Goal: Information Seeking & Learning: Learn about a topic

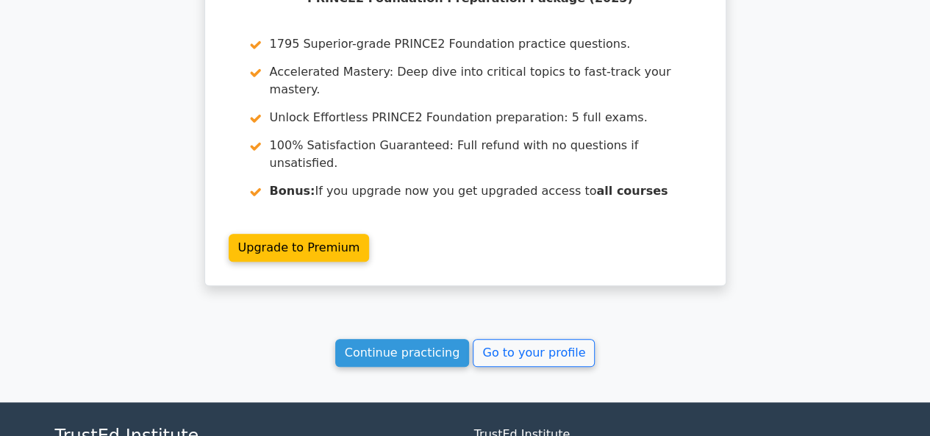
scroll to position [3458, 0]
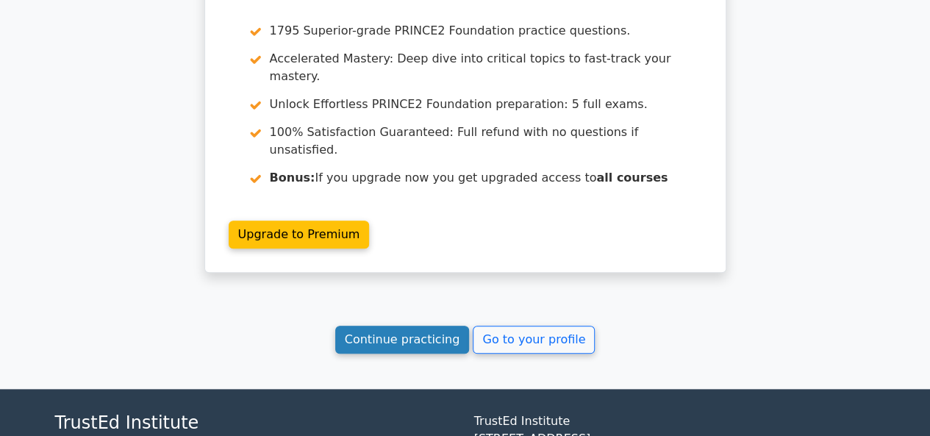
click at [384, 326] on link "Continue practicing" at bounding box center [402, 340] width 135 height 28
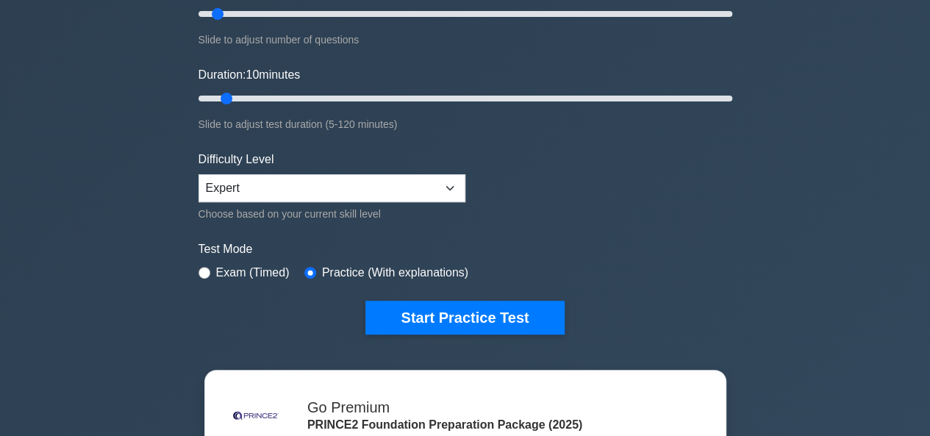
scroll to position [237, 0]
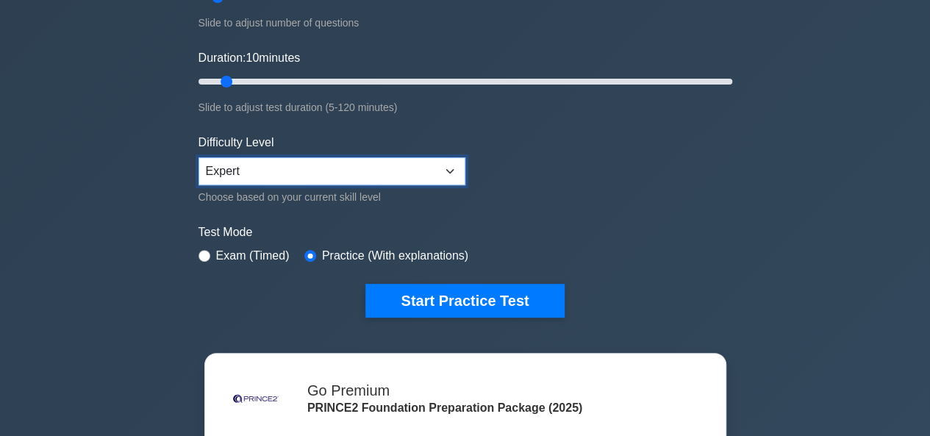
click at [364, 165] on select "Beginner Intermediate Expert" at bounding box center [332, 171] width 267 height 28
click at [199, 157] on select "Beginner Intermediate Expert" at bounding box center [332, 171] width 267 height 28
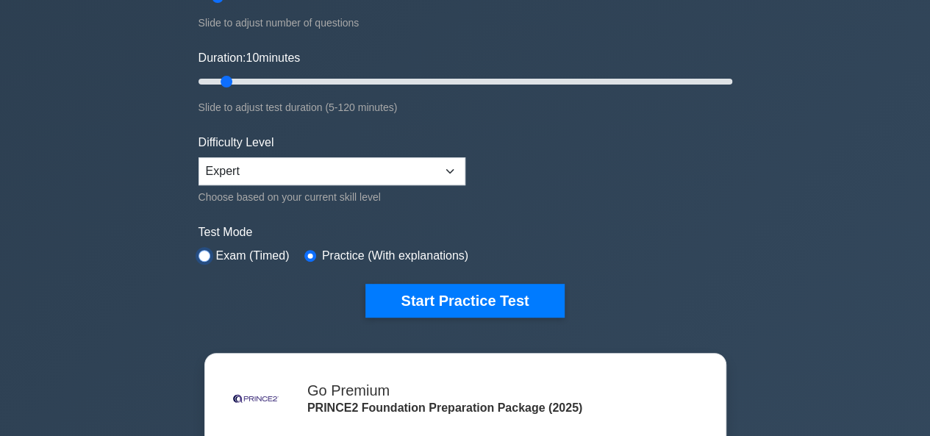
click at [200, 250] on input "radio" at bounding box center [205, 256] width 12 height 12
radio input "true"
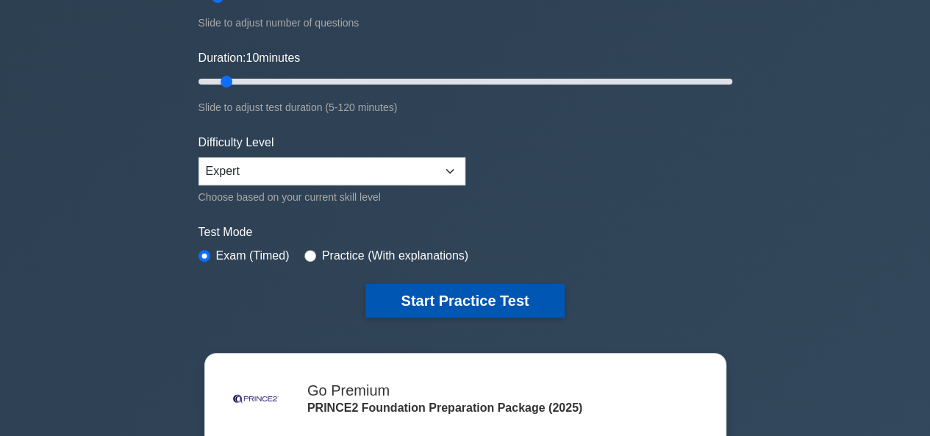
click at [471, 288] on button "Start Practice Test" at bounding box center [464, 301] width 199 height 34
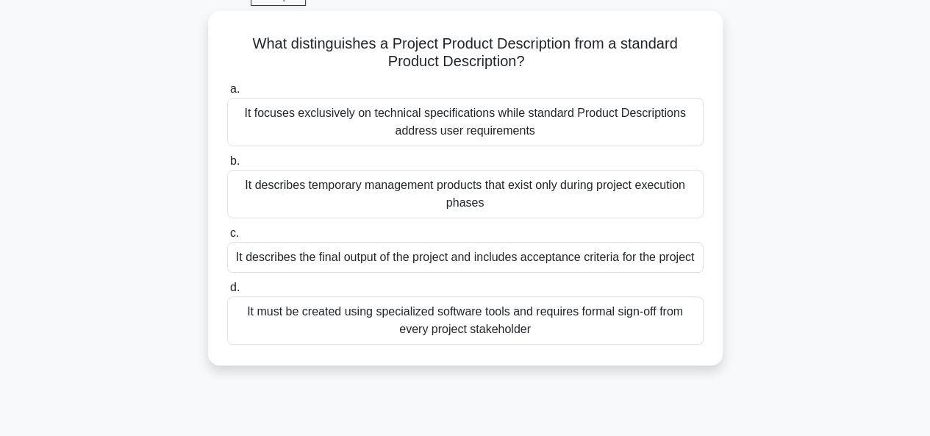
scroll to position [72, 0]
click at [441, 262] on div "It describes the final output of the project and includes acceptance criteria f…" at bounding box center [465, 256] width 476 height 31
click at [227, 238] on input "c. It describes the final output of the project and includes acceptance criteri…" at bounding box center [227, 233] width 0 height 10
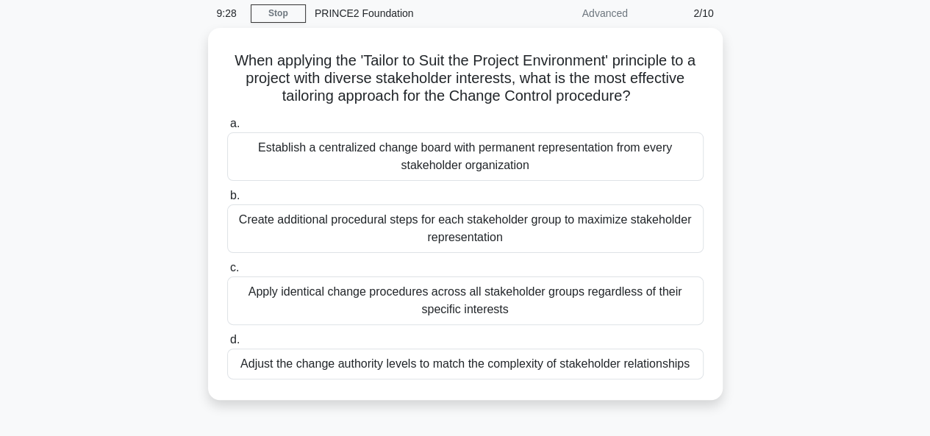
scroll to position [59, 0]
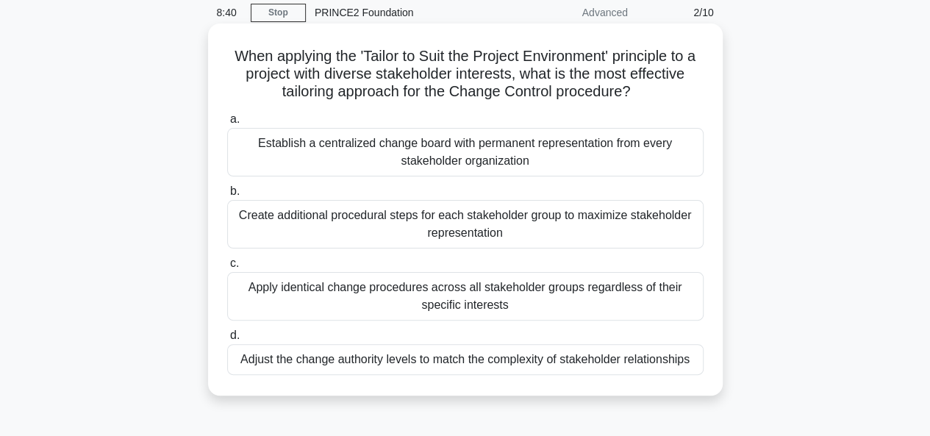
click at [517, 363] on div "Adjust the change authority levels to match the complexity of stakeholder relat…" at bounding box center [465, 359] width 476 height 31
click at [227, 340] on input "d. Adjust the change authority levels to match the complexity of stakeholder re…" at bounding box center [227, 336] width 0 height 10
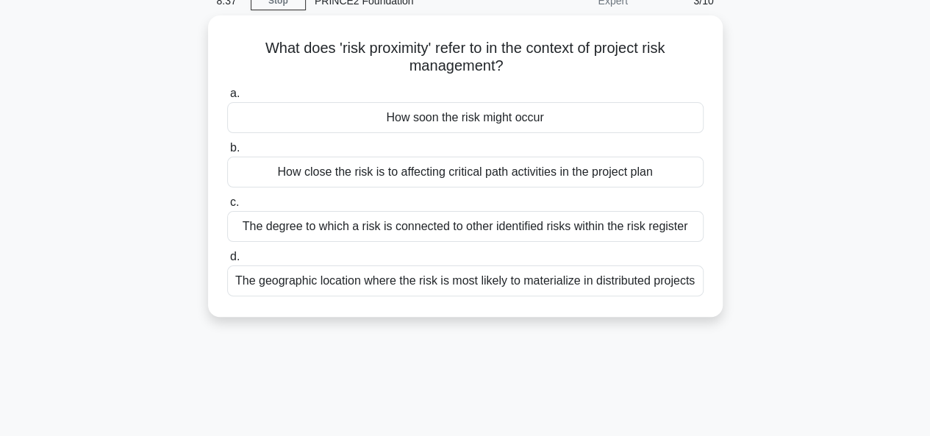
scroll to position [71, 0]
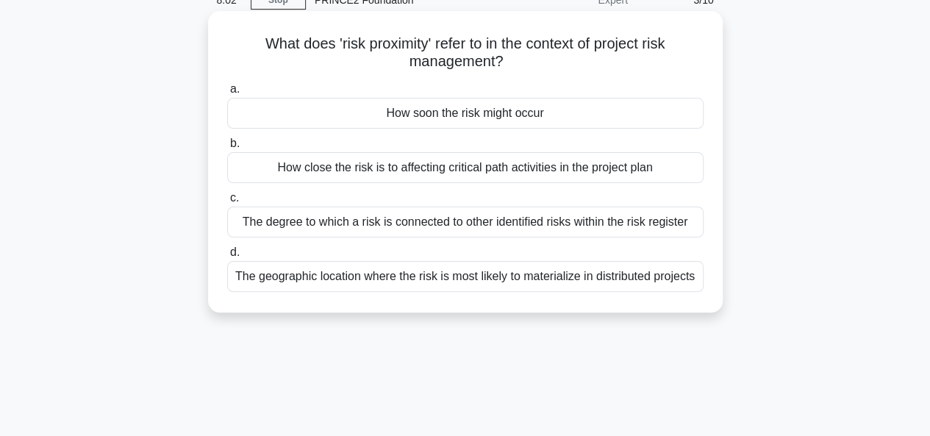
click at [577, 168] on div "How close the risk is to affecting critical path activities in the project plan" at bounding box center [465, 167] width 476 height 31
click at [227, 149] on input "b. How close the risk is to affecting critical path activities in the project p…" at bounding box center [227, 144] width 0 height 10
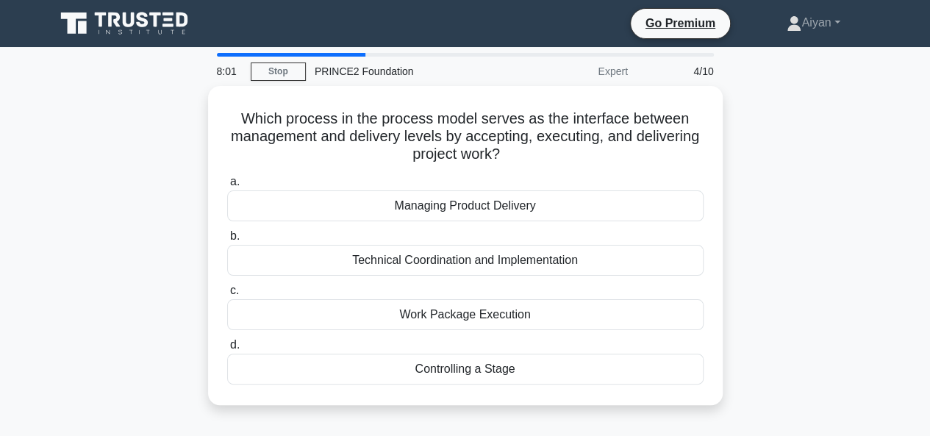
scroll to position [42, 0]
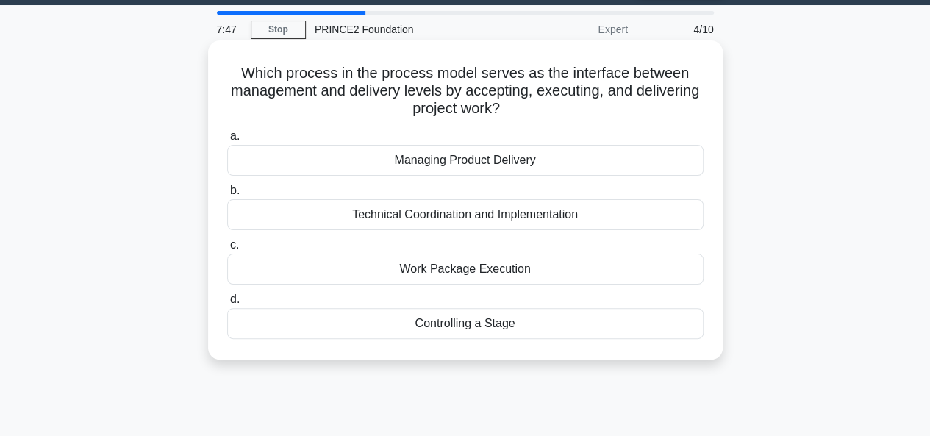
click at [588, 163] on div "Managing Product Delivery" at bounding box center [465, 160] width 476 height 31
click at [227, 141] on input "a. Managing Product Delivery" at bounding box center [227, 137] width 0 height 10
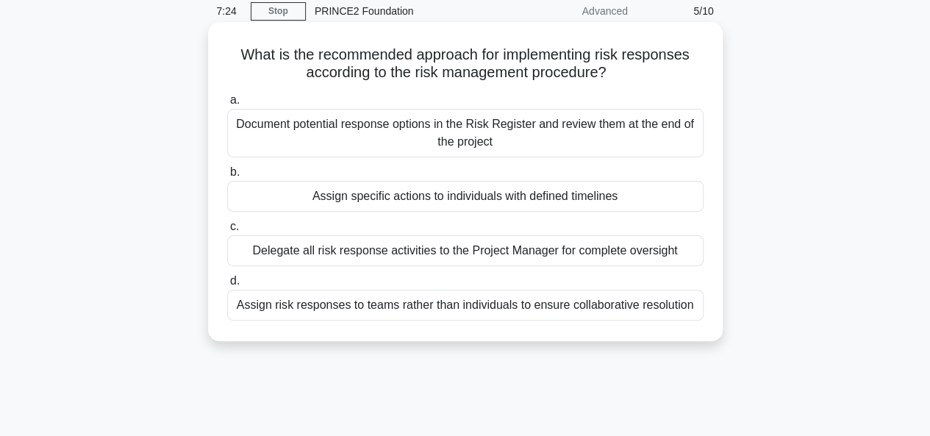
scroll to position [60, 0]
click at [568, 140] on div "Document potential response options in the Risk Register and review them at the…" at bounding box center [465, 134] width 476 height 49
click at [227, 106] on input "a. Document potential response options in the Risk Register and review them at …" at bounding box center [227, 101] width 0 height 10
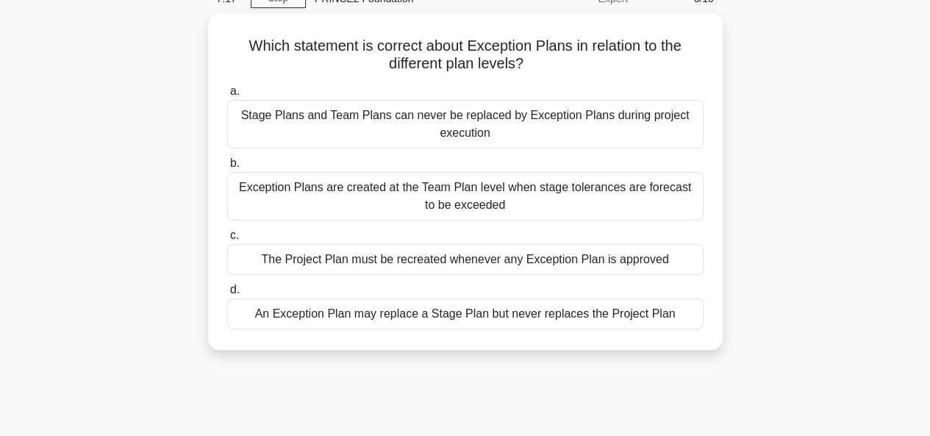
scroll to position [74, 0]
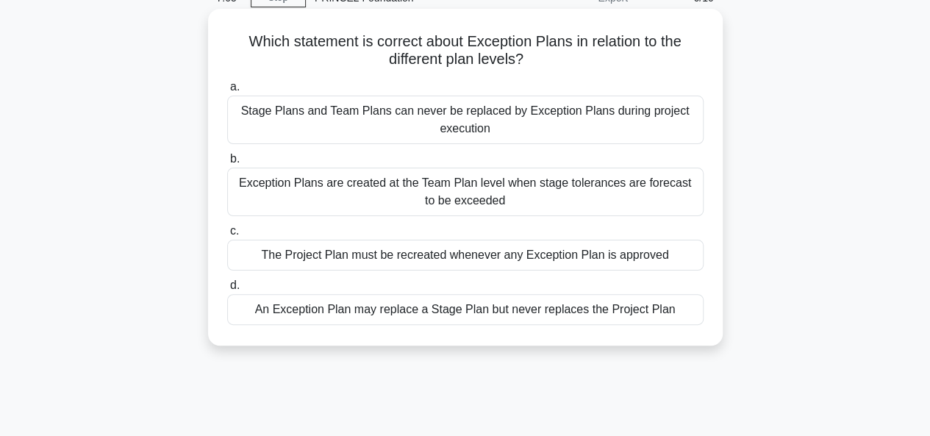
click at [413, 311] on div "An Exception Plan may replace a Stage Plan but never replaces the Project Plan" at bounding box center [465, 309] width 476 height 31
click at [227, 290] on input "d. An Exception Plan may replace a Stage Plan but never replaces the Project Pl…" at bounding box center [227, 286] width 0 height 10
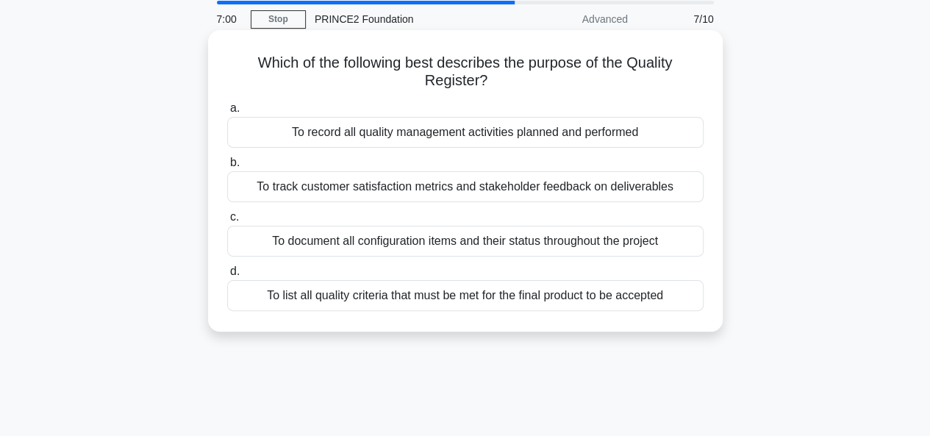
scroll to position [51, 0]
click at [563, 134] on div "To record all quality management activities planned and performed" at bounding box center [465, 133] width 476 height 31
click at [227, 114] on input "a. To record all quality management activities planned and performed" at bounding box center [227, 109] width 0 height 10
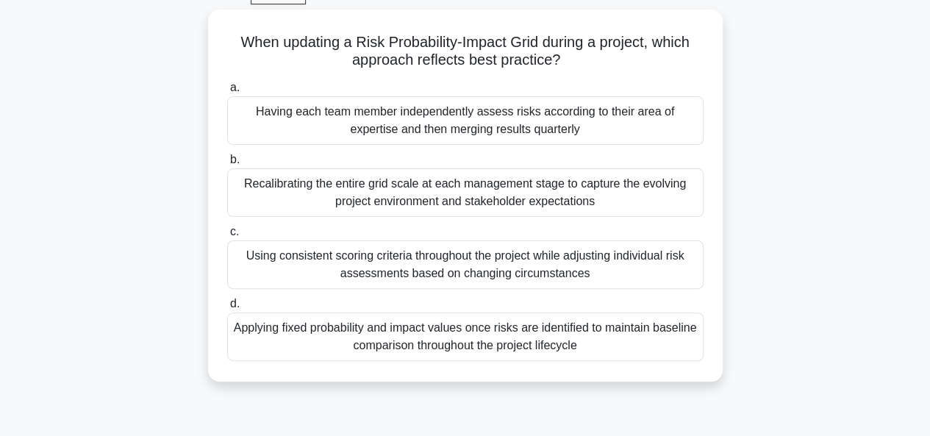
scroll to position [93, 0]
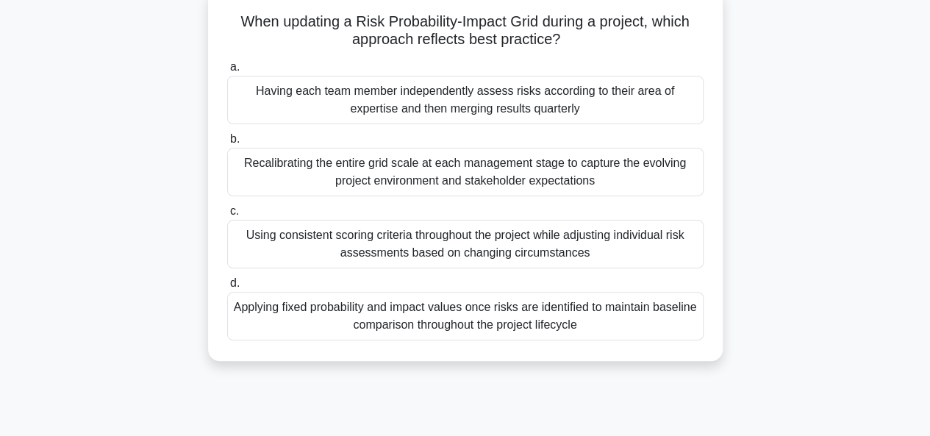
click at [481, 311] on div "Applying fixed probability and impact values once risks are identified to maint…" at bounding box center [465, 316] width 476 height 49
click at [227, 288] on input "d. Applying fixed probability and impact values once risks are identified to ma…" at bounding box center [227, 284] width 0 height 10
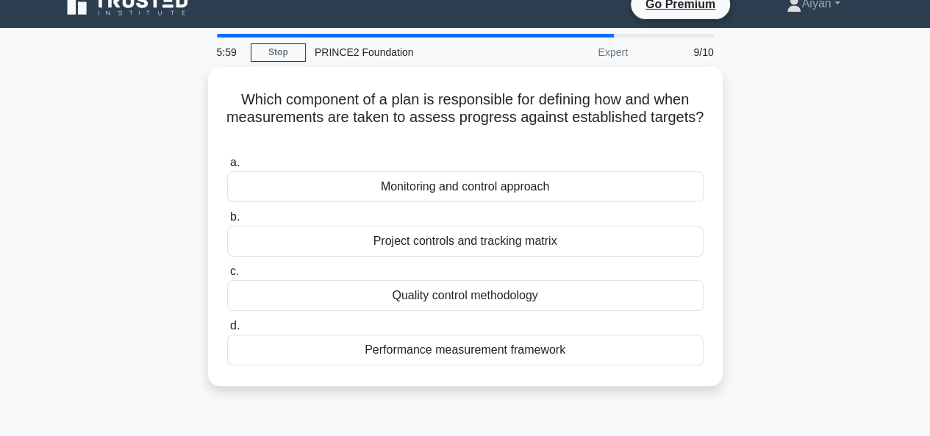
scroll to position [21, 0]
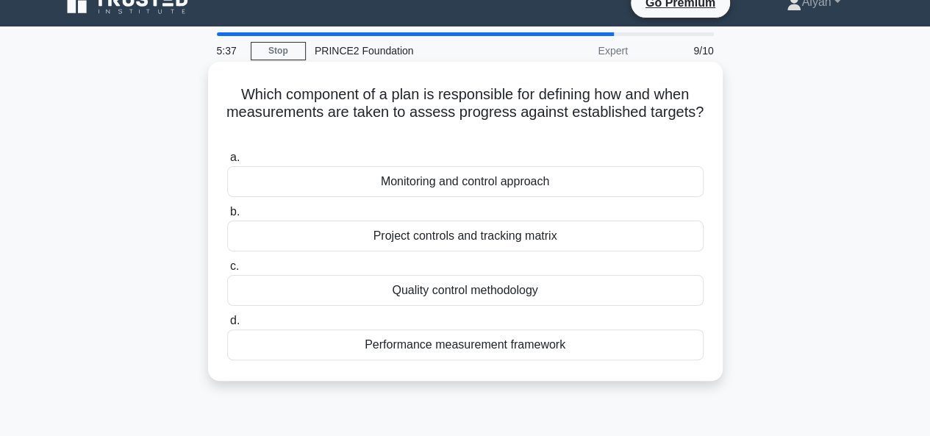
click at [626, 188] on div "Monitoring and control approach" at bounding box center [465, 181] width 476 height 31
click at [227, 163] on input "a. Monitoring and control approach" at bounding box center [227, 158] width 0 height 10
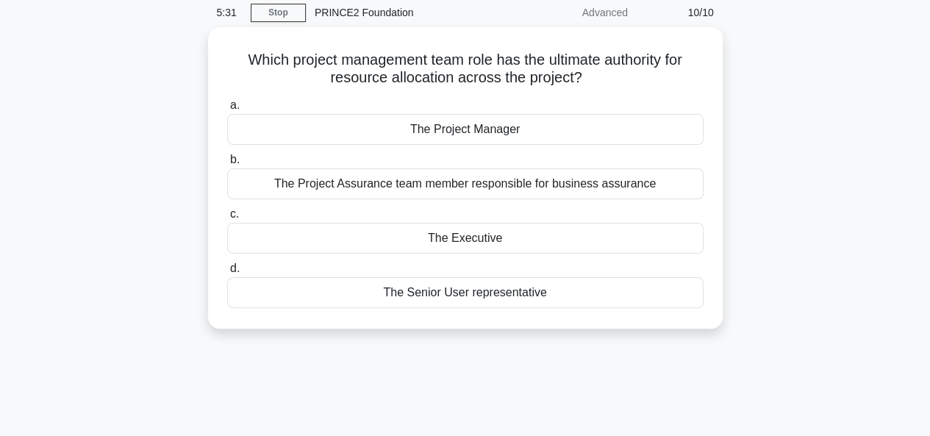
scroll to position [60, 0]
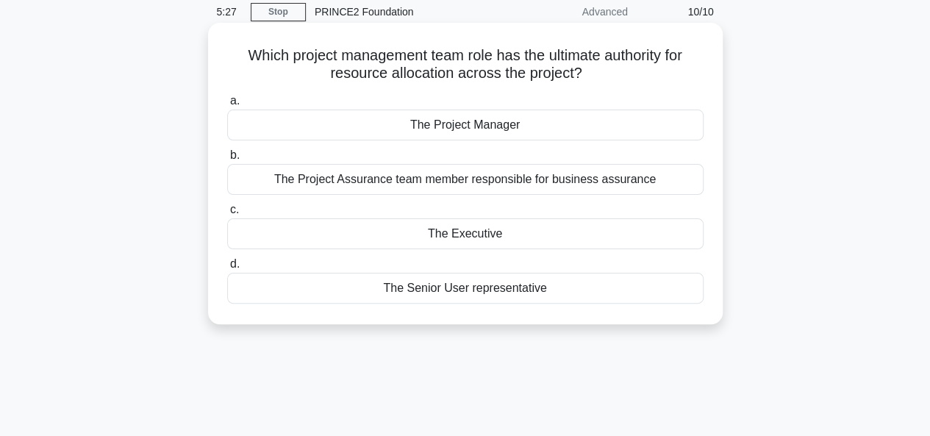
click at [674, 240] on div "The Executive" at bounding box center [465, 233] width 476 height 31
click at [227, 215] on input "c. The Executive" at bounding box center [227, 210] width 0 height 10
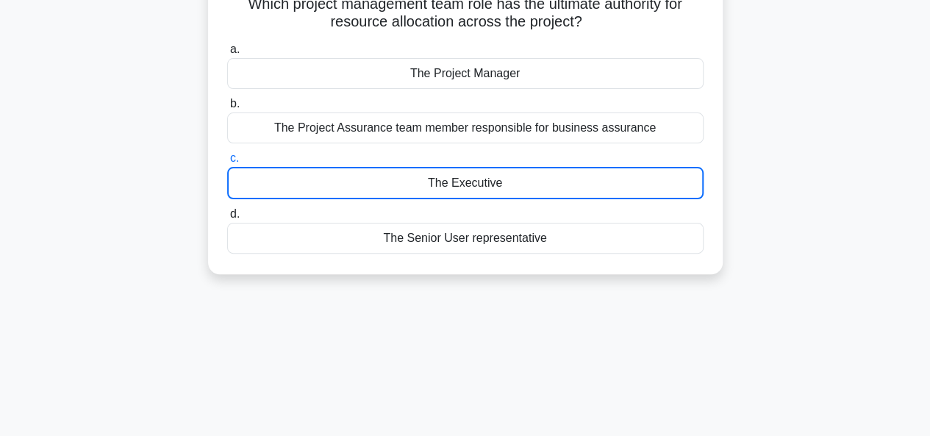
scroll to position [112, 0]
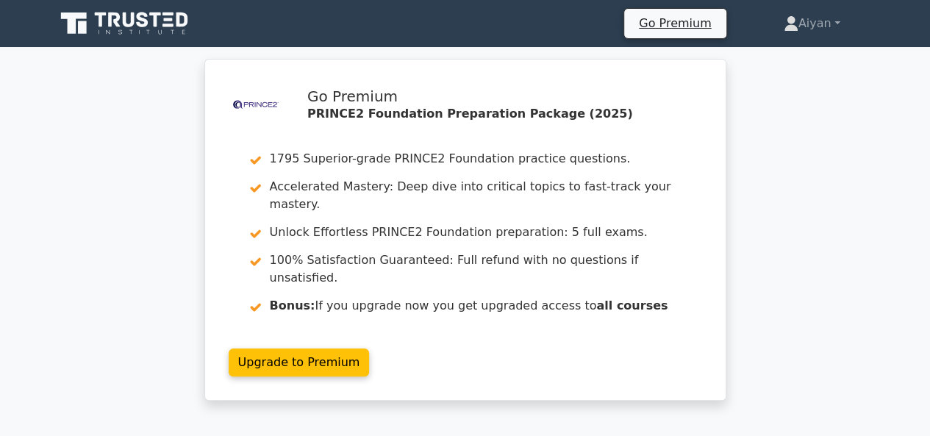
click at [370, 349] on link "Upgrade to Premium" at bounding box center [299, 363] width 141 height 28
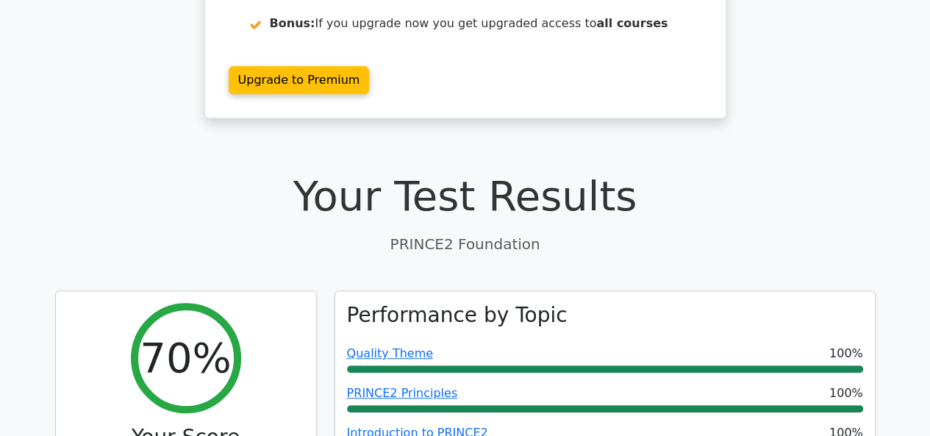
scroll to position [300, 0]
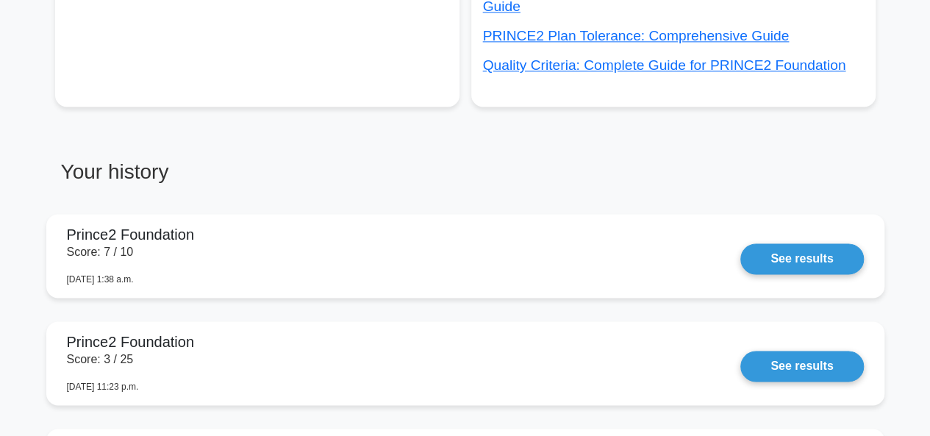
scroll to position [973, 0]
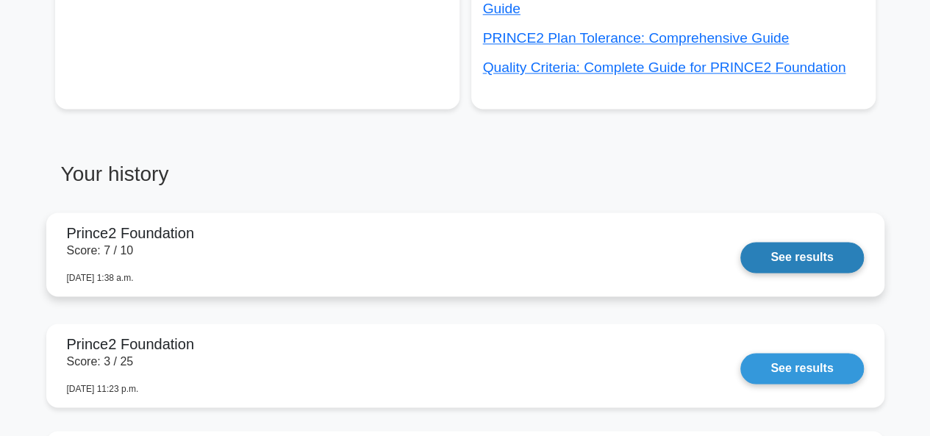
click at [783, 242] on link "See results" at bounding box center [801, 257] width 123 height 31
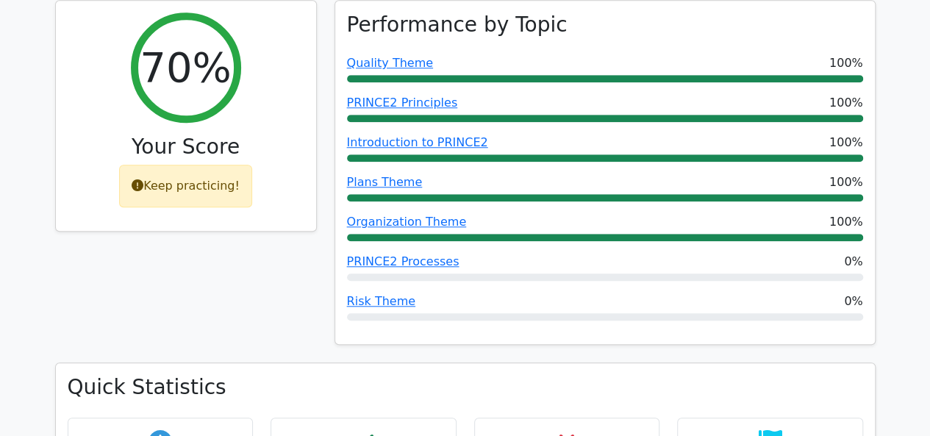
scroll to position [574, 0]
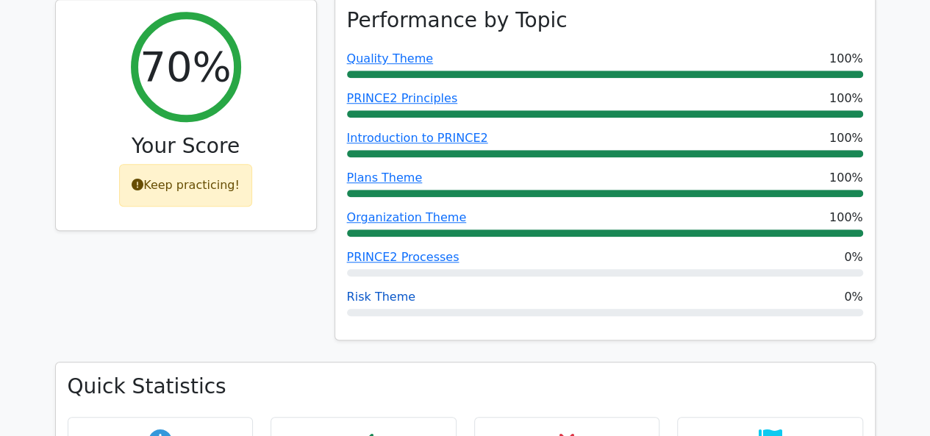
click at [367, 290] on link "Risk Theme" at bounding box center [381, 297] width 68 height 14
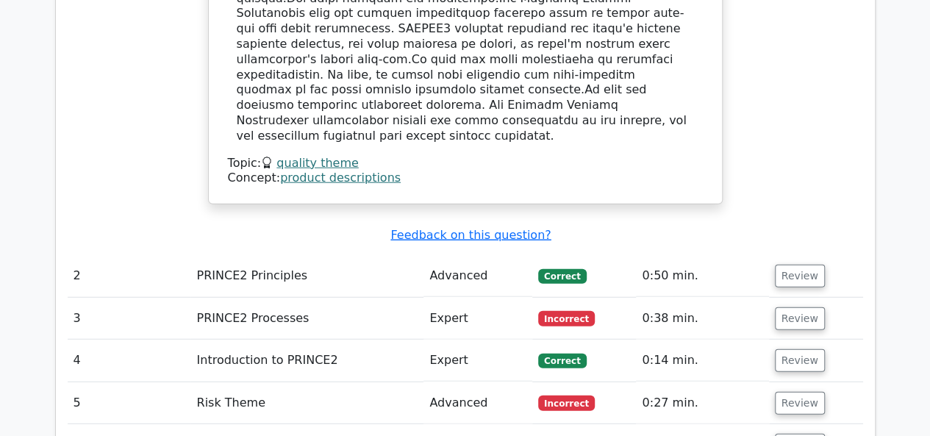
scroll to position [1750, 0]
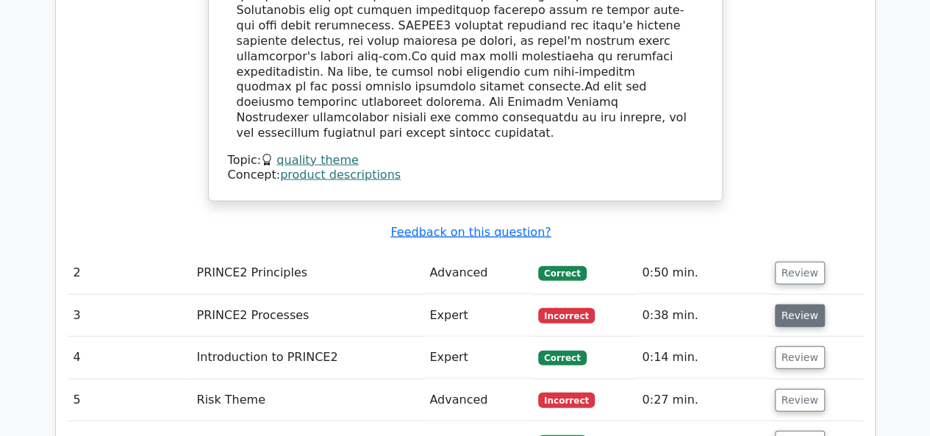
click at [775, 304] on button "Review" at bounding box center [800, 315] width 50 height 23
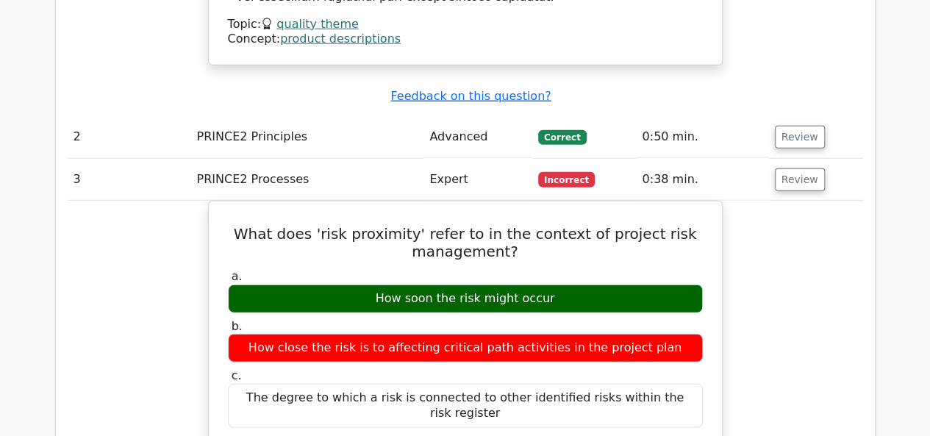
scroll to position [1885, 0]
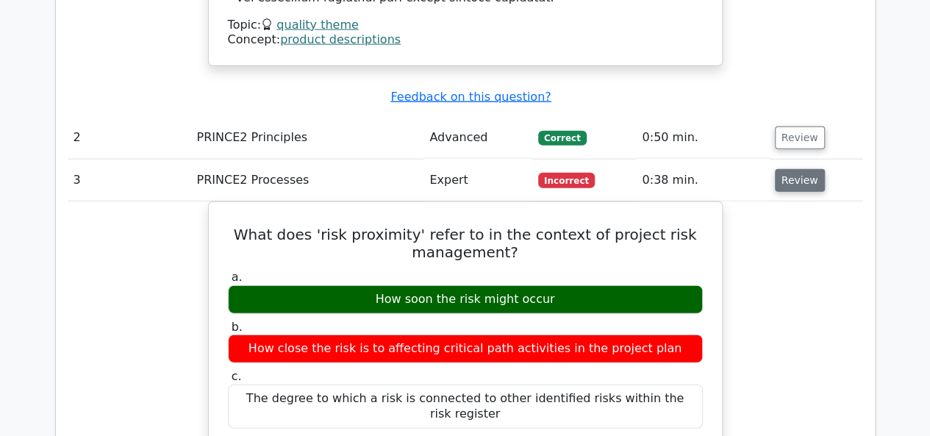
click at [788, 169] on button "Review" at bounding box center [800, 180] width 50 height 23
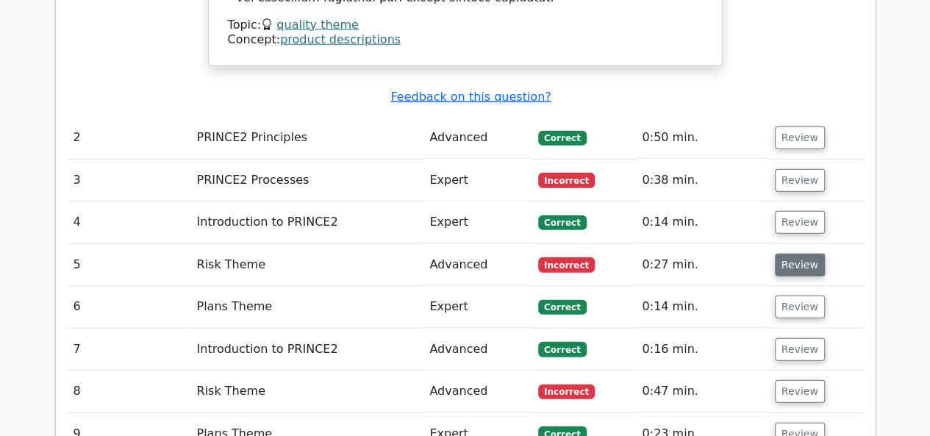
click at [799, 254] on button "Review" at bounding box center [800, 265] width 50 height 23
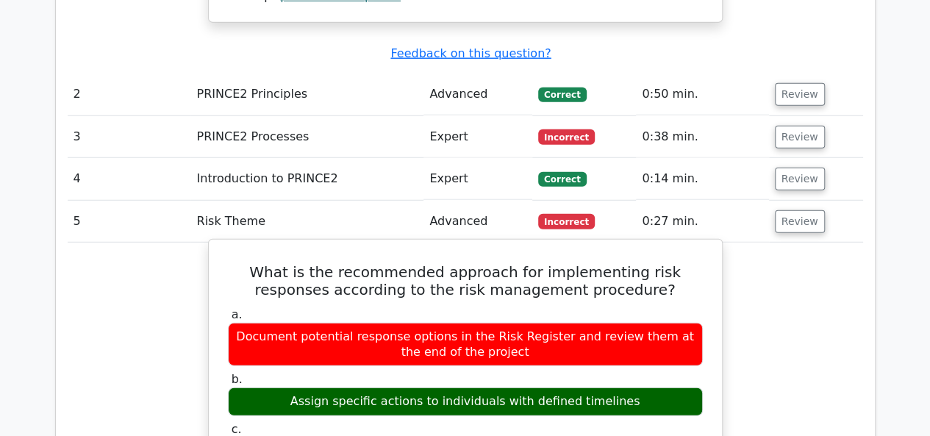
scroll to position [1929, 0]
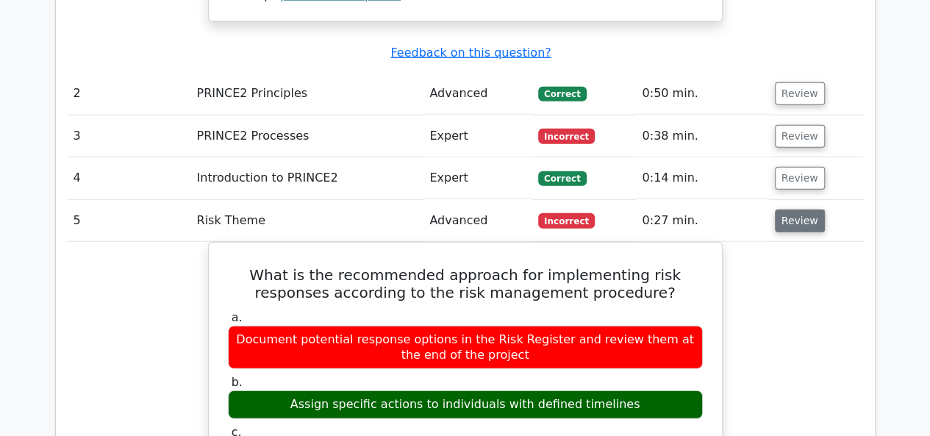
click at [803, 210] on button "Review" at bounding box center [800, 221] width 50 height 23
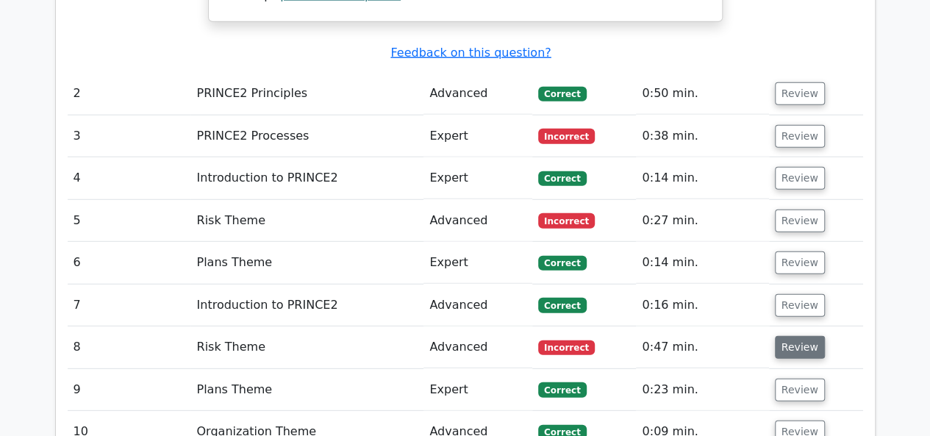
click at [775, 336] on button "Review" at bounding box center [800, 347] width 50 height 23
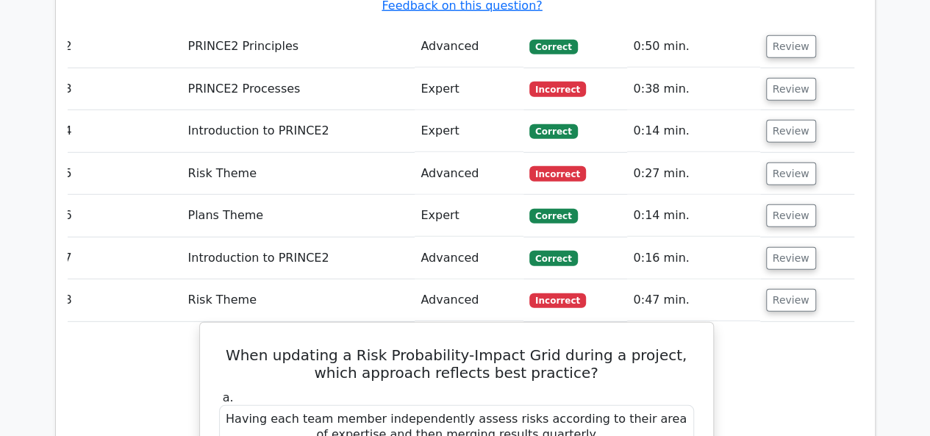
scroll to position [1977, 0]
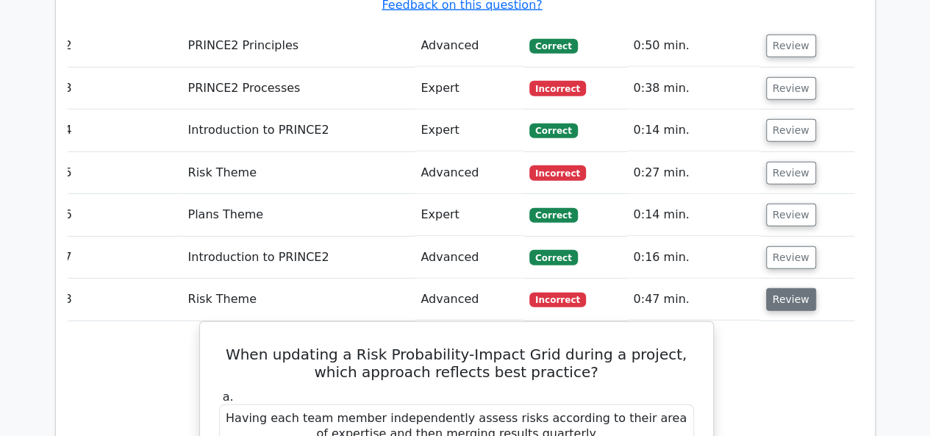
click at [800, 288] on button "Review" at bounding box center [791, 299] width 50 height 23
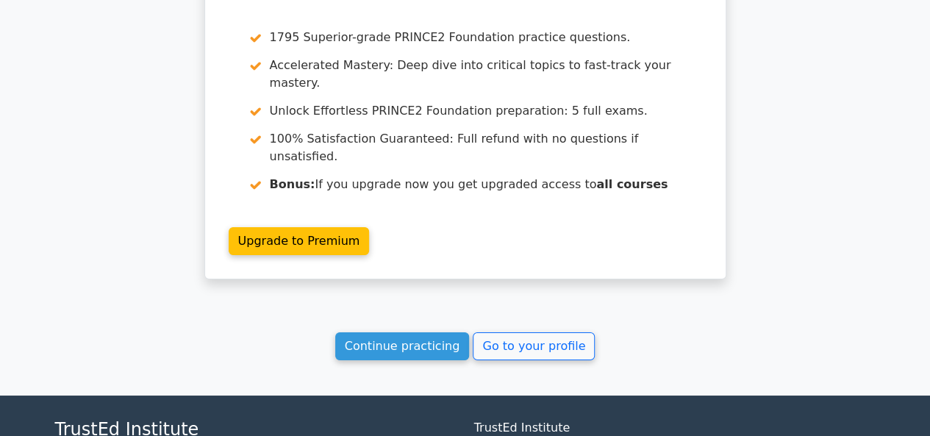
scroll to position [2528, 0]
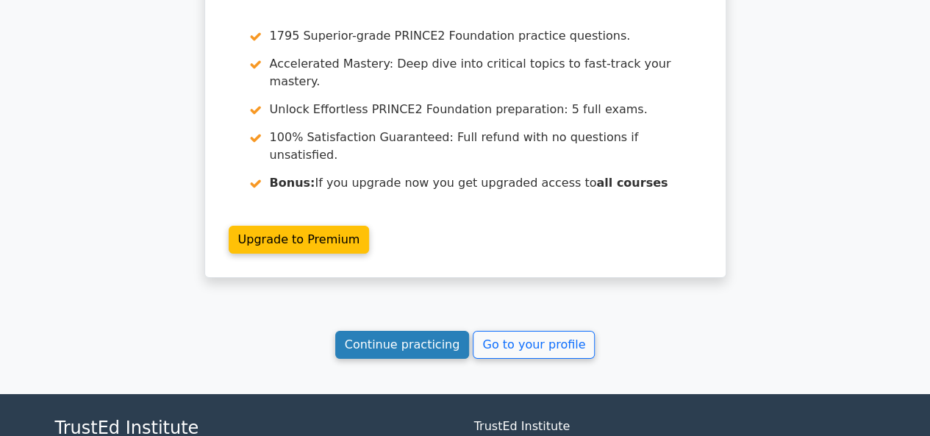
click at [401, 331] on link "Continue practicing" at bounding box center [402, 345] width 135 height 28
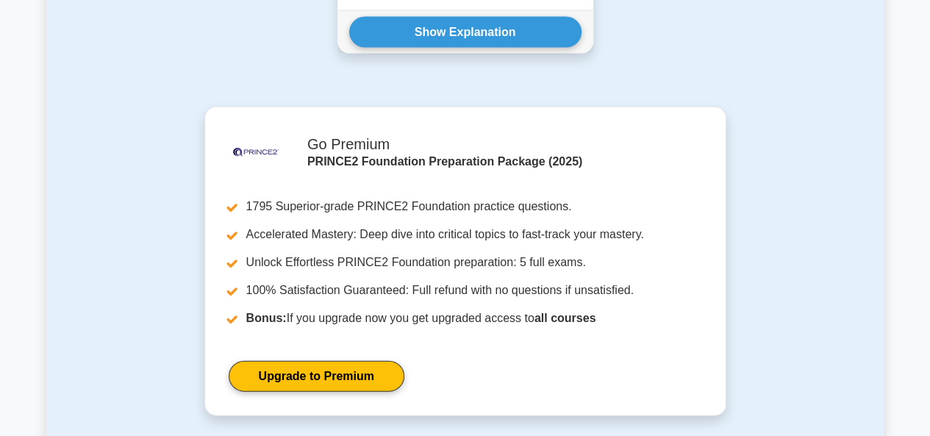
scroll to position [1559, 0]
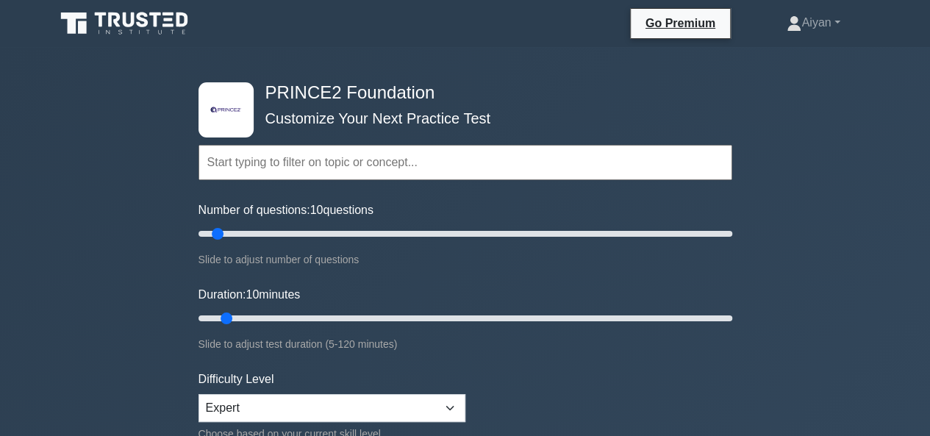
click at [412, 180] on div "Topics Introduction to PRINCE2 PRINCE2 Principles Organization Theme Business C…" at bounding box center [466, 142] width 534 height 84
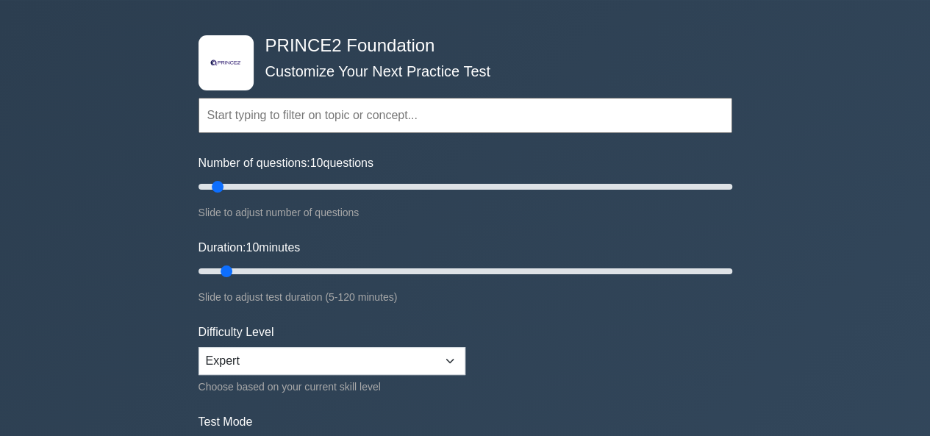
scroll to position [50, 0]
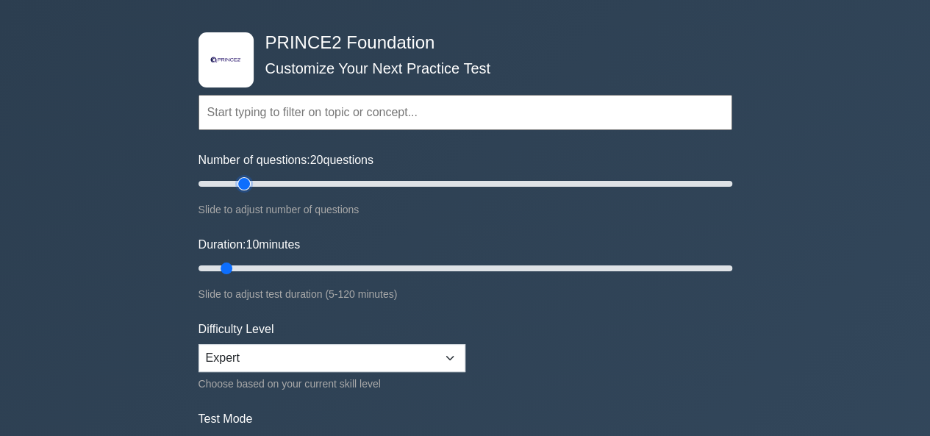
type input "20"
click at [240, 182] on input "Number of questions: 20 questions" at bounding box center [466, 184] width 534 height 18
click at [248, 265] on input "Duration: 15 minutes" at bounding box center [466, 269] width 534 height 18
click at [264, 267] on input "Duration: 20 minutes" at bounding box center [466, 269] width 534 height 18
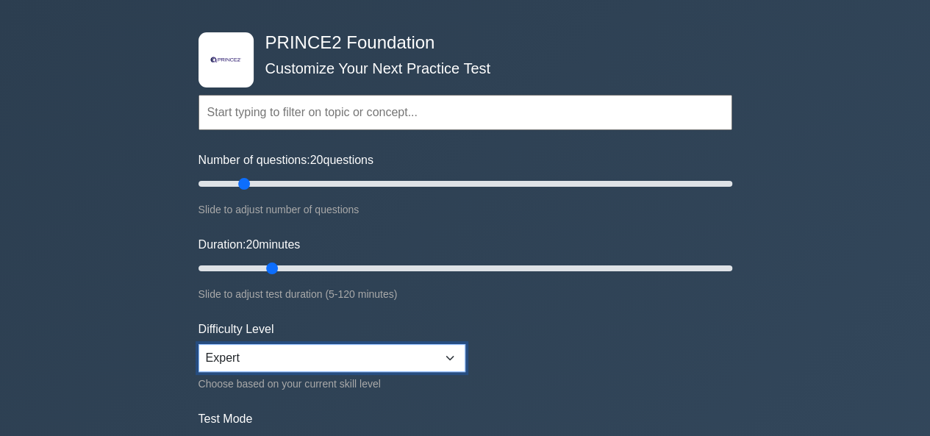
click at [263, 357] on select "Beginner Intermediate Expert" at bounding box center [332, 358] width 267 height 28
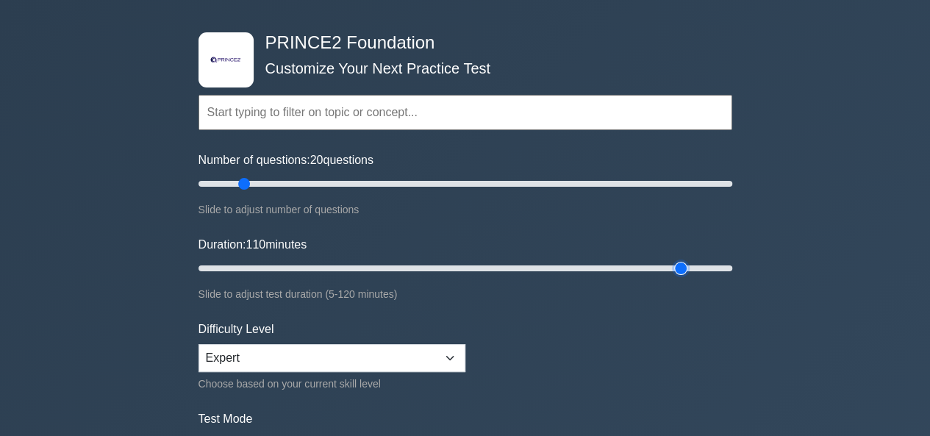
click at [674, 262] on input "Duration: 110 minutes" at bounding box center [466, 269] width 534 height 18
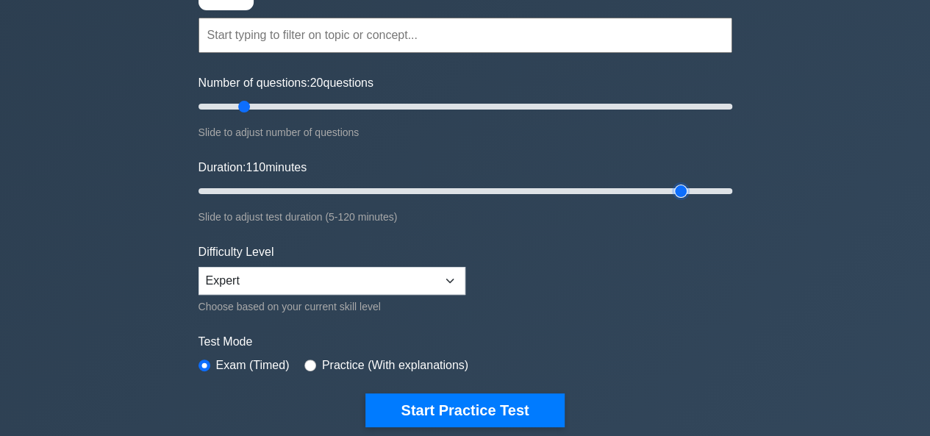
scroll to position [128, 0]
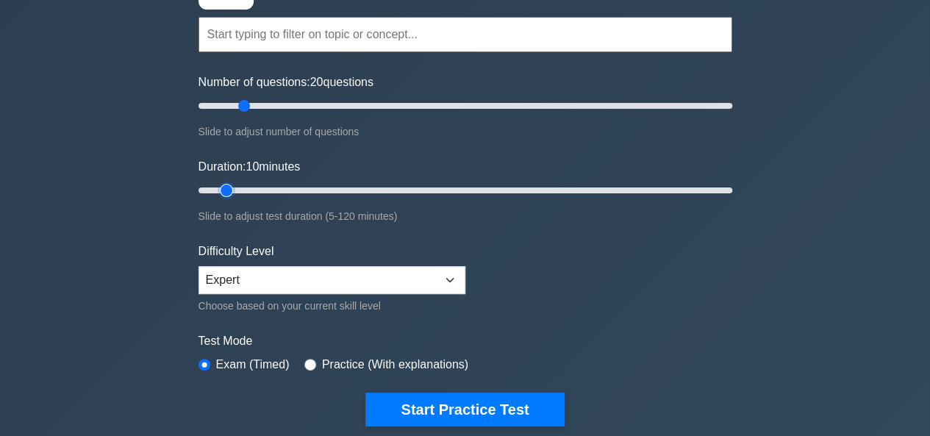
click at [237, 188] on input "Duration: 10 minutes" at bounding box center [466, 191] width 534 height 18
type input "20"
click at [262, 187] on input "Duration: 20 minutes" at bounding box center [466, 191] width 534 height 18
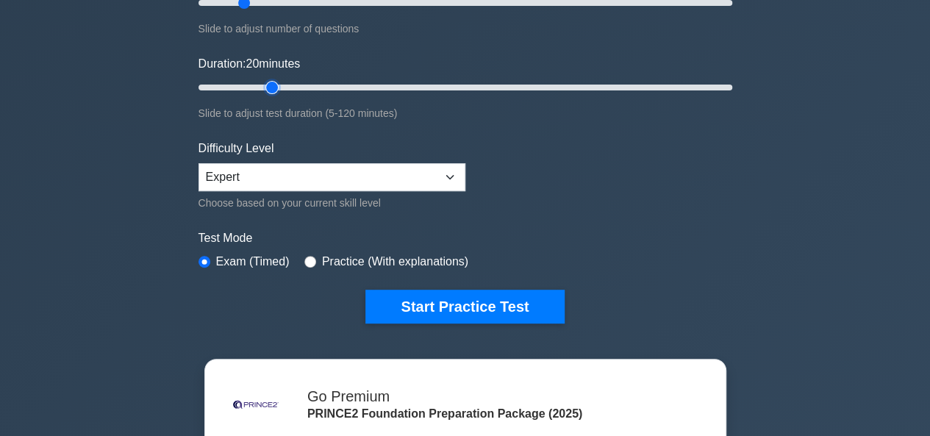
scroll to position [234, 0]
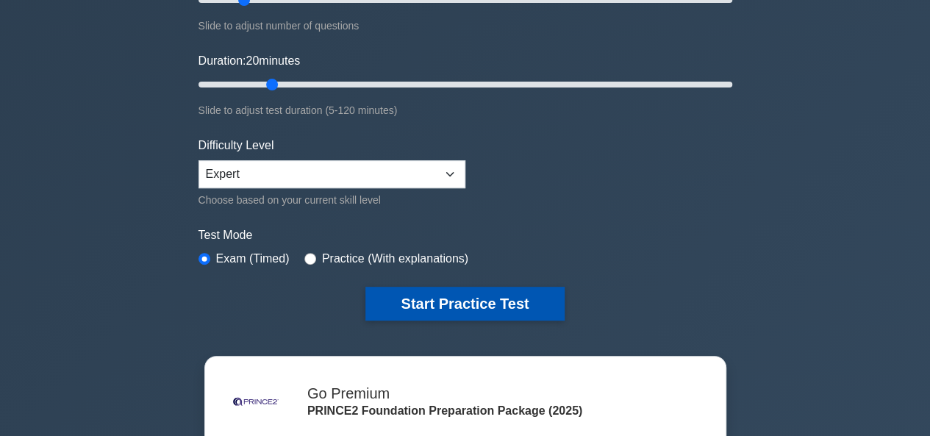
click at [396, 310] on button "Start Practice Test" at bounding box center [464, 304] width 199 height 34
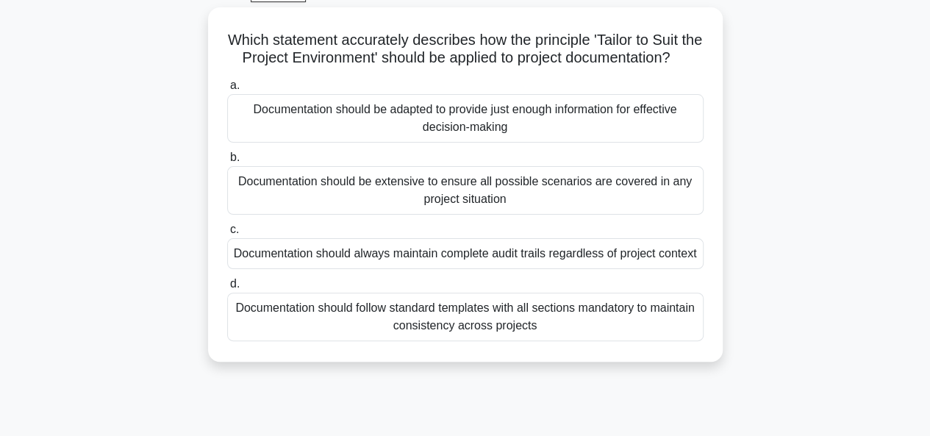
scroll to position [79, 0]
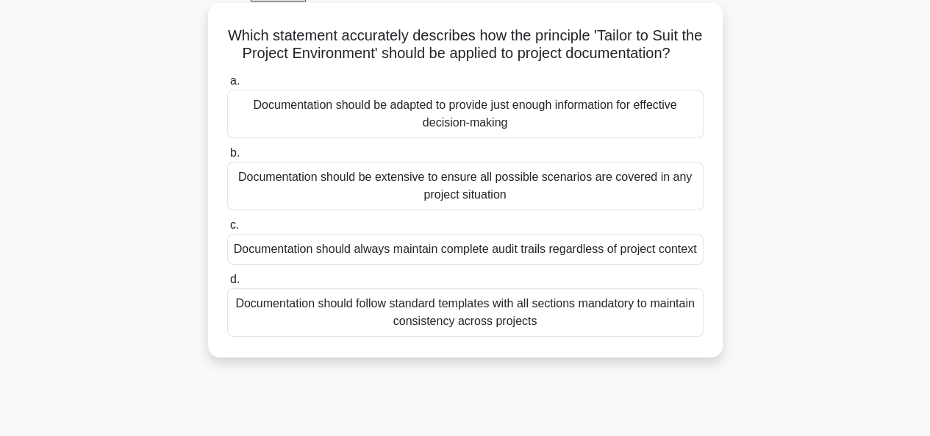
click at [640, 198] on div "Documentation should be extensive to ensure all possible scenarios are covered …" at bounding box center [465, 186] width 476 height 49
click at [227, 158] on input "b. Documentation should be extensive to ensure all possible scenarios are cover…" at bounding box center [227, 154] width 0 height 10
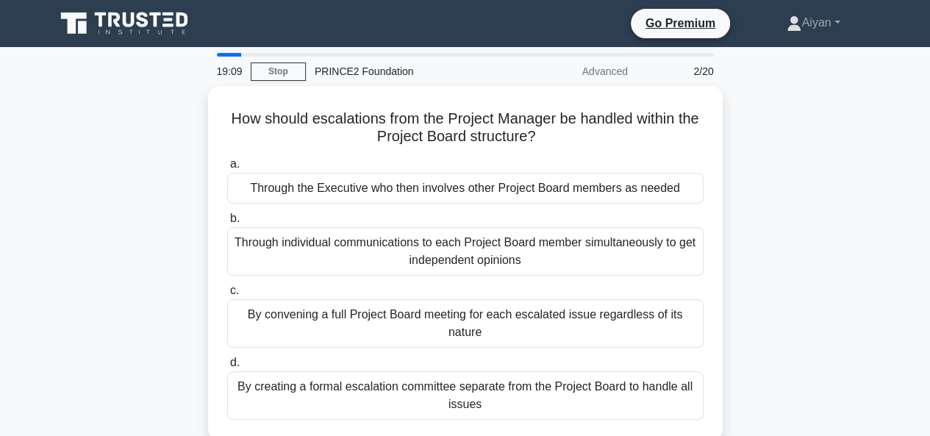
scroll to position [36, 0]
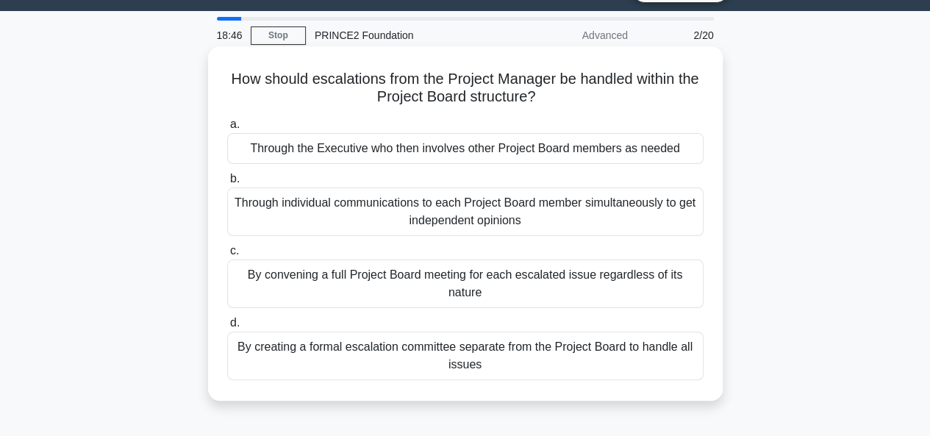
click at [614, 282] on div "By convening a full Project Board meeting for each escalated issue regardless o…" at bounding box center [465, 284] width 476 height 49
click at [227, 256] on input "c. By convening a full Project Board meeting for each escalated issue regardles…" at bounding box center [227, 251] width 0 height 10
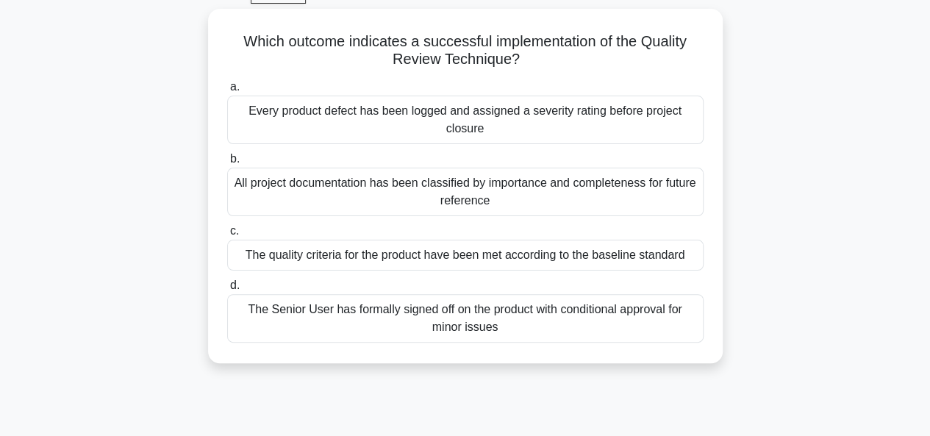
scroll to position [52, 0]
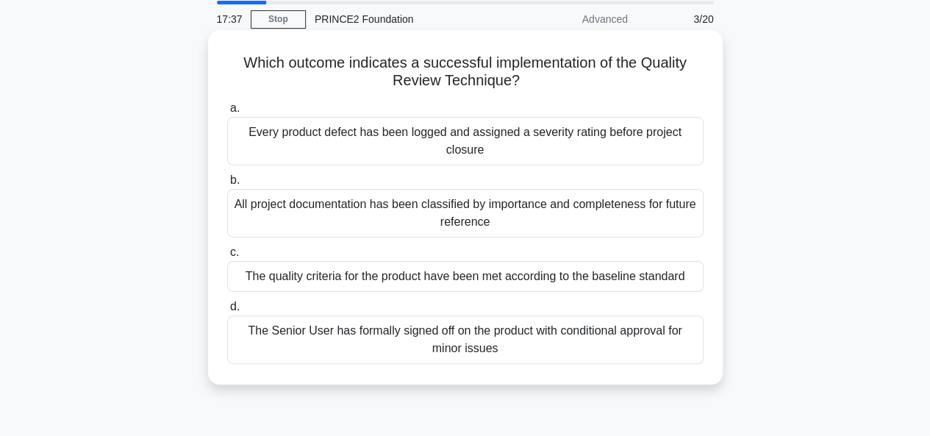
click at [588, 277] on div "The quality criteria for the product have been met according to the baseline st…" at bounding box center [465, 276] width 476 height 31
click at [227, 257] on input "c. The quality criteria for the product have been met according to the baseline…" at bounding box center [227, 253] width 0 height 10
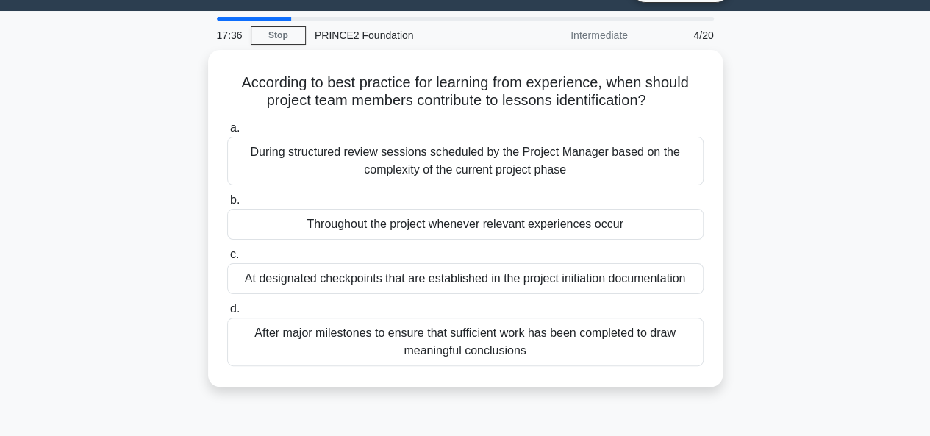
scroll to position [35, 0]
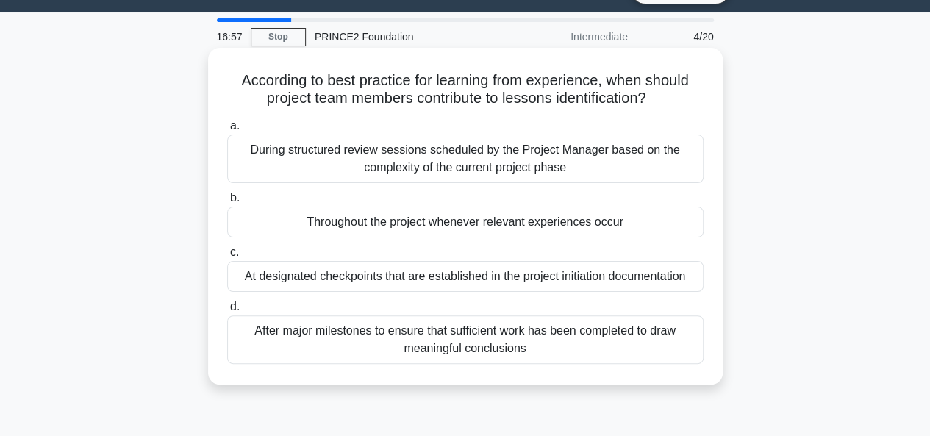
click at [607, 340] on div "After major milestones to ensure that sufficient work has been completed to dra…" at bounding box center [465, 339] width 476 height 49
click at [227, 312] on input "d. After major milestones to ensure that sufficient work has been completed to …" at bounding box center [227, 307] width 0 height 10
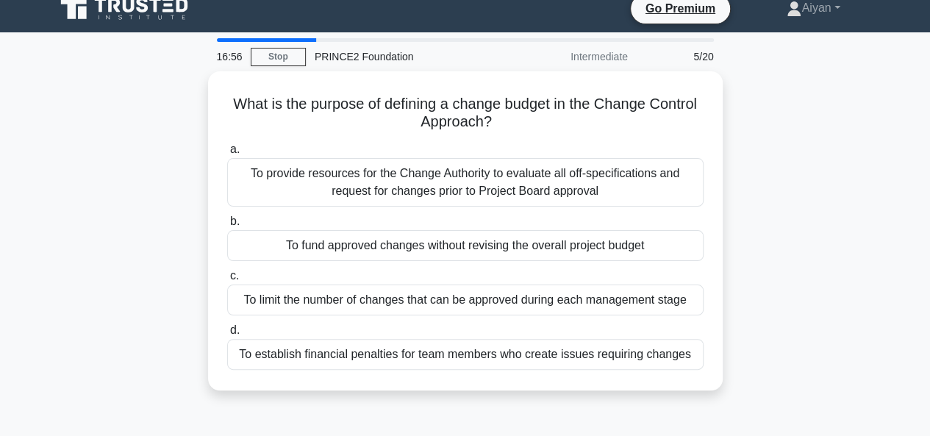
scroll to position [16, 0]
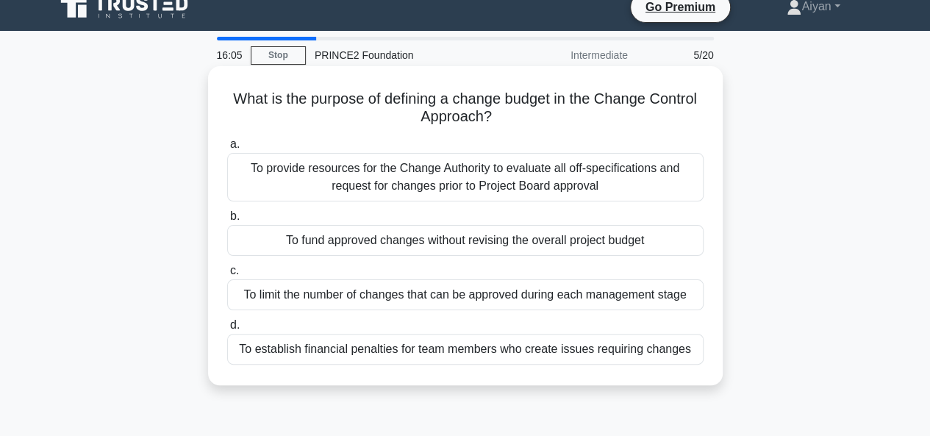
click at [568, 243] on div "To fund approved changes without revising the overall project budget" at bounding box center [465, 240] width 476 height 31
click at [227, 221] on input "b. To fund approved changes without revising the overall project budget" at bounding box center [227, 217] width 0 height 10
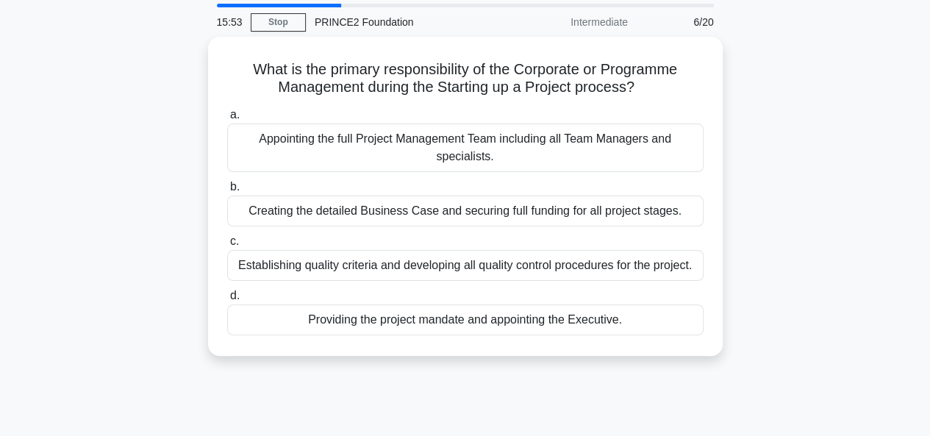
scroll to position [50, 0]
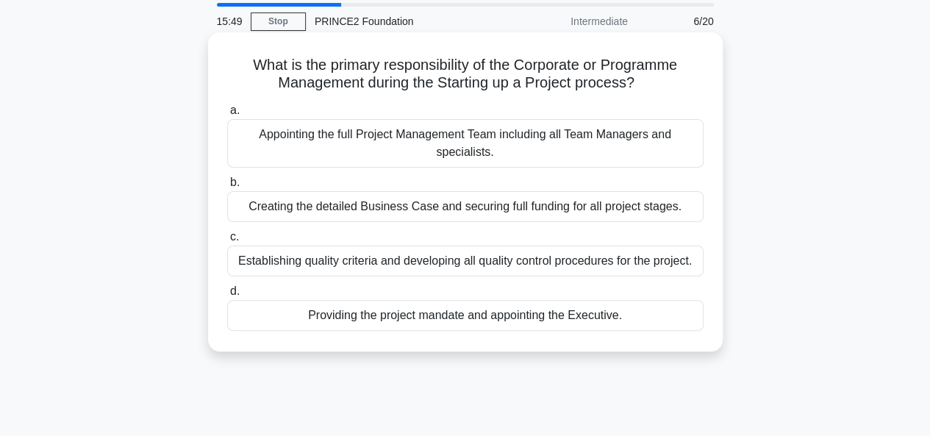
click at [444, 320] on div "Providing the project mandate and appointing the Executive." at bounding box center [465, 315] width 476 height 31
click at [227, 296] on input "d. Providing the project mandate and appointing the Executive." at bounding box center [227, 292] width 0 height 10
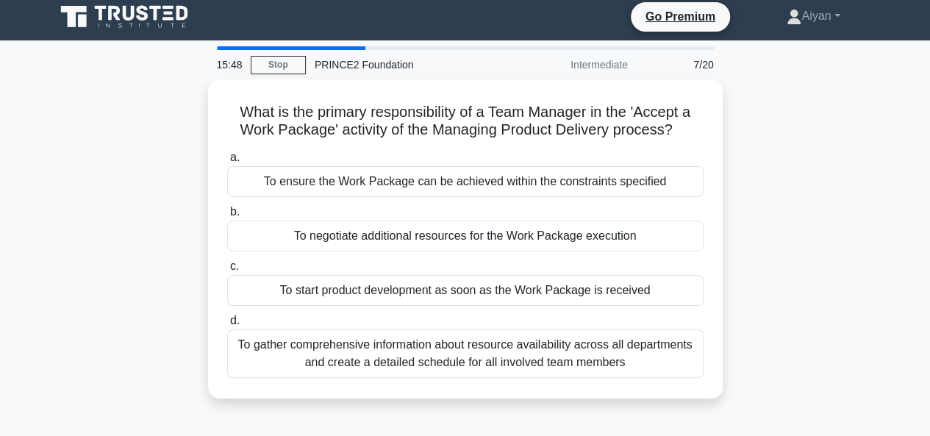
scroll to position [0, 0]
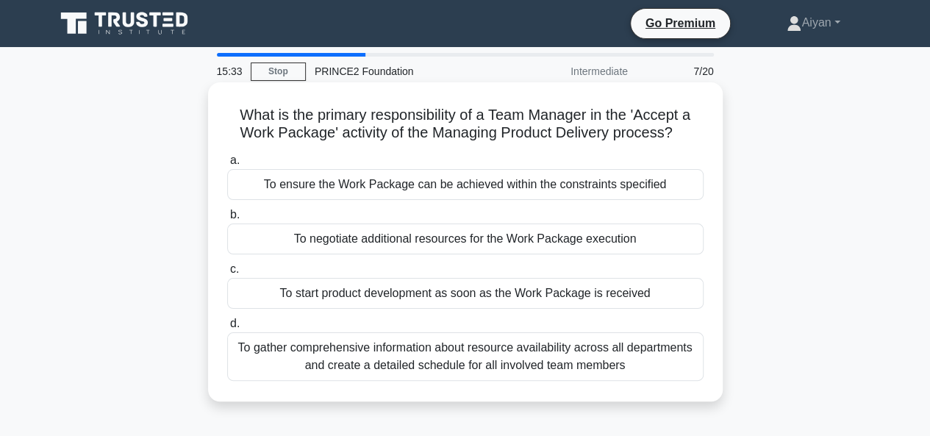
click at [573, 188] on div "To ensure the Work Package can be achieved within the constraints specified" at bounding box center [465, 184] width 476 height 31
click at [227, 165] on input "a. To ensure the Work Package can be achieved within the constraints specified" at bounding box center [227, 161] width 0 height 10
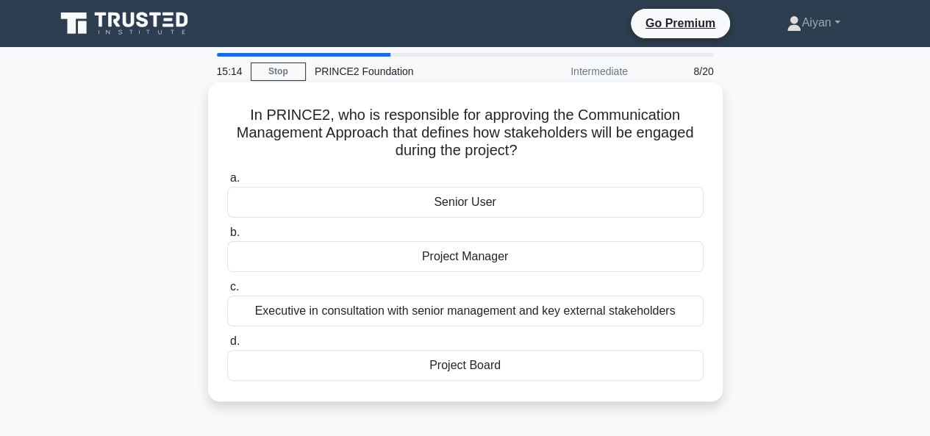
click at [550, 366] on div "Project Board" at bounding box center [465, 365] width 476 height 31
click at [227, 346] on input "d. Project Board" at bounding box center [227, 342] width 0 height 10
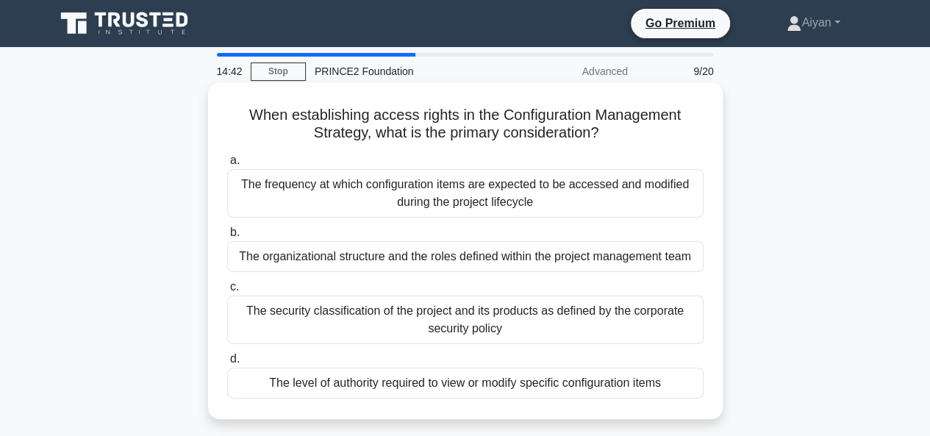
click at [569, 186] on div "The frequency at which configuration items are expected to be accessed and modi…" at bounding box center [465, 193] width 476 height 49
click at [227, 165] on input "a. The frequency at which configuration items are expected to be accessed and m…" at bounding box center [227, 161] width 0 height 10
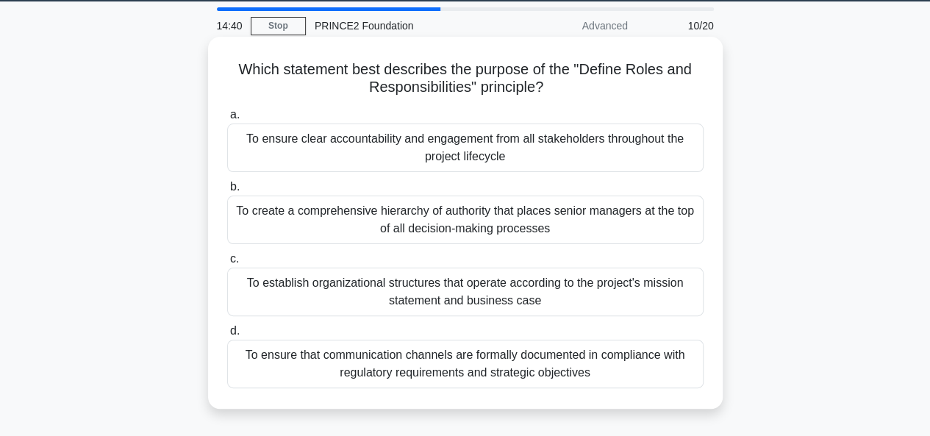
scroll to position [47, 0]
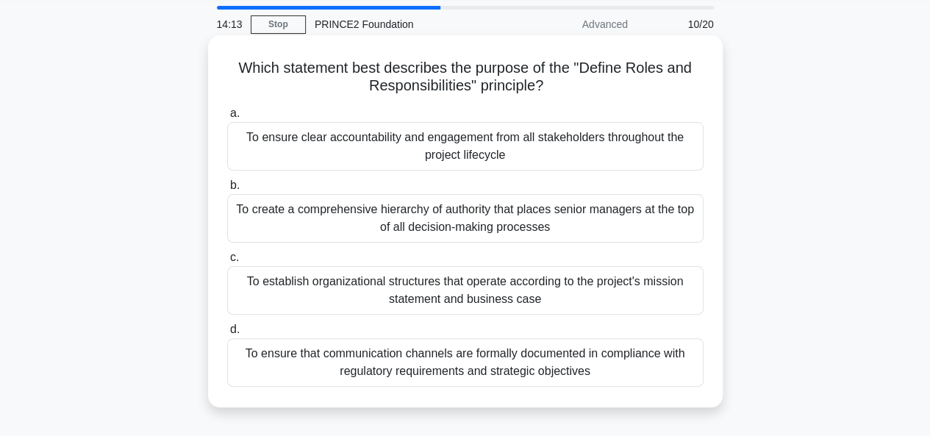
click at [590, 282] on div "To establish organizational structures that operate according to the project's …" at bounding box center [465, 290] width 476 height 49
click at [227, 263] on input "c. To establish organizational structures that operate according to the project…" at bounding box center [227, 258] width 0 height 10
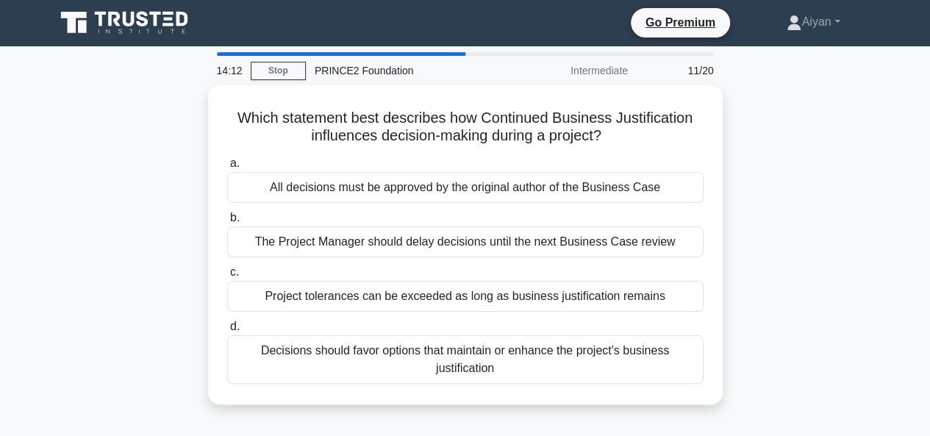
scroll to position [0, 0]
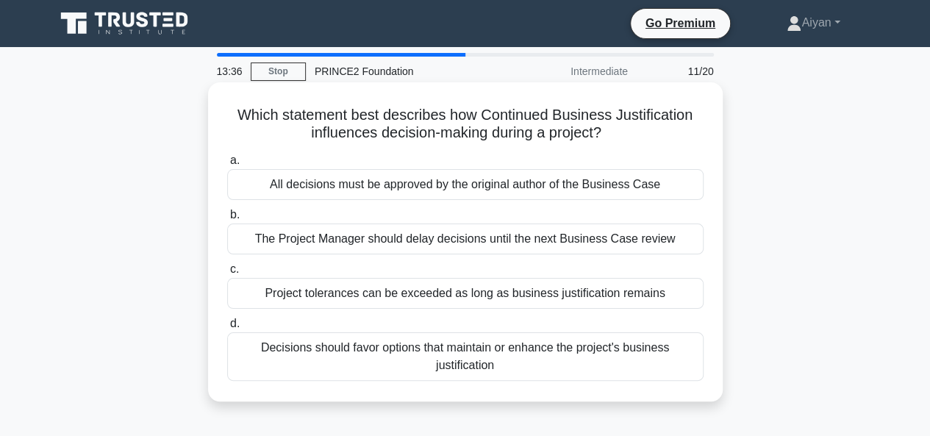
click at [564, 368] on div "Decisions should favor options that maintain or enhance the project's business …" at bounding box center [465, 356] width 476 height 49
click at [227, 329] on input "d. Decisions should favor options that maintain or enhance the project's busine…" at bounding box center [227, 324] width 0 height 10
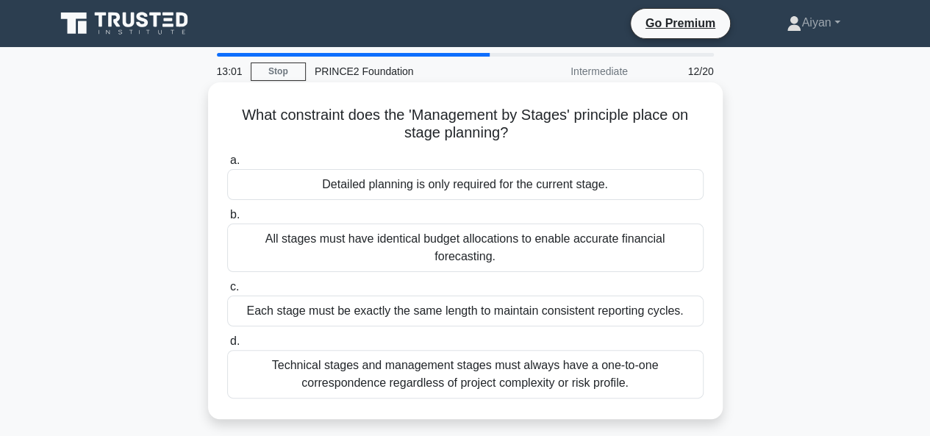
click at [668, 181] on div "Detailed planning is only required for the current stage." at bounding box center [465, 184] width 476 height 31
click at [227, 165] on input "a. Detailed planning is only required for the current stage." at bounding box center [227, 161] width 0 height 10
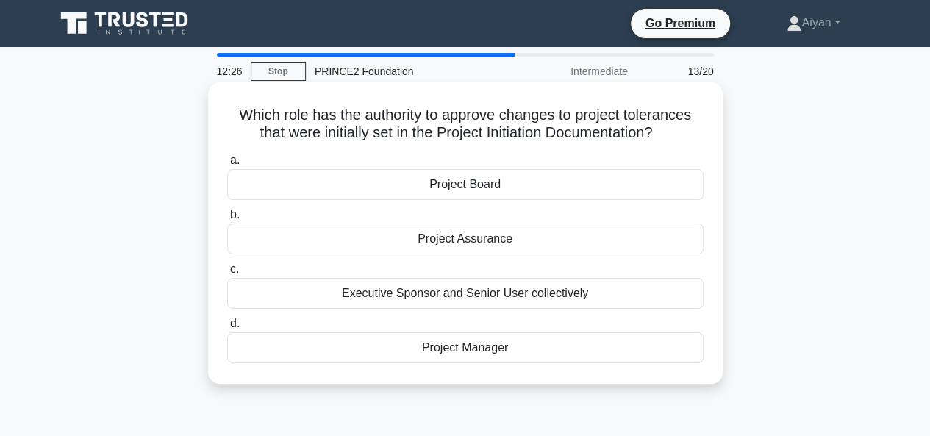
click at [515, 344] on div "Project Manager" at bounding box center [465, 347] width 476 height 31
click at [227, 329] on input "d. Project Manager" at bounding box center [227, 324] width 0 height 10
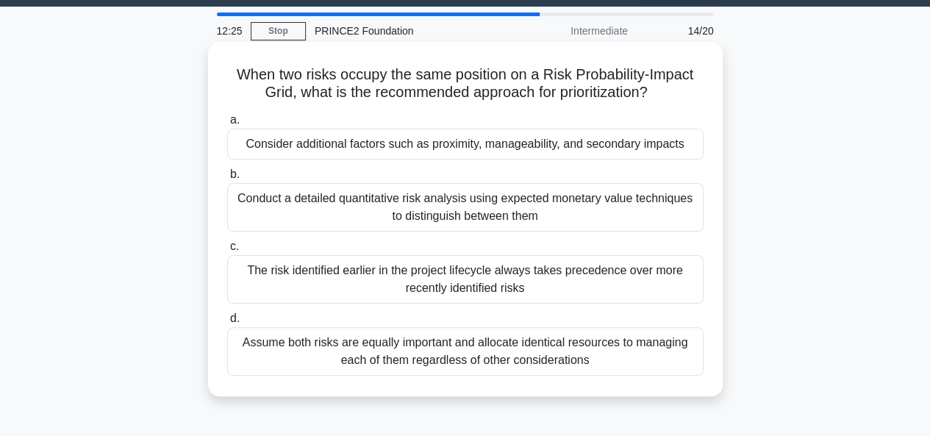
scroll to position [56, 0]
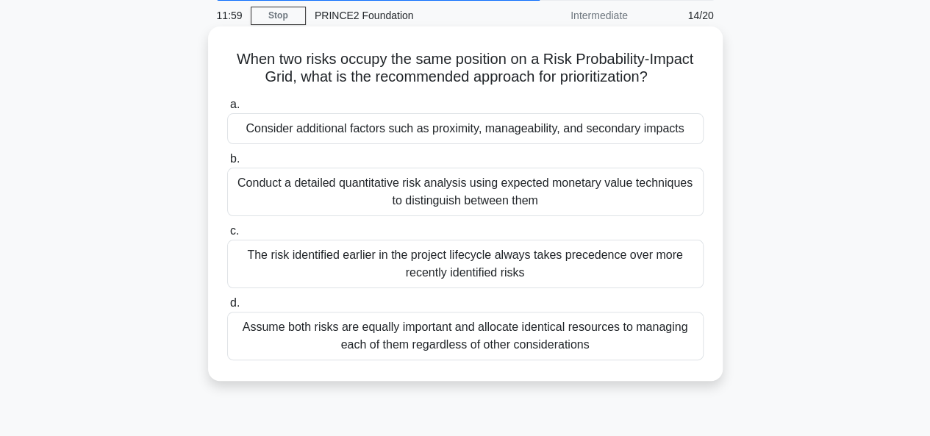
click at [654, 188] on div "Conduct a detailed quantitative risk analysis using expected monetary value tec…" at bounding box center [465, 192] width 476 height 49
click at [227, 164] on input "b. Conduct a detailed quantitative risk analysis using expected monetary value …" at bounding box center [227, 159] width 0 height 10
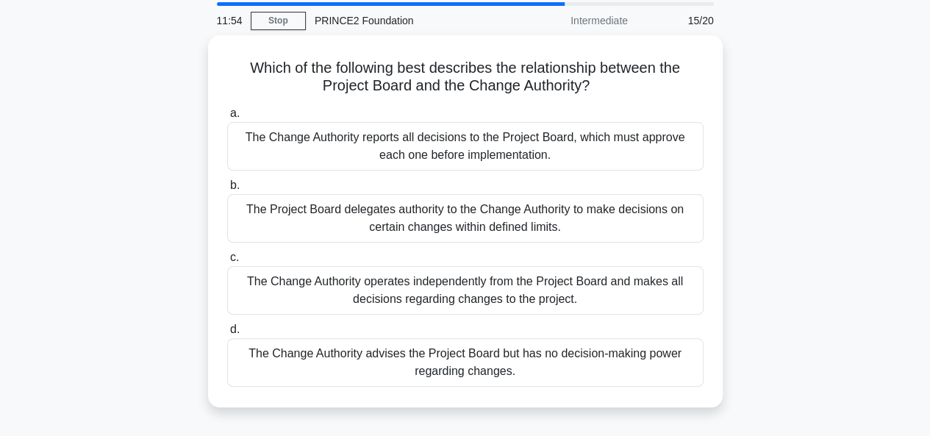
scroll to position [50, 0]
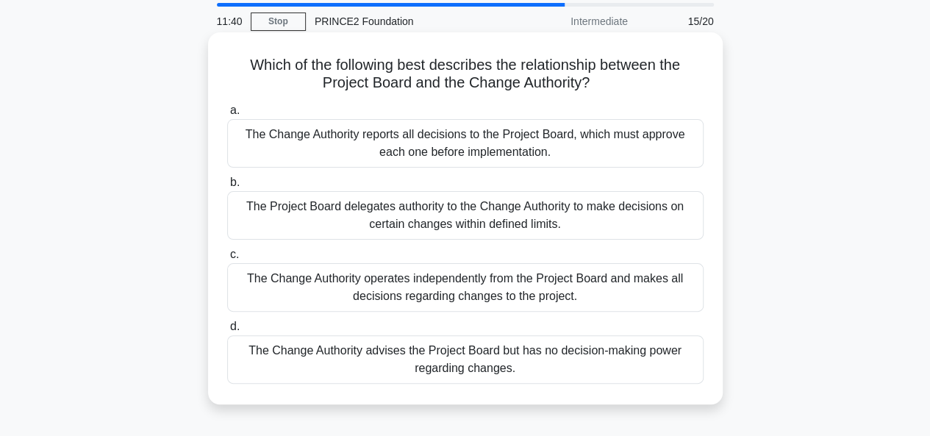
click at [625, 210] on div "The Project Board delegates authority to the Change Authority to make decisions…" at bounding box center [465, 215] width 476 height 49
click at [227, 188] on input "b. The Project Board delegates authority to the Change Authority to make decisi…" at bounding box center [227, 183] width 0 height 10
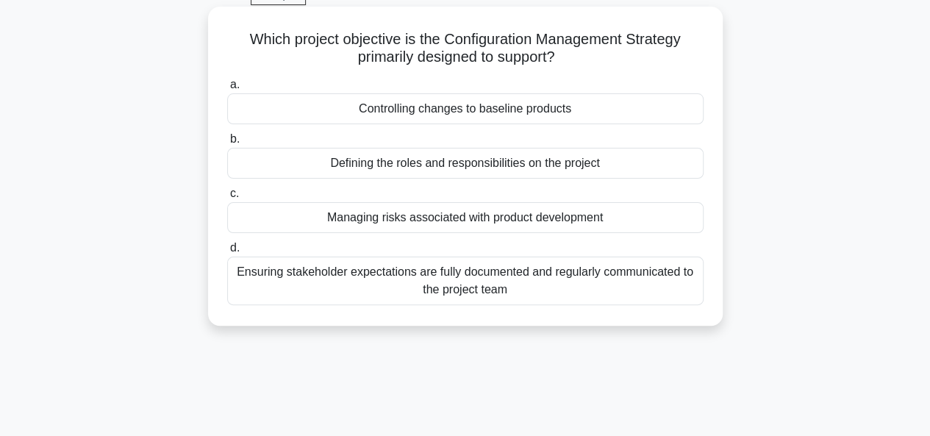
scroll to position [79, 0]
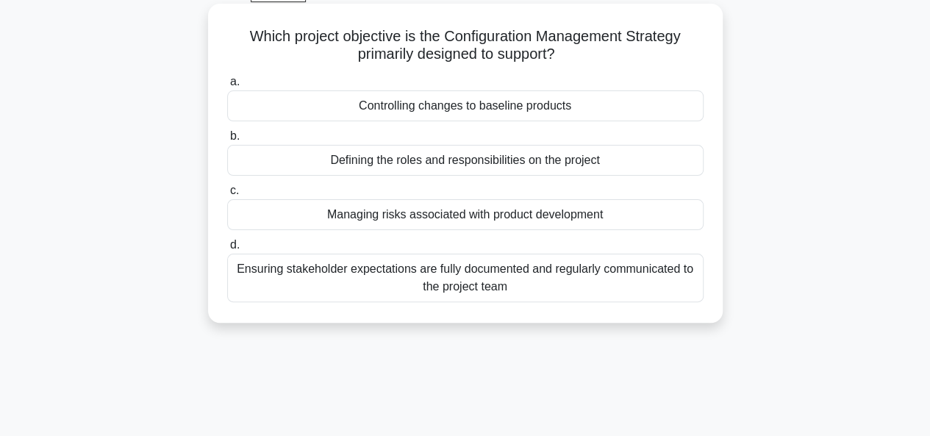
click at [589, 273] on div "Ensuring stakeholder expectations are fully documented and regularly communicat…" at bounding box center [465, 278] width 476 height 49
click at [227, 250] on input "d. Ensuring stakeholder expectations are fully documented and regularly communi…" at bounding box center [227, 245] width 0 height 10
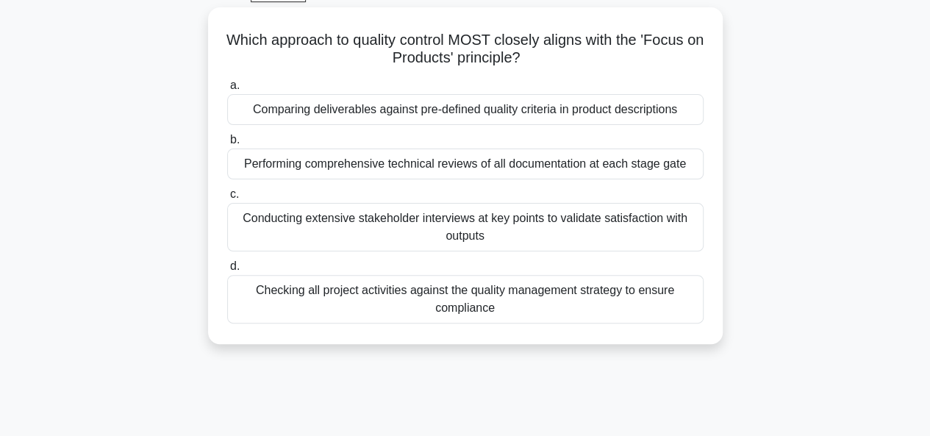
scroll to position [0, 0]
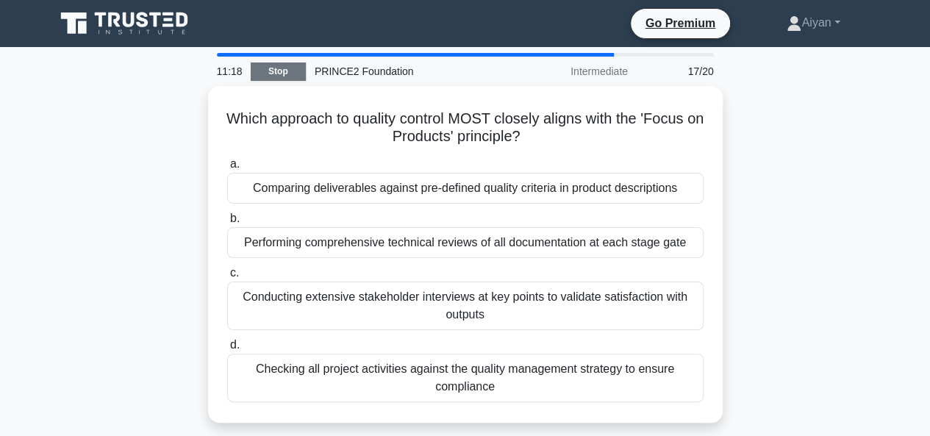
click at [287, 71] on link "Stop" at bounding box center [278, 72] width 55 height 18
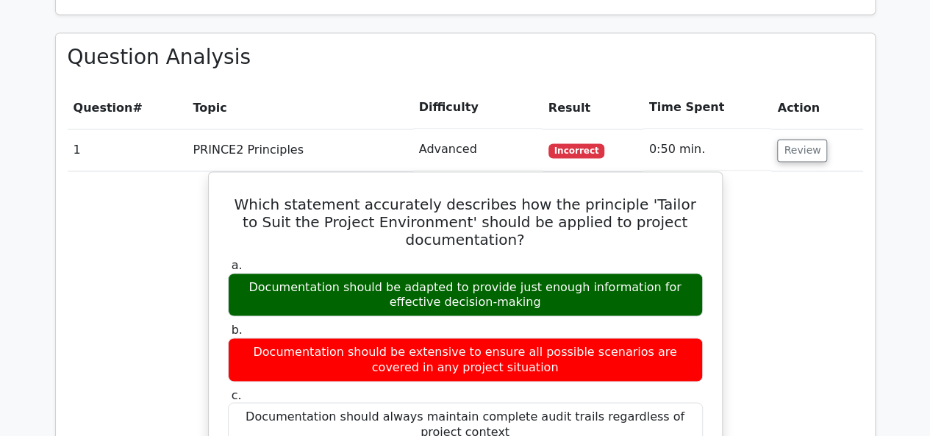
scroll to position [1138, 0]
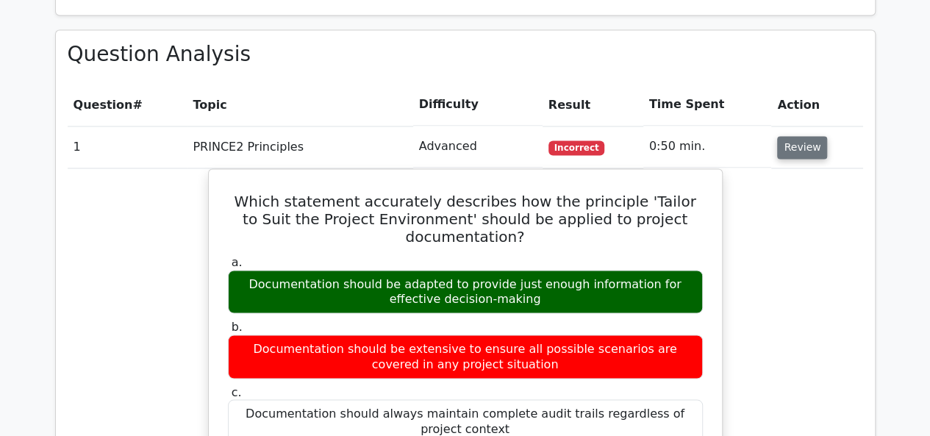
click at [802, 136] on button "Review" at bounding box center [802, 147] width 50 height 23
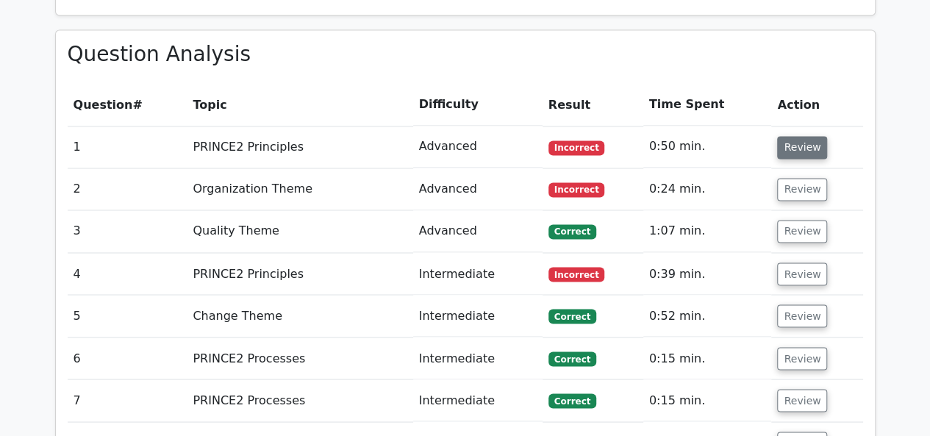
click at [802, 136] on button "Review" at bounding box center [802, 147] width 50 height 23
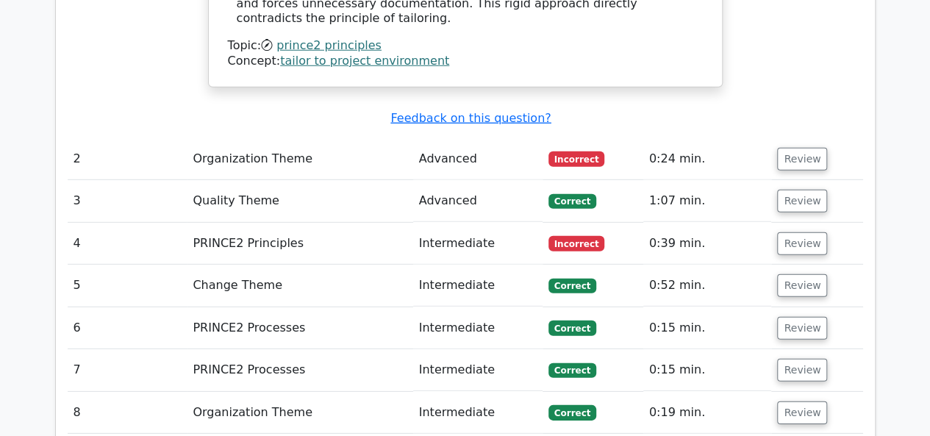
scroll to position [1958, 0]
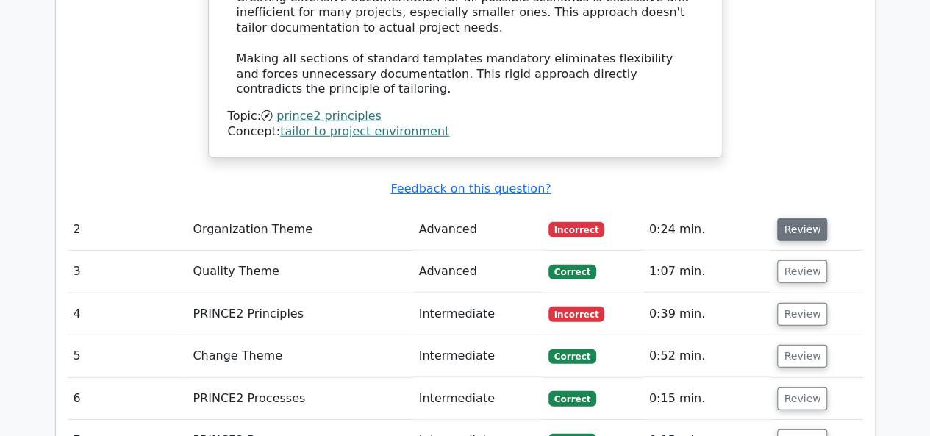
click at [801, 218] on button "Review" at bounding box center [802, 229] width 50 height 23
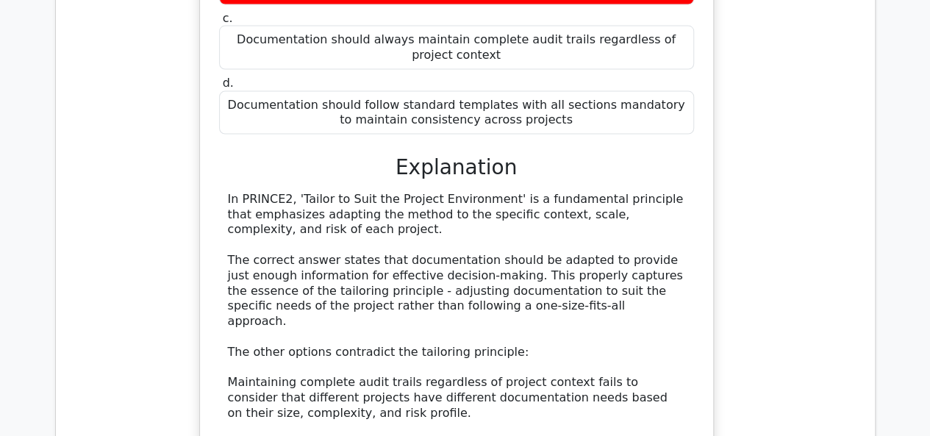
scroll to position [0, 0]
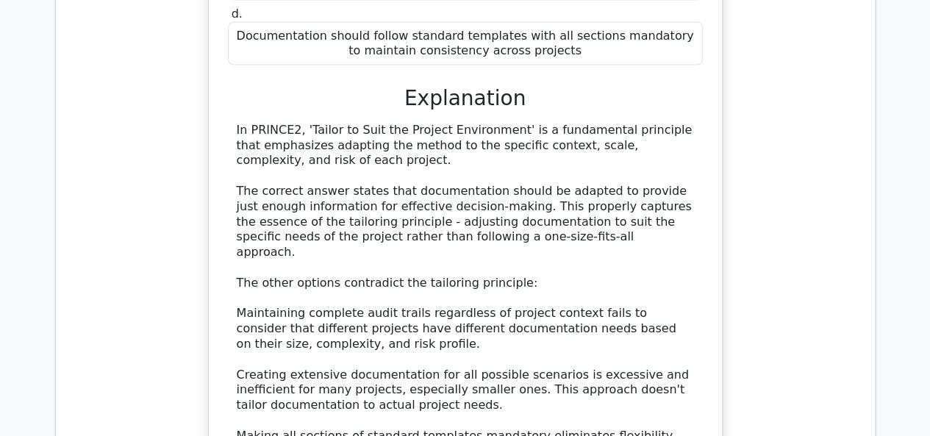
click at [654, 86] on h3 "Explanation" at bounding box center [465, 98] width 457 height 25
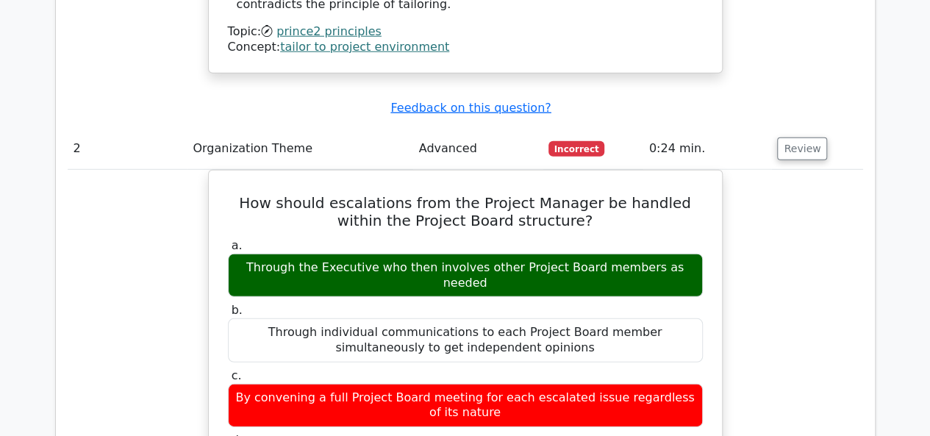
scroll to position [2043, 0]
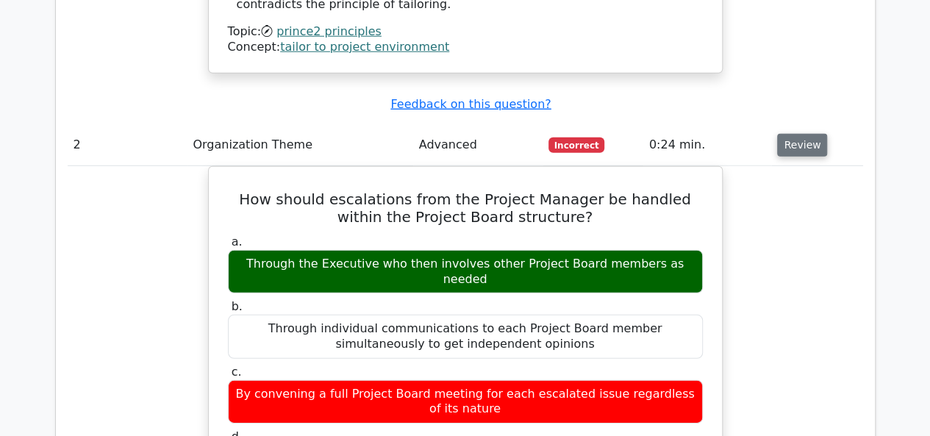
click at [799, 134] on button "Review" at bounding box center [802, 145] width 50 height 23
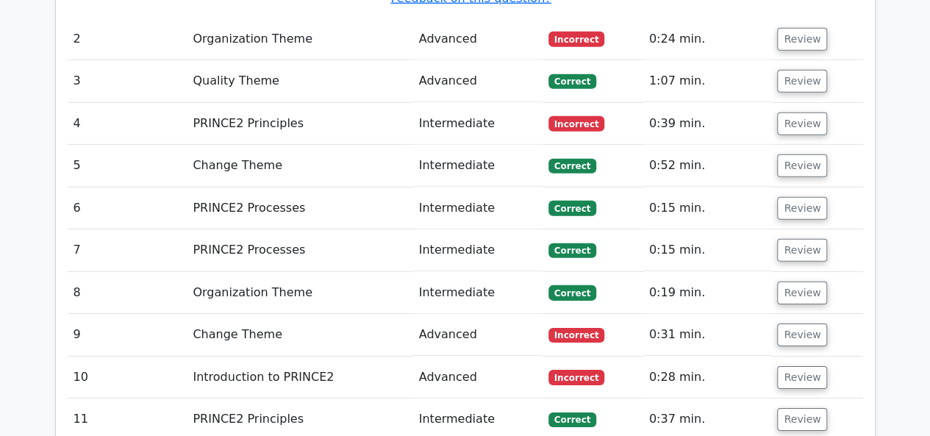
scroll to position [2149, 0]
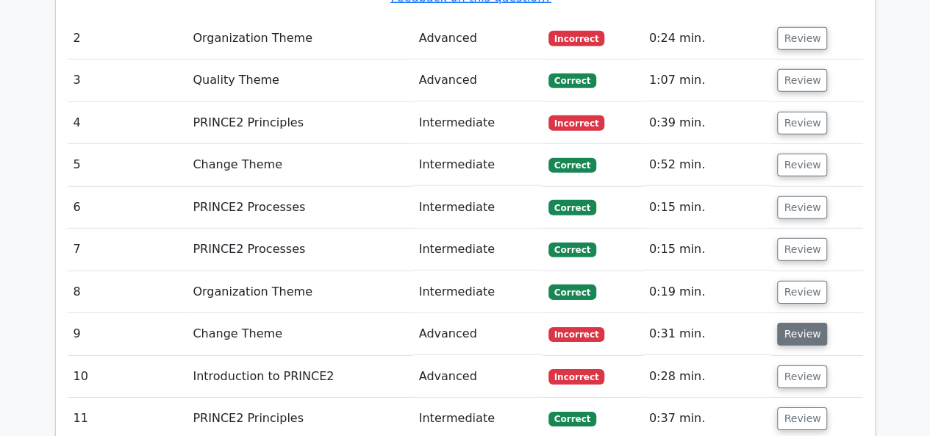
click at [813, 323] on button "Review" at bounding box center [802, 334] width 50 height 23
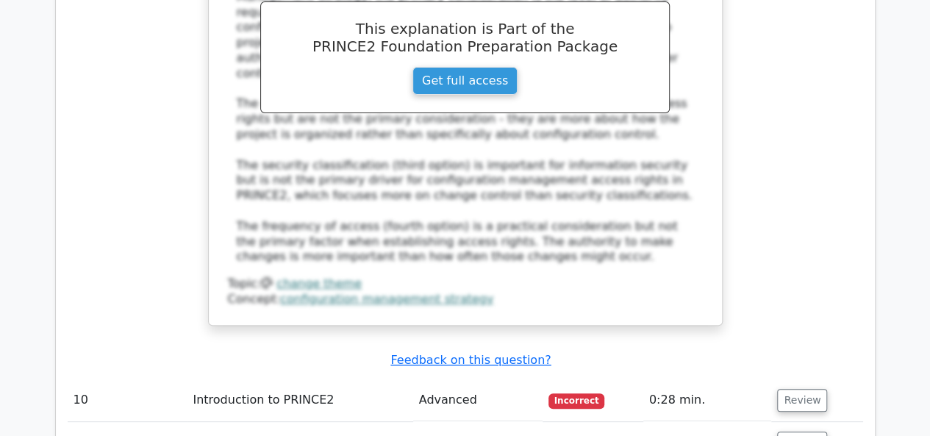
scroll to position [2989, 0]
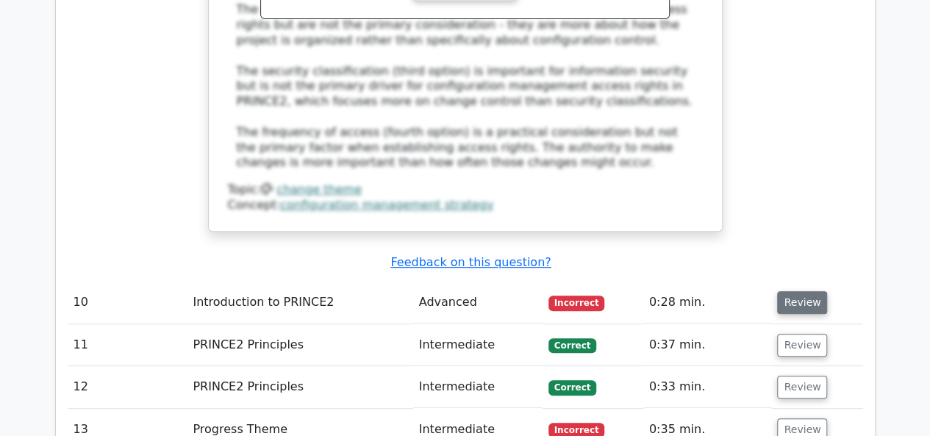
click at [804, 291] on button "Review" at bounding box center [802, 302] width 50 height 23
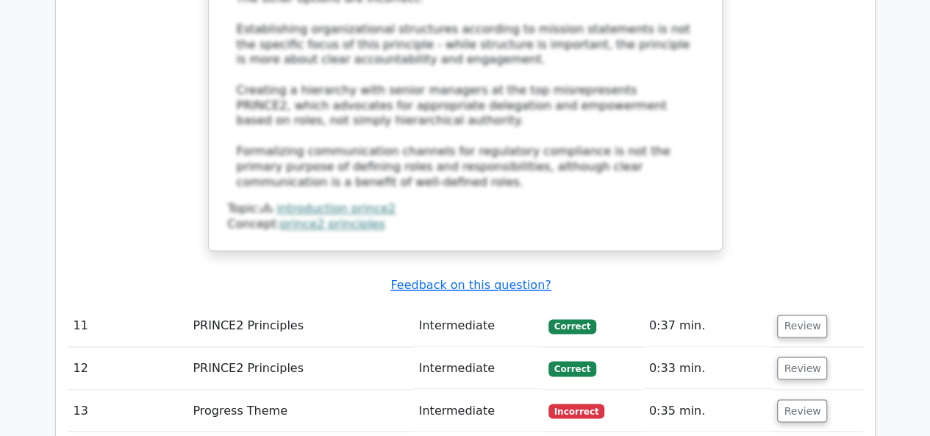
scroll to position [3851, 0]
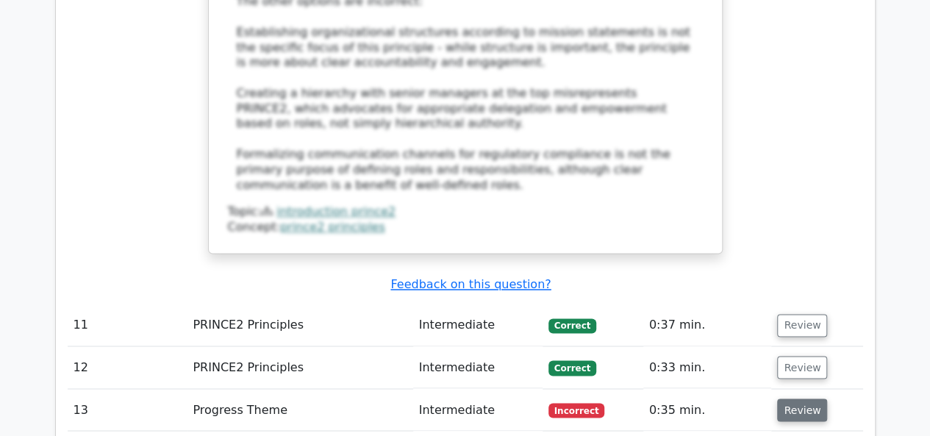
click at [800, 399] on button "Review" at bounding box center [802, 410] width 50 height 23
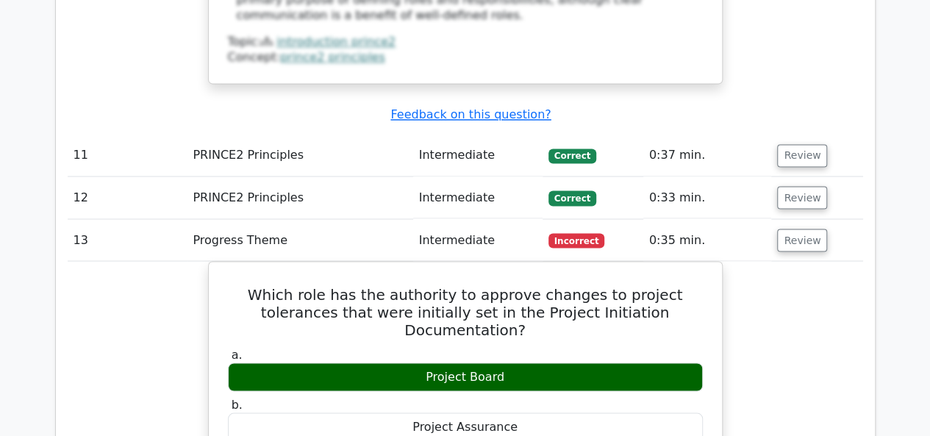
scroll to position [4027, 0]
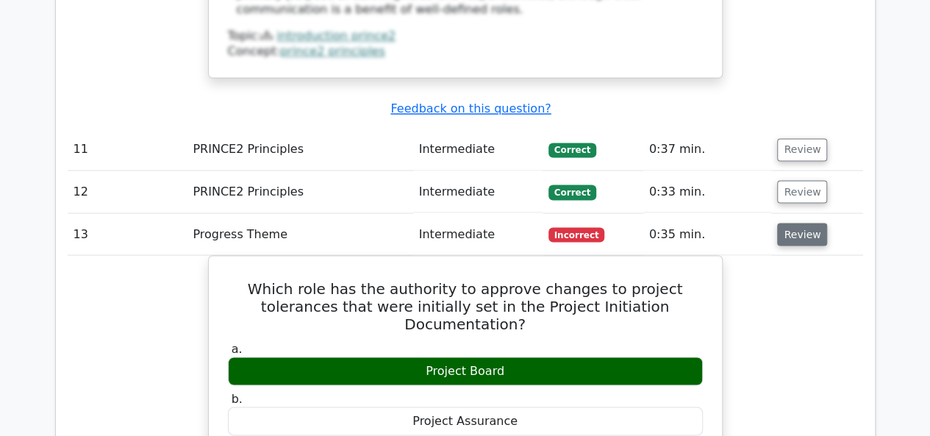
click at [794, 223] on button "Review" at bounding box center [802, 234] width 50 height 23
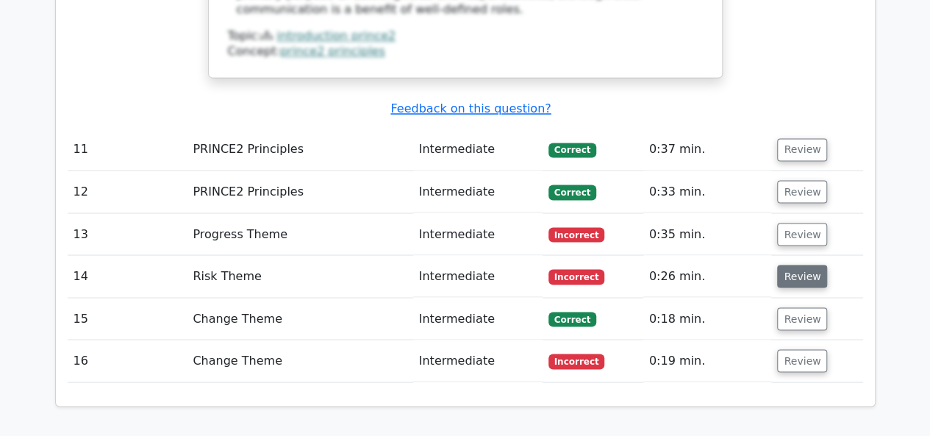
click at [797, 265] on button "Review" at bounding box center [802, 276] width 50 height 23
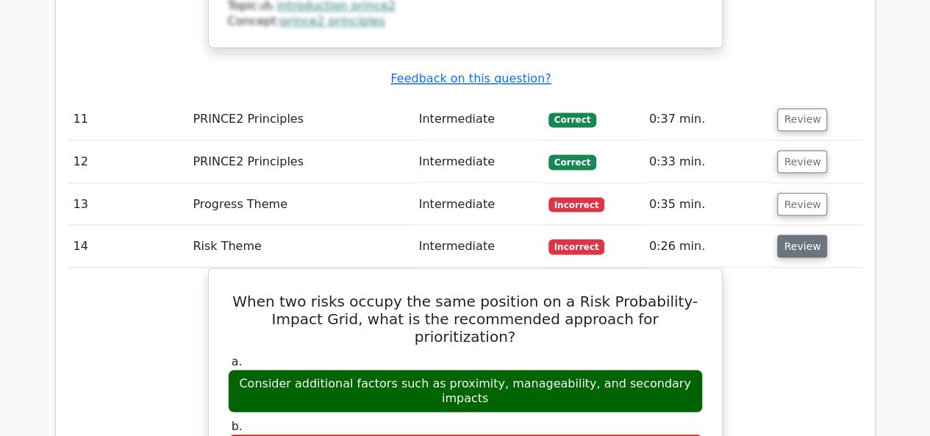
scroll to position [4058, 0]
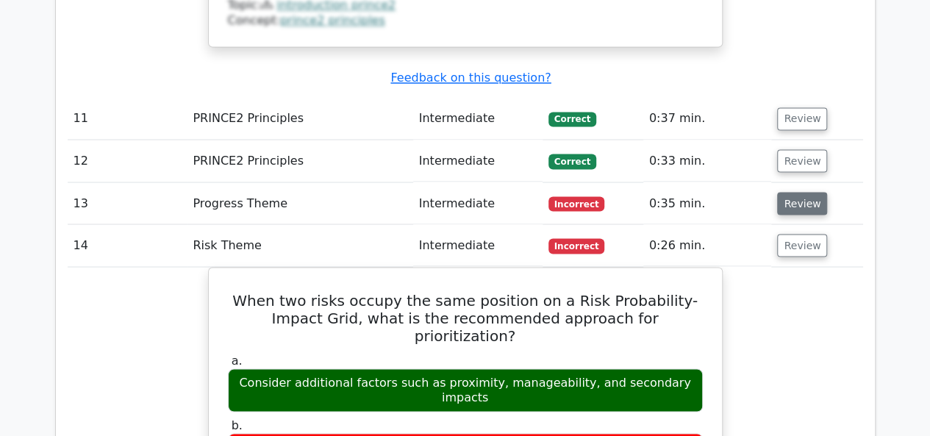
click at [784, 192] on button "Review" at bounding box center [802, 203] width 50 height 23
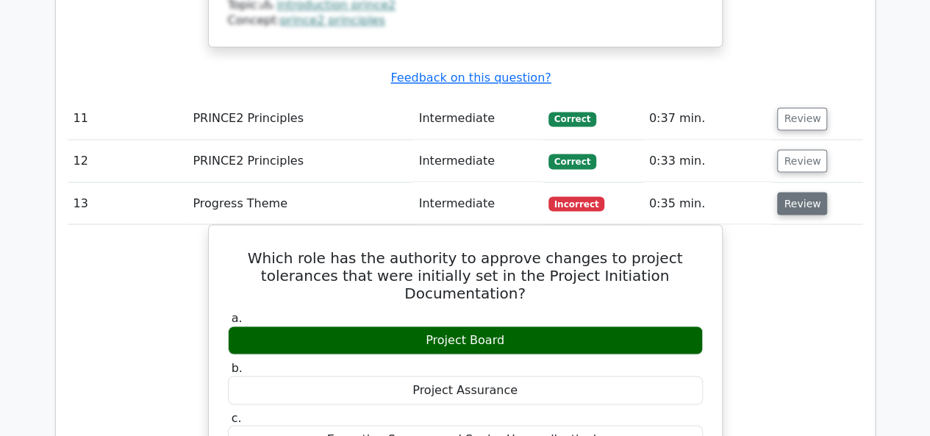
click at [784, 192] on button "Review" at bounding box center [802, 203] width 50 height 23
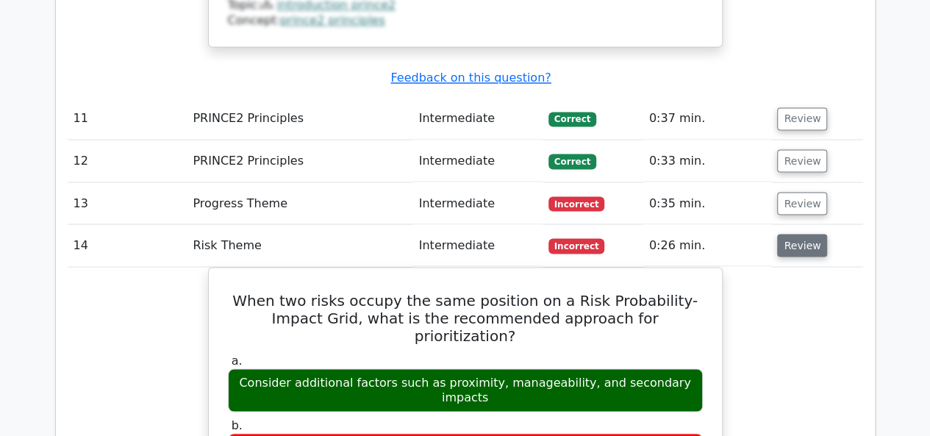
click at [791, 234] on button "Review" at bounding box center [802, 245] width 50 height 23
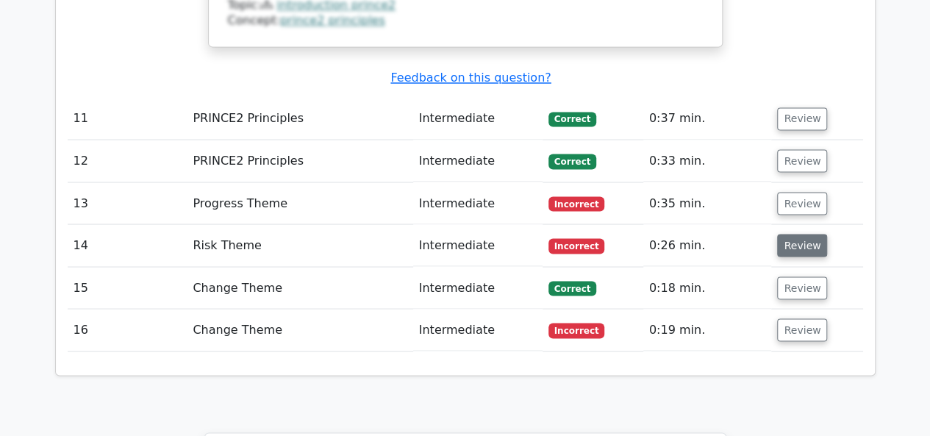
click at [791, 234] on button "Review" at bounding box center [802, 245] width 50 height 23
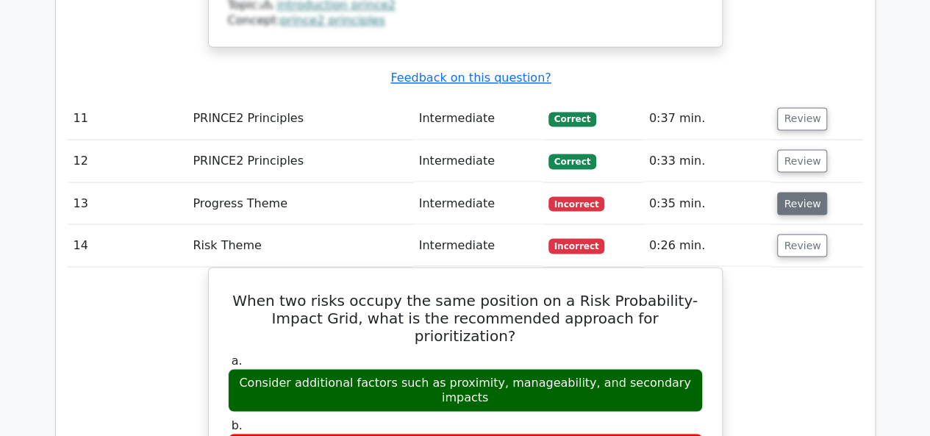
drag, startPoint x: 791, startPoint y: 85, endPoint x: 793, endPoint y: 51, distance: 33.9
click at [793, 192] on button "Review" at bounding box center [802, 203] width 50 height 23
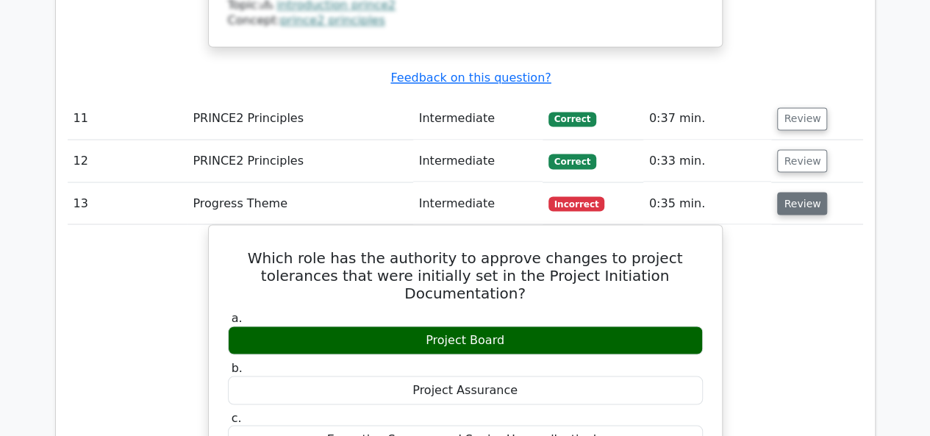
click at [793, 192] on button "Review" at bounding box center [802, 203] width 50 height 23
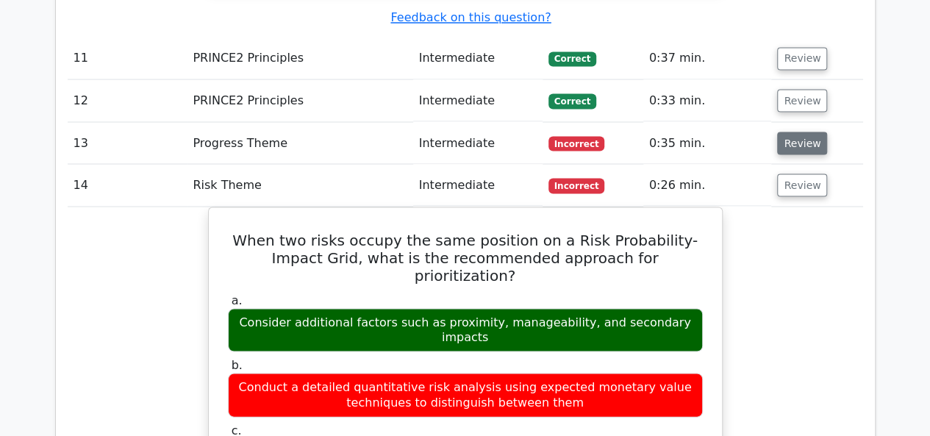
scroll to position [4123, 0]
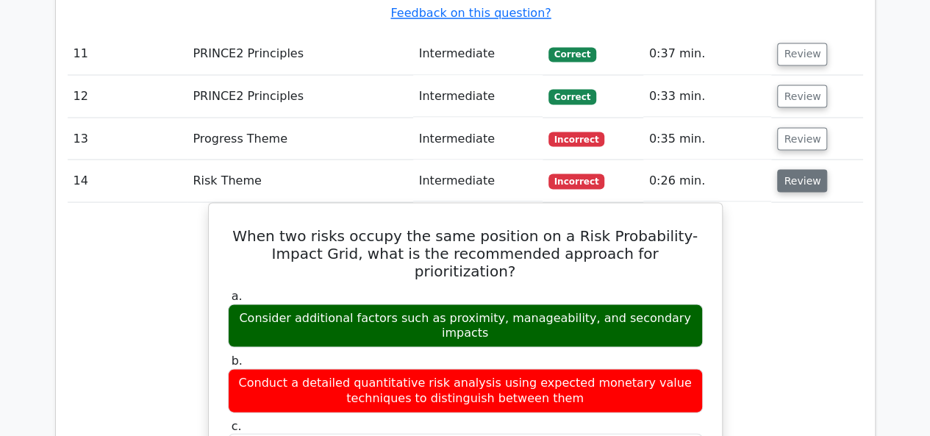
click at [791, 169] on button "Review" at bounding box center [802, 180] width 50 height 23
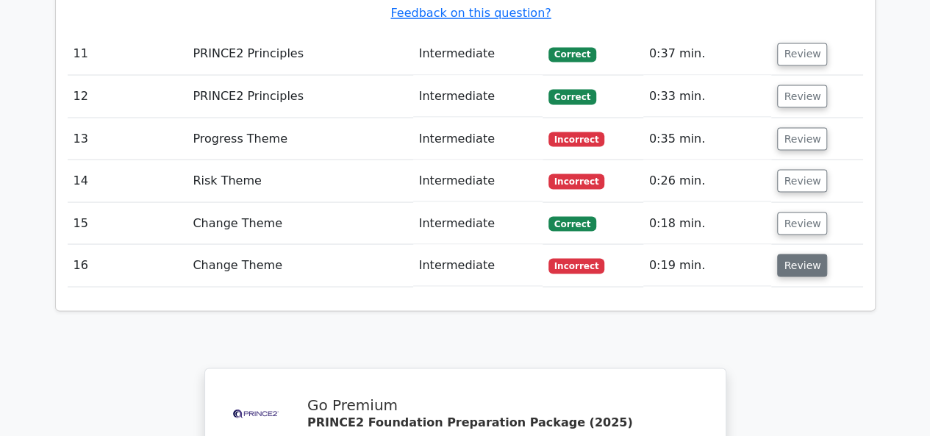
click at [792, 254] on button "Review" at bounding box center [802, 265] width 50 height 23
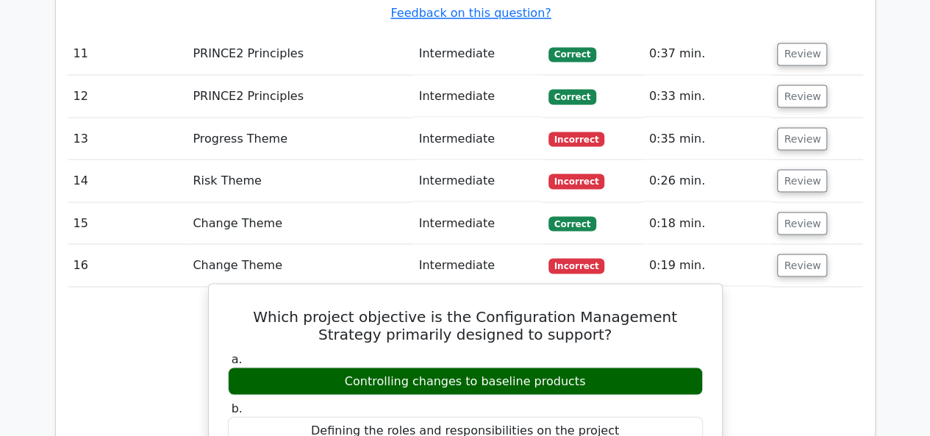
scroll to position [4202, 0]
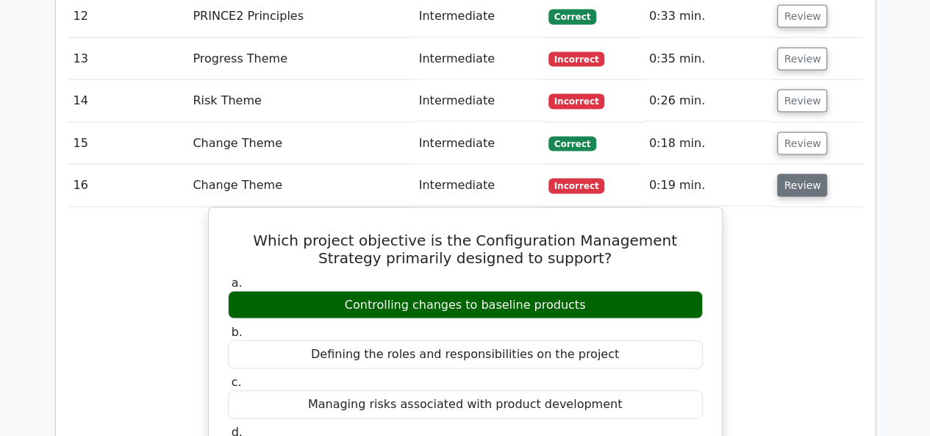
click at [791, 174] on button "Review" at bounding box center [802, 185] width 50 height 23
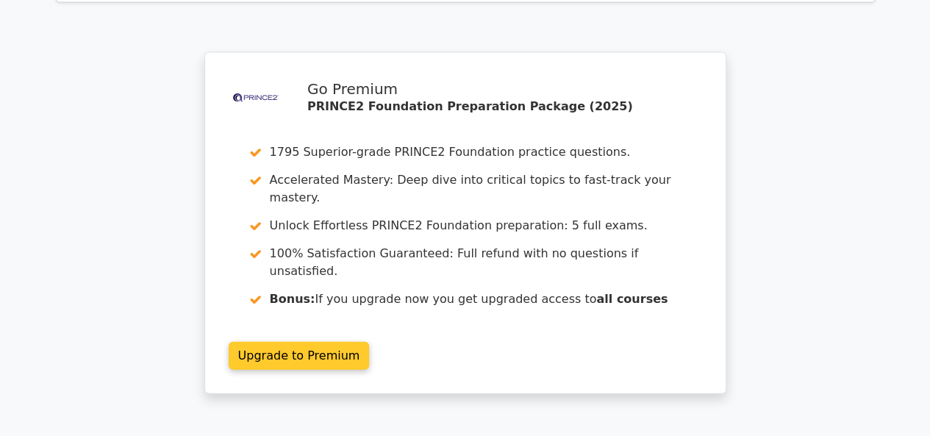
scroll to position [4436, 0]
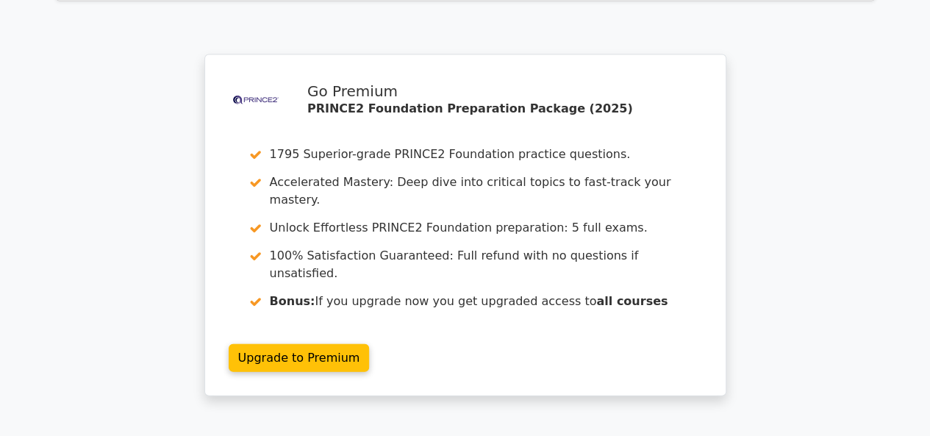
drag, startPoint x: 547, startPoint y: 373, endPoint x: 432, endPoint y: 267, distance: 156.6
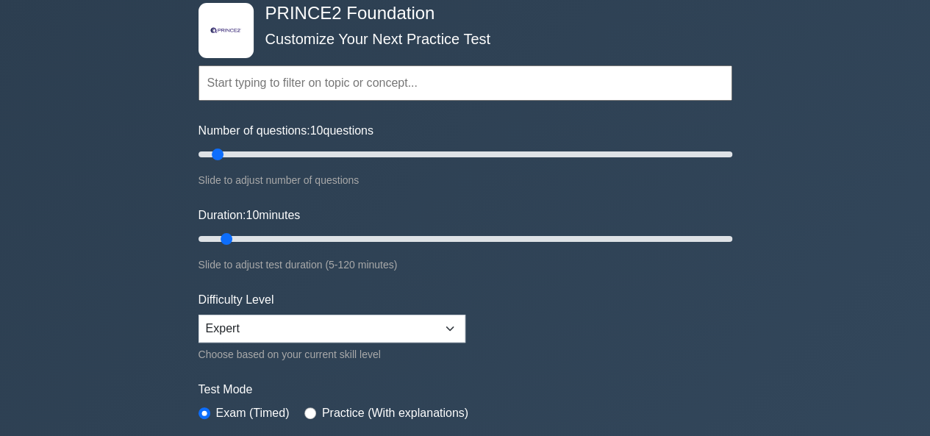
scroll to position [80, 0]
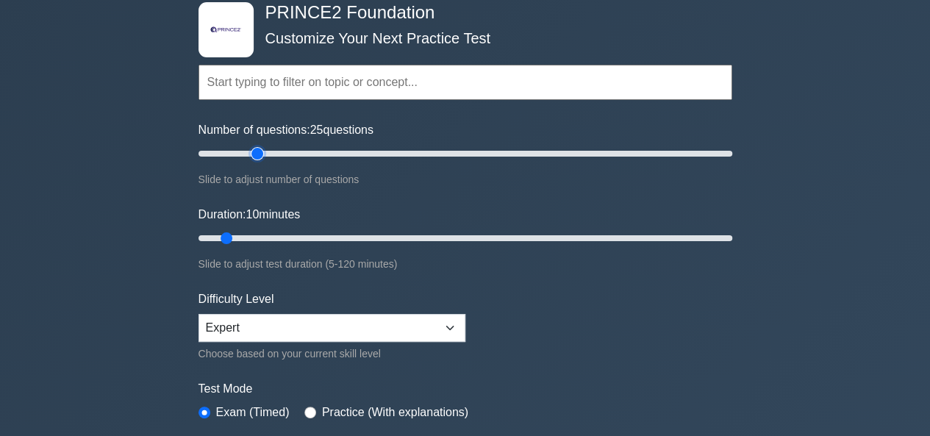
click at [254, 154] on input "Number of questions: 25 questions" at bounding box center [466, 154] width 534 height 18
type input "15"
click at [236, 155] on input "Number of questions: 15 questions" at bounding box center [466, 154] width 534 height 18
drag, startPoint x: 250, startPoint y: 239, endPoint x: 280, endPoint y: 360, distance: 125.0
type input "20"
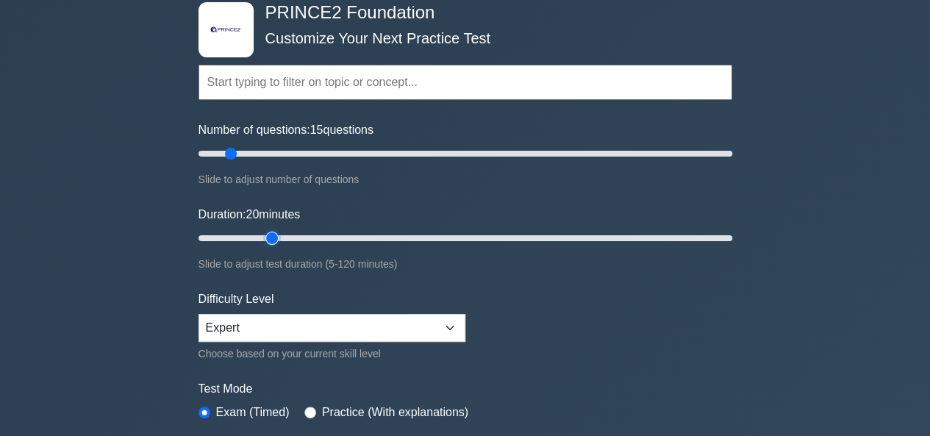
click at [280, 247] on input "Duration: 20 minutes" at bounding box center [466, 238] width 534 height 18
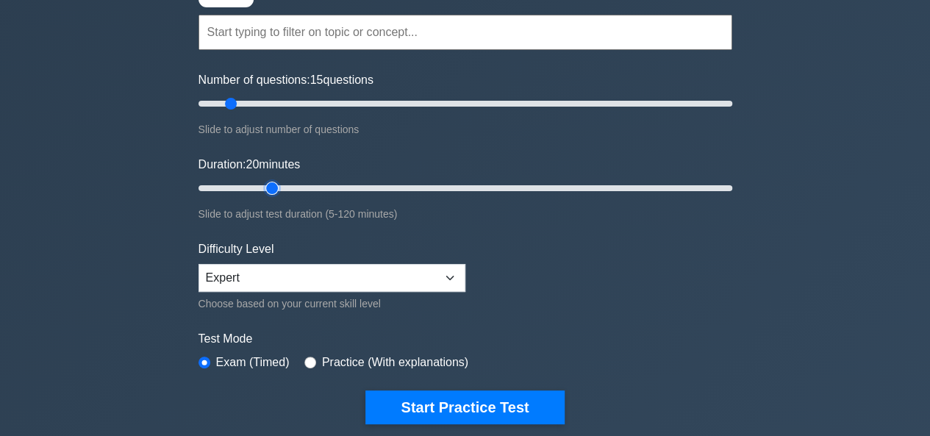
scroll to position [132, 0]
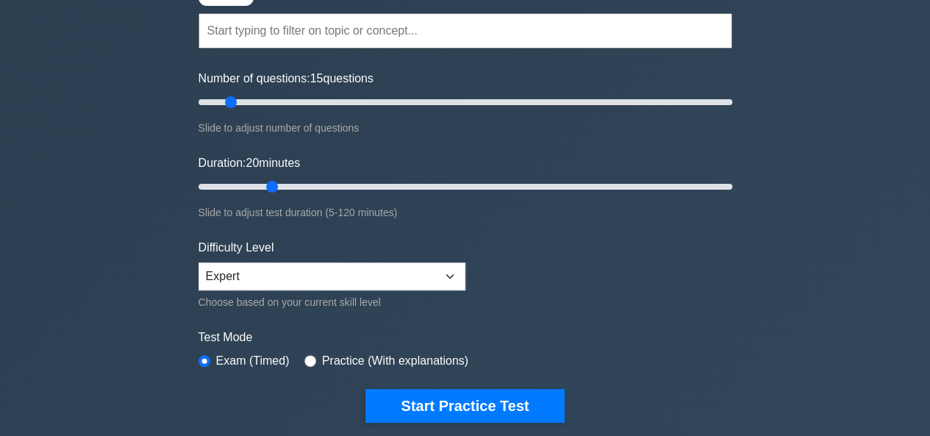
click at [313, 357] on div "Practice (With explanations)" at bounding box center [386, 361] width 164 height 18
click at [311, 357] on input "radio" at bounding box center [310, 361] width 12 height 12
radio input "true"
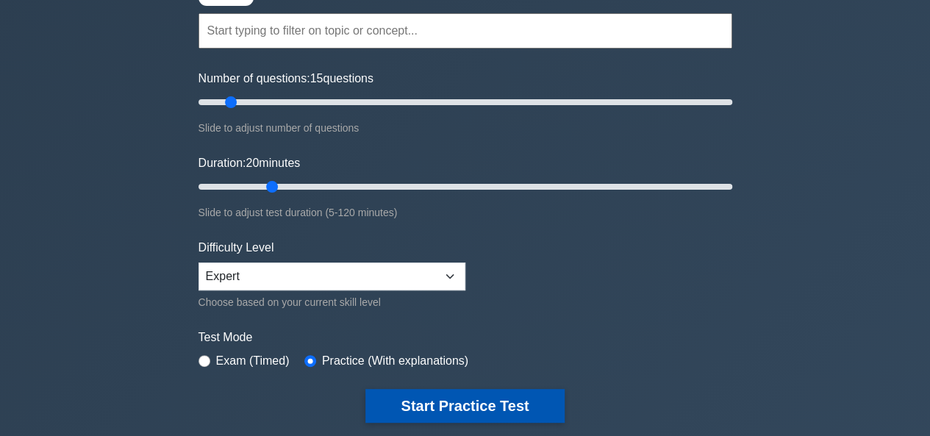
click at [441, 393] on button "Start Practice Test" at bounding box center [464, 406] width 199 height 34
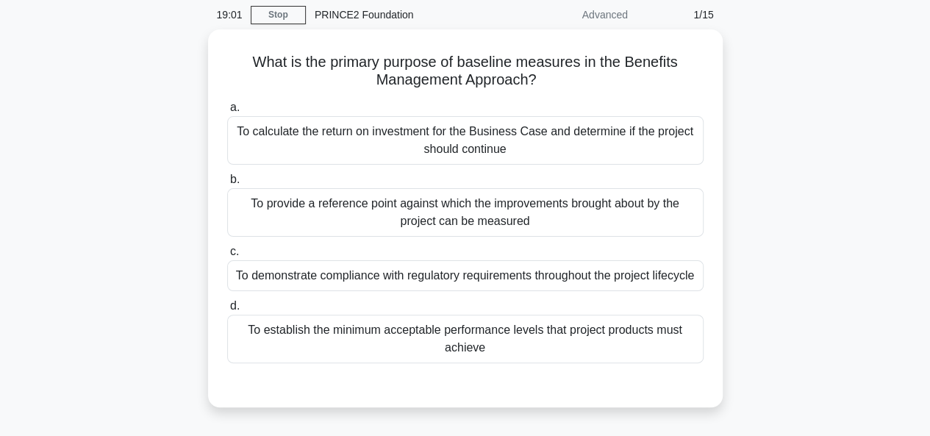
scroll to position [60, 0]
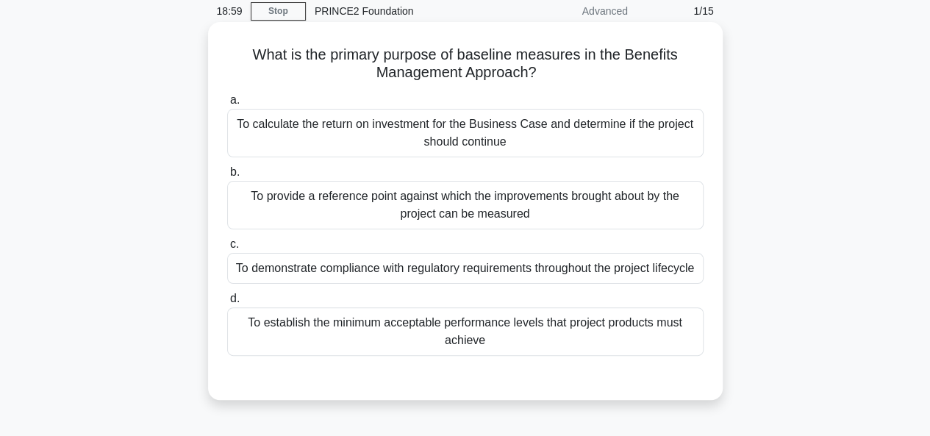
click at [611, 351] on div "To establish the minimum acceptable performance levels that project products mu…" at bounding box center [465, 331] width 476 height 49
click at [227, 304] on input "d. To establish the minimum acceptable performance levels that project products…" at bounding box center [227, 299] width 0 height 10
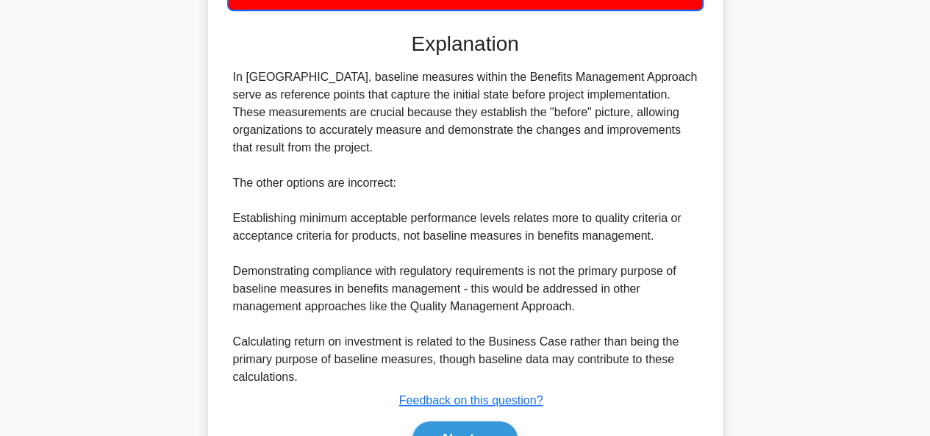
scroll to position [411, 0]
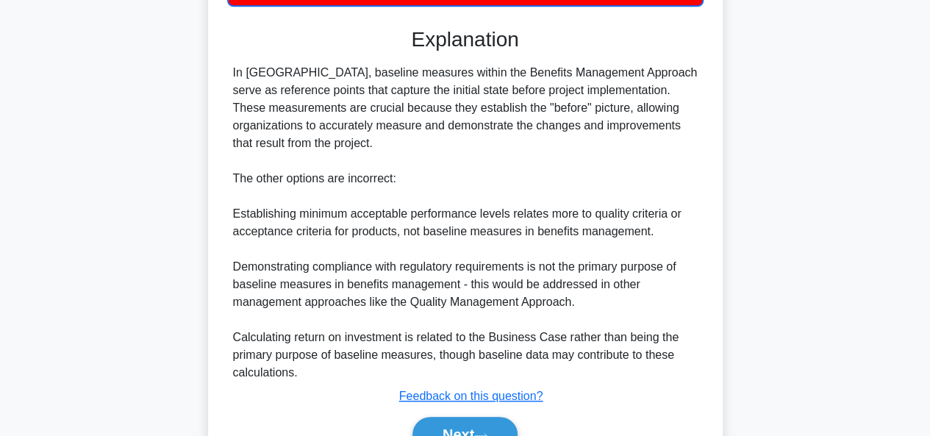
click at [754, 418] on div "What is the primary purpose of baseline measures in the Benefits Management App…" at bounding box center [465, 91] width 838 height 833
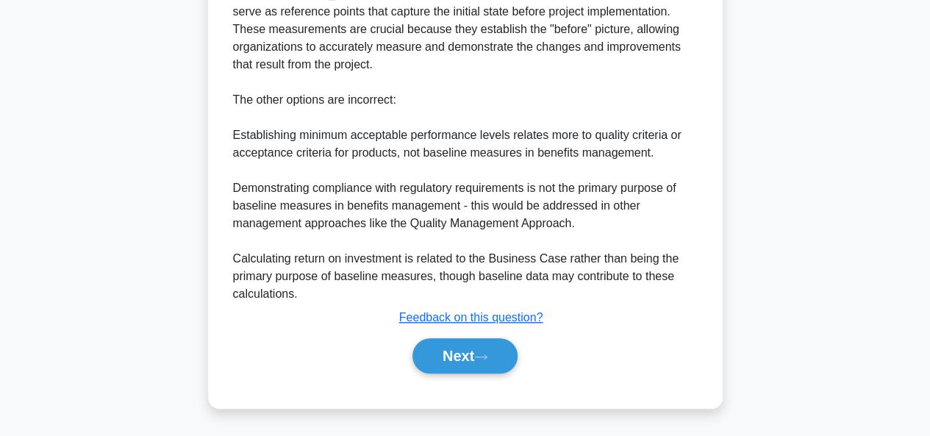
scroll to position [500, 0]
click at [474, 374] on button "Next" at bounding box center [465, 355] width 105 height 35
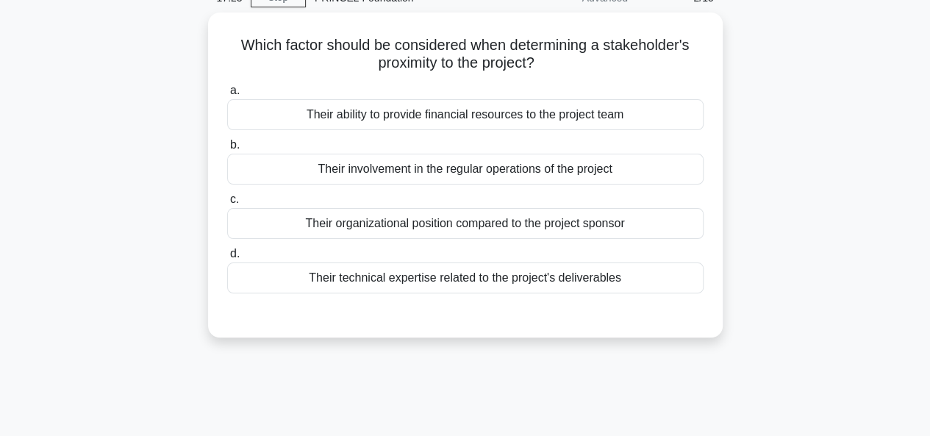
scroll to position [74, 0]
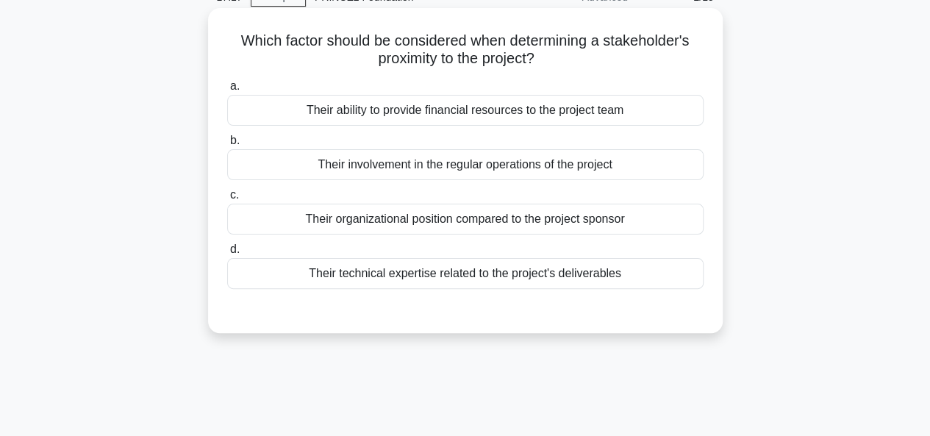
click at [602, 170] on div "Their involvement in the regular operations of the project" at bounding box center [465, 164] width 476 height 31
click at [227, 146] on input "b. Their involvement in the regular operations of the project" at bounding box center [227, 141] width 0 height 10
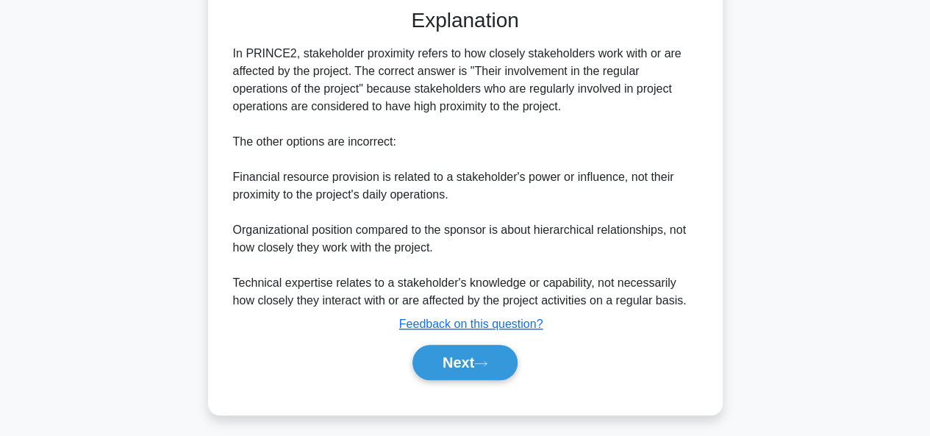
scroll to position [380, 0]
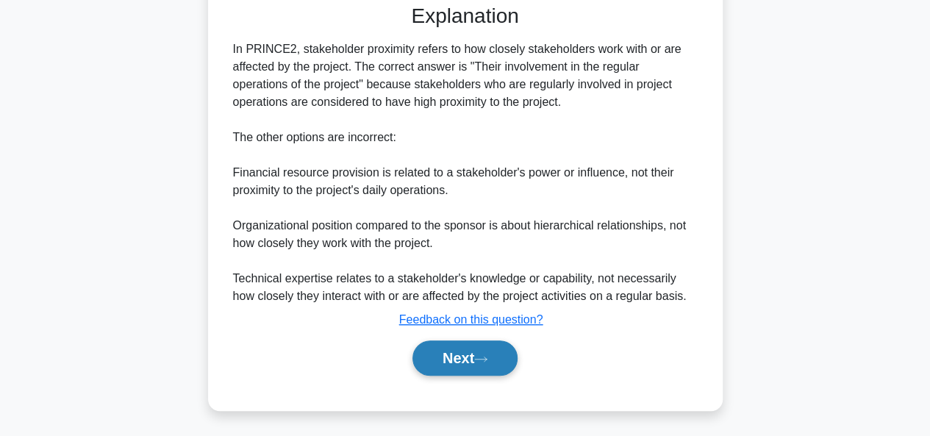
click at [451, 368] on button "Next" at bounding box center [465, 357] width 105 height 35
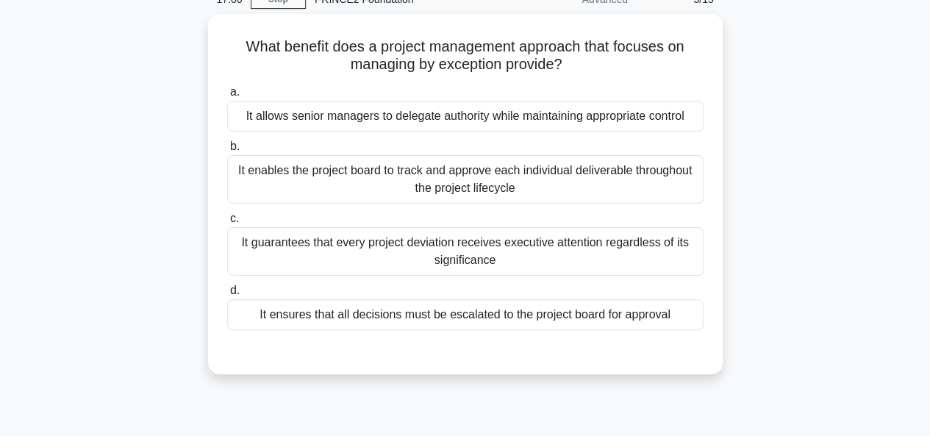
scroll to position [69, 0]
click at [585, 325] on div "It ensures that all decisions must be escalated to the project board for approv…" at bounding box center [465, 314] width 476 height 31
click at [227, 295] on input "d. It ensures that all decisions must be escalated to the project board for app…" at bounding box center [227, 290] width 0 height 10
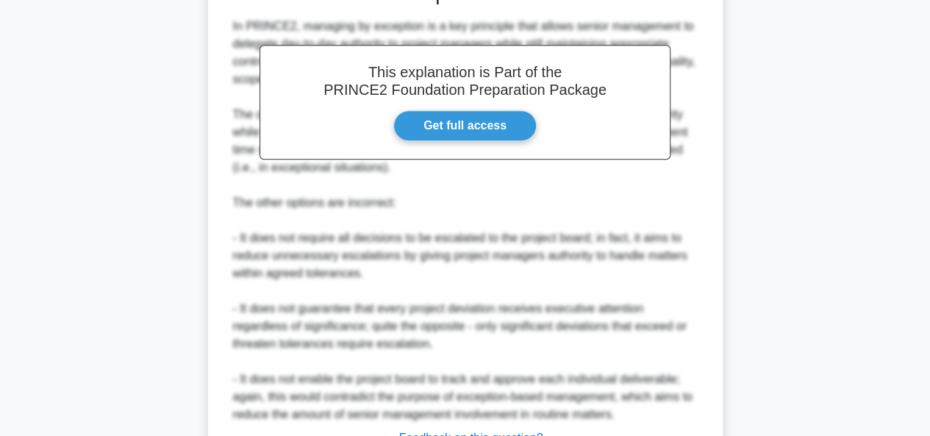
scroll to position [559, 0]
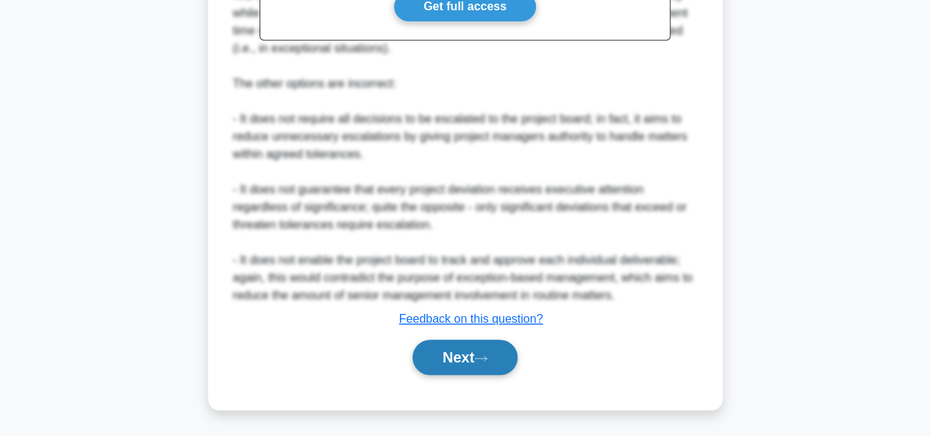
click at [444, 357] on button "Next" at bounding box center [465, 357] width 105 height 35
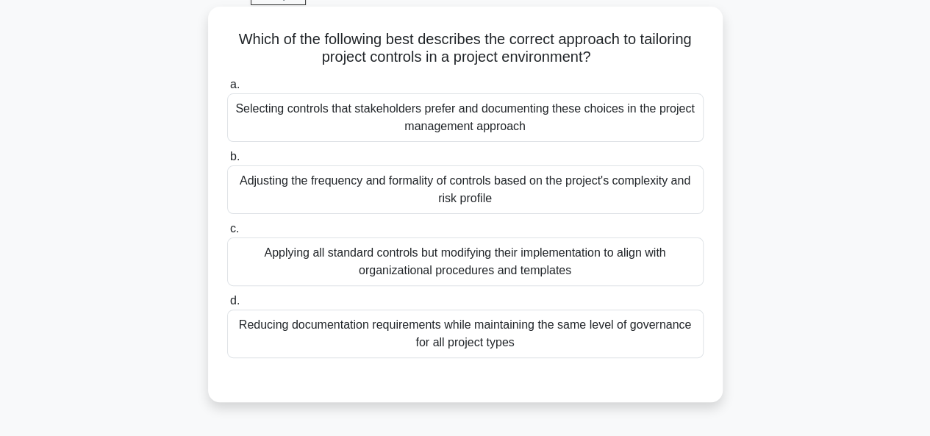
scroll to position [75, 0]
click at [618, 207] on div "Adjusting the frequency and formality of controls based on the project's comple…" at bounding box center [465, 190] width 476 height 49
click at [227, 163] on input "b. Adjusting the frequency and formality of controls based on the project's com…" at bounding box center [227, 158] width 0 height 10
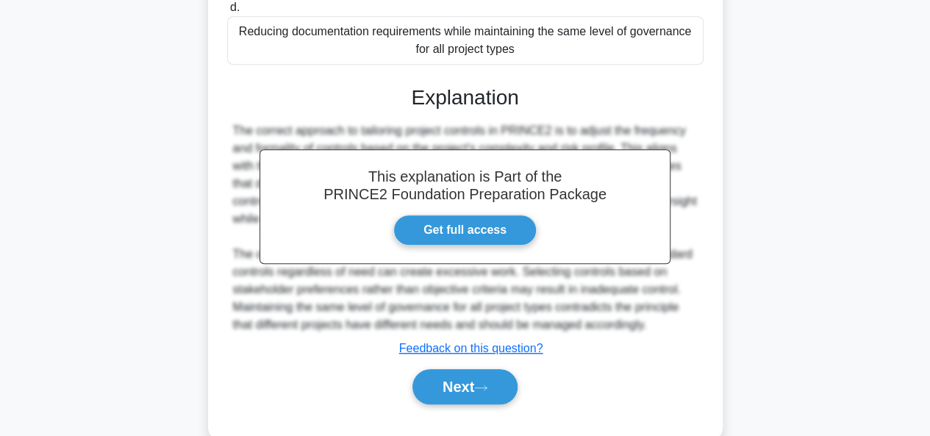
scroll to position [398, 0]
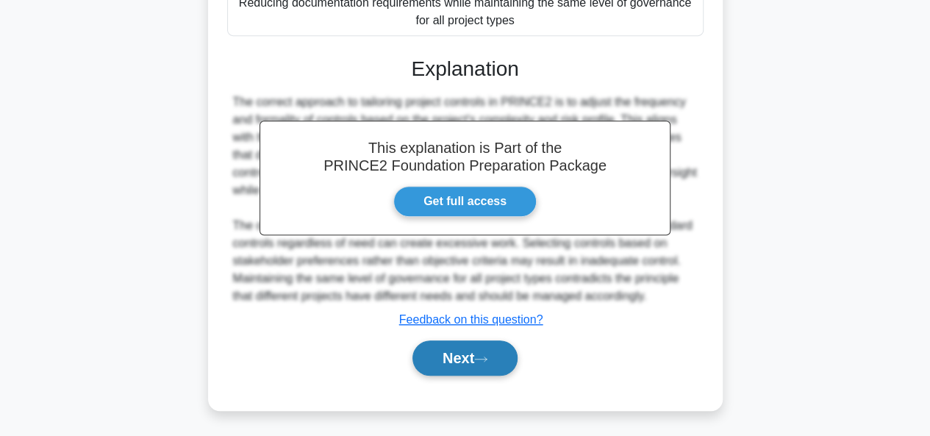
click at [490, 352] on button "Next" at bounding box center [465, 357] width 105 height 35
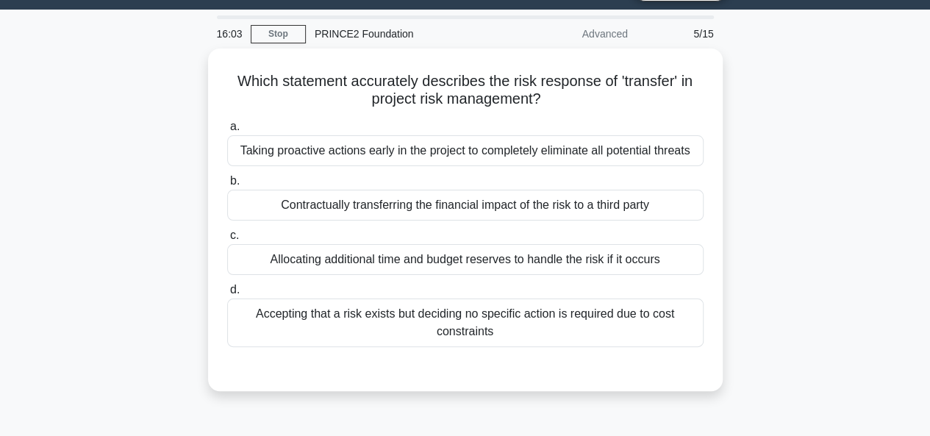
scroll to position [40, 0]
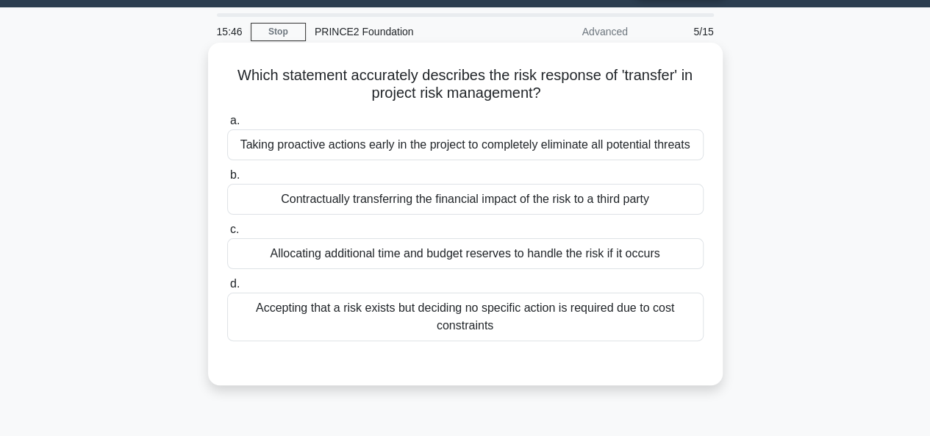
click at [598, 255] on div "Allocating additional time and budget reserves to handle the risk if it occurs" at bounding box center [465, 253] width 476 height 31
click at [227, 235] on input "c. Allocating additional time and budget reserves to handle the risk if it occu…" at bounding box center [227, 230] width 0 height 10
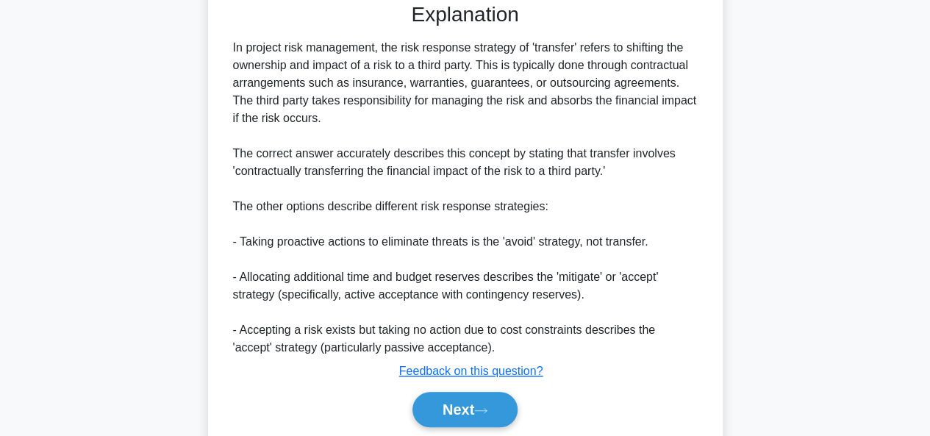
scroll to position [453, 0]
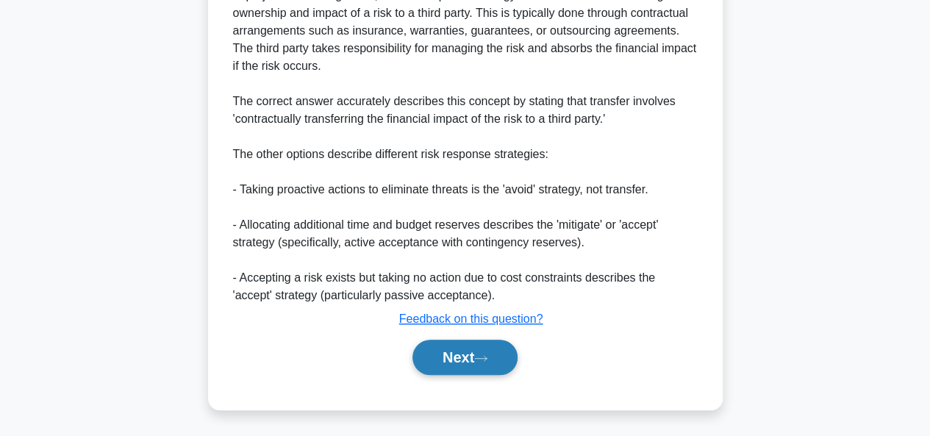
click at [482, 359] on icon at bounding box center [480, 358] width 13 height 8
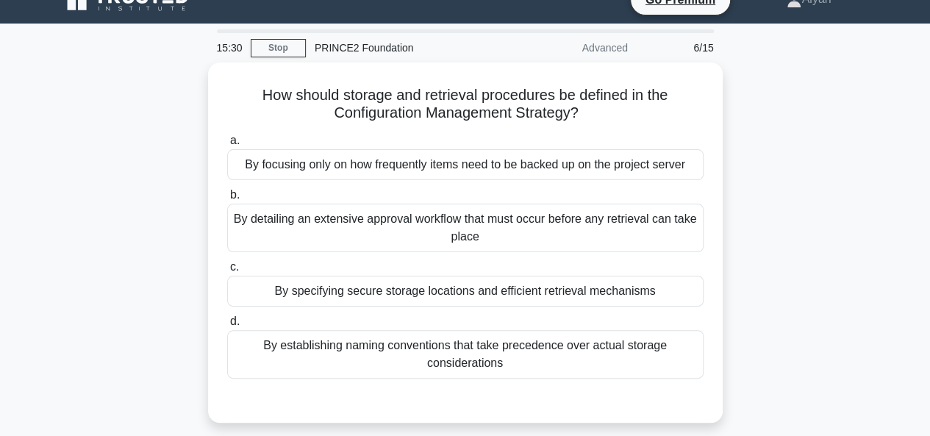
scroll to position [24, 0]
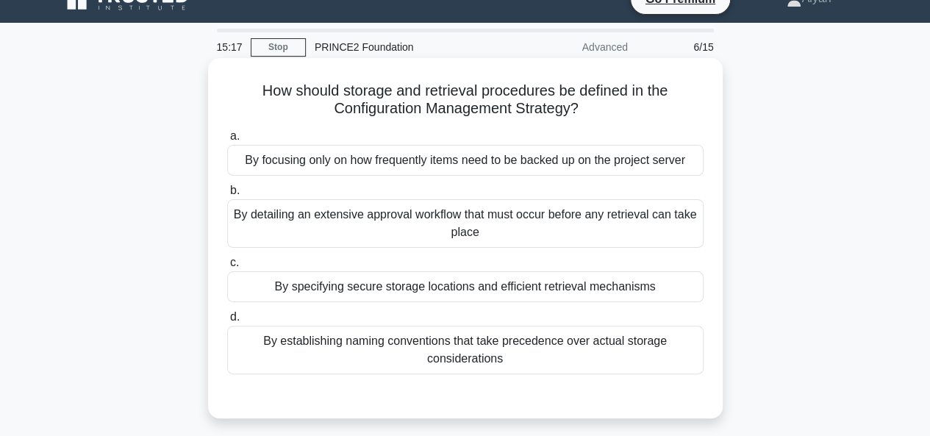
click at [471, 165] on div "By focusing only on how frequently items need to be backed up on the project se…" at bounding box center [465, 160] width 476 height 31
click at [227, 141] on input "a. By focusing only on how frequently items need to be backed up on the project…" at bounding box center [227, 137] width 0 height 10
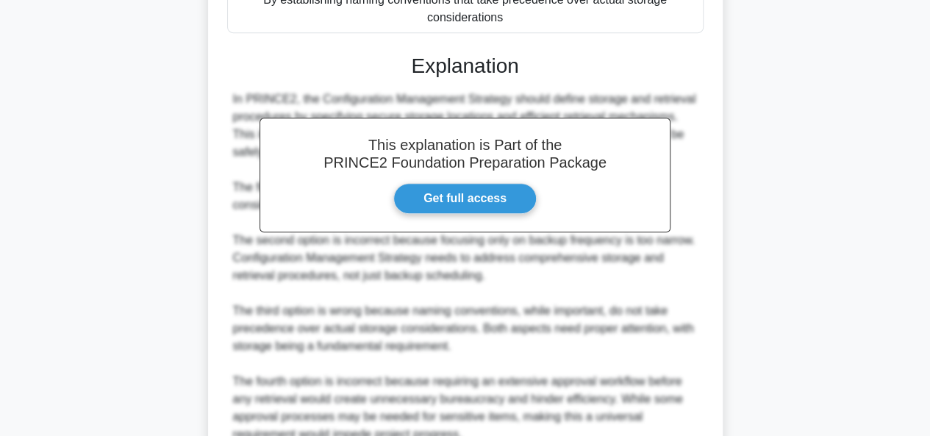
scroll to position [506, 0]
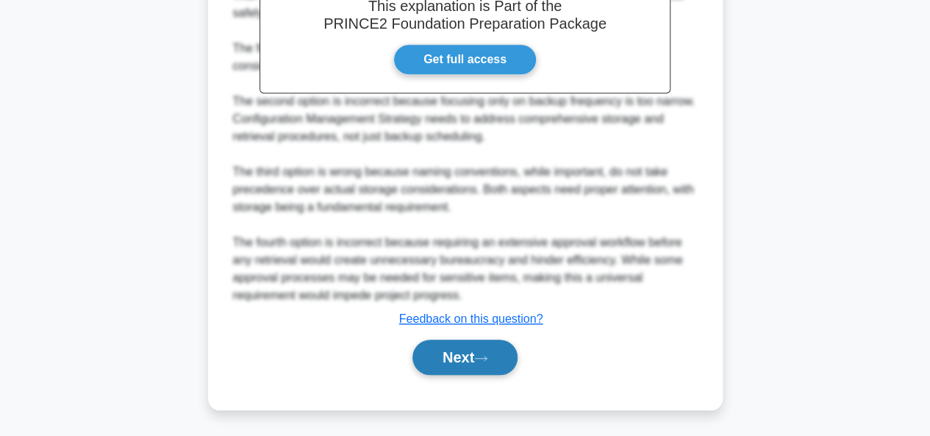
click at [450, 357] on button "Next" at bounding box center [465, 357] width 105 height 35
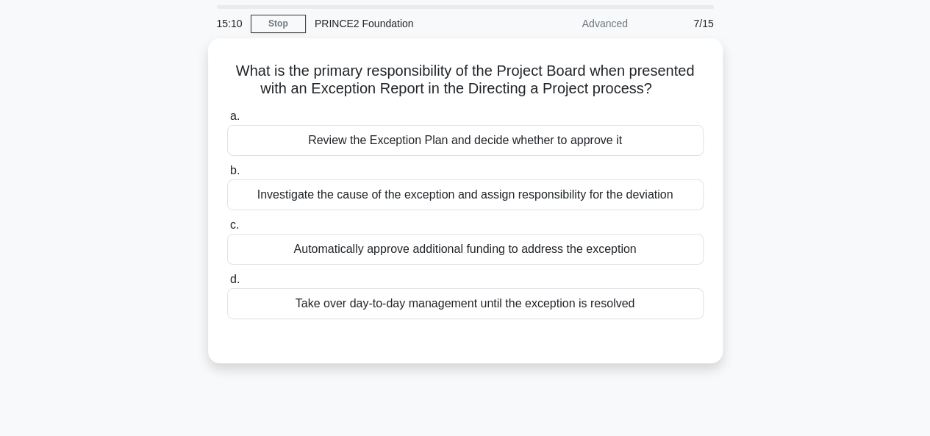
scroll to position [46, 0]
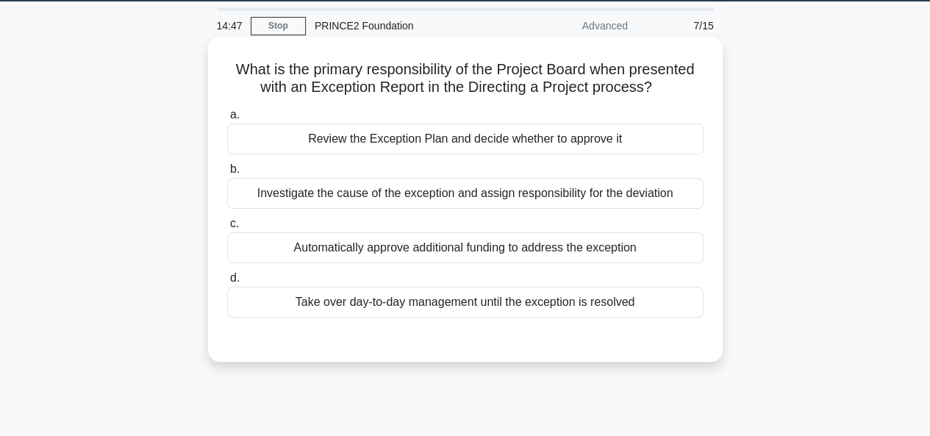
click at [507, 152] on div "Review the Exception Plan and decide whether to approve it" at bounding box center [465, 139] width 476 height 31
click at [227, 120] on input "a. Review the Exception Plan and decide whether to approve it" at bounding box center [227, 115] width 0 height 10
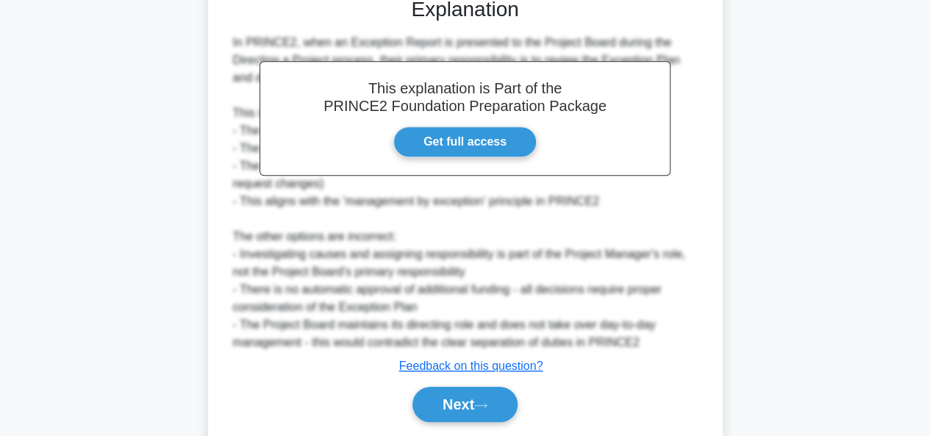
scroll to position [433, 0]
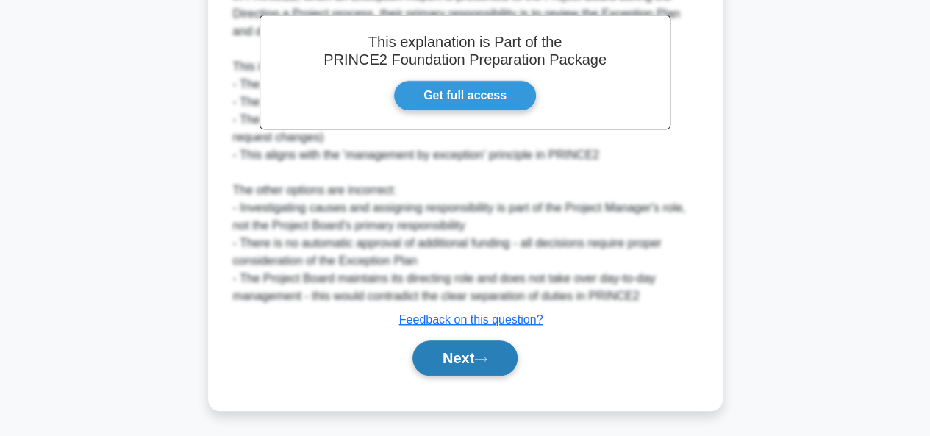
click at [510, 349] on button "Next" at bounding box center [465, 357] width 105 height 35
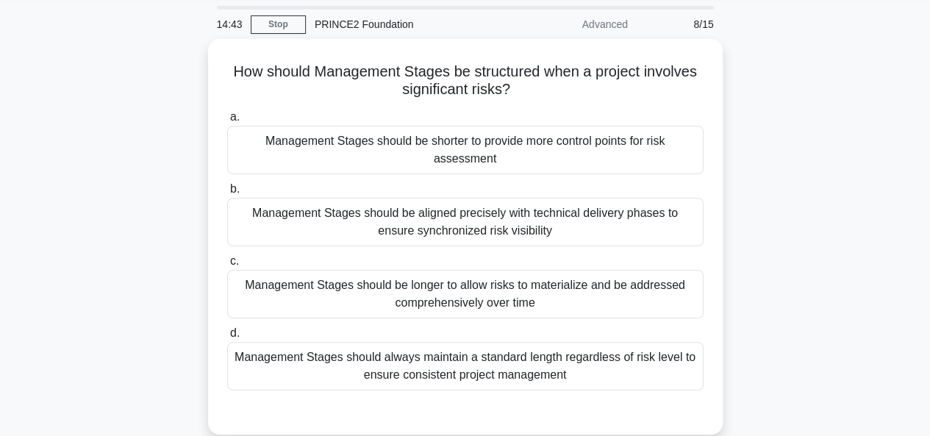
scroll to position [49, 0]
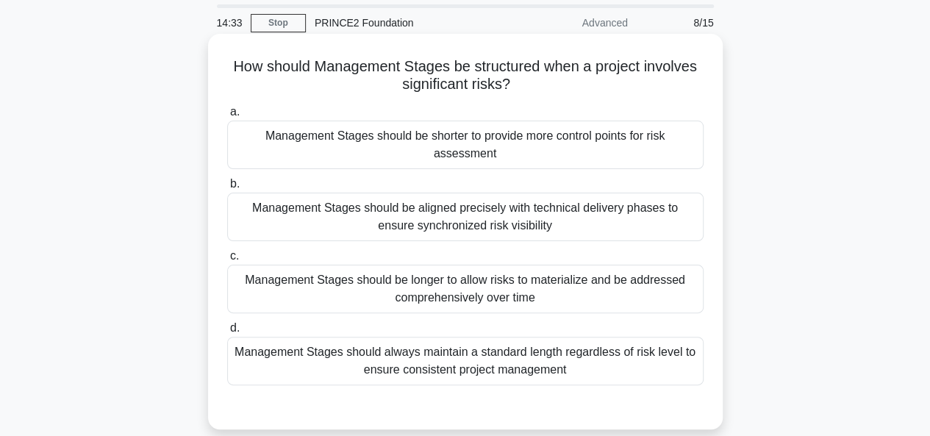
click at [588, 152] on div "Management Stages should be shorter to provide more control points for risk ass…" at bounding box center [465, 145] width 476 height 49
click at [227, 117] on input "a. Management Stages should be shorter to provide more control points for risk …" at bounding box center [227, 112] width 0 height 10
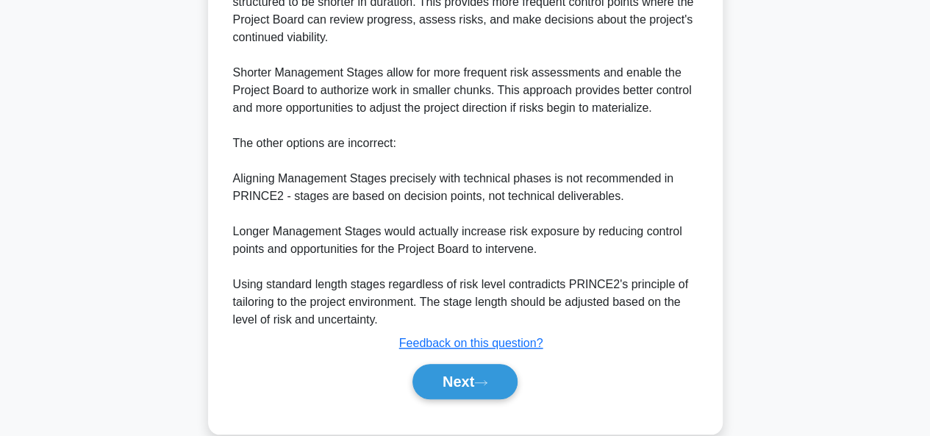
scroll to position [539, 0]
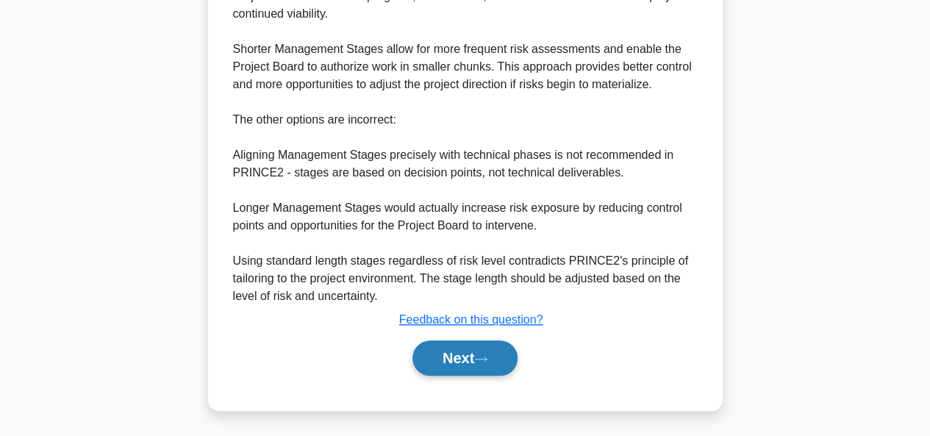
click at [474, 363] on button "Next" at bounding box center [465, 357] width 105 height 35
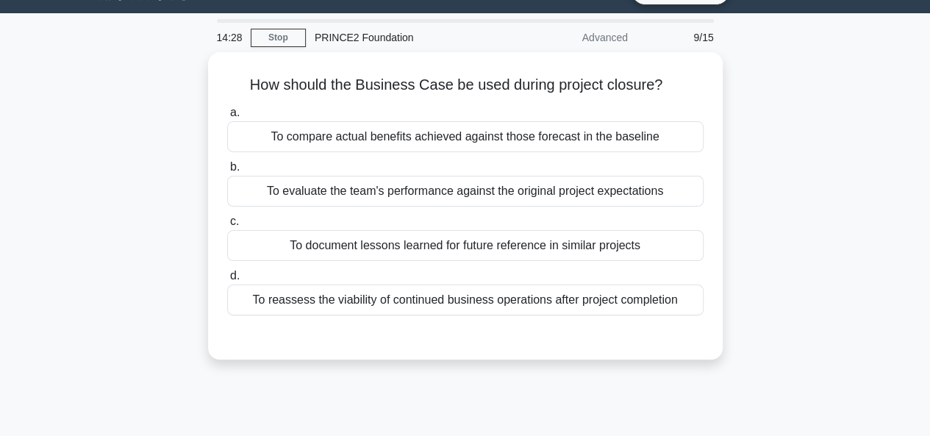
scroll to position [35, 0]
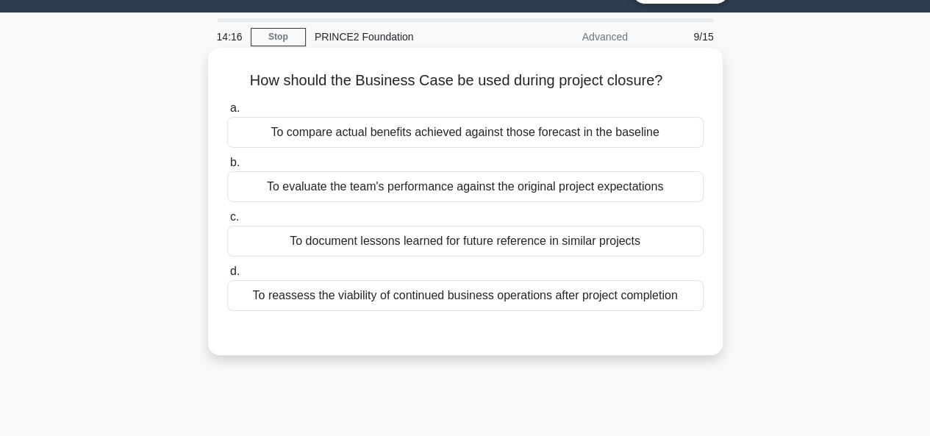
click at [615, 140] on div "To compare actual benefits achieved against those forecast in the baseline" at bounding box center [465, 132] width 476 height 31
click at [227, 113] on input "a. To compare actual benefits achieved against those forecast in the baseline" at bounding box center [227, 109] width 0 height 10
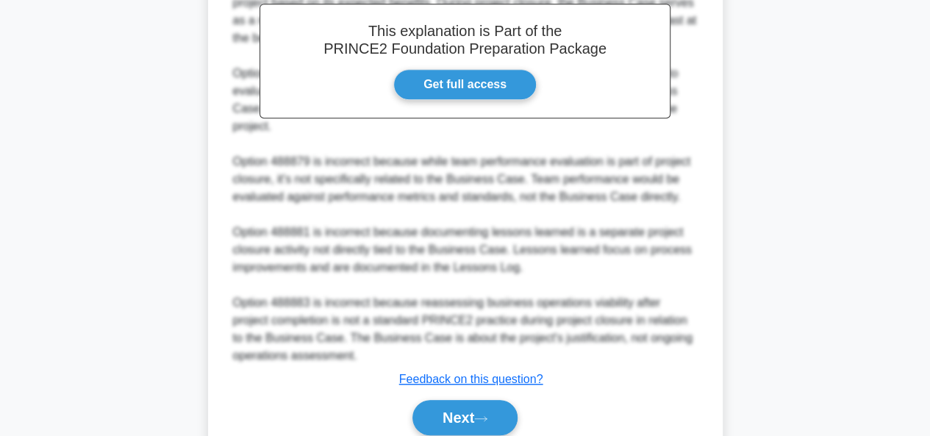
scroll to position [428, 0]
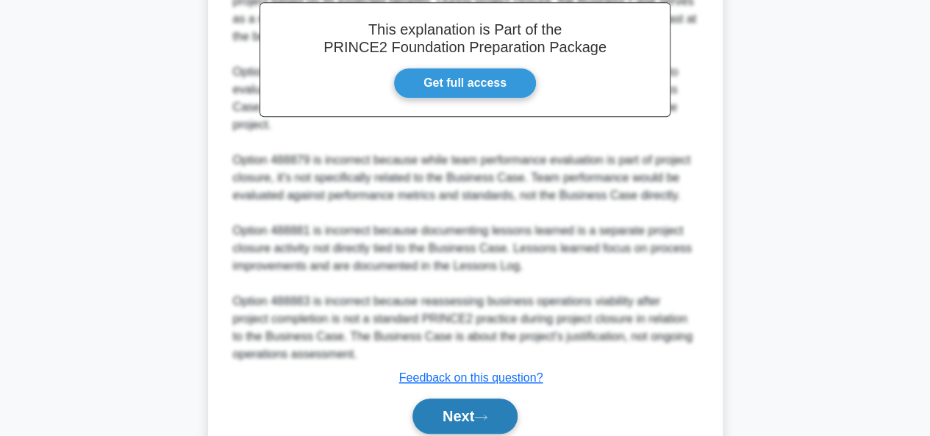
click at [516, 403] on button "Next" at bounding box center [465, 416] width 105 height 35
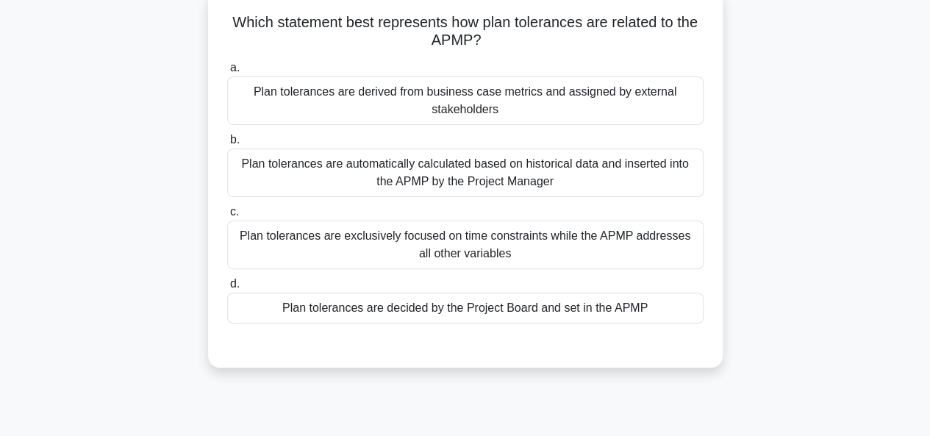
scroll to position [93, 0]
click at [632, 317] on div "Plan tolerances are decided by the Project Board and set in the APMP" at bounding box center [465, 308] width 476 height 31
click at [227, 289] on input "d. Plan tolerances are decided by the Project Board and set in the APMP" at bounding box center [227, 284] width 0 height 10
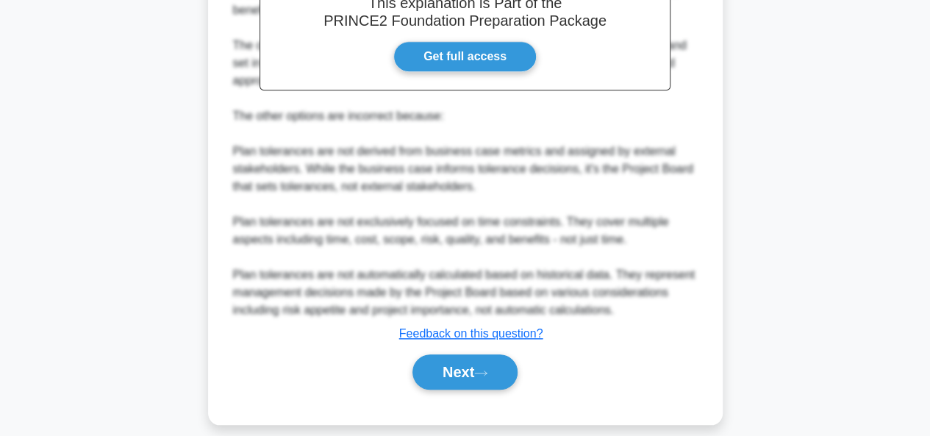
scroll to position [529, 0]
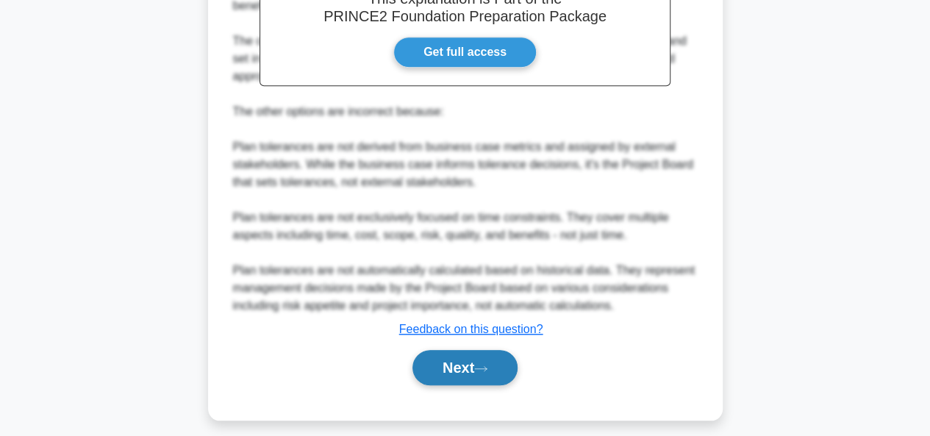
click at [441, 371] on button "Next" at bounding box center [465, 367] width 105 height 35
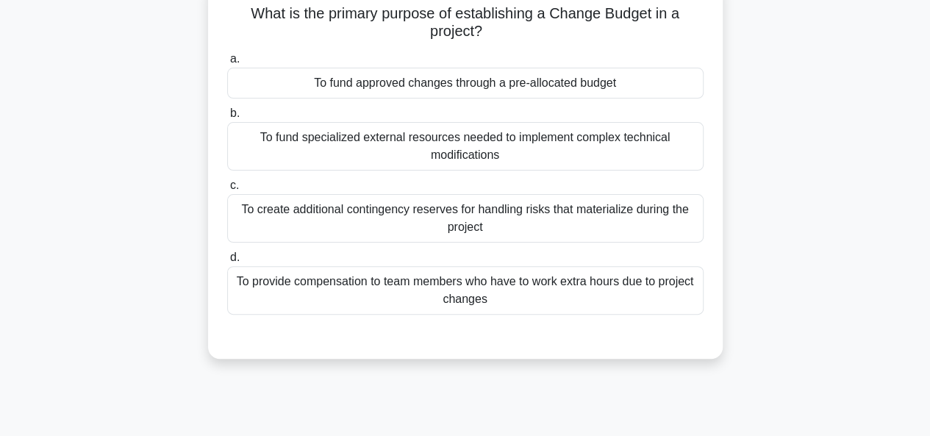
scroll to position [111, 0]
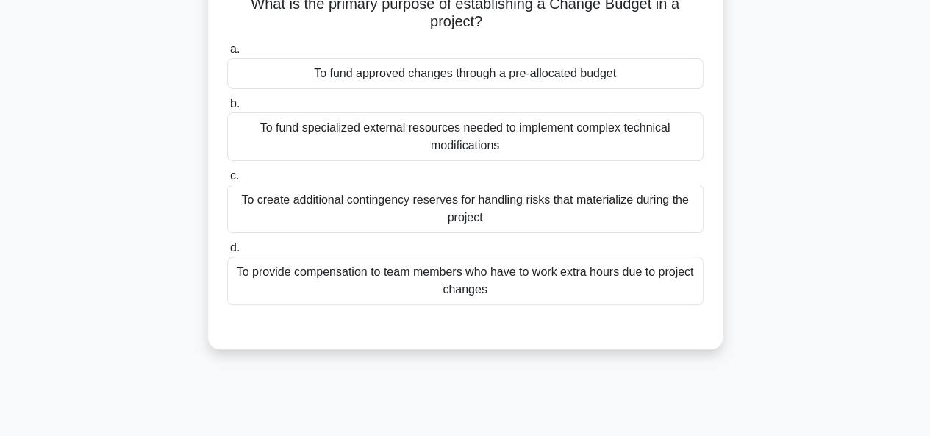
click at [664, 88] on div "To fund approved changes through a pre-allocated budget" at bounding box center [465, 73] width 476 height 31
click at [227, 54] on input "a. To fund approved changes through a pre-allocated budget" at bounding box center [227, 50] width 0 height 10
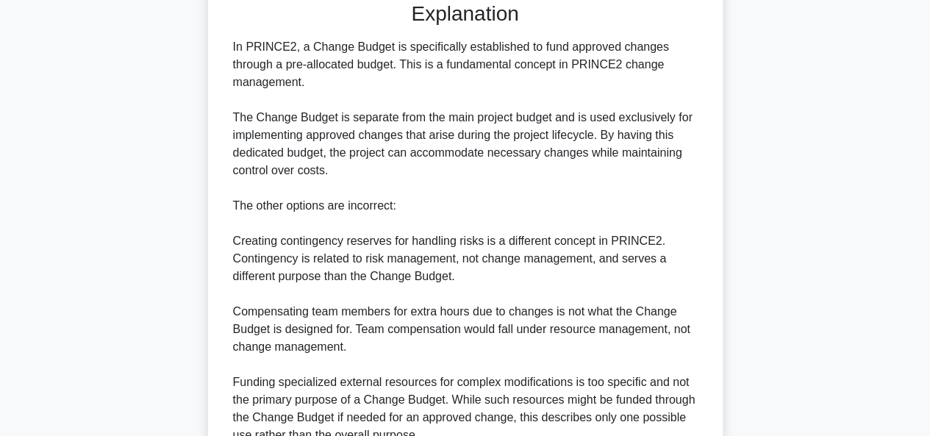
scroll to position [574, 0]
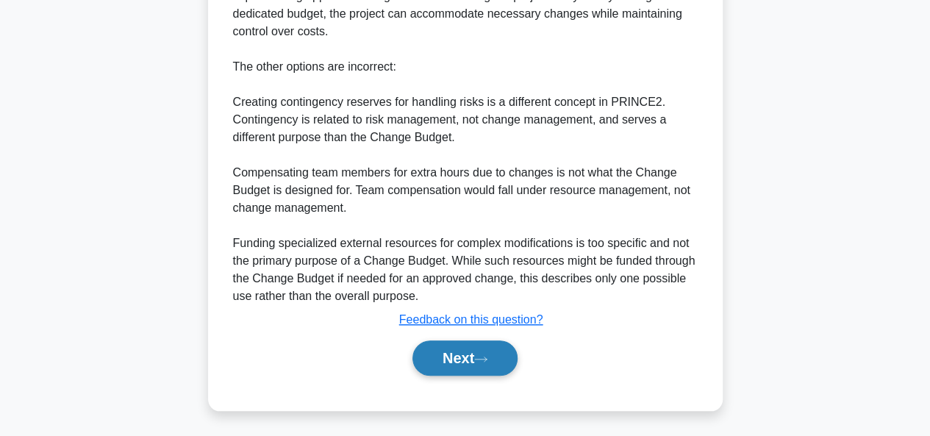
click at [466, 347] on button "Next" at bounding box center [465, 357] width 105 height 35
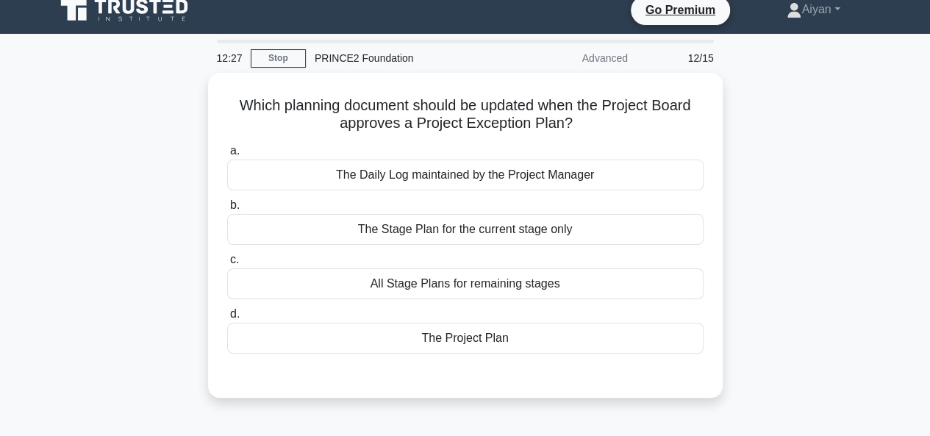
scroll to position [32, 0]
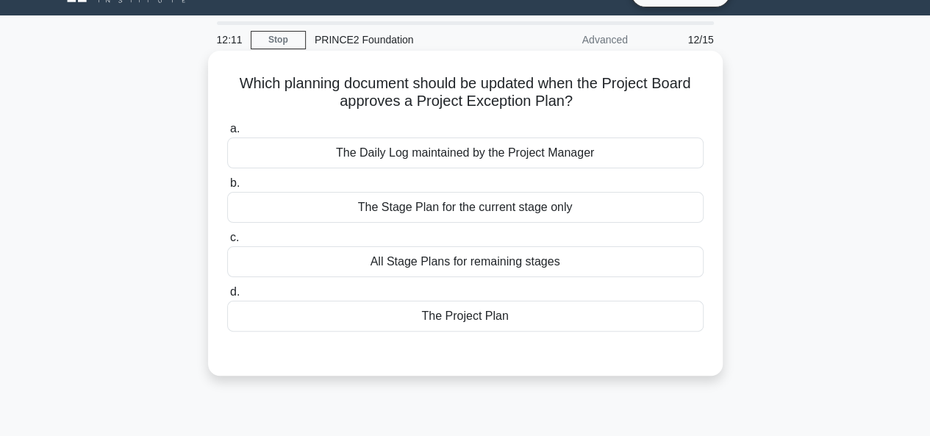
click at [583, 205] on div "The Stage Plan for the current stage only" at bounding box center [465, 207] width 476 height 31
click at [227, 188] on input "b. The Stage Plan for the current stage only" at bounding box center [227, 184] width 0 height 10
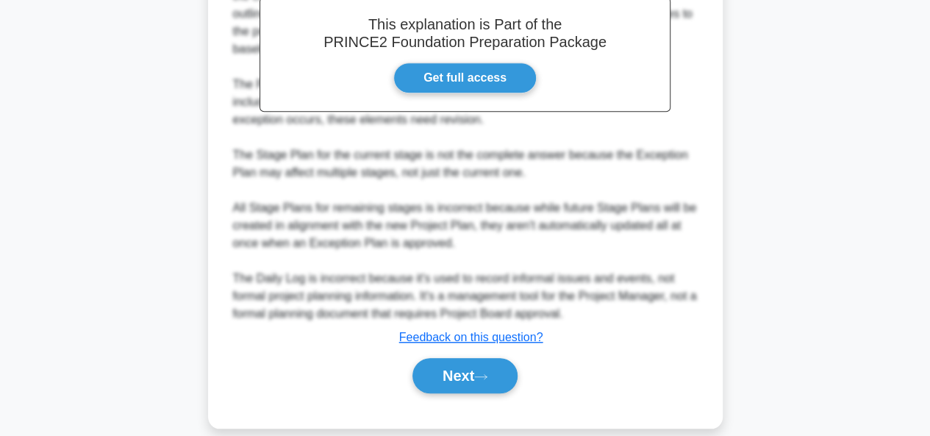
scroll to position [471, 0]
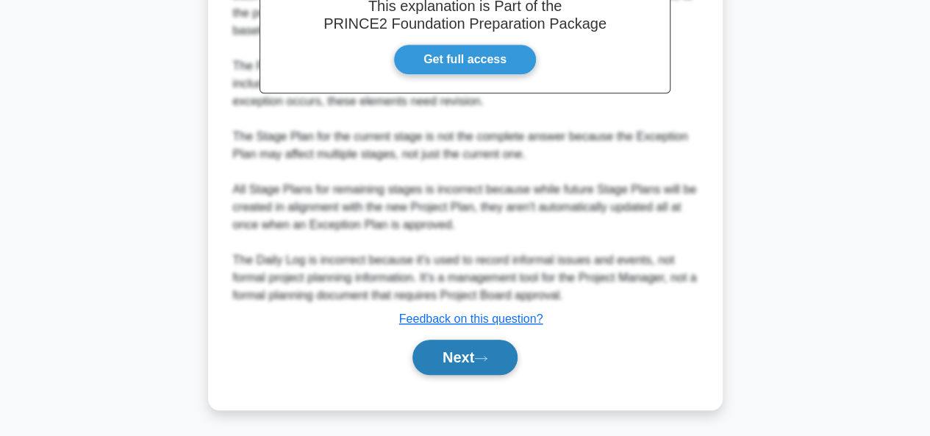
click at [458, 362] on button "Next" at bounding box center [465, 357] width 105 height 35
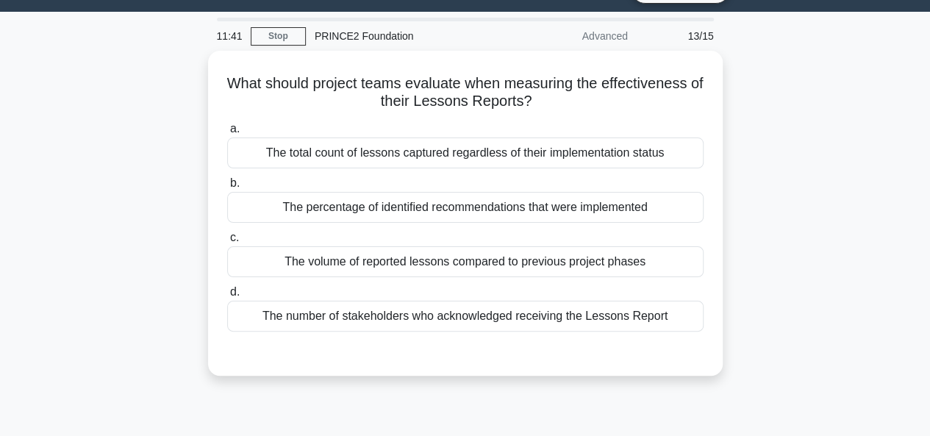
scroll to position [37, 0]
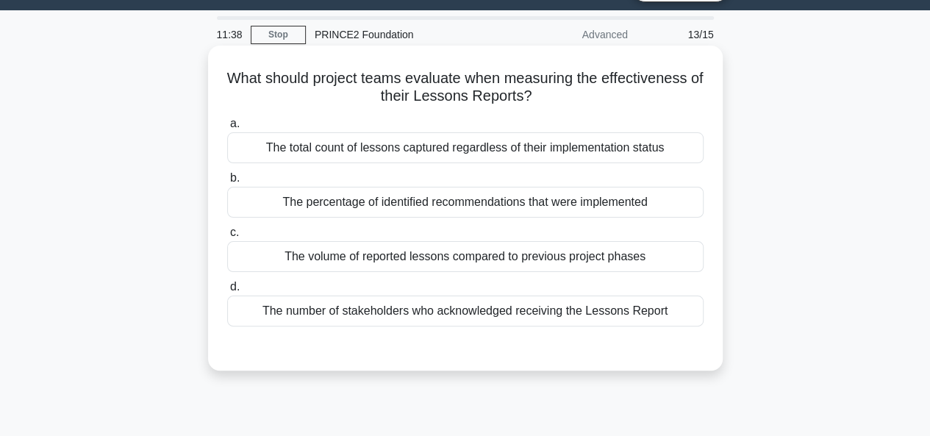
click at [582, 265] on div "The volume of reported lessons compared to previous project phases" at bounding box center [465, 256] width 476 height 31
click at [227, 238] on input "c. The volume of reported lessons compared to previous project phases" at bounding box center [227, 233] width 0 height 10
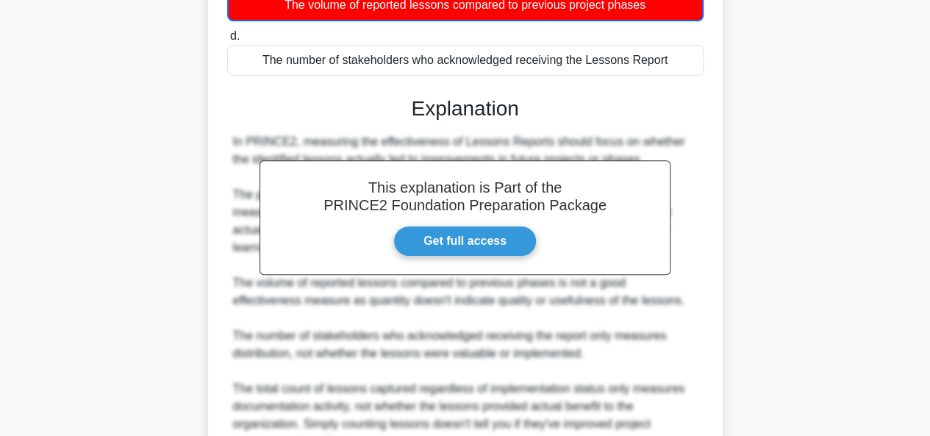
scroll to position [435, 0]
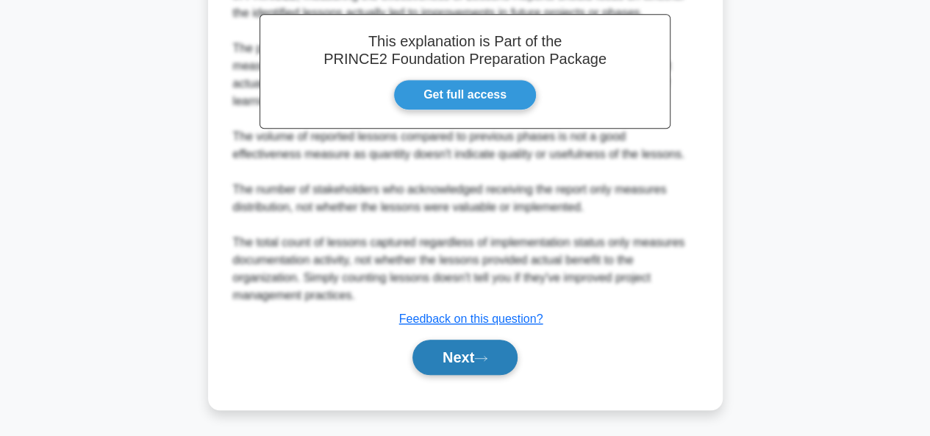
click at [467, 371] on button "Next" at bounding box center [465, 357] width 105 height 35
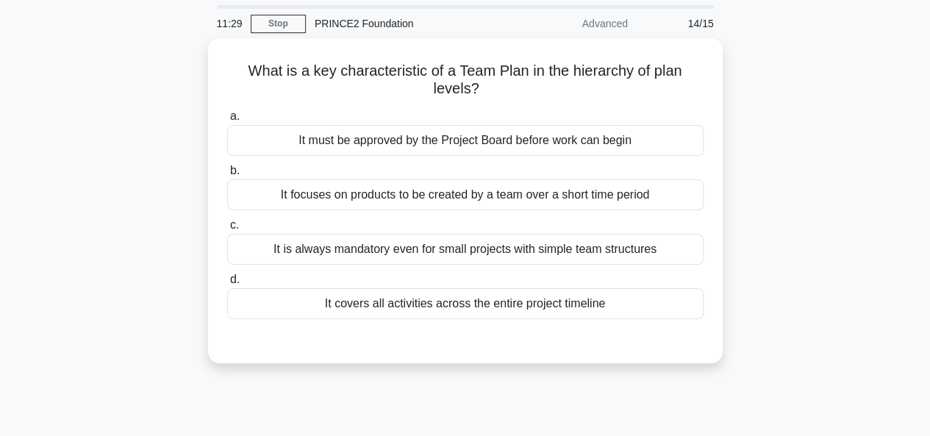
scroll to position [47, 0]
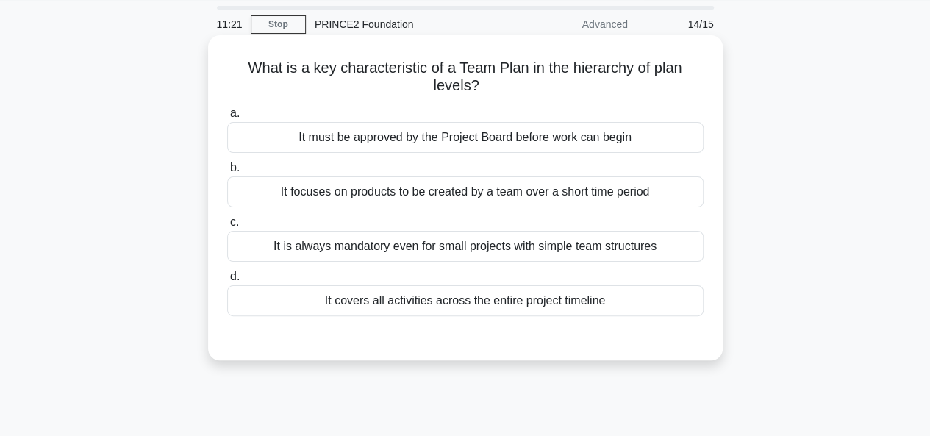
click at [584, 138] on div "It must be approved by the Project Board before work can begin" at bounding box center [465, 137] width 476 height 31
click at [227, 118] on input "a. It must be approved by the Project Board before work can begin" at bounding box center [227, 114] width 0 height 10
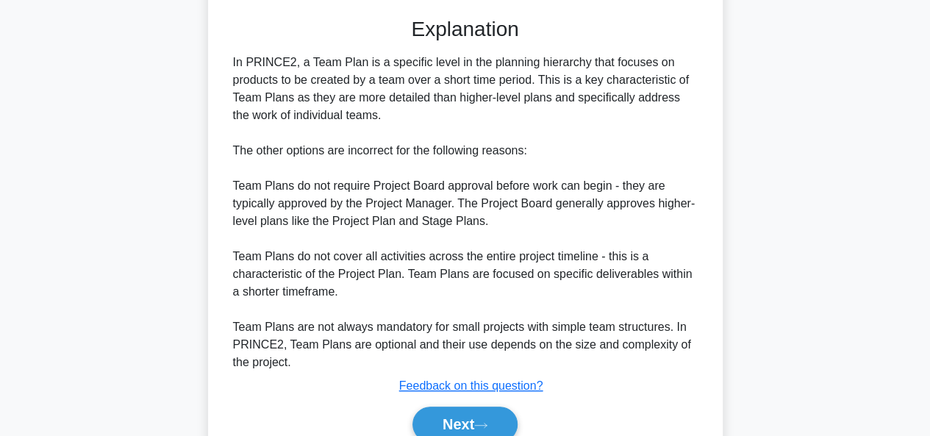
scroll to position [435, 0]
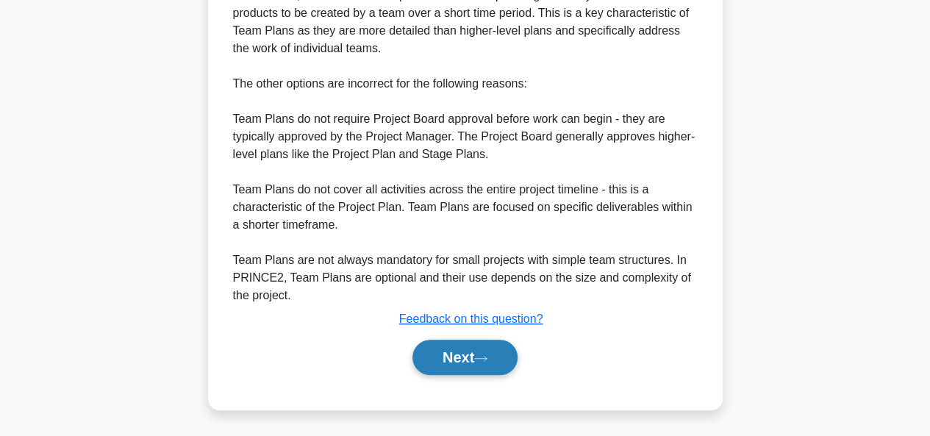
click at [440, 365] on button "Next" at bounding box center [465, 357] width 105 height 35
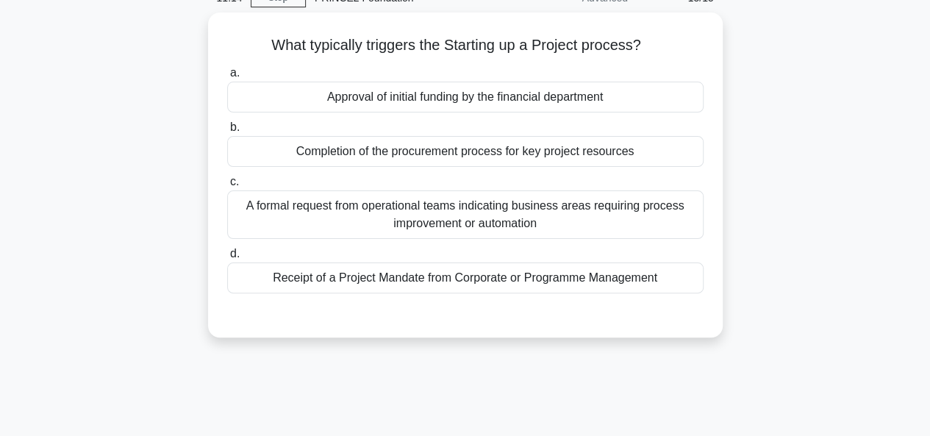
scroll to position [74, 0]
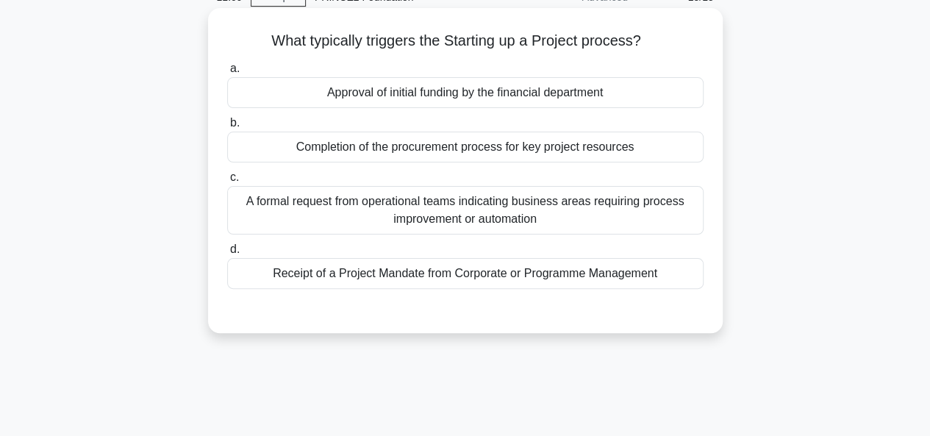
click at [485, 276] on div "Receipt of a Project Mandate from Corporate or Programme Management" at bounding box center [465, 273] width 476 height 31
click at [227, 254] on input "d. Receipt of a Project Mandate from Corporate or Programme Management" at bounding box center [227, 250] width 0 height 10
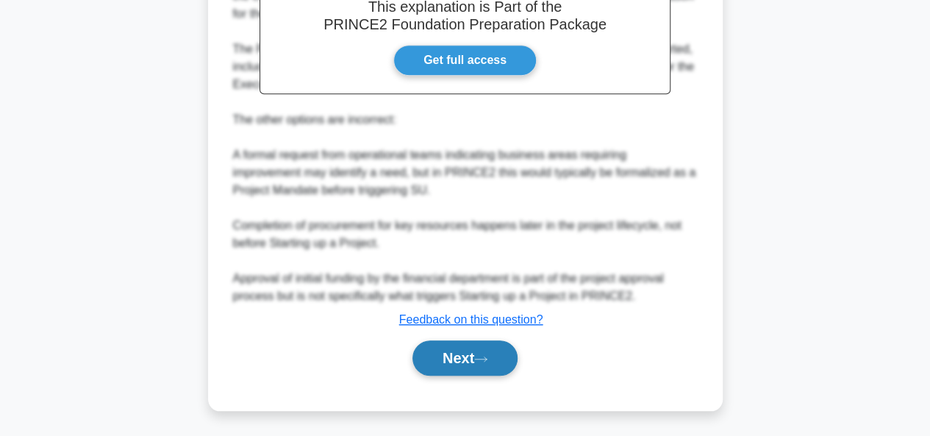
scroll to position [460, 0]
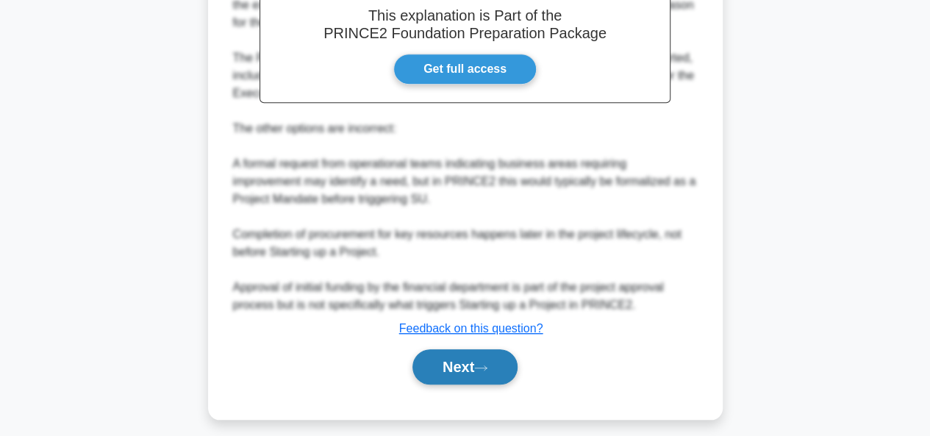
click at [438, 363] on button "Next" at bounding box center [465, 366] width 105 height 35
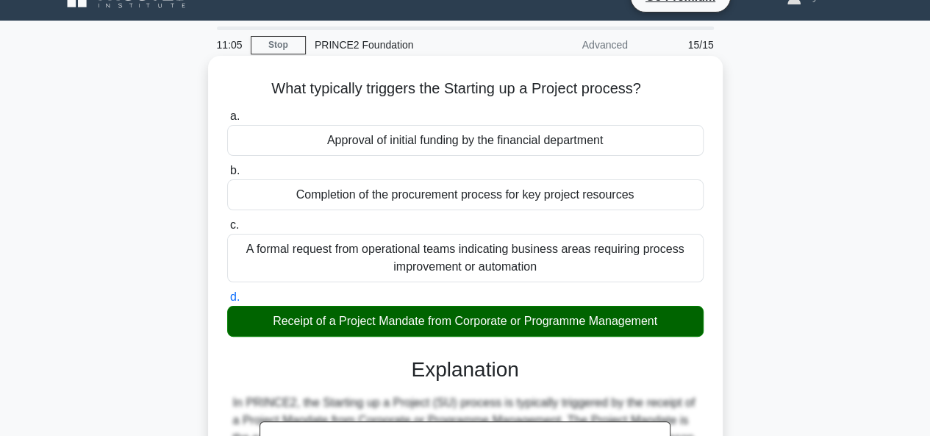
scroll to position [0, 0]
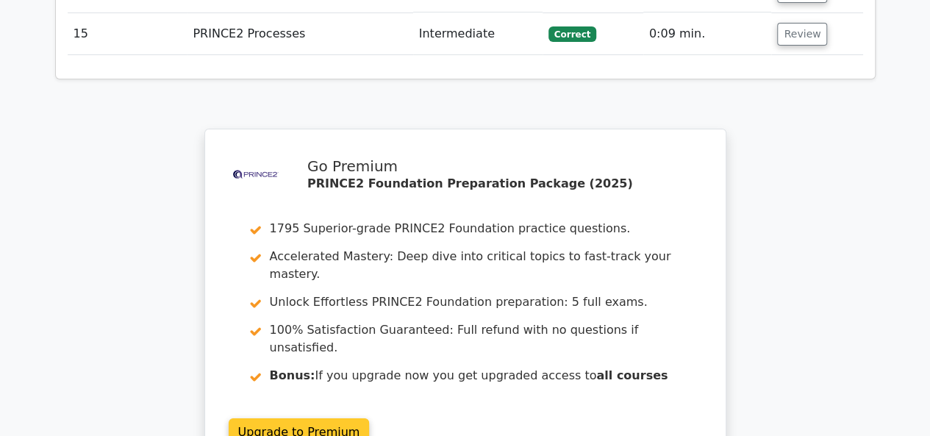
scroll to position [2683, 0]
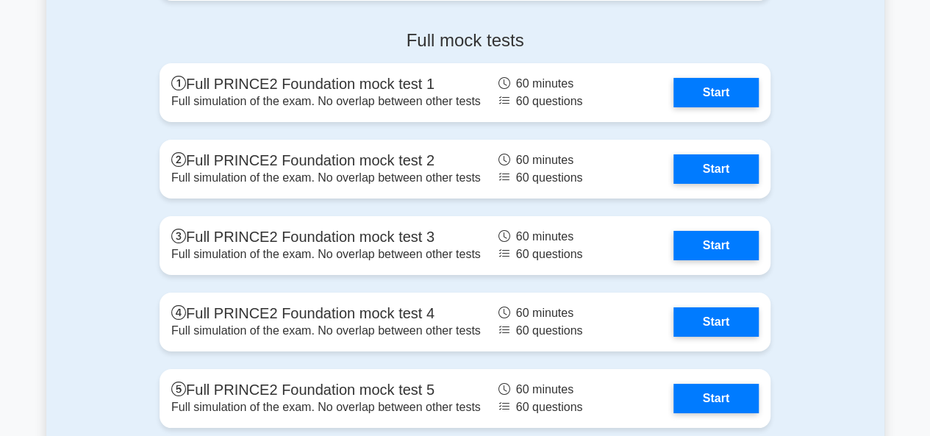
scroll to position [2591, 0]
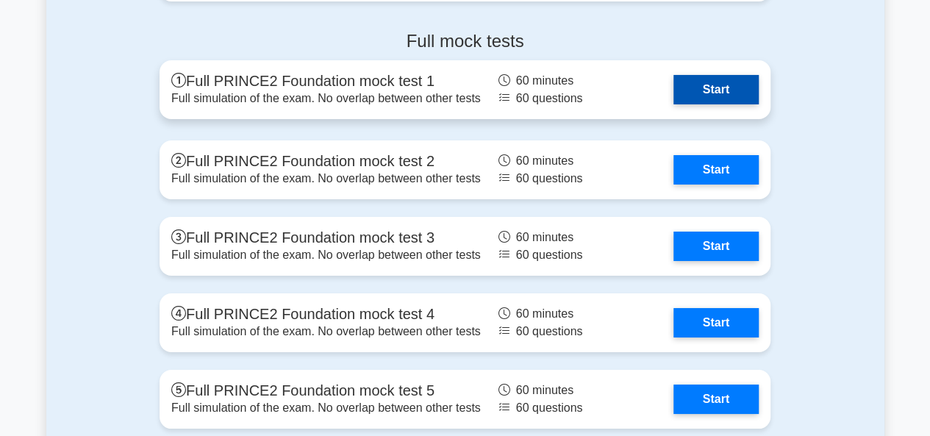
click at [716, 86] on link "Start" at bounding box center [716, 89] width 85 height 29
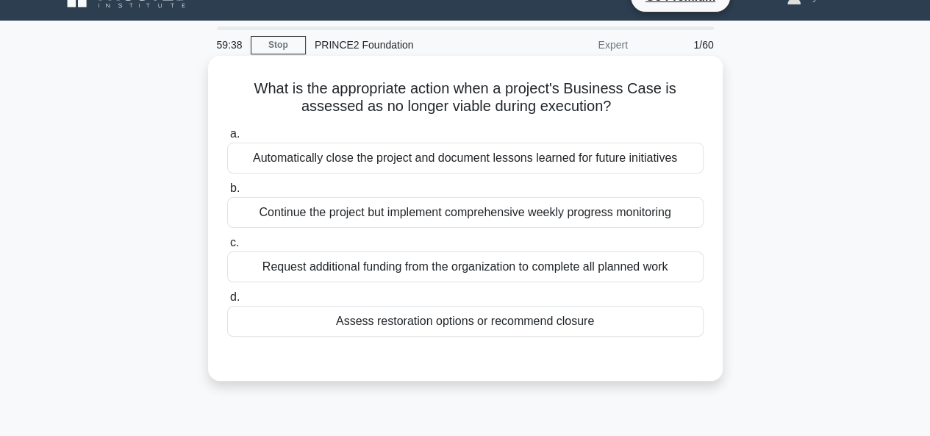
scroll to position [19, 0]
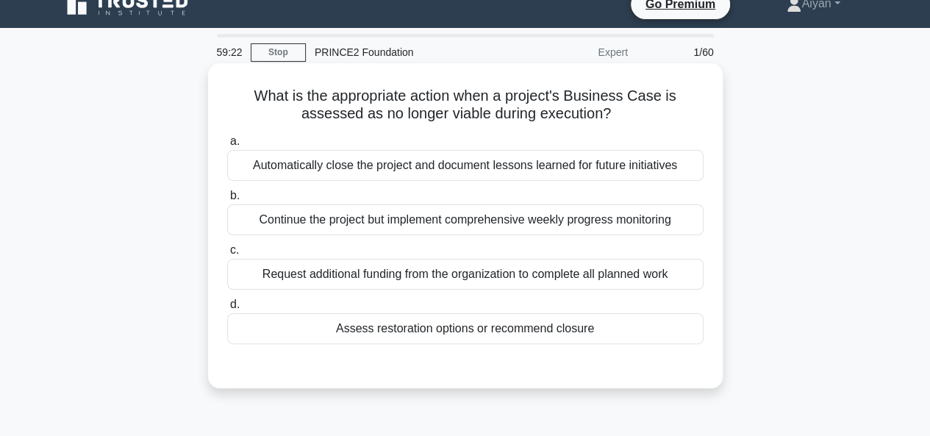
click at [541, 171] on div "Automatically close the project and document lessons learned for future initiat…" at bounding box center [465, 165] width 476 height 31
click at [227, 146] on input "a. Automatically close the project and document lessons learned for future init…" at bounding box center [227, 142] width 0 height 10
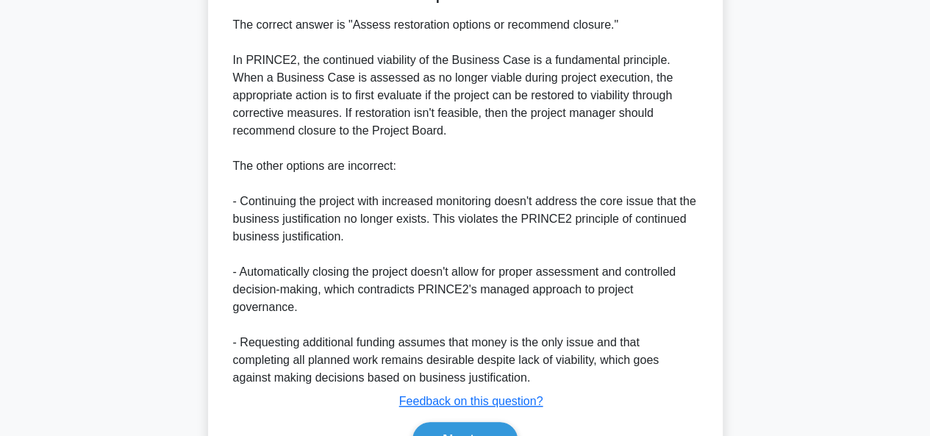
scroll to position [471, 0]
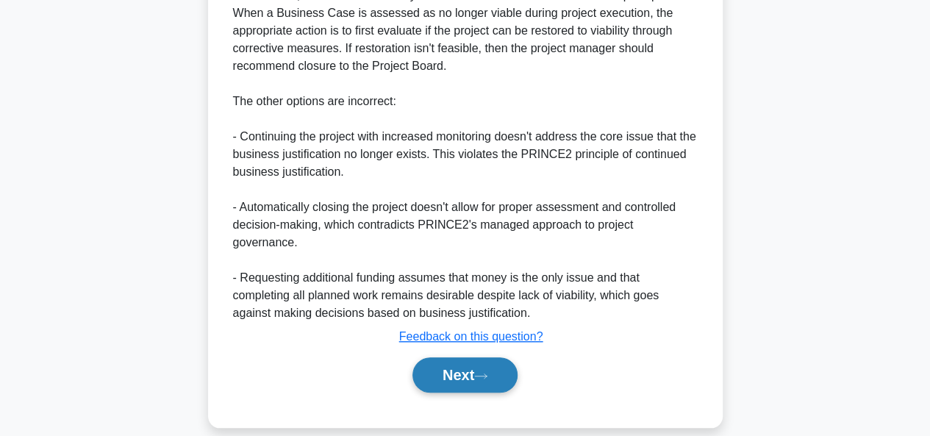
click at [467, 357] on button "Next" at bounding box center [465, 374] width 105 height 35
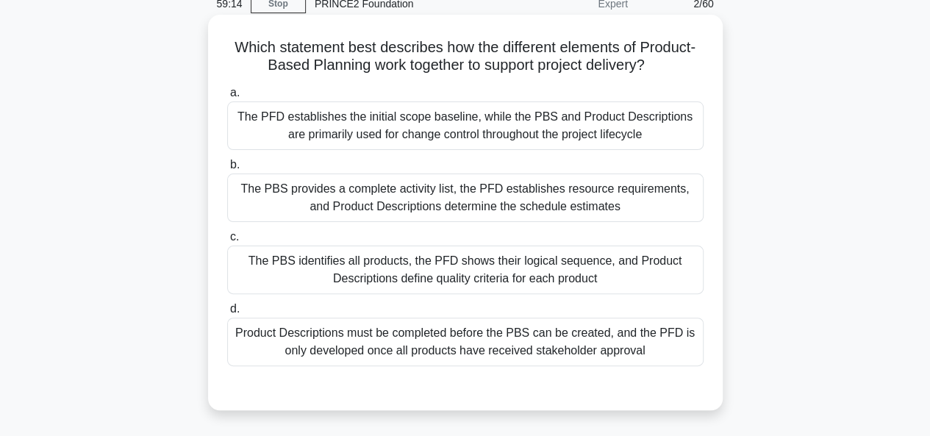
scroll to position [68, 0]
click at [649, 268] on div "The PBS identifies all products, the PFD shows their logical sequence, and Prod…" at bounding box center [465, 269] width 476 height 49
click at [227, 241] on input "c. The PBS identifies all products, the PFD shows their logical sequence, and P…" at bounding box center [227, 237] width 0 height 10
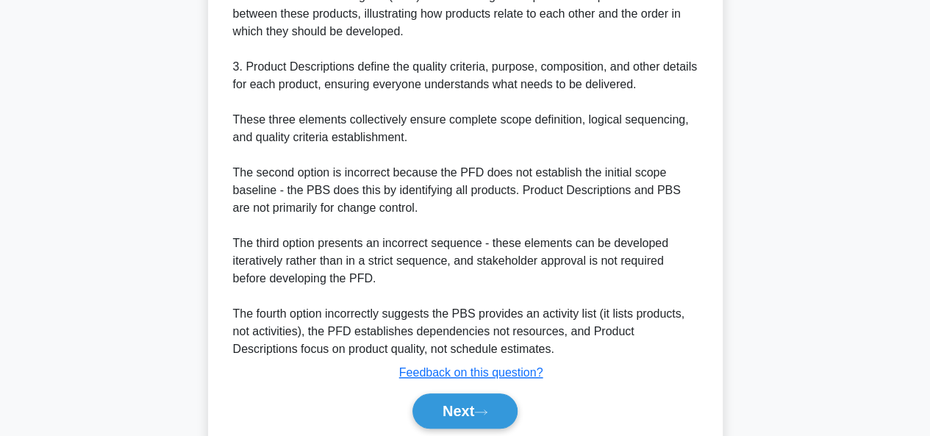
scroll to position [636, 0]
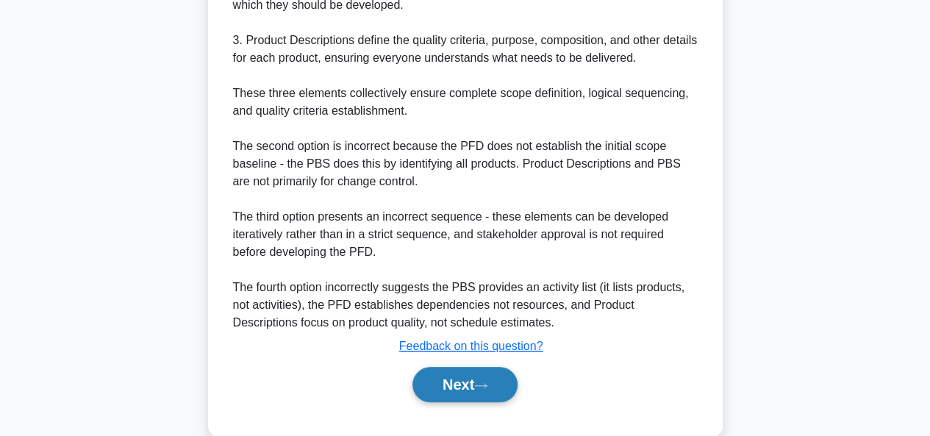
click at [475, 379] on button "Next" at bounding box center [465, 384] width 105 height 35
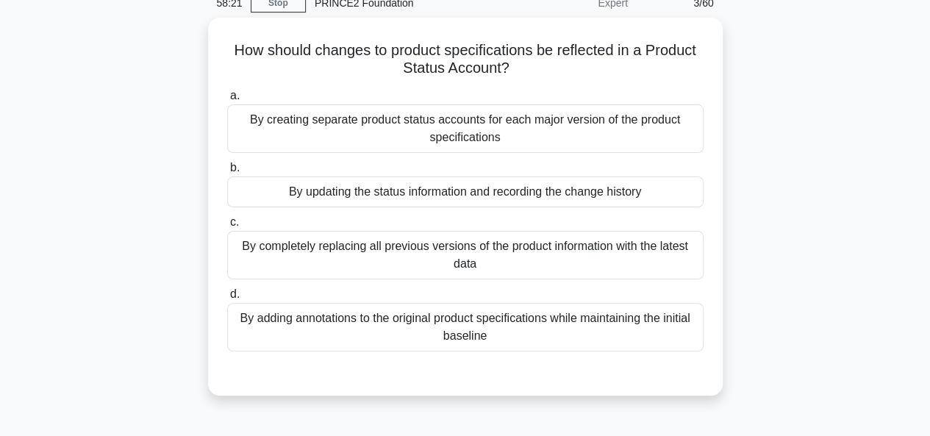
scroll to position [70, 0]
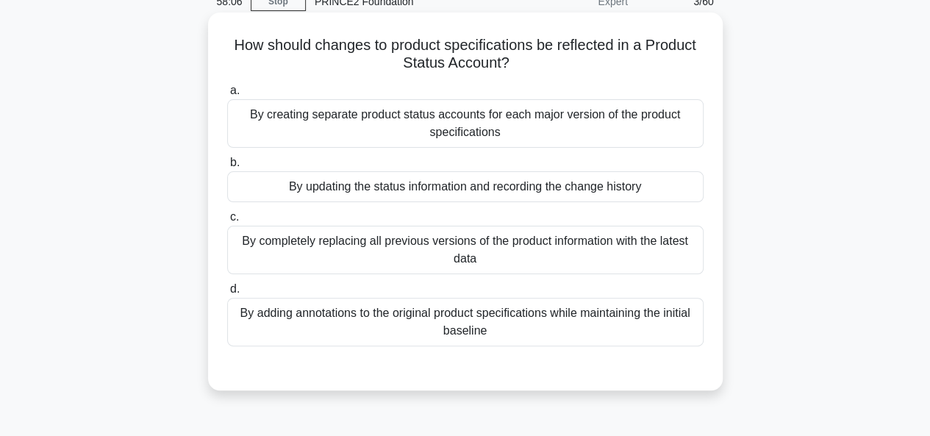
click at [523, 200] on div "By updating the status information and recording the change history" at bounding box center [465, 186] width 476 height 31
click at [227, 168] on input "b. By updating the status information and recording the change history" at bounding box center [227, 163] width 0 height 10
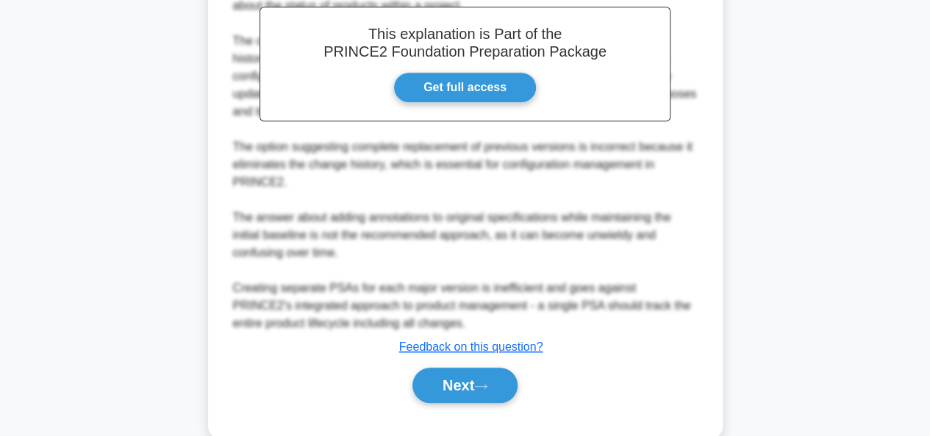
scroll to position [521, 0]
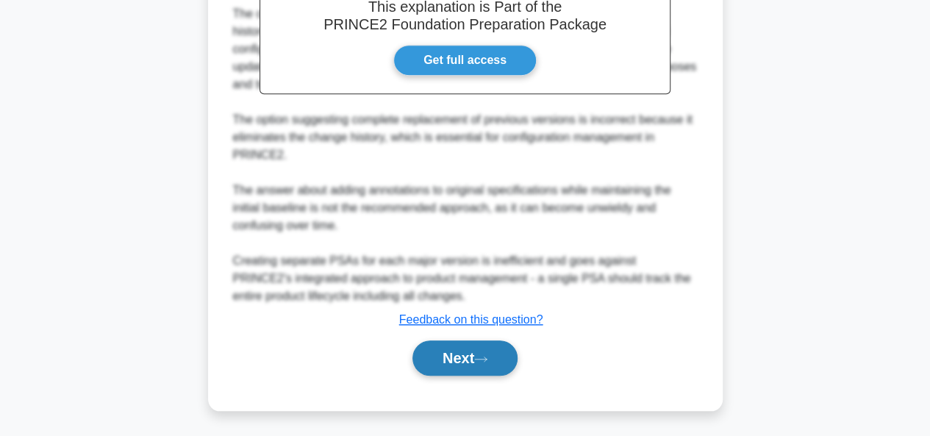
click at [474, 357] on button "Next" at bounding box center [465, 357] width 105 height 35
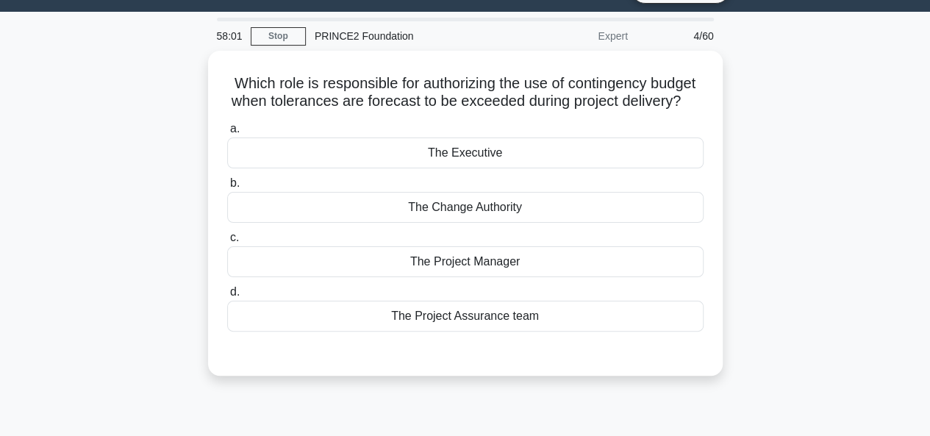
scroll to position [37, 0]
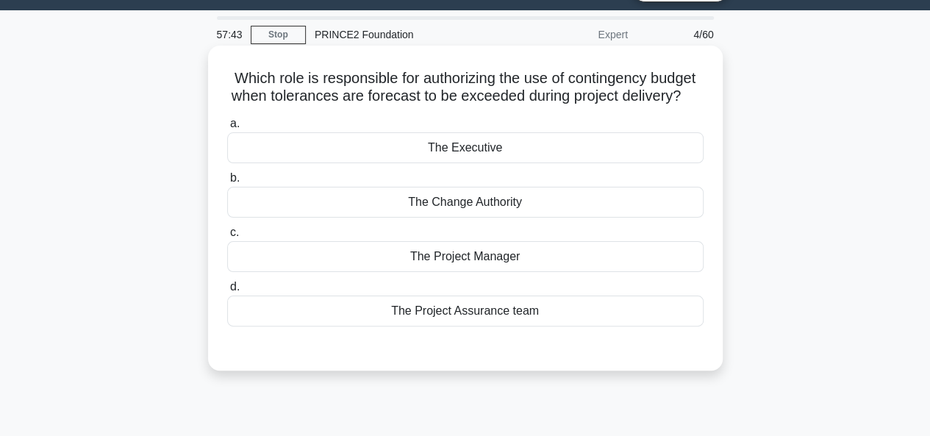
click at [534, 272] on div "The Project Manager" at bounding box center [465, 256] width 476 height 31
click at [227, 238] on input "c. The Project Manager" at bounding box center [227, 233] width 0 height 10
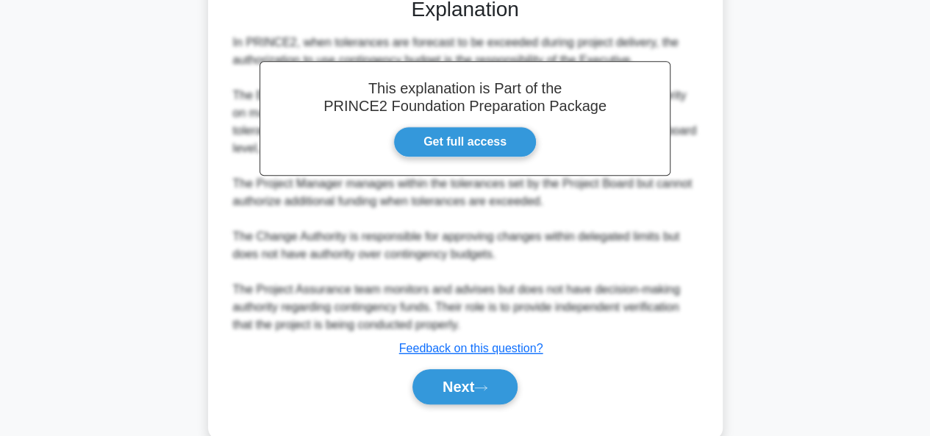
scroll to position [435, 0]
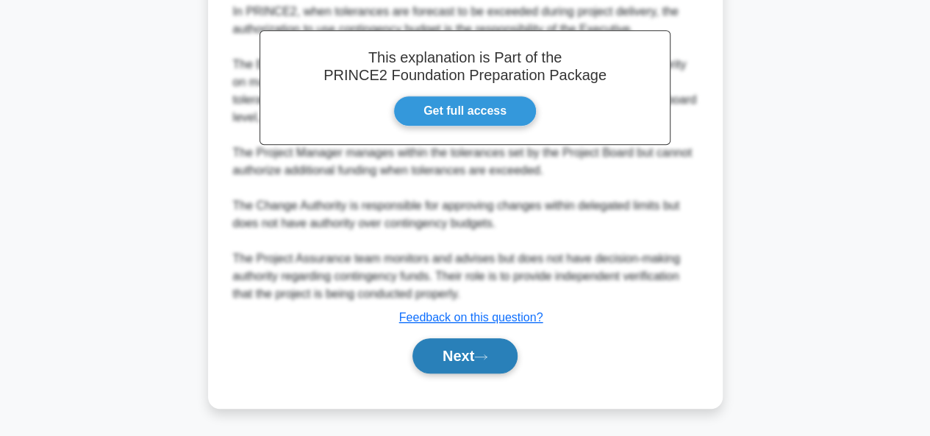
click at [471, 365] on button "Next" at bounding box center [465, 355] width 105 height 35
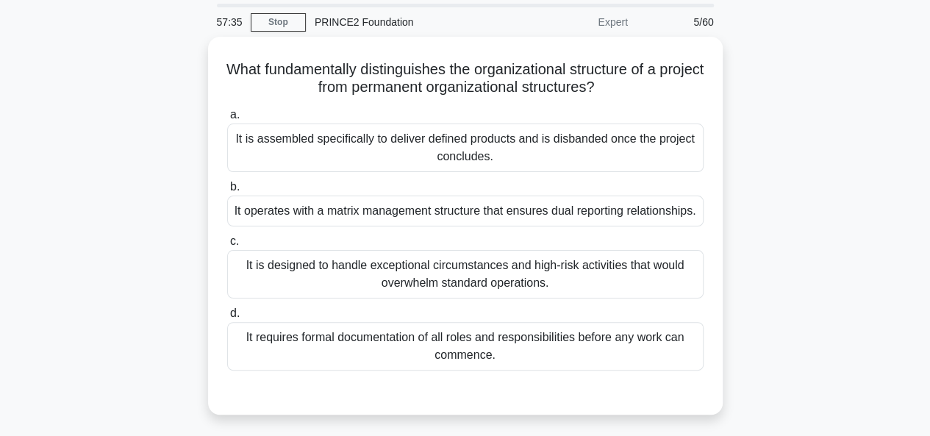
scroll to position [51, 0]
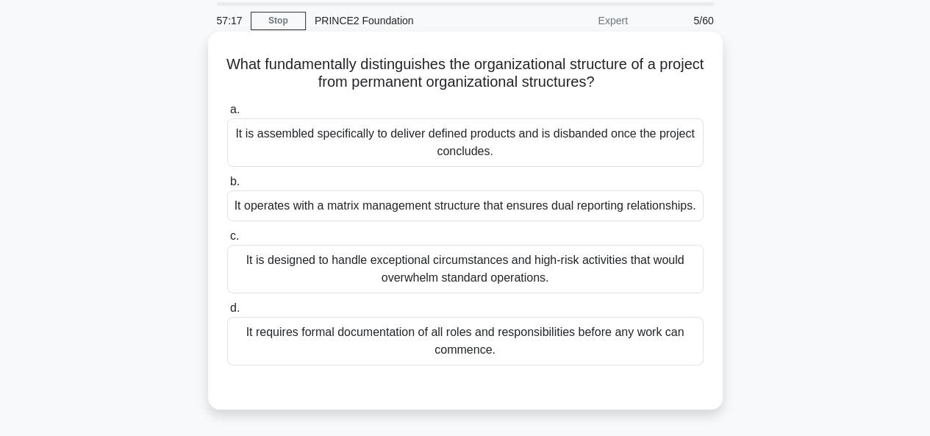
click at [646, 132] on div "It is assembled specifically to deliver defined products and is disbanded once …" at bounding box center [465, 142] width 476 height 49
click at [227, 115] on input "a. It is assembled specifically to deliver defined products and is disbanded on…" at bounding box center [227, 110] width 0 height 10
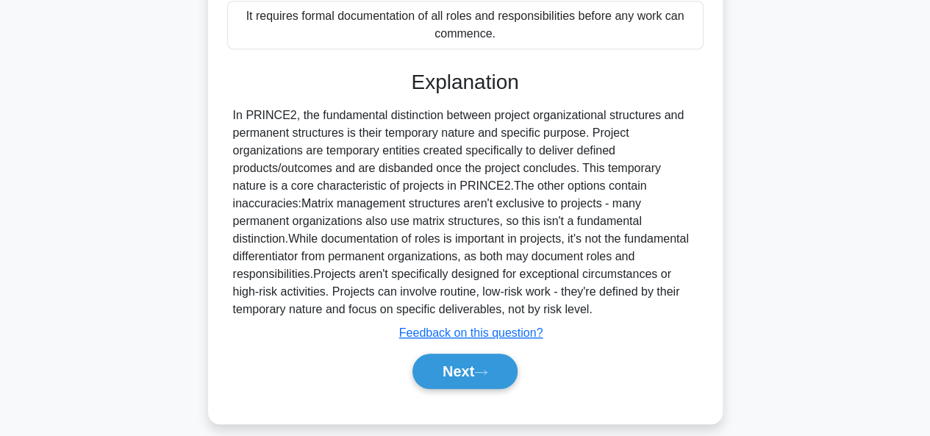
scroll to position [380, 0]
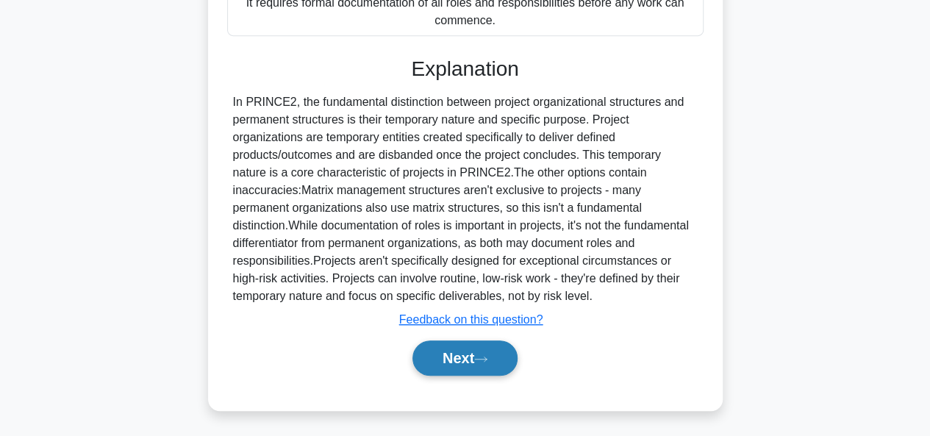
click at [499, 354] on button "Next" at bounding box center [465, 357] width 105 height 35
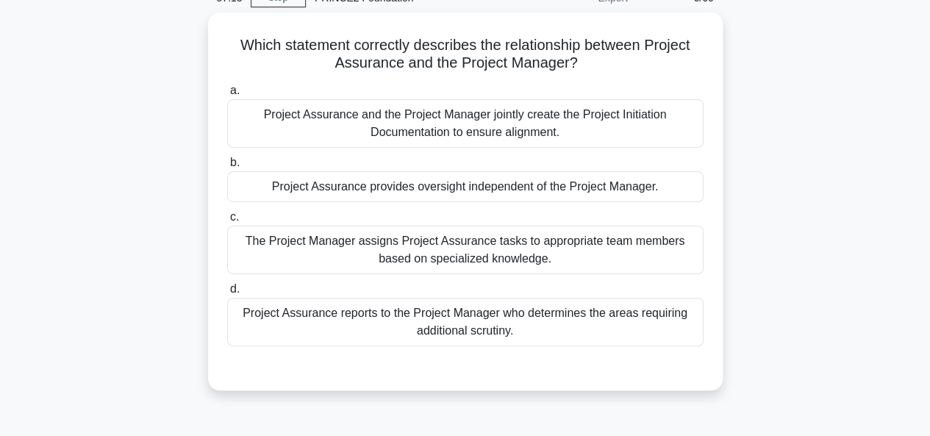
scroll to position [75, 0]
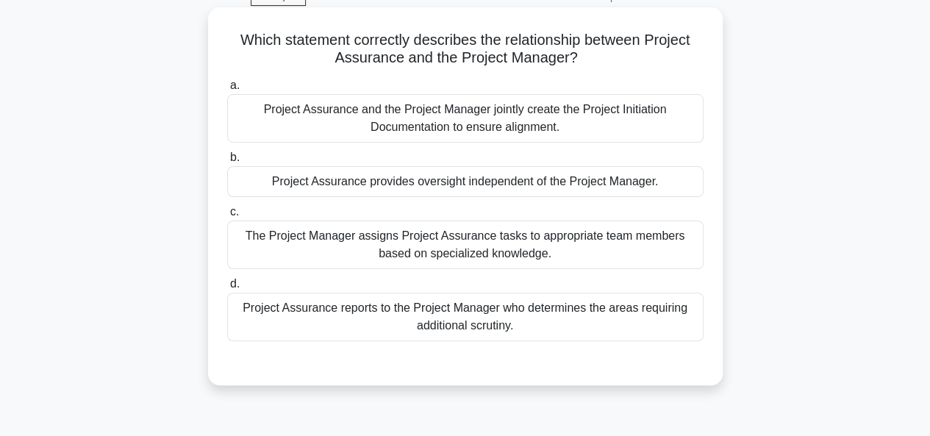
click at [620, 171] on div "Project Assurance provides oversight independent of the Project Manager." at bounding box center [465, 181] width 476 height 31
click at [227, 163] on input "b. Project Assurance provides oversight independent of the Project Manager." at bounding box center [227, 158] width 0 height 10
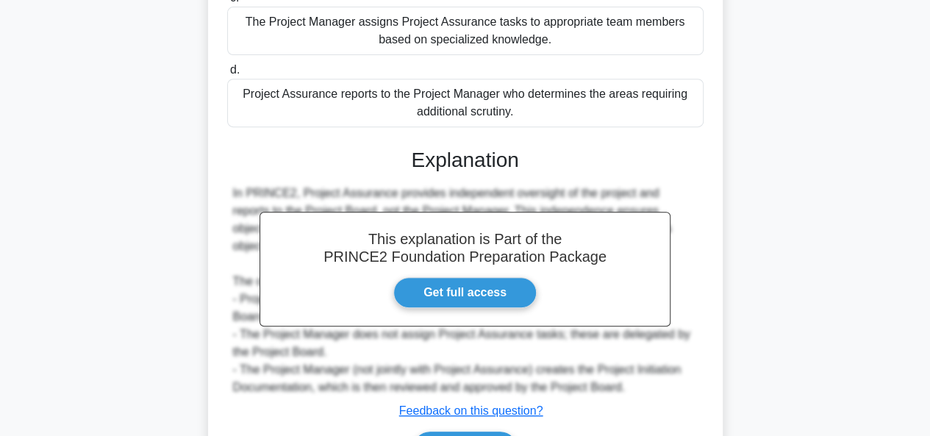
scroll to position [380, 0]
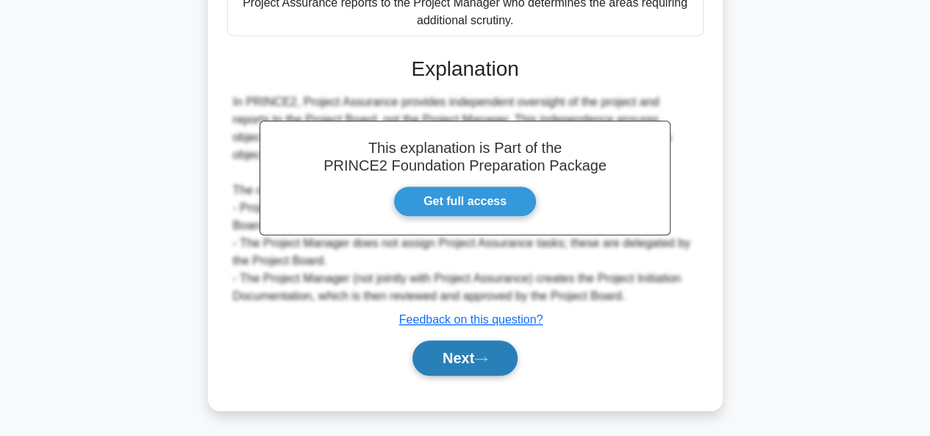
click at [451, 366] on button "Next" at bounding box center [465, 357] width 105 height 35
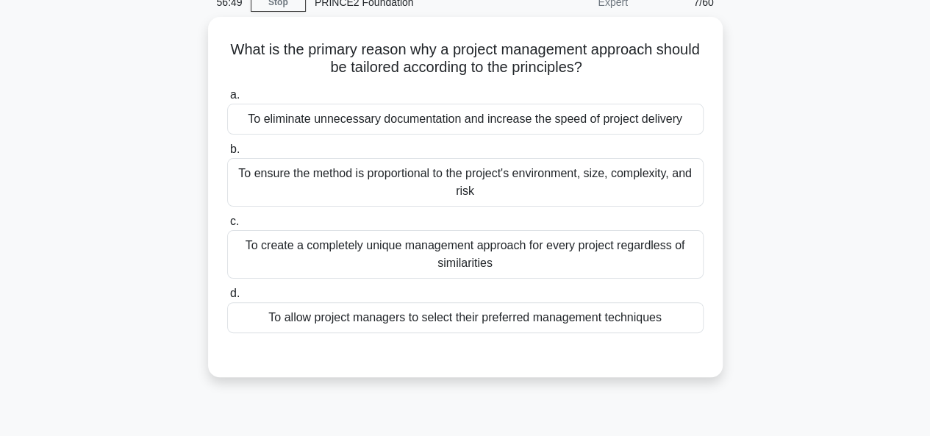
scroll to position [68, 0]
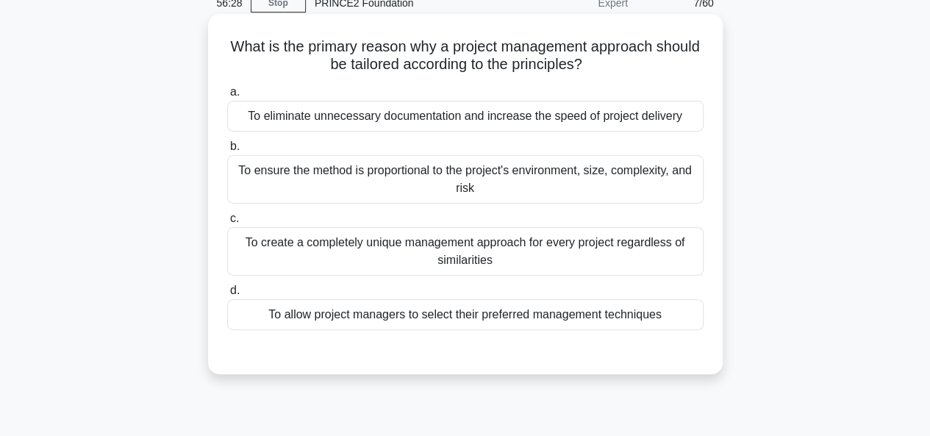
click at [668, 186] on div "To ensure the method is proportional to the project's environment, size, comple…" at bounding box center [465, 179] width 476 height 49
click at [227, 151] on input "b. To ensure the method is proportional to the project's environment, size, com…" at bounding box center [227, 147] width 0 height 10
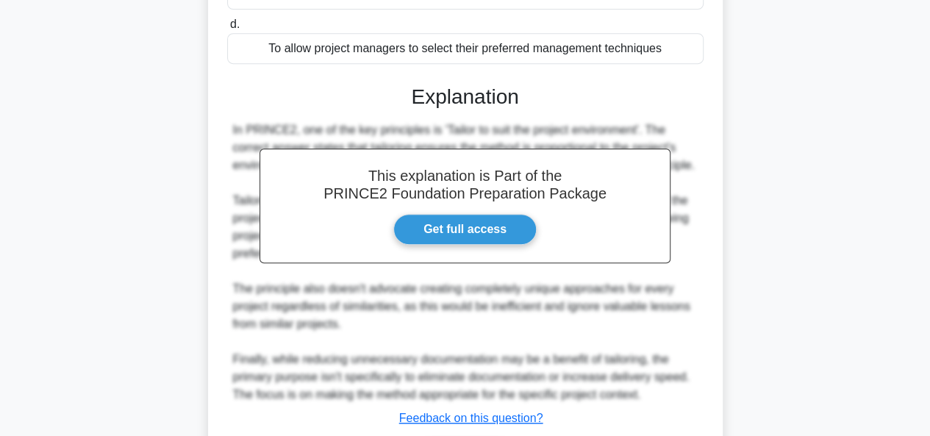
scroll to position [433, 0]
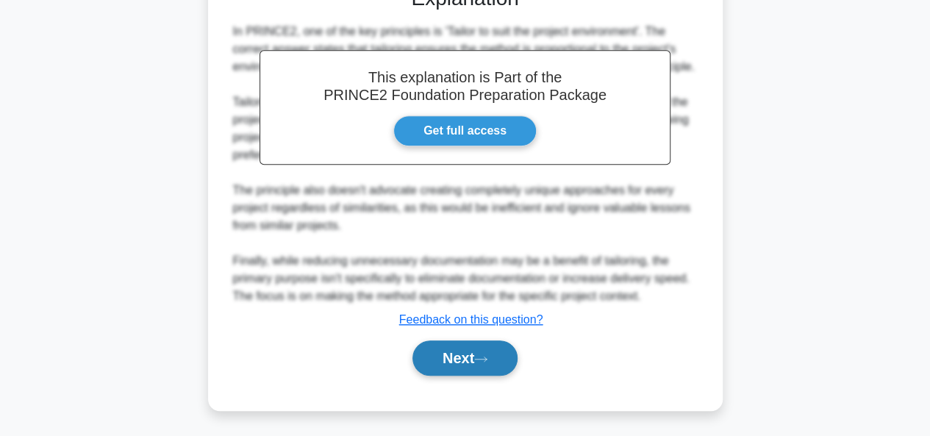
click at [460, 371] on button "Next" at bounding box center [465, 357] width 105 height 35
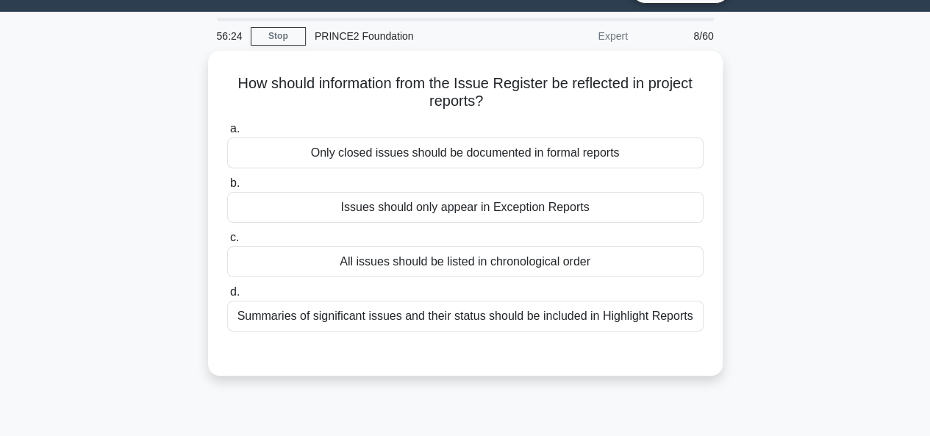
scroll to position [39, 0]
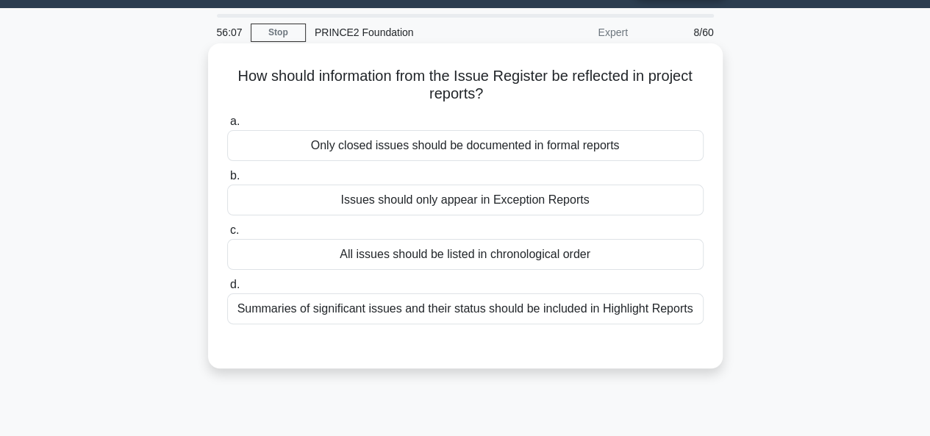
click at [542, 307] on div "Summaries of significant issues and their status should be included in Highligh…" at bounding box center [465, 308] width 476 height 31
click at [227, 290] on input "d. Summaries of significant issues and their status should be included in Highl…" at bounding box center [227, 285] width 0 height 10
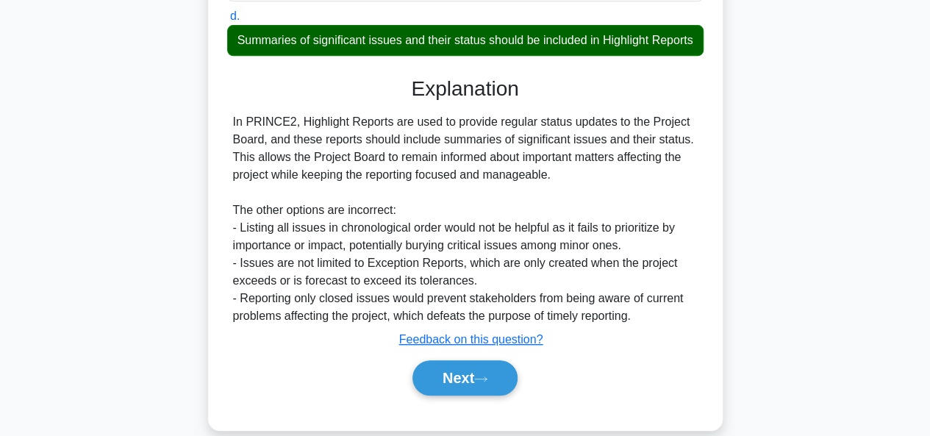
scroll to position [358, 0]
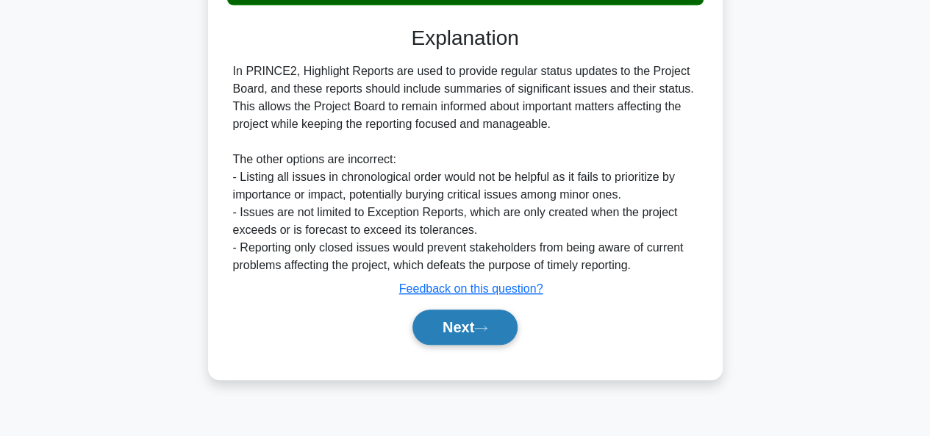
click at [440, 345] on button "Next" at bounding box center [465, 327] width 105 height 35
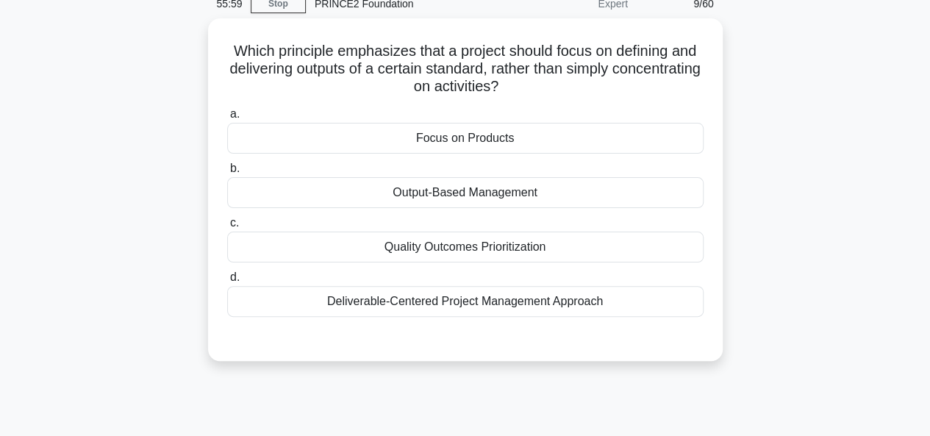
scroll to position [67, 0]
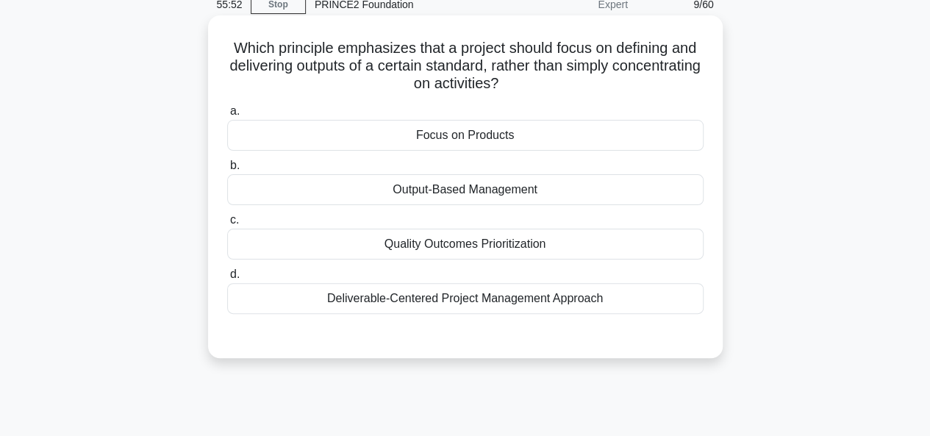
click at [609, 136] on div "Focus on Products" at bounding box center [465, 135] width 476 height 31
click at [227, 116] on input "a. Focus on Products" at bounding box center [227, 112] width 0 height 10
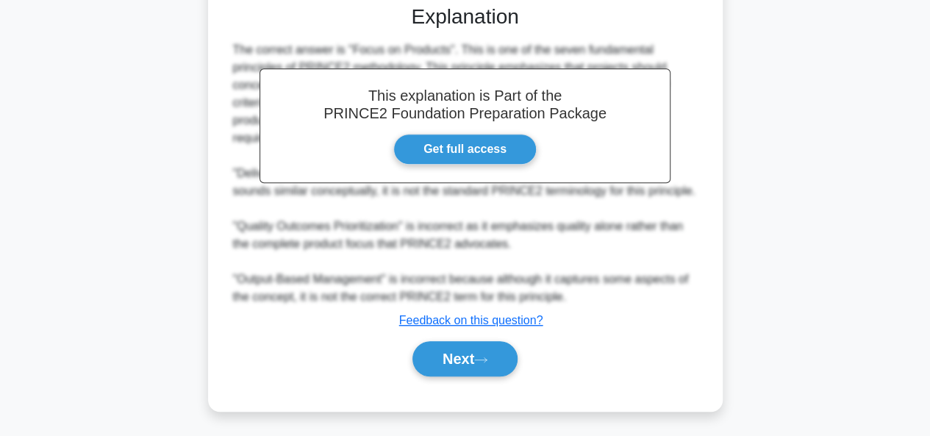
scroll to position [398, 0]
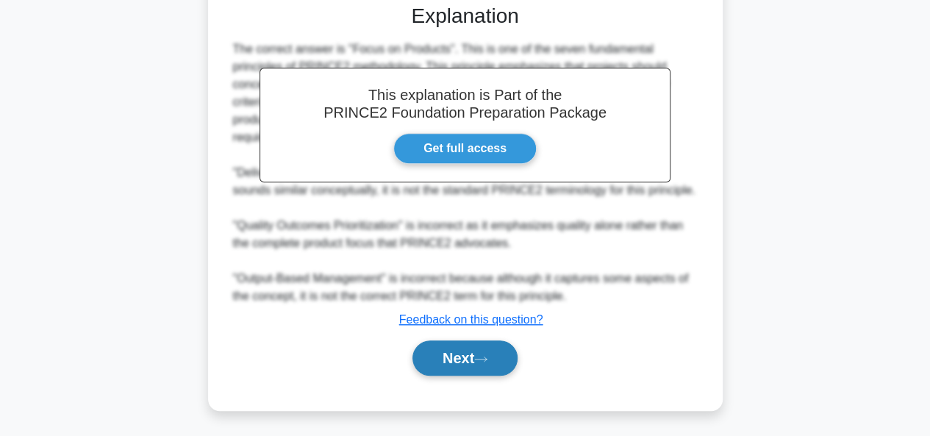
click at [479, 355] on button "Next" at bounding box center [465, 357] width 105 height 35
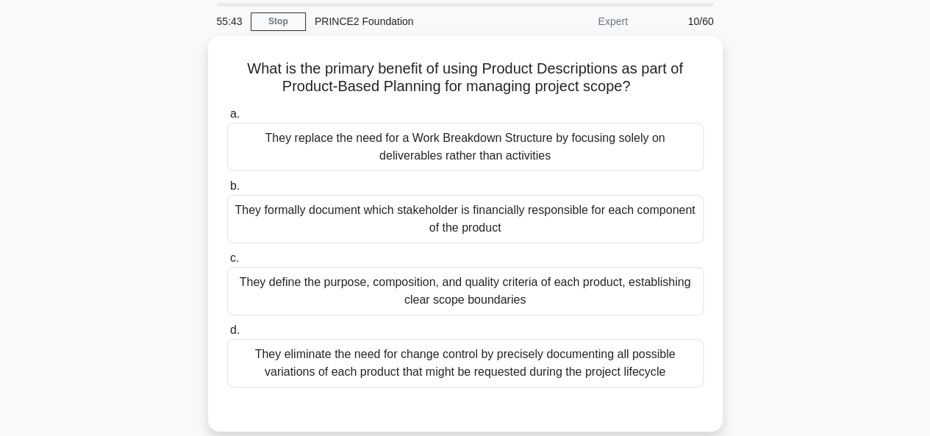
scroll to position [67, 0]
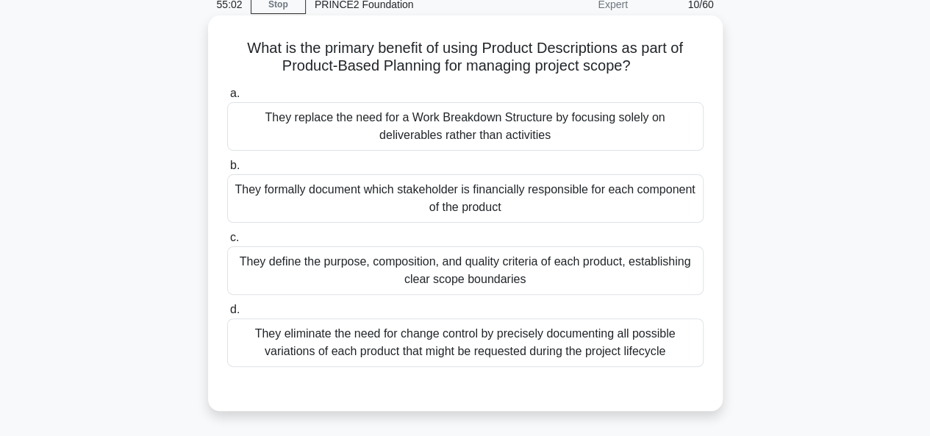
click at [653, 148] on div "They replace the need for a Work Breakdown Structure by focusing solely on deli…" at bounding box center [465, 126] width 476 height 49
click at [227, 99] on input "a. They replace the need for a Work Breakdown Structure by focusing solely on d…" at bounding box center [227, 94] width 0 height 10
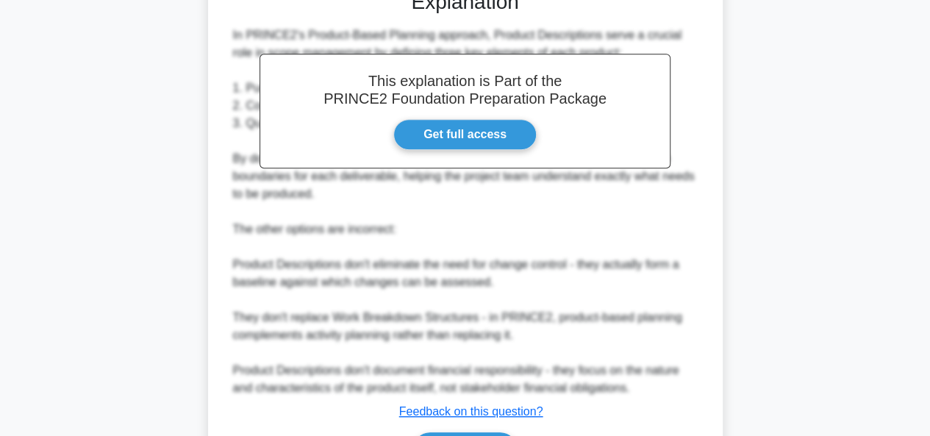
scroll to position [559, 0]
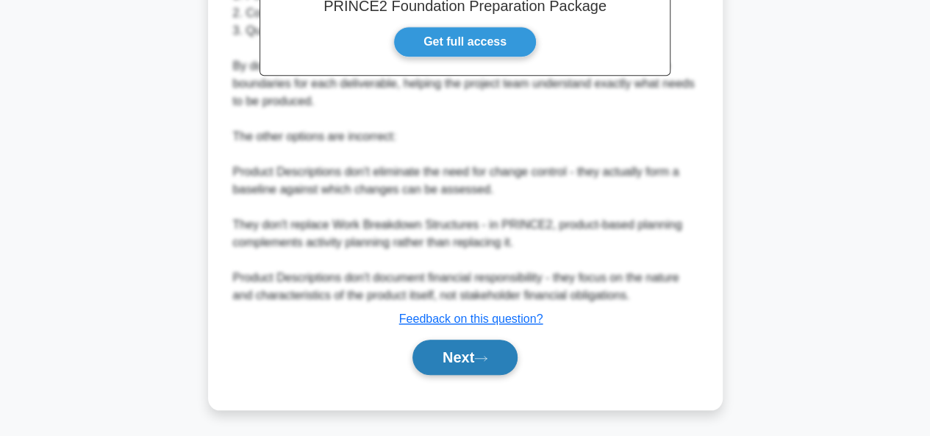
click at [476, 355] on button "Next" at bounding box center [465, 357] width 105 height 35
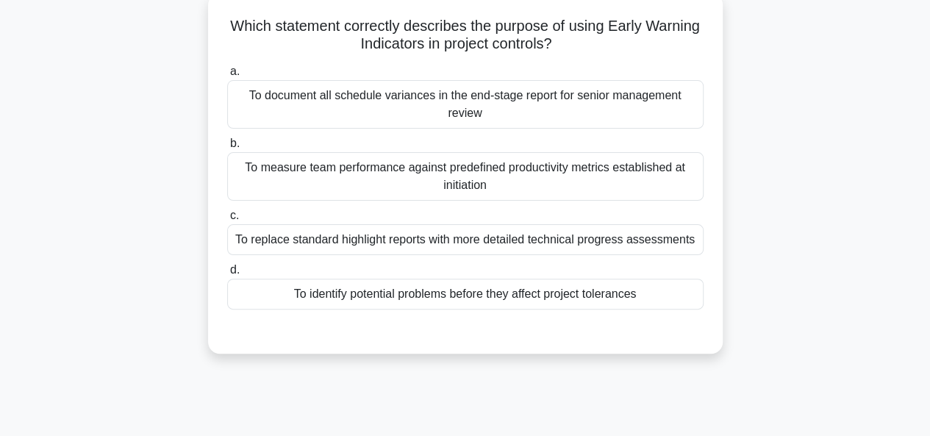
scroll to position [88, 0]
click at [615, 302] on div "To identify potential problems before they affect project tolerances" at bounding box center [465, 294] width 476 height 31
click at [227, 276] on input "d. To identify potential problems before they affect project tolerances" at bounding box center [227, 271] width 0 height 10
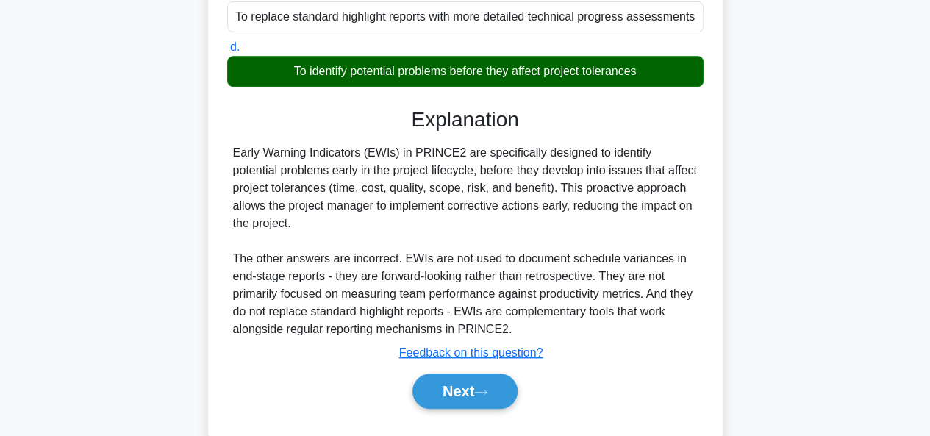
scroll to position [358, 0]
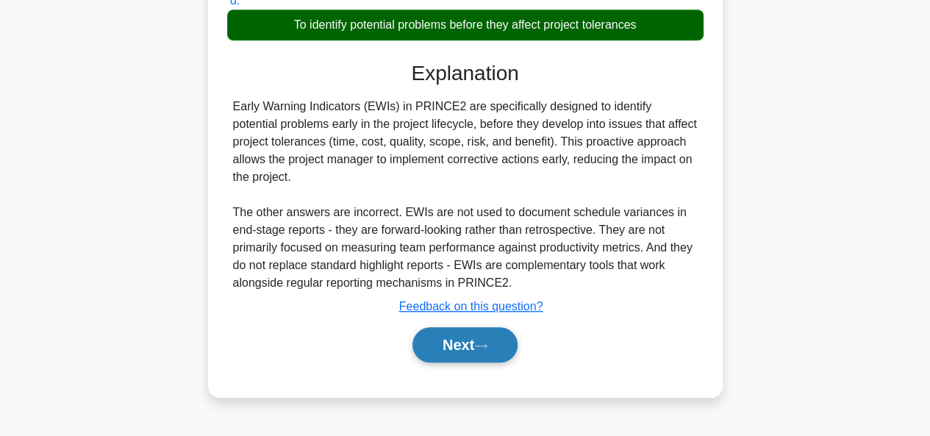
click at [507, 336] on button "Next" at bounding box center [465, 344] width 105 height 35
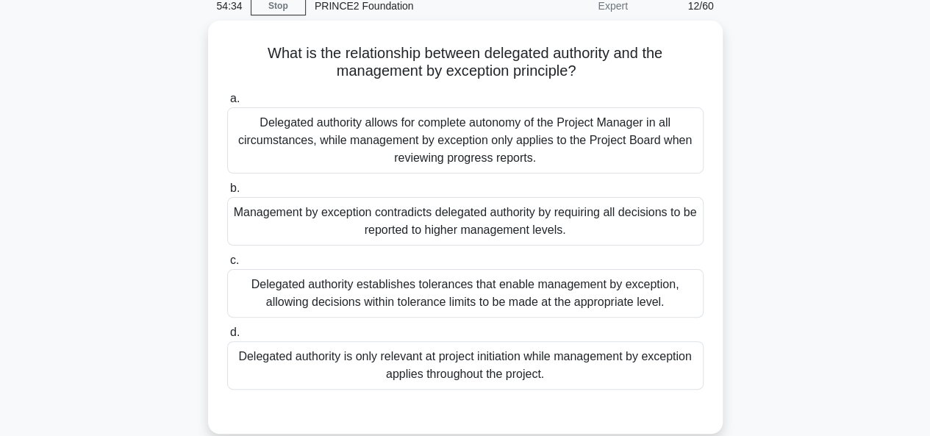
scroll to position [72, 0]
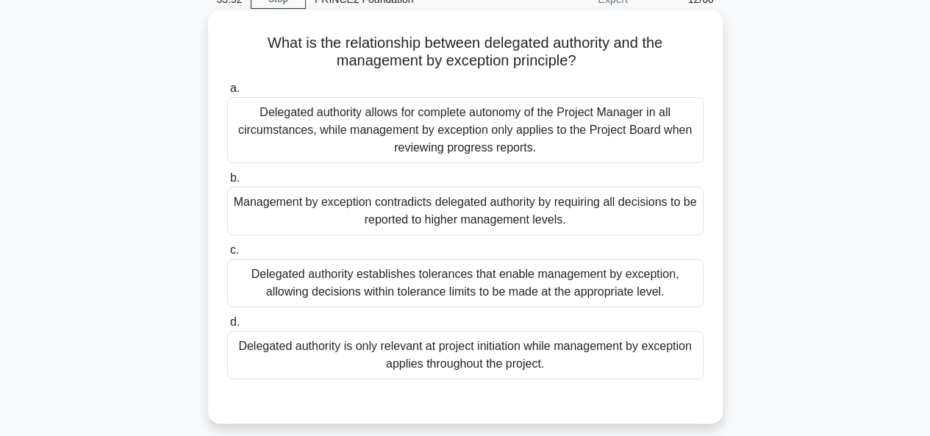
click at [547, 228] on div "Management by exception contradicts delegated authority by requiring all decisi…" at bounding box center [465, 211] width 476 height 49
click at [227, 183] on input "b. Management by exception contradicts delegated authority by requiring all dec…" at bounding box center [227, 179] width 0 height 10
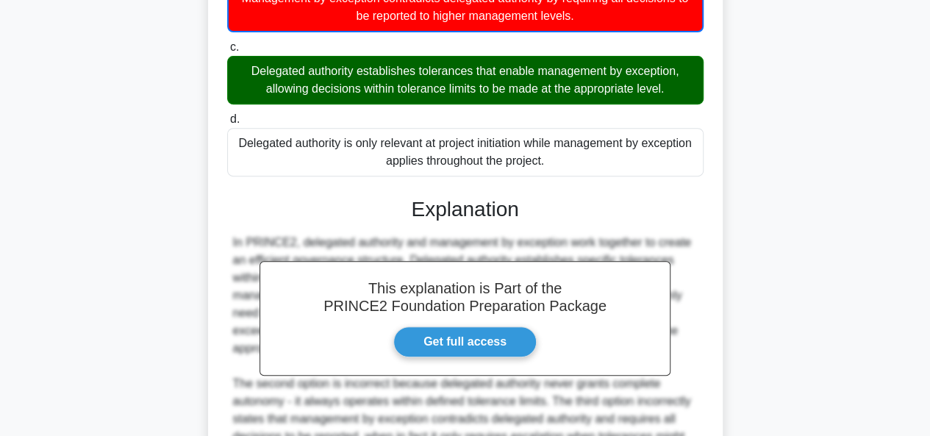
scroll to position [471, 0]
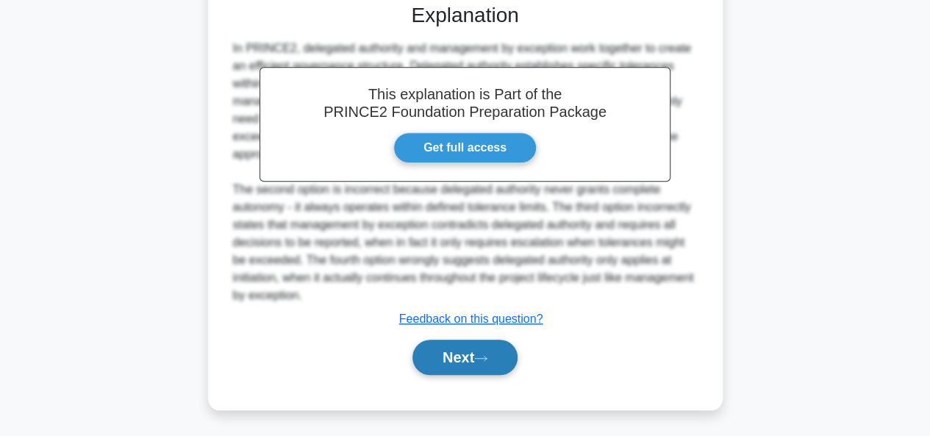
click at [465, 357] on button "Next" at bounding box center [465, 357] width 105 height 35
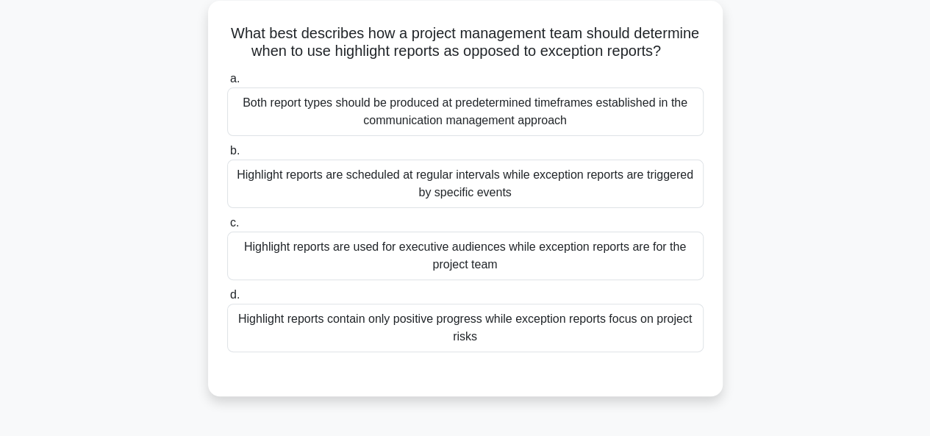
scroll to position [81, 0]
click at [647, 196] on div "Highlight reports are scheduled at regular intervals while exception reports ar…" at bounding box center [465, 184] width 476 height 49
click at [227, 157] on input "b. Highlight reports are scheduled at regular intervals while exception reports…" at bounding box center [227, 152] width 0 height 10
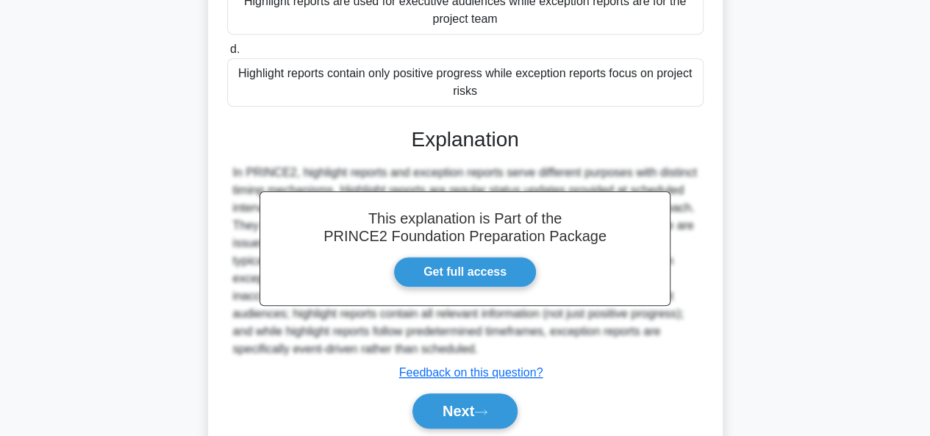
scroll to position [398, 0]
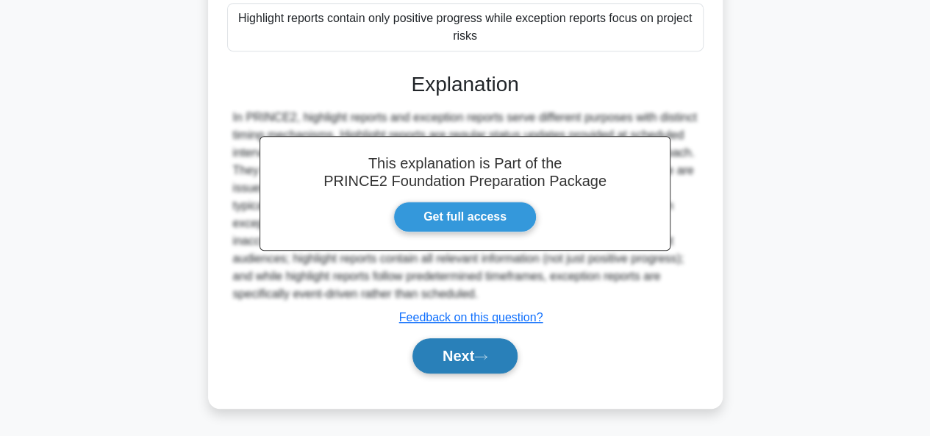
click at [474, 371] on button "Next" at bounding box center [465, 355] width 105 height 35
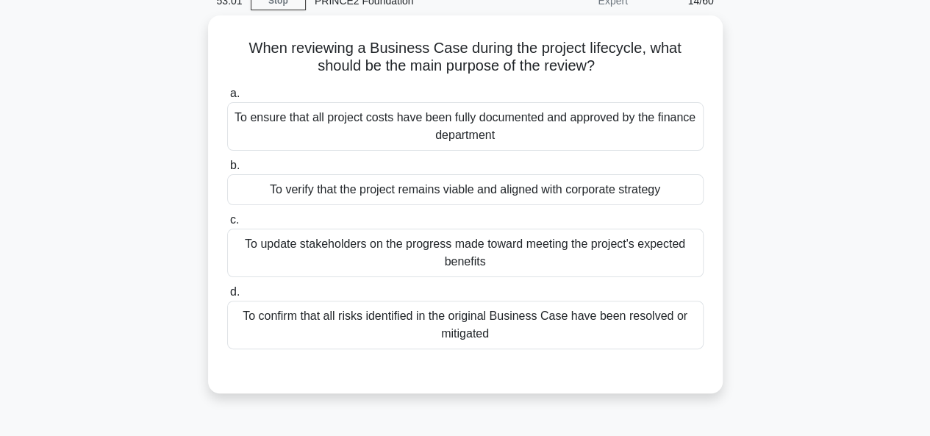
scroll to position [76, 0]
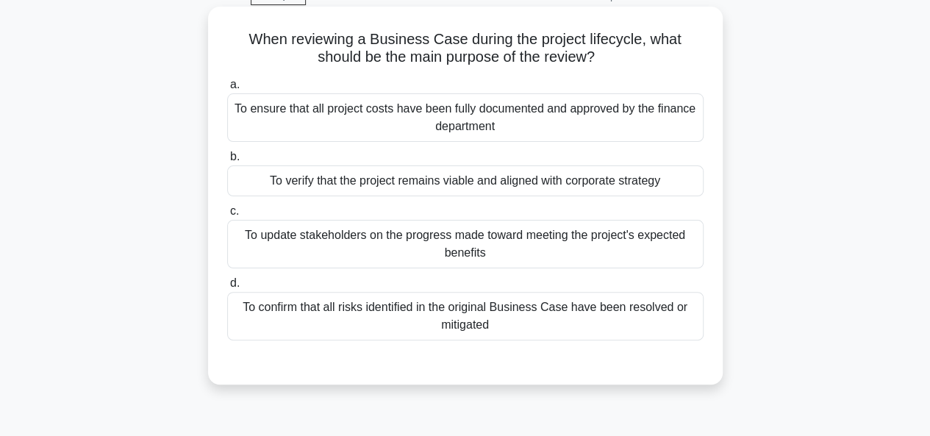
click at [658, 171] on div "To verify that the project remains viable and aligned with corporate strategy" at bounding box center [465, 180] width 476 height 31
click at [227, 162] on input "b. To verify that the project remains viable and aligned with corporate strategy" at bounding box center [227, 157] width 0 height 10
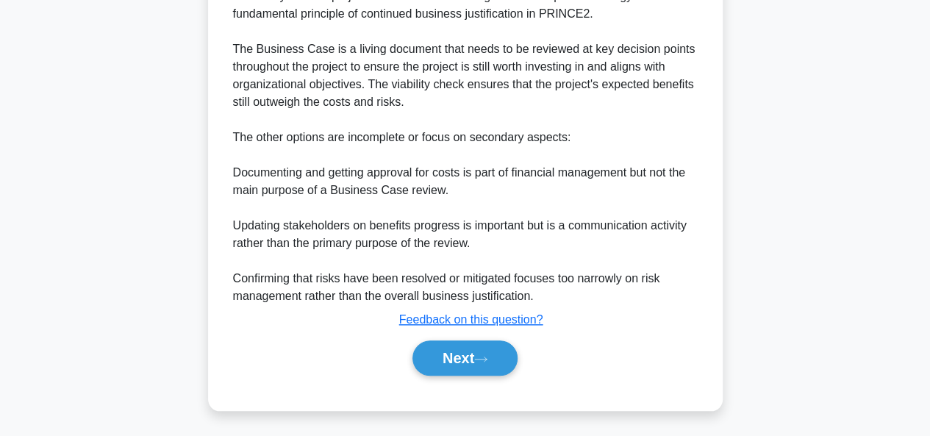
scroll to position [503, 0]
click at [454, 364] on button "Next" at bounding box center [465, 358] width 105 height 35
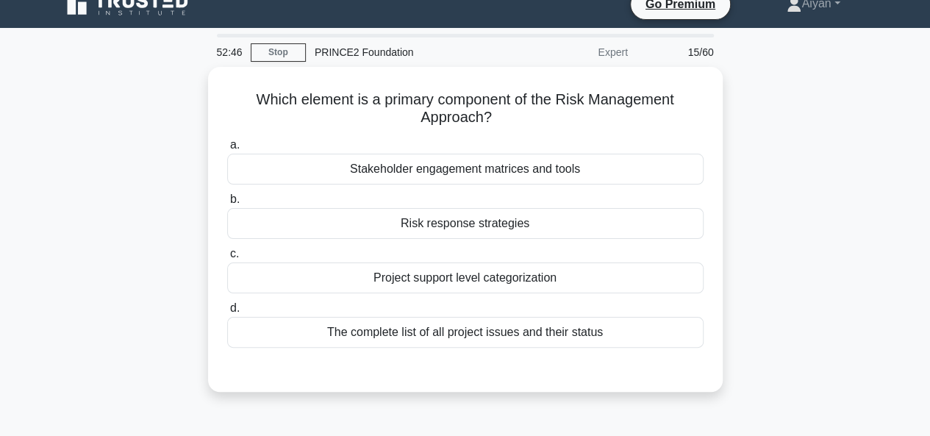
scroll to position [20, 0]
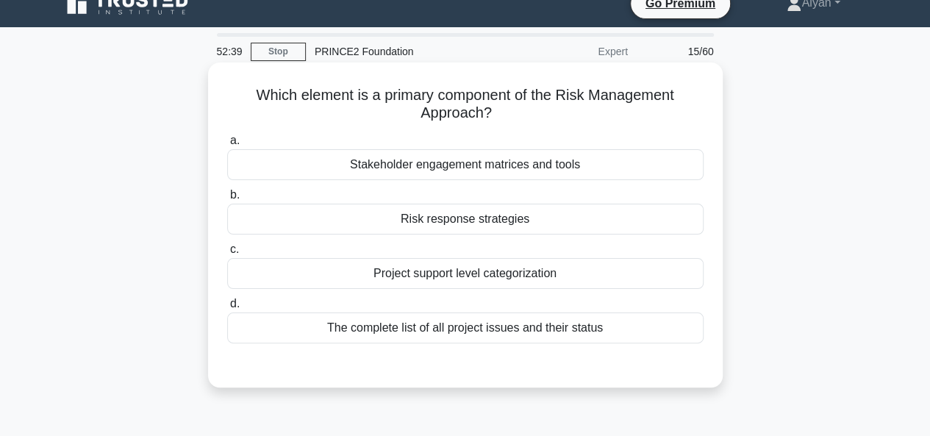
click at [612, 232] on div "Risk response strategies" at bounding box center [465, 219] width 476 height 31
click at [227, 200] on input "b. Risk response strategies" at bounding box center [227, 195] width 0 height 10
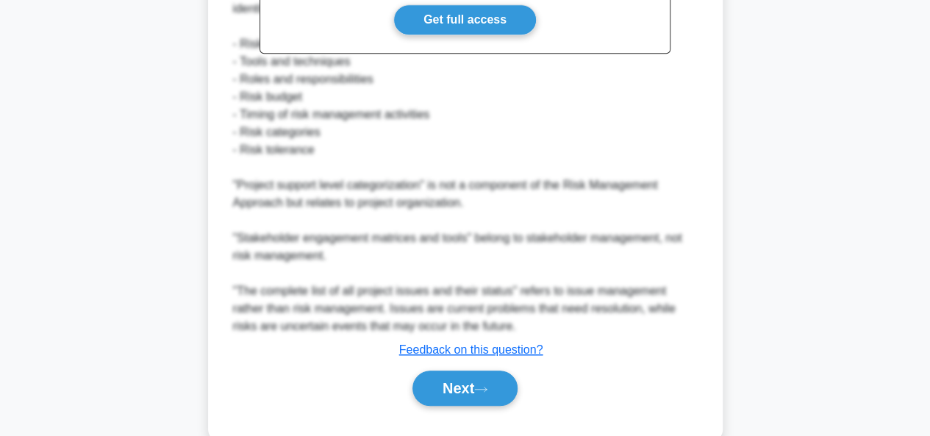
scroll to position [510, 0]
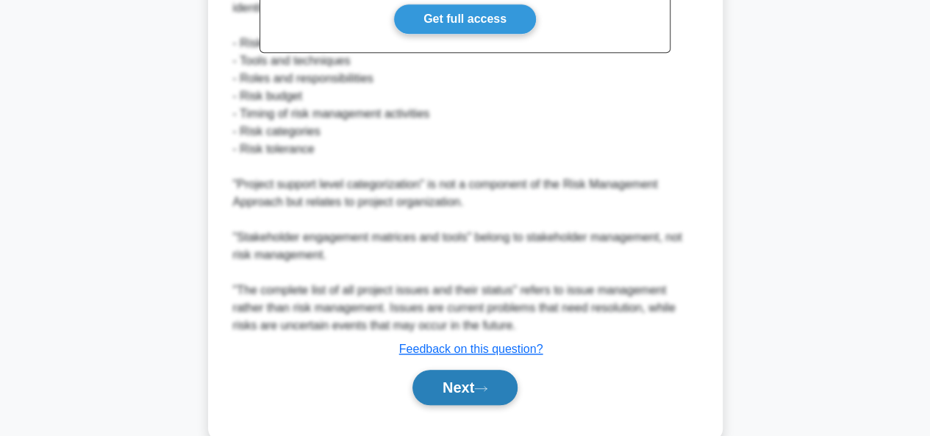
click at [474, 384] on button "Next" at bounding box center [465, 387] width 105 height 35
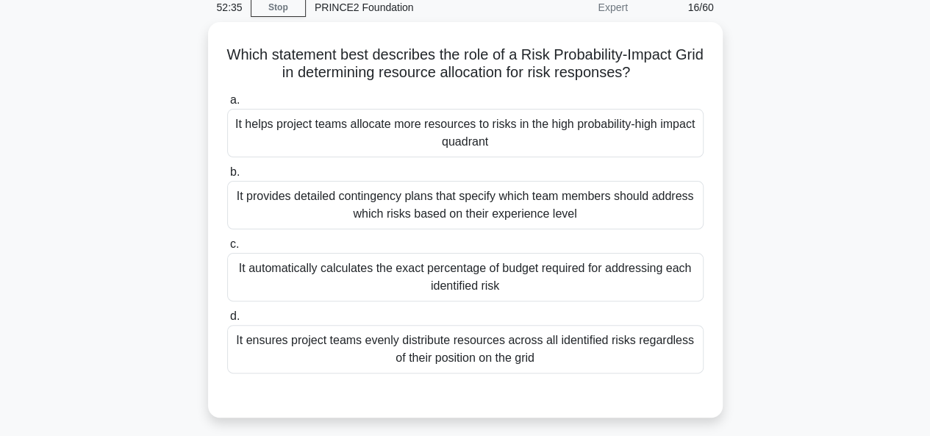
scroll to position [63, 0]
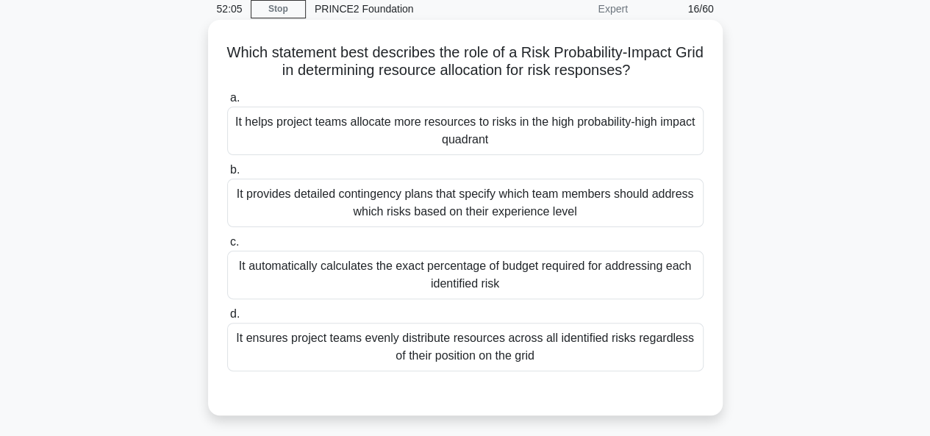
click at [689, 132] on div "It helps project teams allocate more resources to risks in the high probability…" at bounding box center [465, 131] width 476 height 49
click at [227, 103] on input "a. It helps project teams allocate more resources to risks in the high probabil…" at bounding box center [227, 98] width 0 height 10
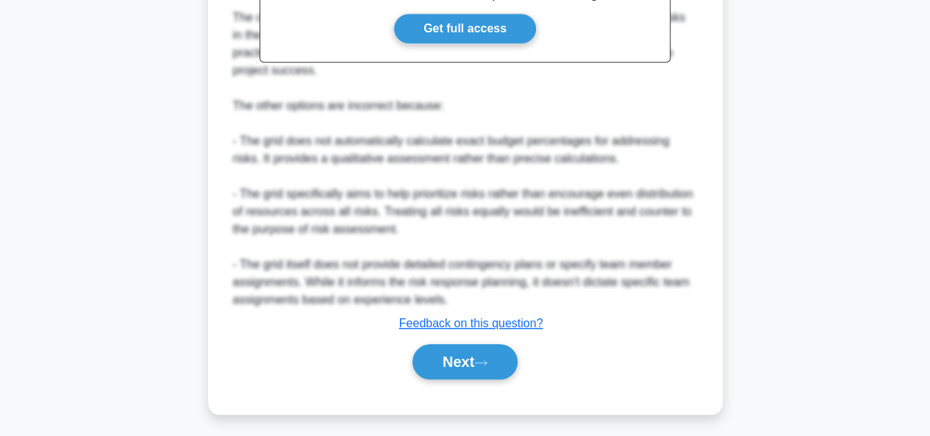
scroll to position [574, 0]
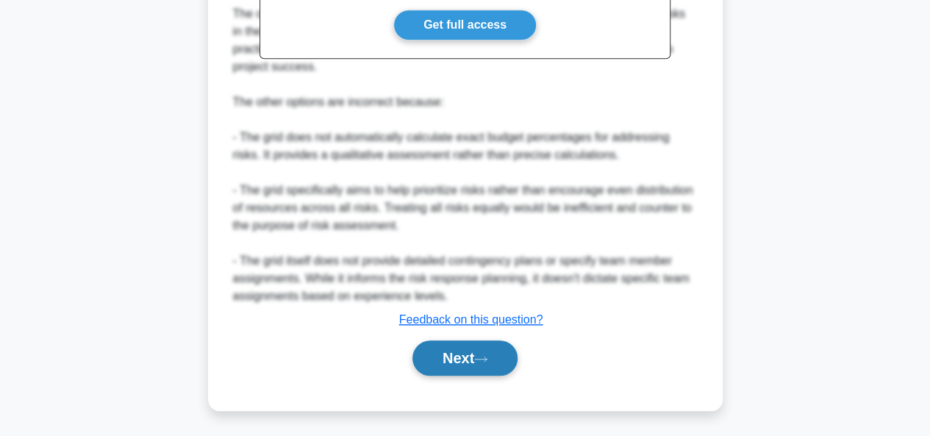
click at [487, 357] on icon at bounding box center [481, 359] width 12 height 4
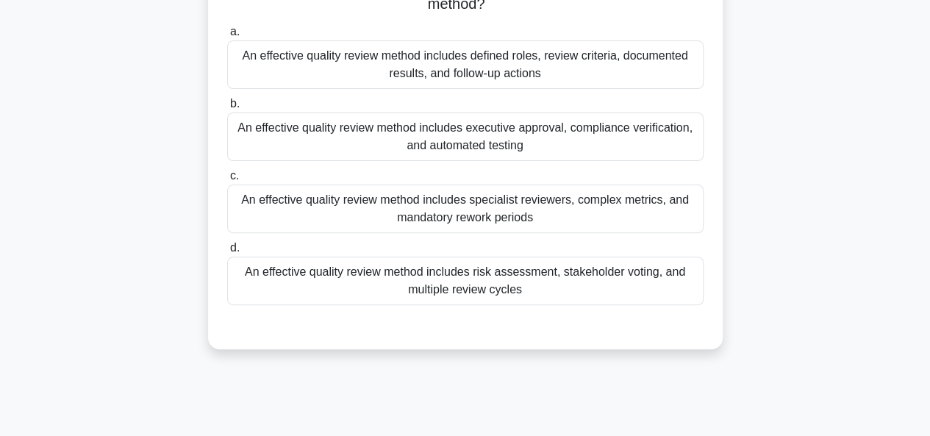
scroll to position [131, 0]
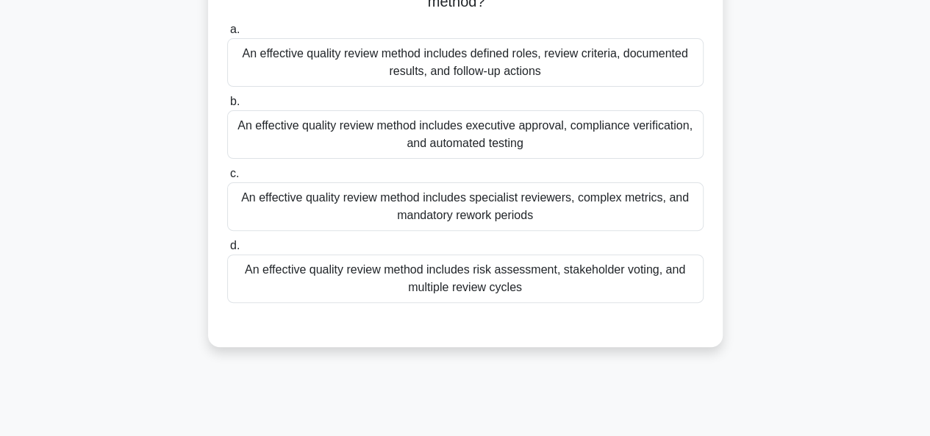
click at [682, 85] on div "An effective quality review method includes defined roles, review criteria, doc…" at bounding box center [465, 62] width 476 height 49
click at [227, 35] on input "a. An effective quality review method includes defined roles, review criteria, …" at bounding box center [227, 30] width 0 height 10
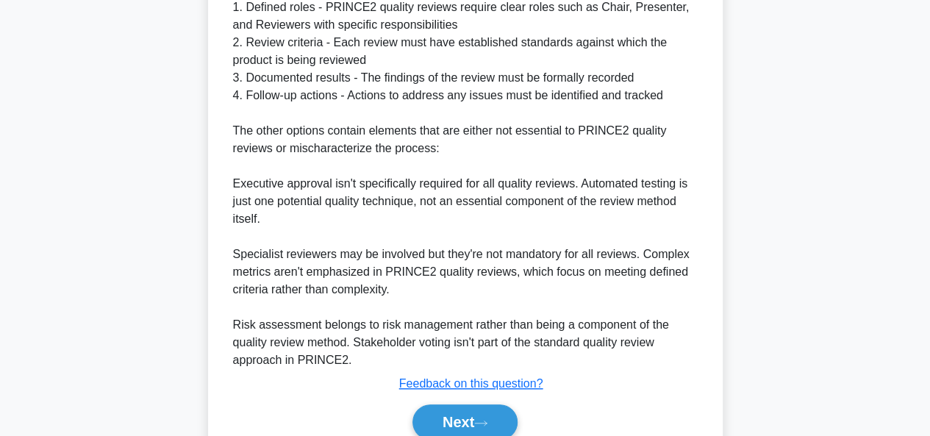
scroll to position [604, 0]
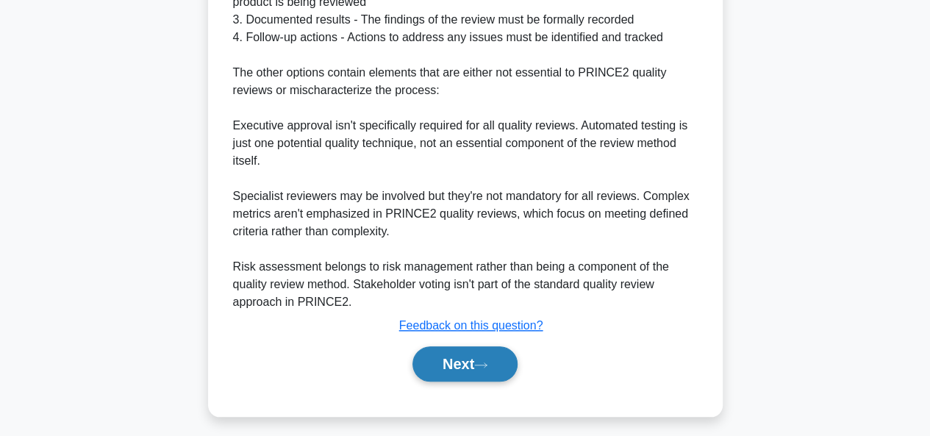
click at [443, 352] on button "Next" at bounding box center [465, 363] width 105 height 35
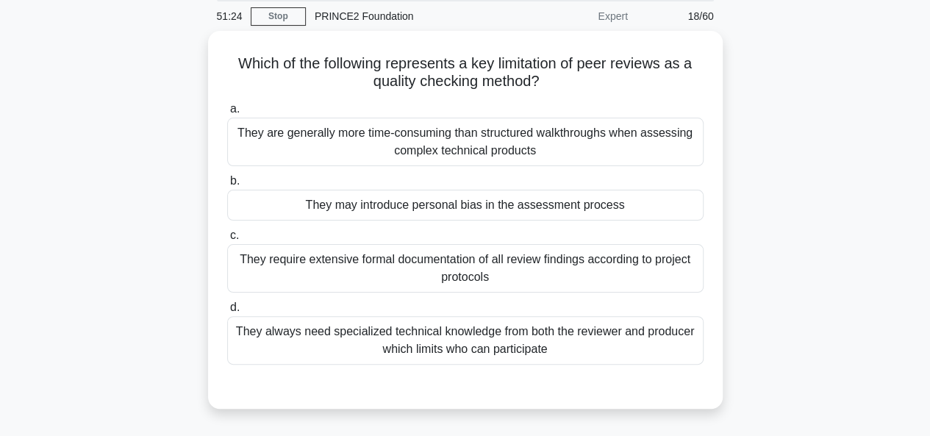
scroll to position [56, 0]
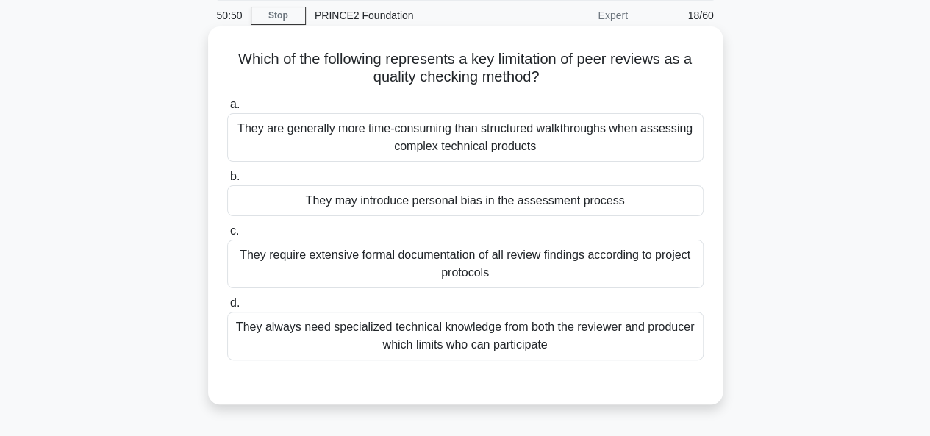
click at [688, 198] on div "They may introduce personal bias in the assessment process" at bounding box center [465, 200] width 476 height 31
click at [227, 182] on input "b. They may introduce personal bias in the assessment process" at bounding box center [227, 177] width 0 height 10
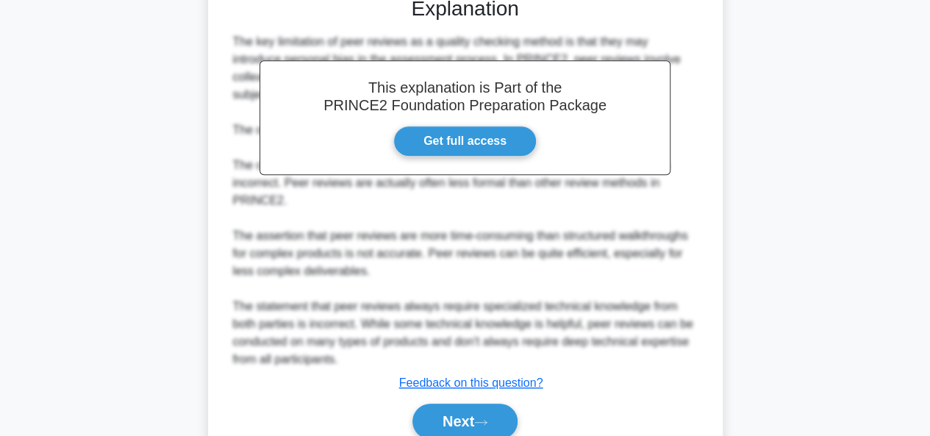
scroll to position [504, 0]
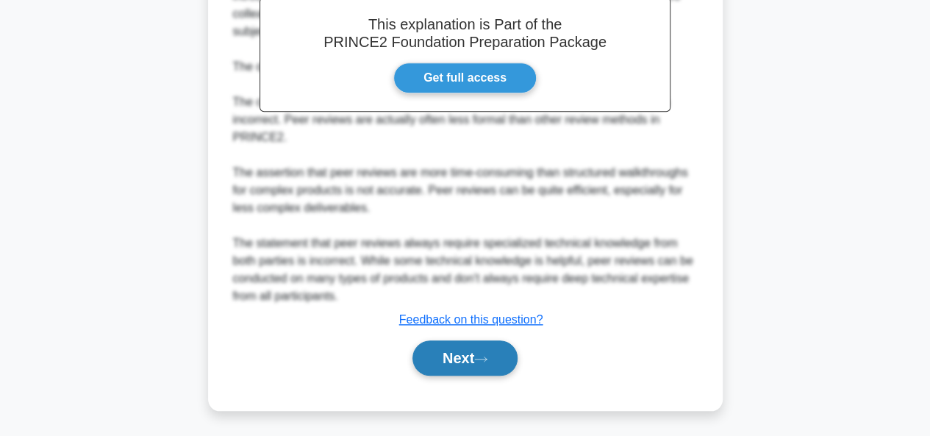
click at [481, 364] on button "Next" at bounding box center [465, 357] width 105 height 35
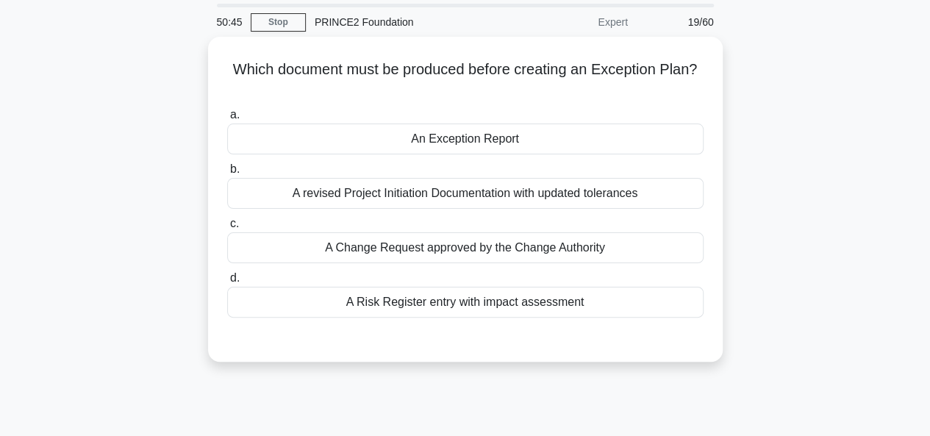
scroll to position [51, 0]
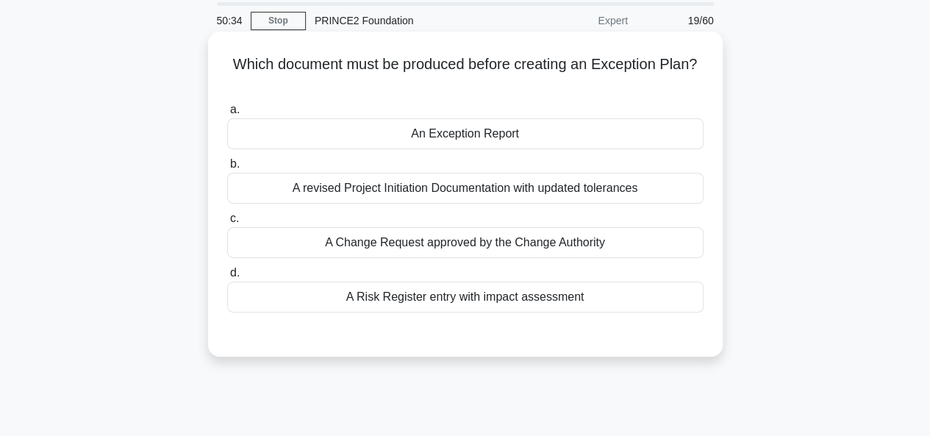
click at [663, 118] on label "a. An Exception Report" at bounding box center [465, 125] width 476 height 49
click at [227, 115] on input "a. An Exception Report" at bounding box center [227, 110] width 0 height 10
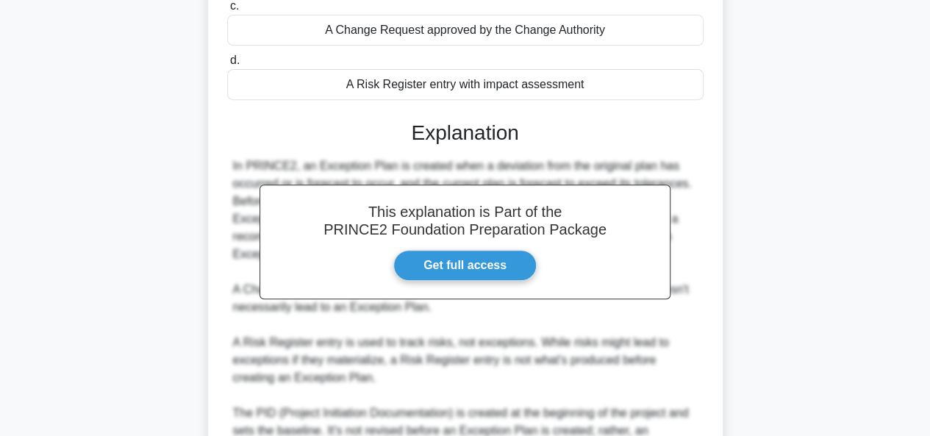
scroll to position [415, 0]
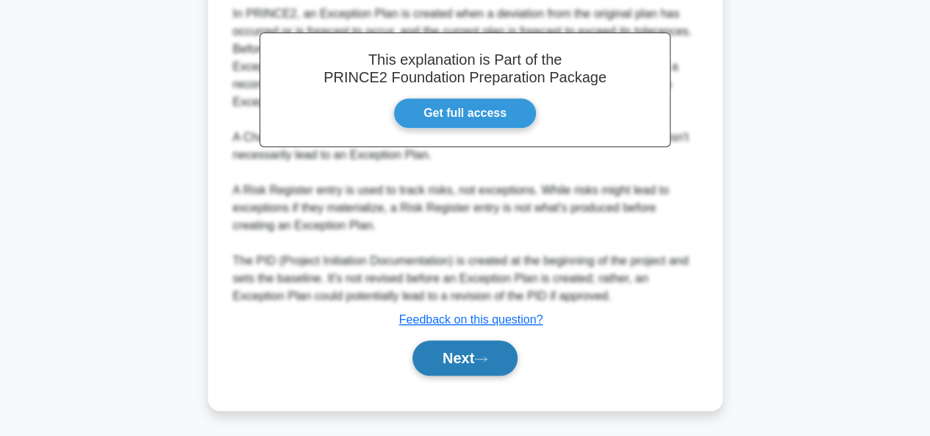
click at [468, 368] on button "Next" at bounding box center [465, 357] width 105 height 35
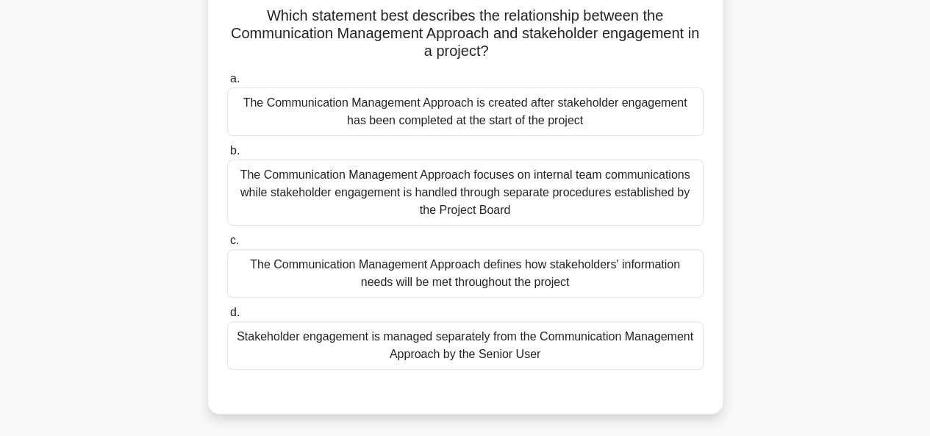
scroll to position [104, 0]
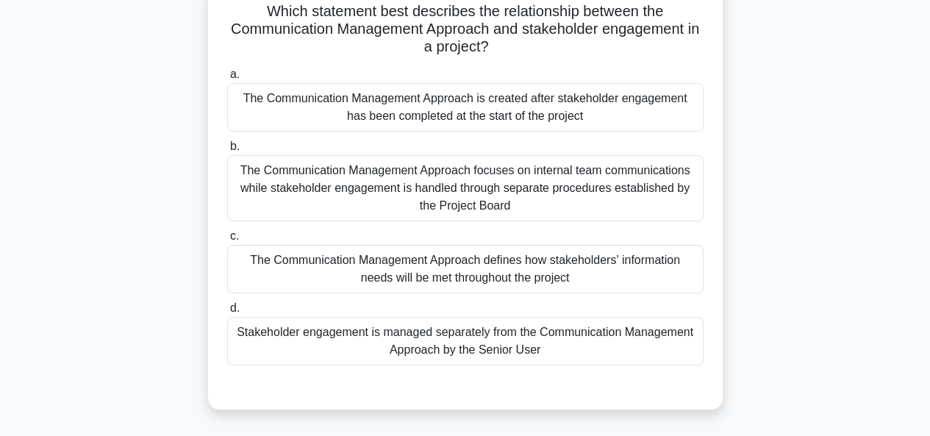
click at [607, 274] on div "The Communication Management Approach defines how stakeholders' information nee…" at bounding box center [465, 269] width 476 height 49
click at [227, 241] on input "c. The Communication Management Approach defines how stakeholders' information …" at bounding box center [227, 237] width 0 height 10
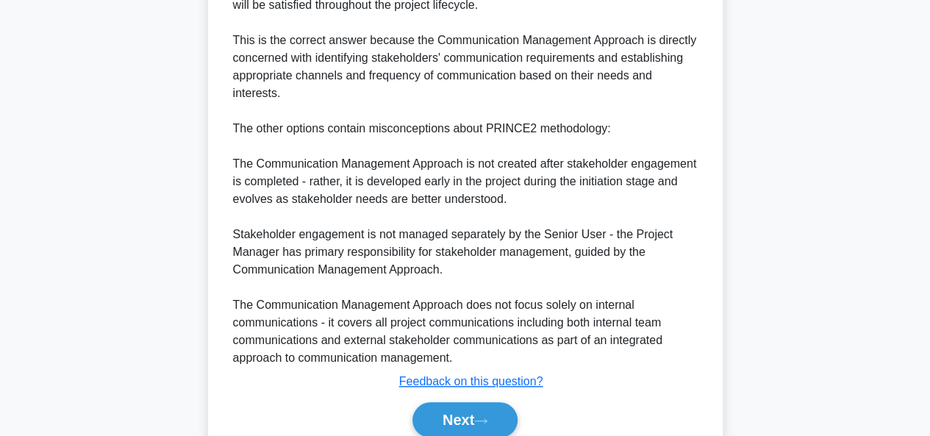
scroll to position [645, 0]
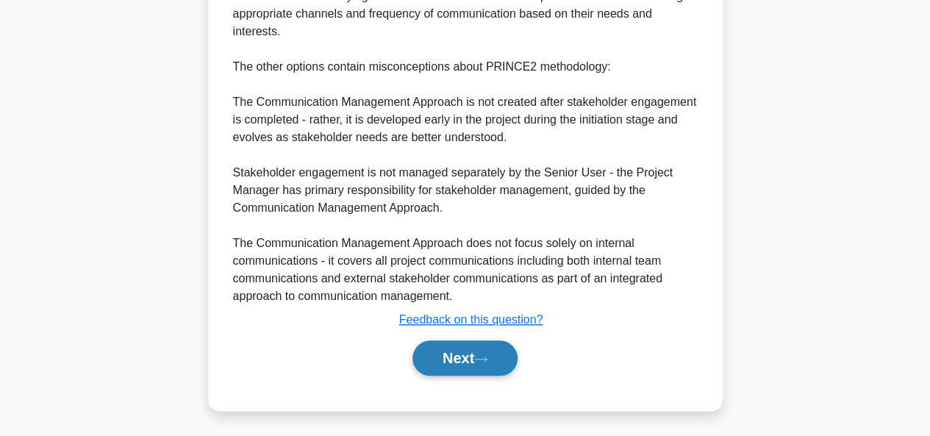
click at [488, 368] on button "Next" at bounding box center [465, 357] width 105 height 35
click at [497, 349] on button "Next" at bounding box center [465, 357] width 105 height 35
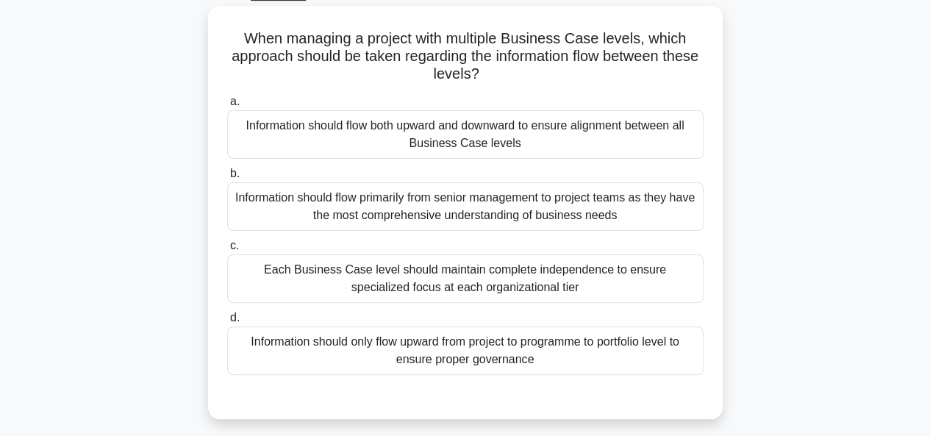
scroll to position [81, 0]
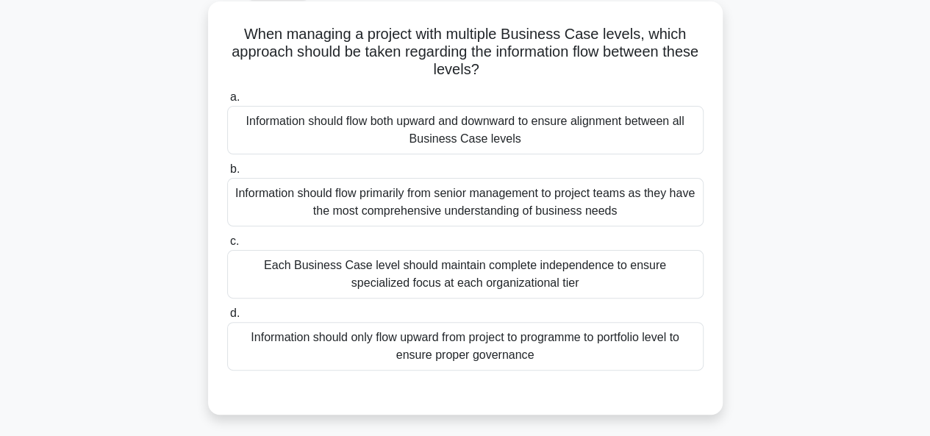
click at [592, 264] on div "Each Business Case level should maintain complete independence to ensure specia…" at bounding box center [465, 274] width 476 height 49
click at [227, 246] on input "c. Each Business Case level should maintain complete independence to ensure spe…" at bounding box center [227, 242] width 0 height 10
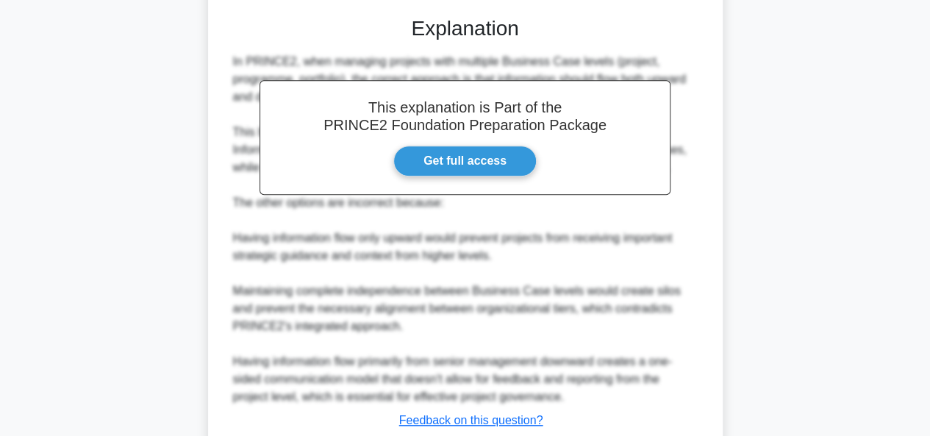
scroll to position [559, 0]
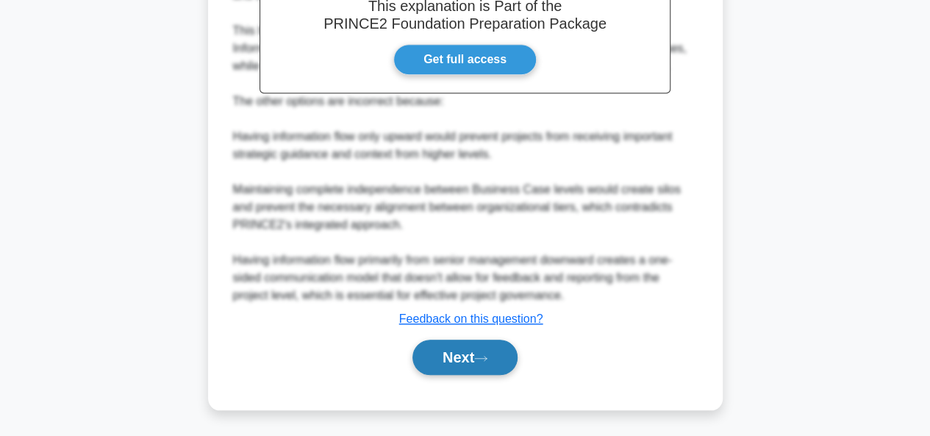
click at [474, 365] on button "Next" at bounding box center [465, 357] width 105 height 35
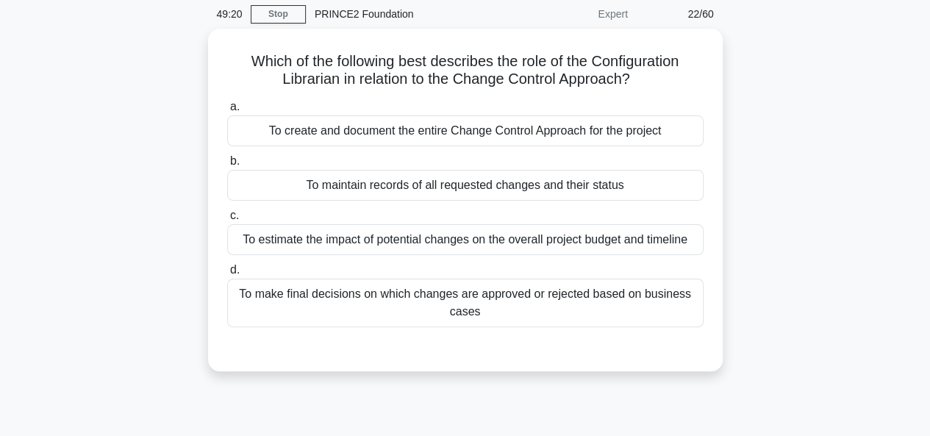
scroll to position [59, 0]
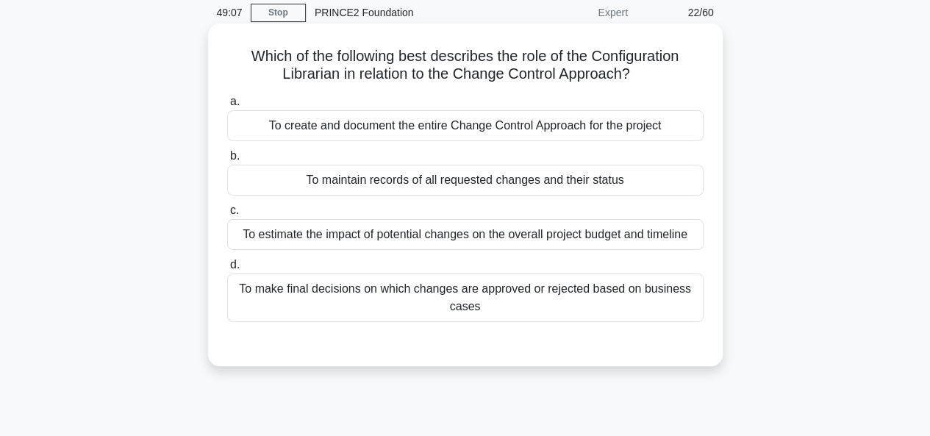
click at [620, 231] on div "To estimate the impact of potential changes on the overall project budget and t…" at bounding box center [465, 234] width 476 height 31
click at [227, 215] on input "c. To estimate the impact of potential changes on the overall project budget an…" at bounding box center [227, 211] width 0 height 10
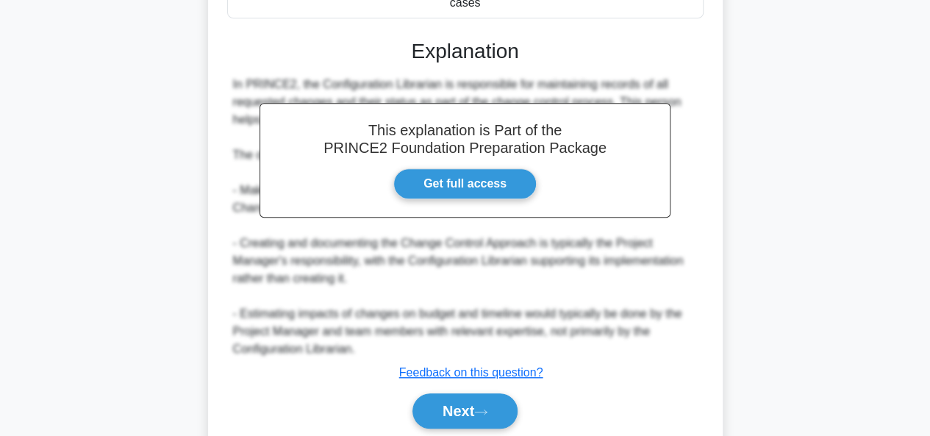
scroll to position [435, 0]
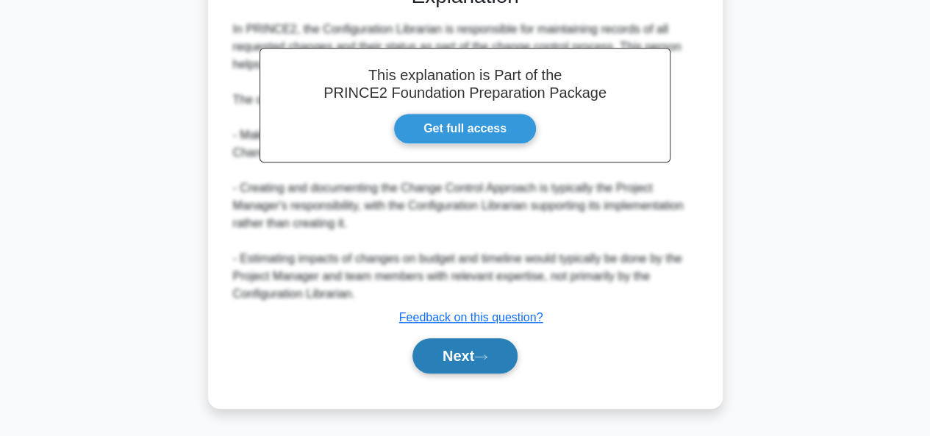
click at [463, 372] on div "Next" at bounding box center [465, 355] width 476 height 47
click at [463, 372] on button "Next" at bounding box center [465, 355] width 105 height 35
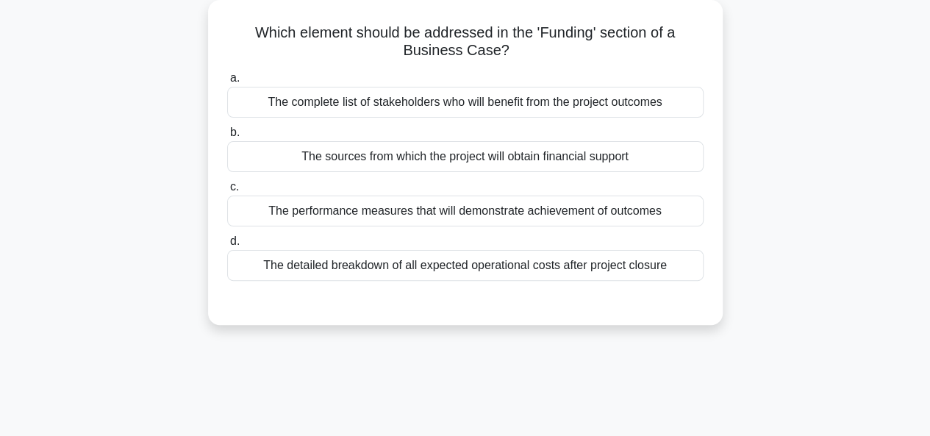
scroll to position [77, 0]
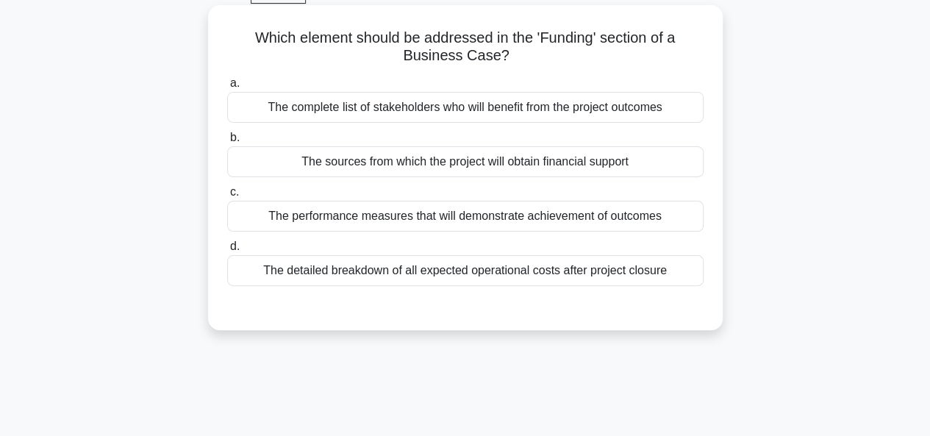
click at [666, 159] on div "The sources from which the project will obtain financial support" at bounding box center [465, 161] width 476 height 31
click at [227, 143] on input "b. The sources from which the project will obtain financial support" at bounding box center [227, 138] width 0 height 10
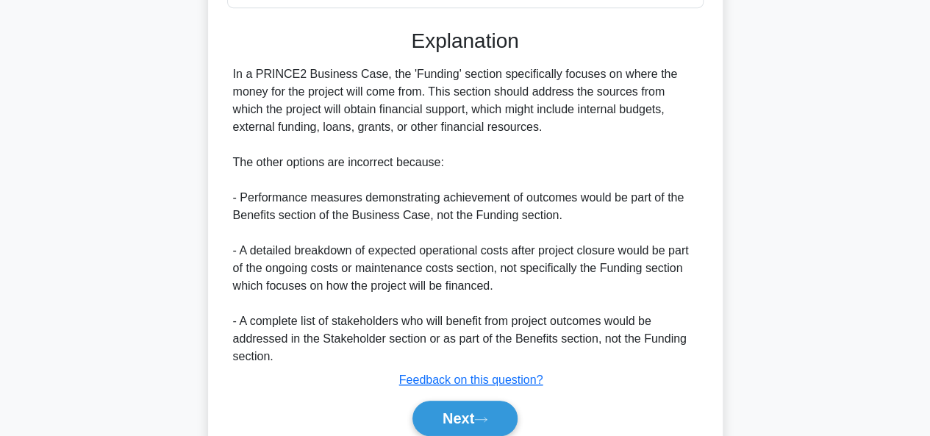
scroll to position [404, 0]
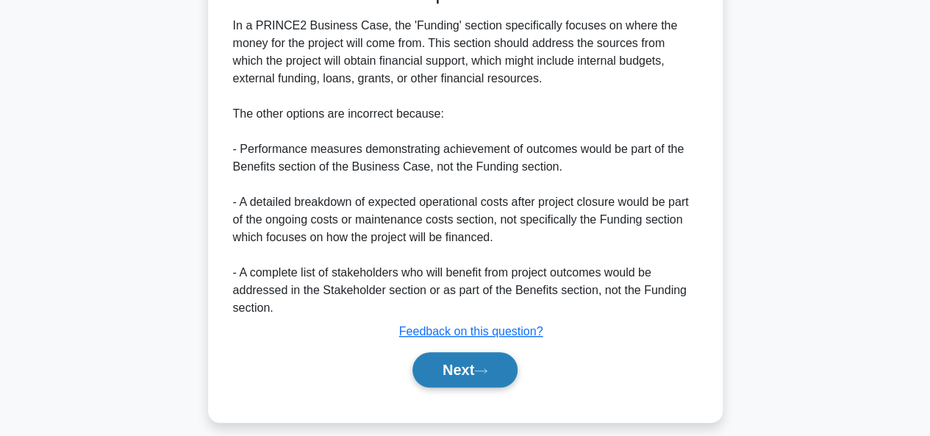
click at [460, 375] on button "Next" at bounding box center [465, 369] width 105 height 35
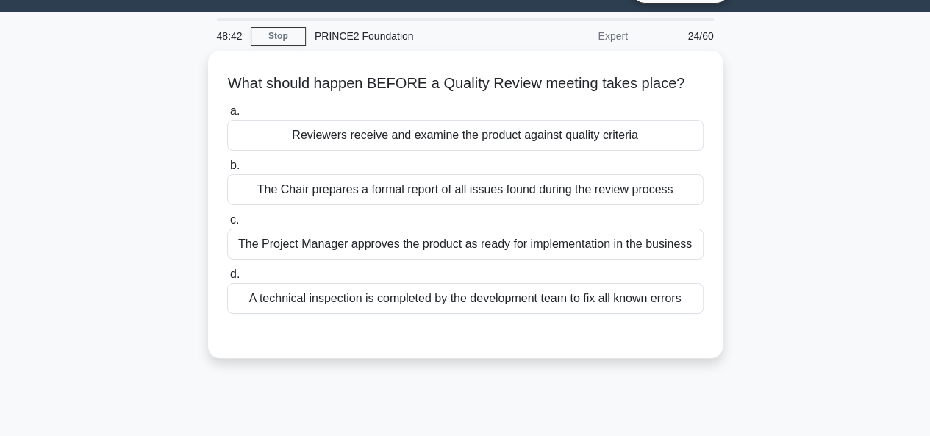
scroll to position [36, 0]
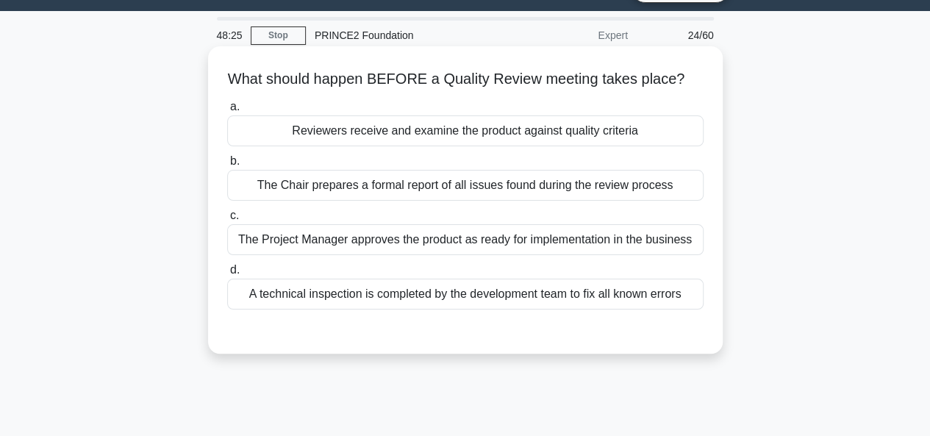
click at [654, 135] on div "Reviewers receive and examine the product against quality criteria" at bounding box center [465, 130] width 476 height 31
click at [227, 112] on input "a. Reviewers receive and examine the product against quality criteria" at bounding box center [227, 107] width 0 height 10
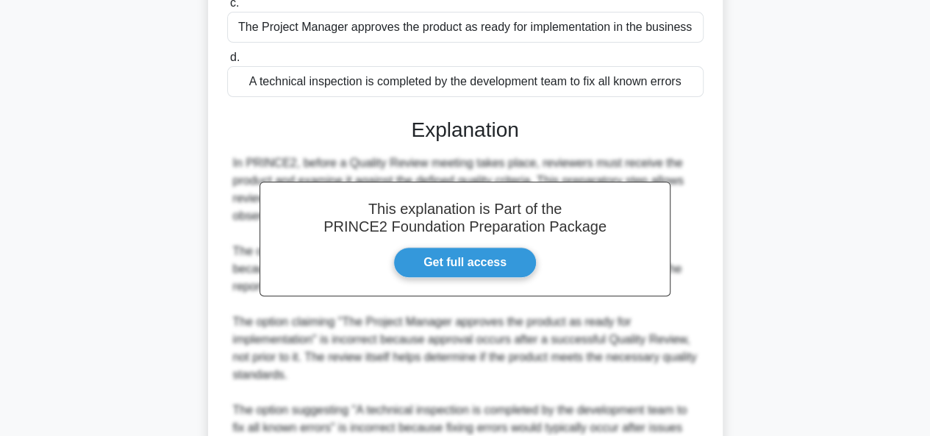
scroll to position [415, 0]
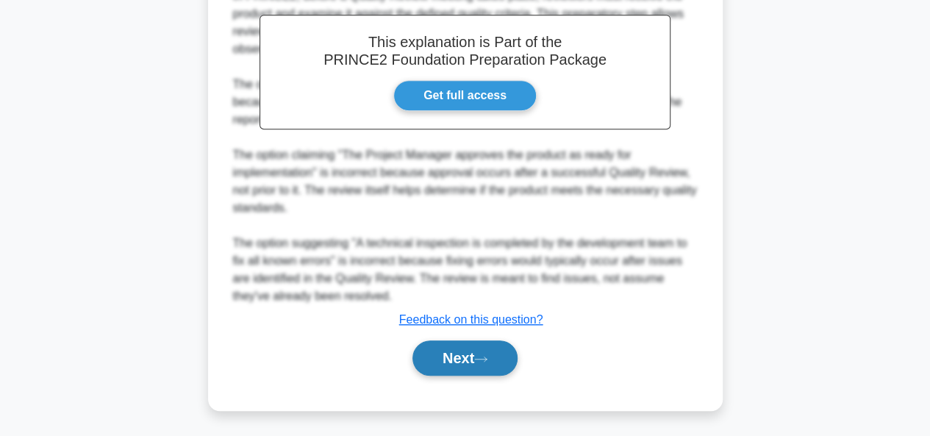
click at [471, 364] on button "Next" at bounding box center [465, 357] width 105 height 35
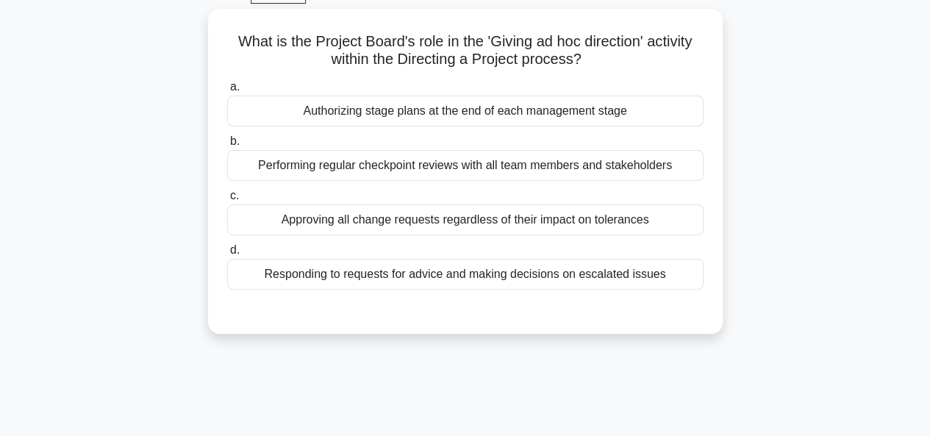
scroll to position [78, 0]
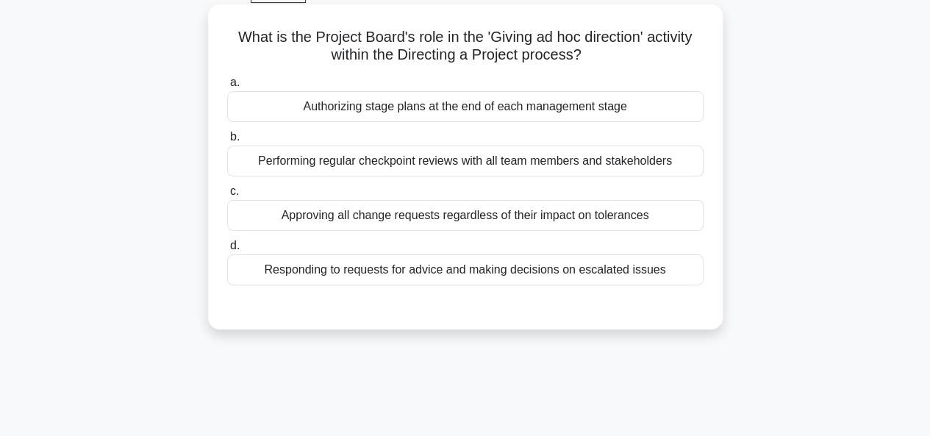
click at [659, 270] on div "Responding to requests for advice and making decisions on escalated issues" at bounding box center [465, 269] width 476 height 31
click at [227, 251] on input "d. Responding to requests for advice and making decisions on escalated issues" at bounding box center [227, 246] width 0 height 10
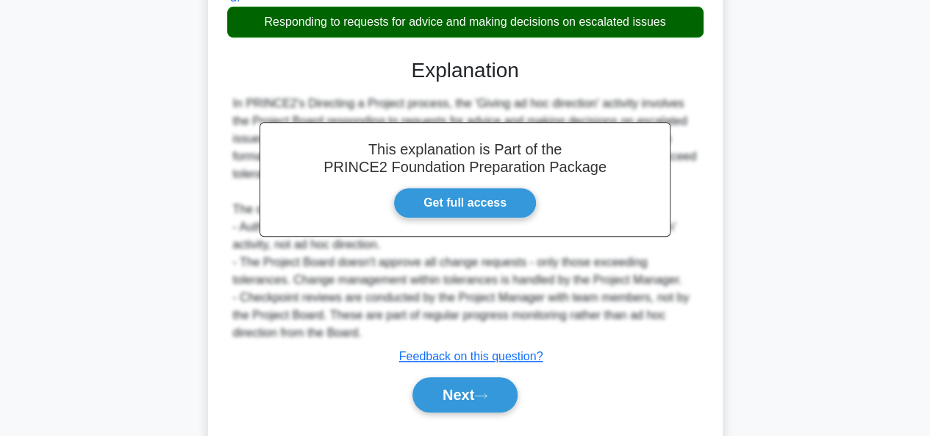
scroll to position [363, 0]
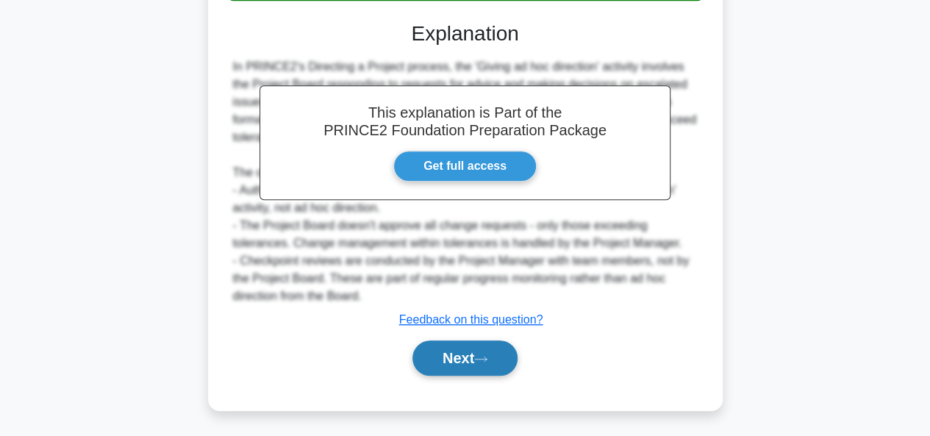
click at [476, 344] on button "Next" at bounding box center [465, 357] width 105 height 35
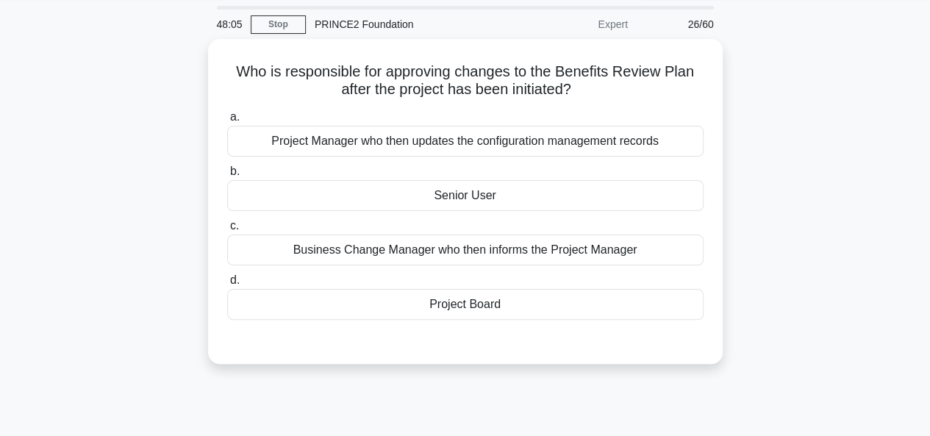
scroll to position [46, 0]
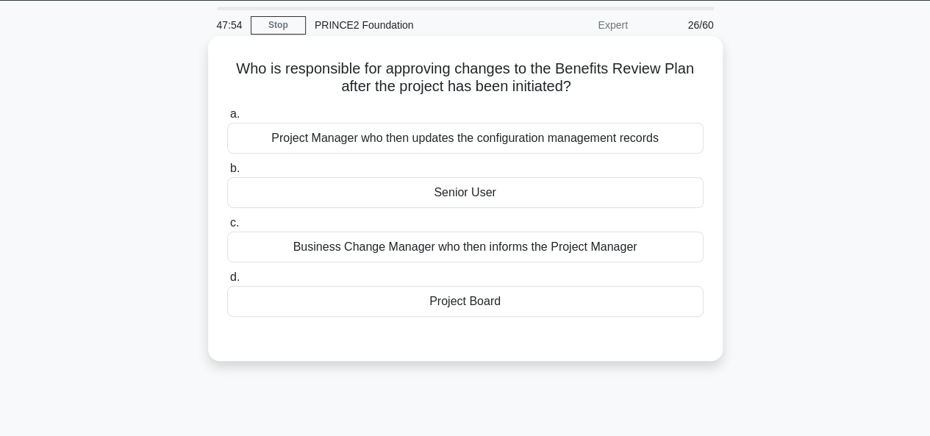
click at [647, 140] on div "Project Manager who then updates the configuration management records" at bounding box center [465, 138] width 476 height 31
click at [227, 119] on input "a. Project Manager who then updates the configuration management records" at bounding box center [227, 115] width 0 height 10
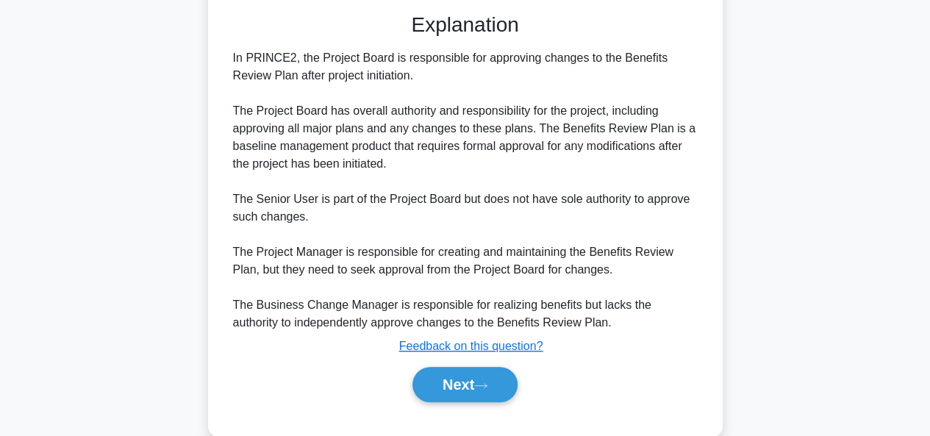
scroll to position [400, 0]
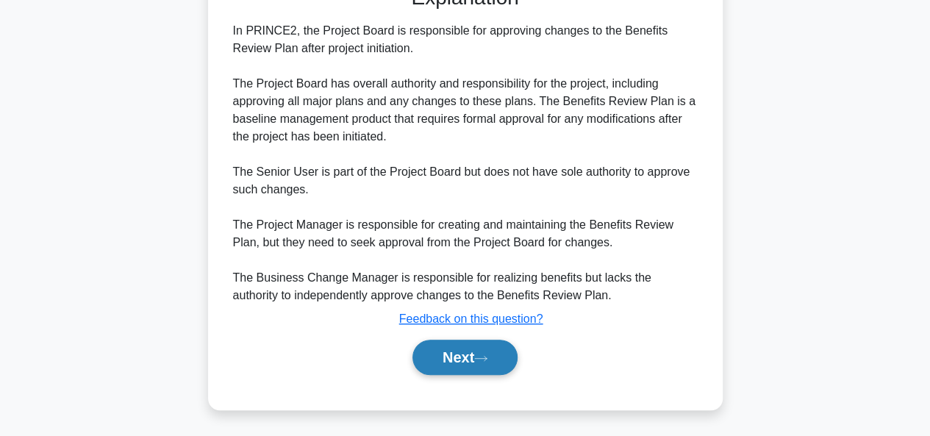
click at [462, 364] on button "Next" at bounding box center [465, 357] width 105 height 35
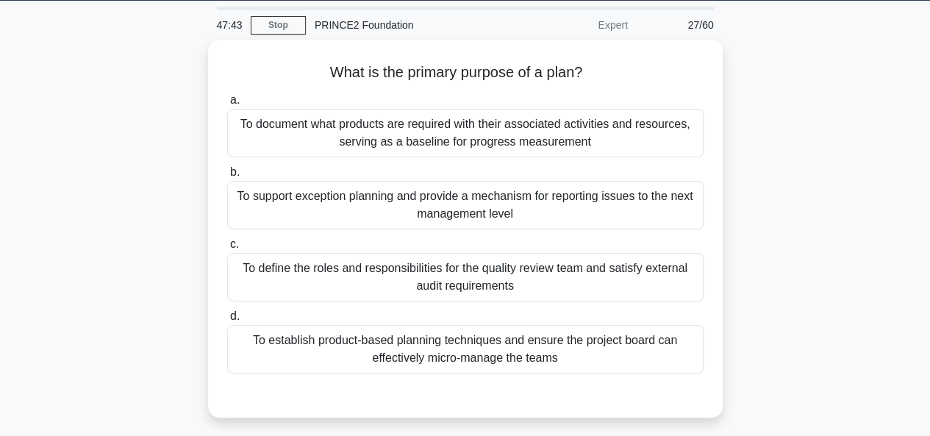
scroll to position [49, 0]
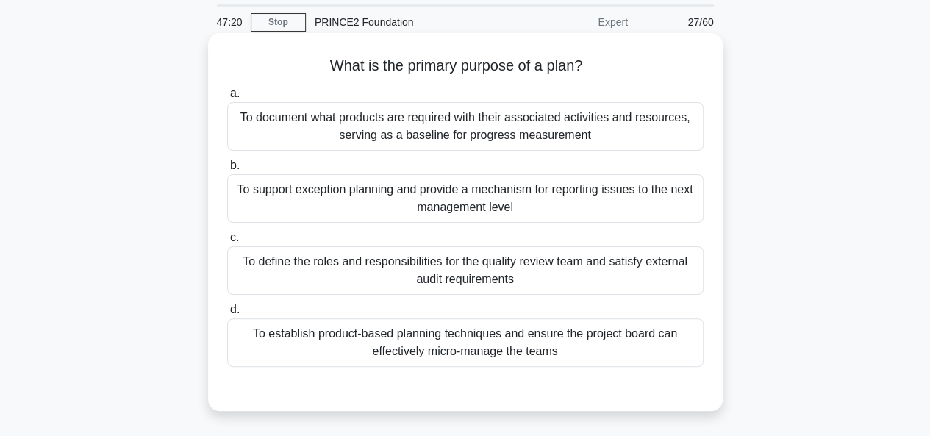
click at [608, 344] on div "To establish product-based planning techniques and ensure the project board can…" at bounding box center [465, 342] width 476 height 49
click at [227, 315] on input "d. To establish product-based planning techniques and ensure the project board …" at bounding box center [227, 310] width 0 height 10
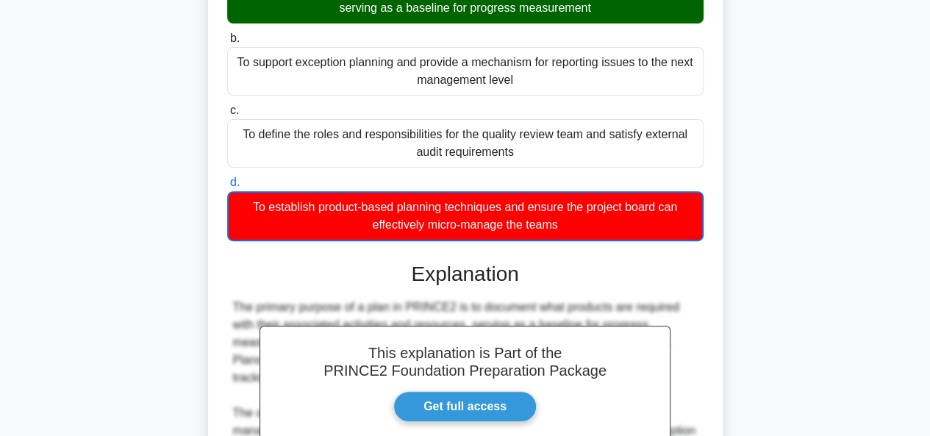
scroll to position [365, 0]
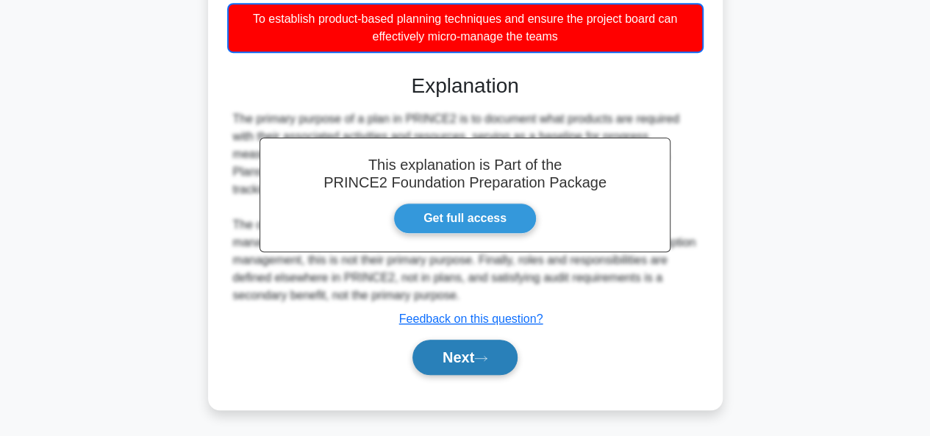
click at [501, 345] on button "Next" at bounding box center [465, 357] width 105 height 35
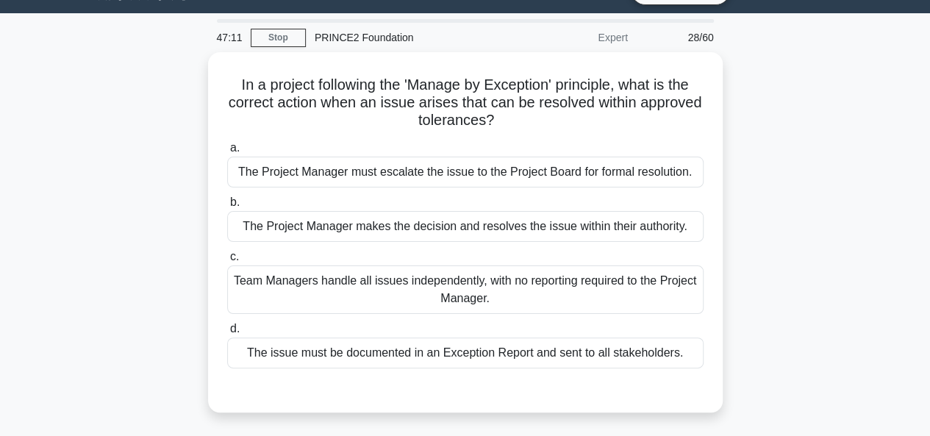
scroll to position [35, 0]
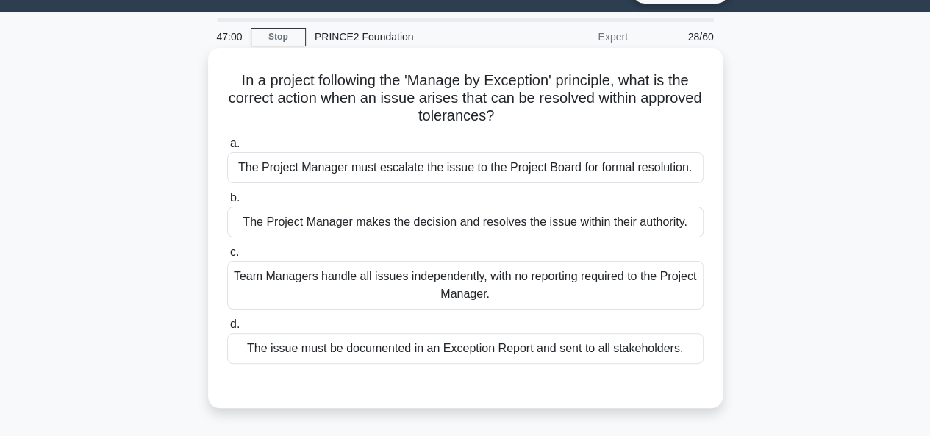
click at [663, 229] on div "The Project Manager makes the decision and resolves the issue within their auth…" at bounding box center [465, 222] width 476 height 31
click at [227, 203] on input "b. The Project Manager makes the decision and resolves the issue within their a…" at bounding box center [227, 198] width 0 height 10
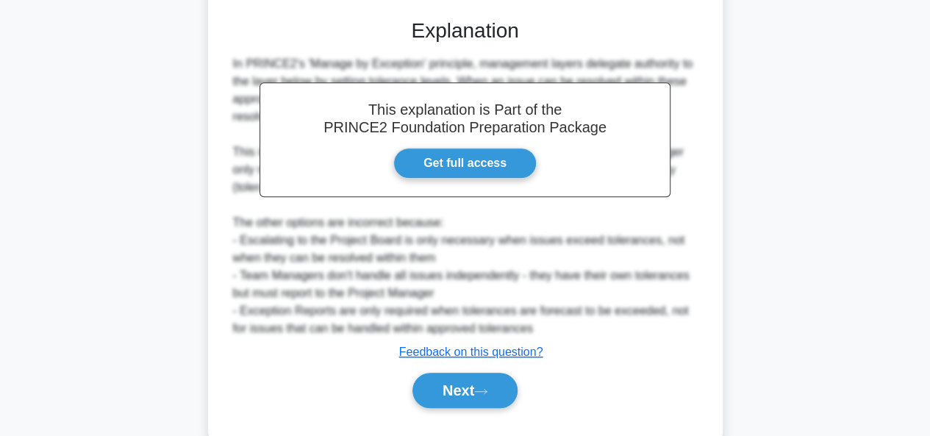
scroll to position [433, 0]
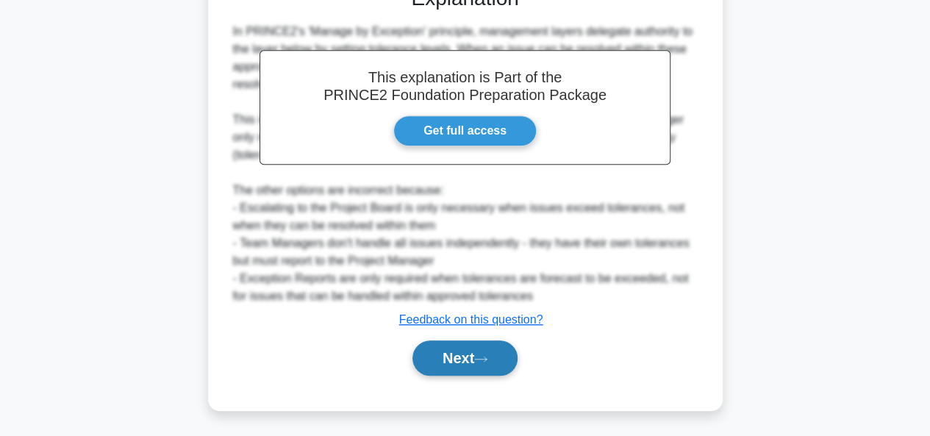
click at [479, 364] on button "Next" at bounding box center [465, 357] width 105 height 35
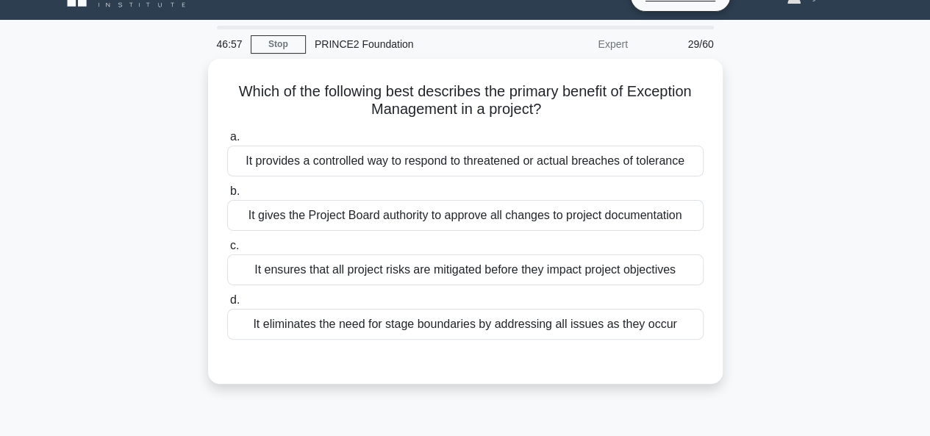
scroll to position [29, 0]
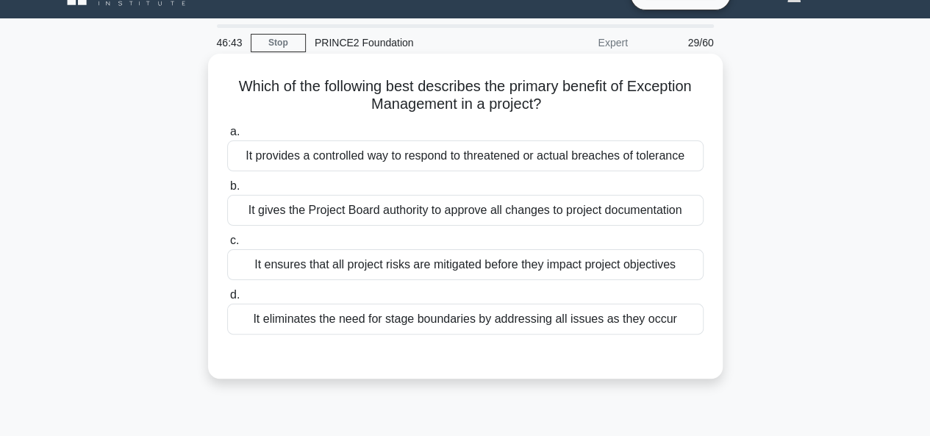
click at [656, 166] on div "It provides a controlled way to respond to threatened or actual breaches of tol…" at bounding box center [465, 155] width 476 height 31
click at [227, 137] on input "a. It provides a controlled way to respond to threatened or actual breaches of …" at bounding box center [227, 132] width 0 height 10
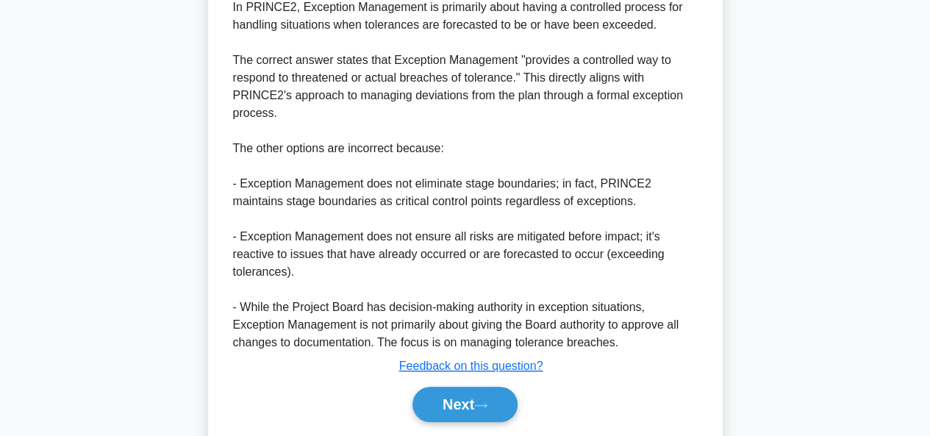
scroll to position [426, 0]
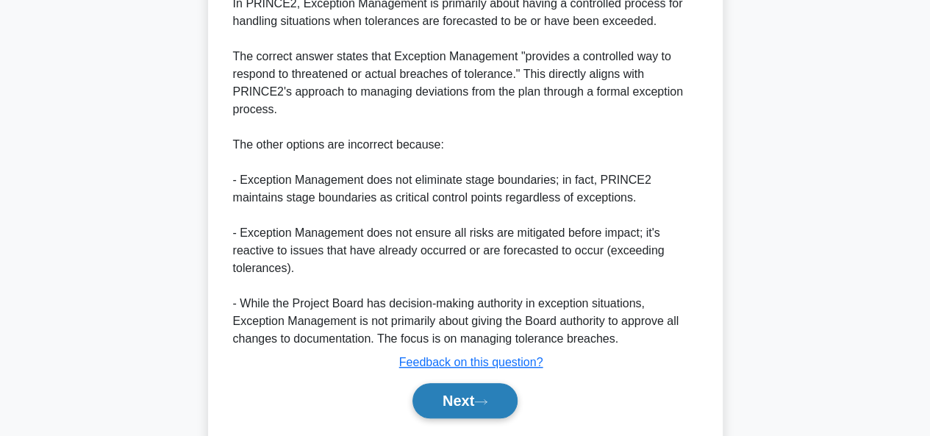
click at [461, 401] on button "Next" at bounding box center [465, 400] width 105 height 35
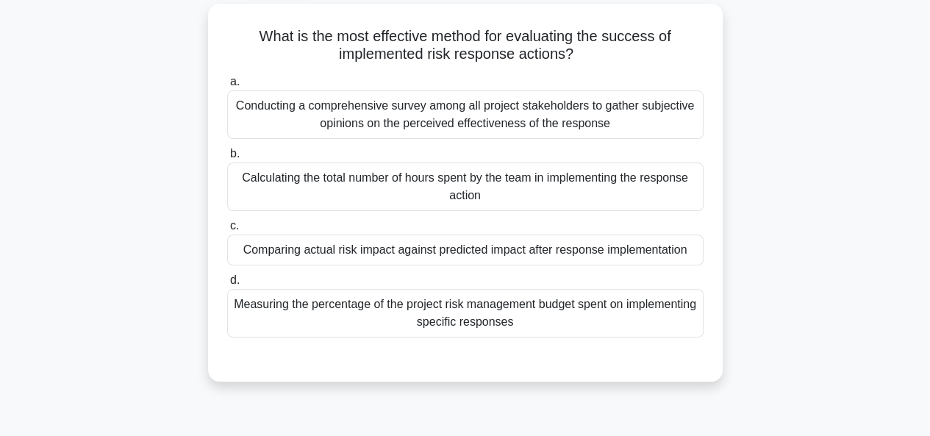
scroll to position [81, 0]
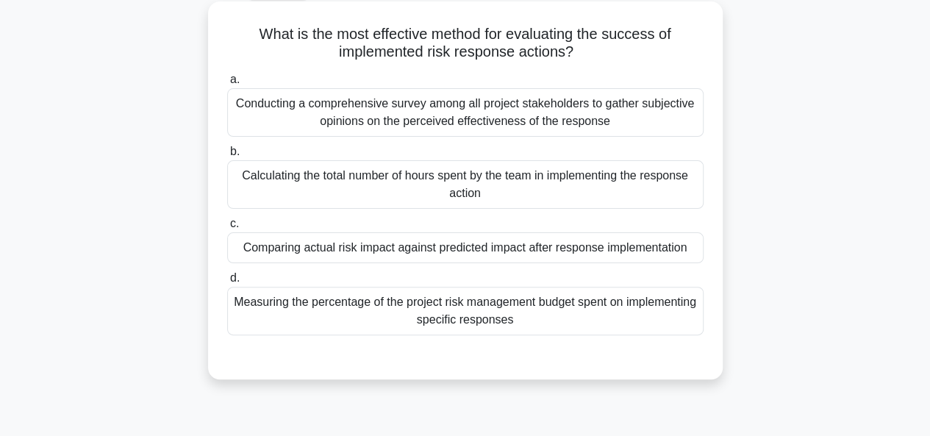
click at [612, 260] on div "Comparing actual risk impact against predicted impact after response implementa…" at bounding box center [465, 247] width 476 height 31
click at [227, 229] on input "c. Comparing actual risk impact against predicted impact after response impleme…" at bounding box center [227, 224] width 0 height 10
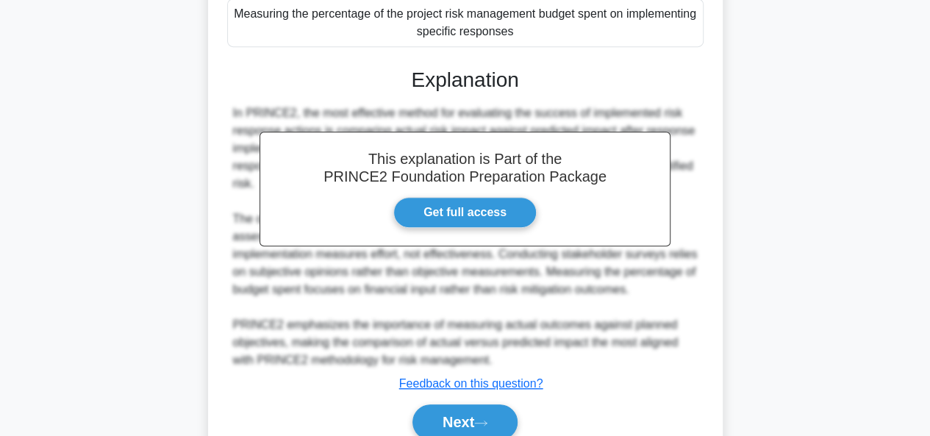
scroll to position [433, 0]
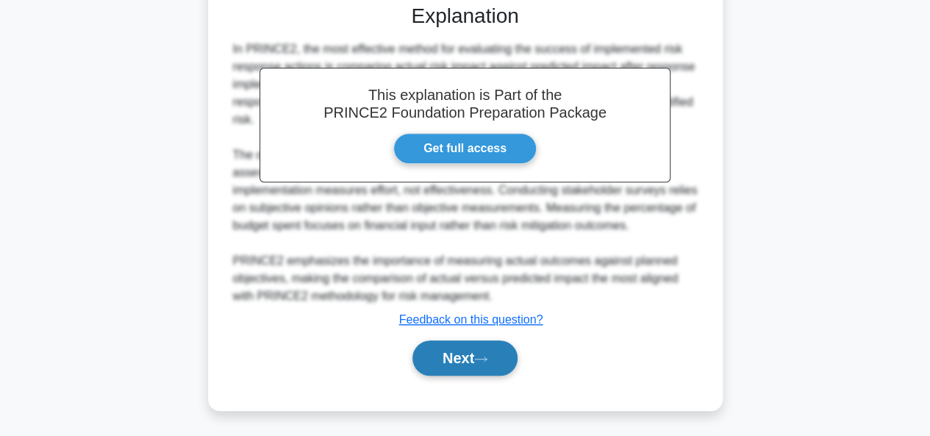
click at [507, 371] on button "Next" at bounding box center [465, 357] width 105 height 35
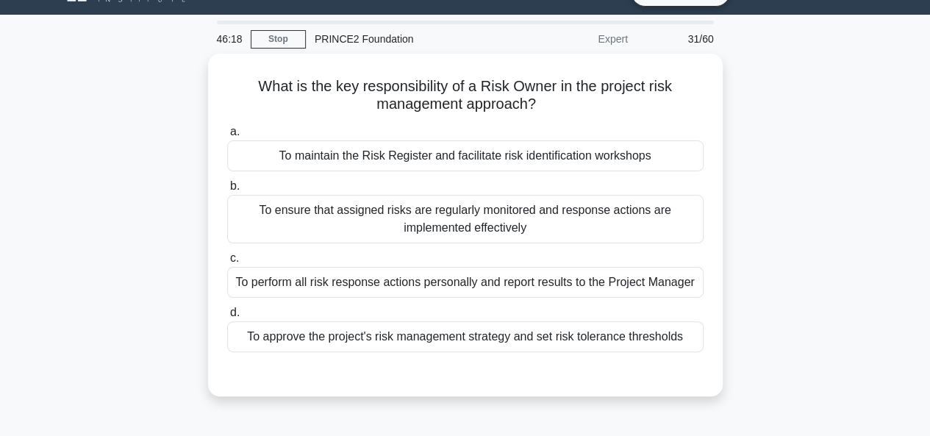
scroll to position [30, 0]
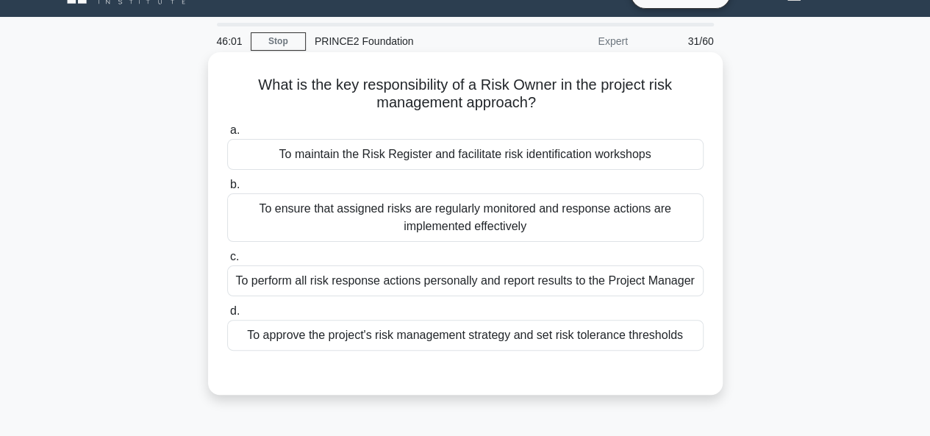
click at [605, 213] on div "To ensure that assigned risks are regularly monitored and response actions are …" at bounding box center [465, 217] width 476 height 49
click at [227, 190] on input "b. To ensure that assigned risks are regularly monitored and response actions a…" at bounding box center [227, 185] width 0 height 10
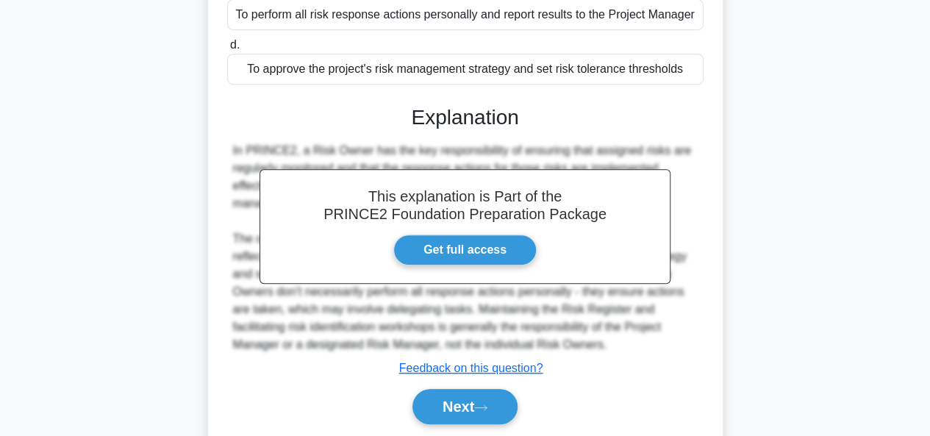
scroll to position [358, 0]
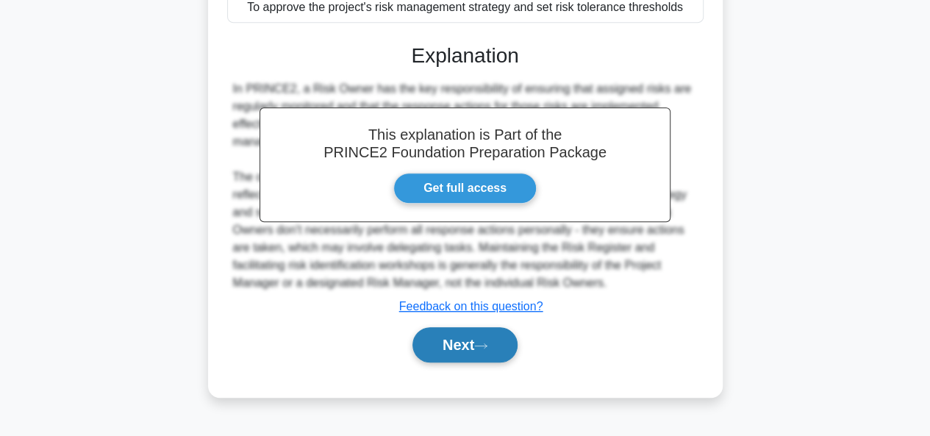
click at [494, 336] on button "Next" at bounding box center [465, 344] width 105 height 35
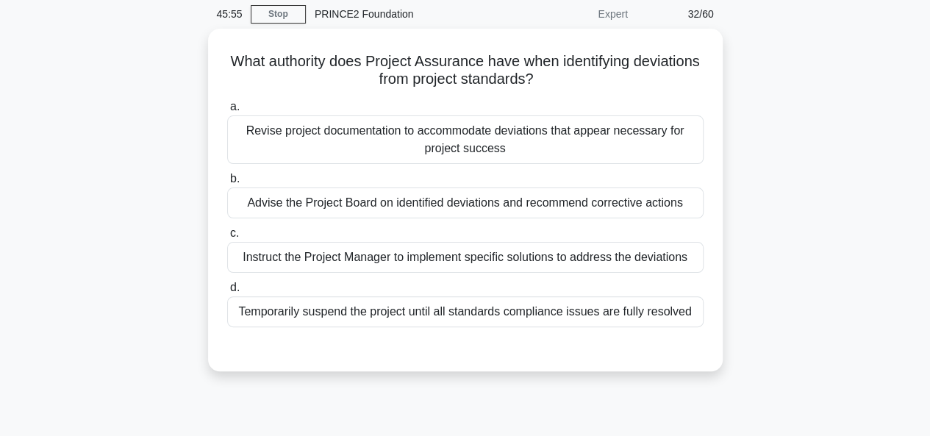
scroll to position [57, 0]
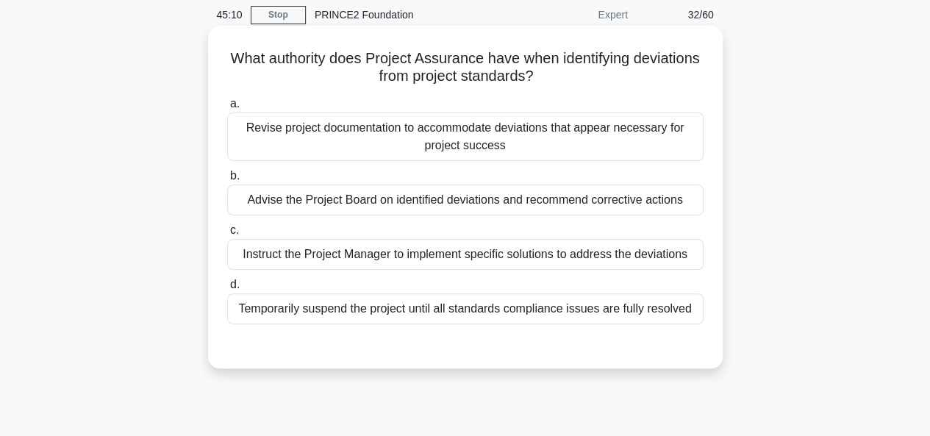
click at [676, 207] on div "Advise the Project Board on identified deviations and recommend corrective acti…" at bounding box center [465, 200] width 476 height 31
click at [227, 181] on input "b. Advise the Project Board on identified deviations and recommend corrective a…" at bounding box center [227, 176] width 0 height 10
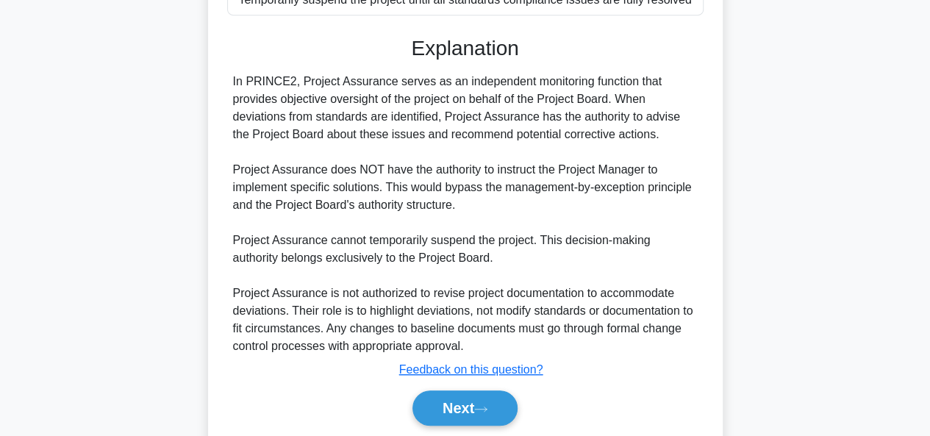
scroll to position [415, 0]
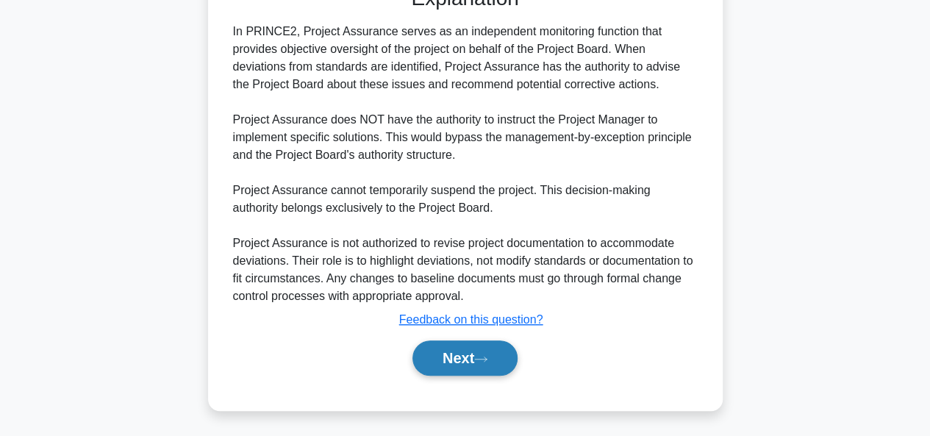
click at [473, 349] on button "Next" at bounding box center [465, 357] width 105 height 35
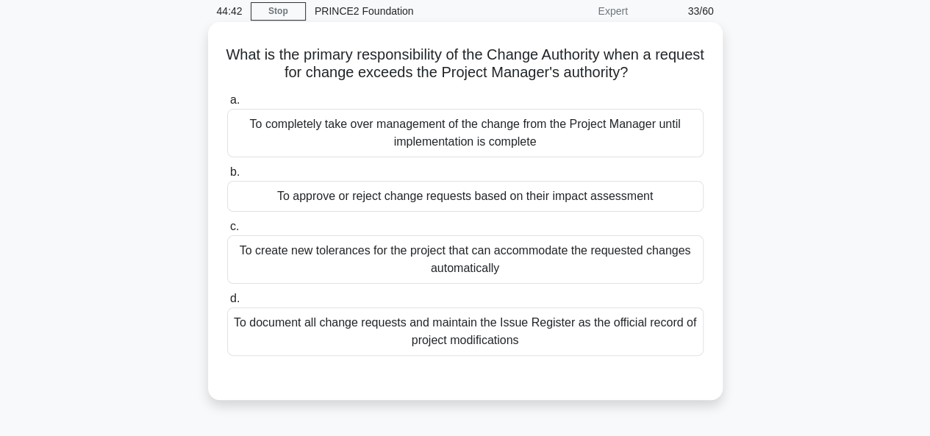
scroll to position [61, 0]
click at [643, 194] on div "To approve or reject change requests based on their impact assessment" at bounding box center [465, 195] width 476 height 31
click at [227, 176] on input "b. To approve or reject change requests based on their impact assessment" at bounding box center [227, 172] width 0 height 10
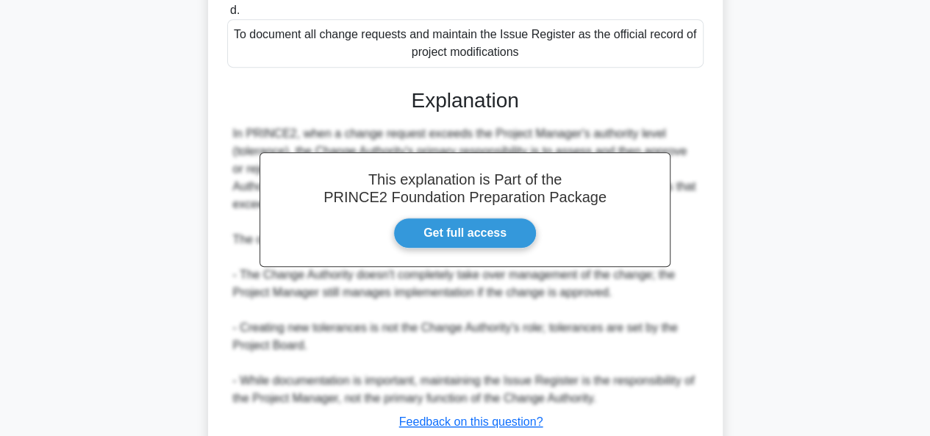
scroll to position [451, 0]
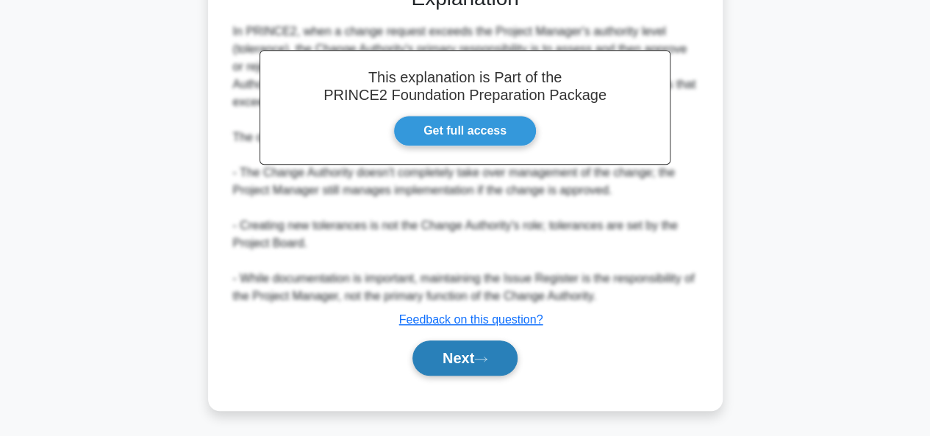
click at [468, 355] on button "Next" at bounding box center [465, 357] width 105 height 35
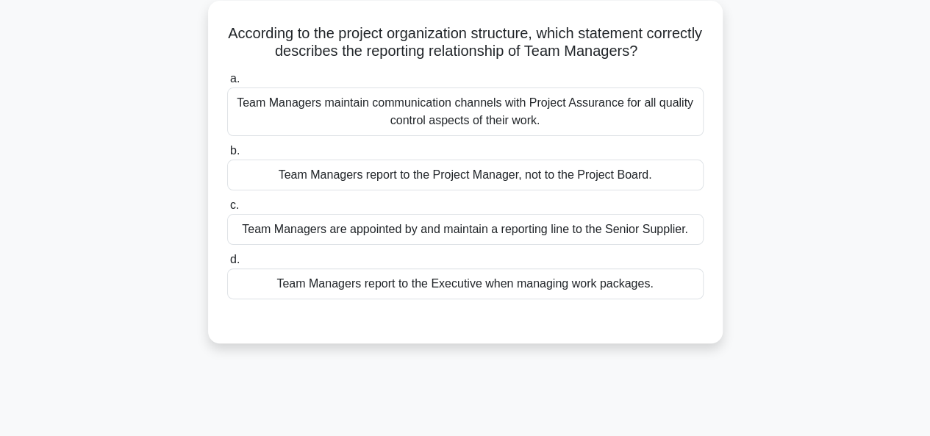
scroll to position [55, 0]
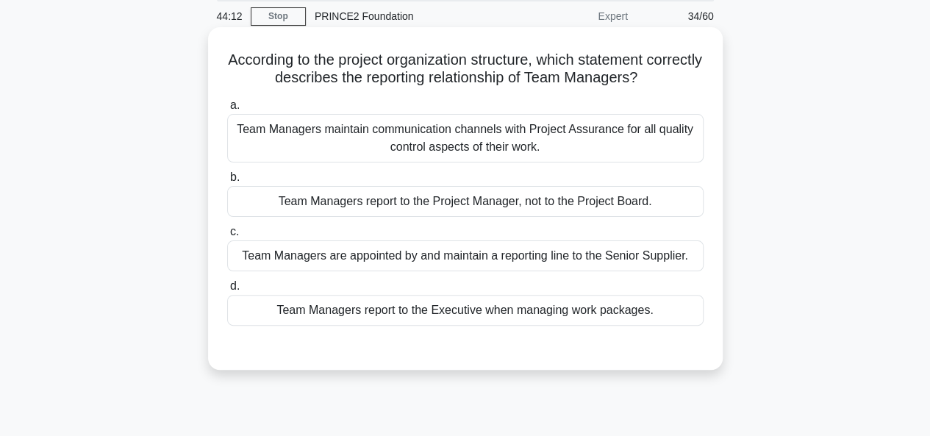
click at [656, 198] on div "Team Managers report to the Project Manager, not to the Project Board." at bounding box center [465, 201] width 476 height 31
click at [227, 182] on input "b. Team Managers report to the Project Manager, not to the Project Board." at bounding box center [227, 178] width 0 height 10
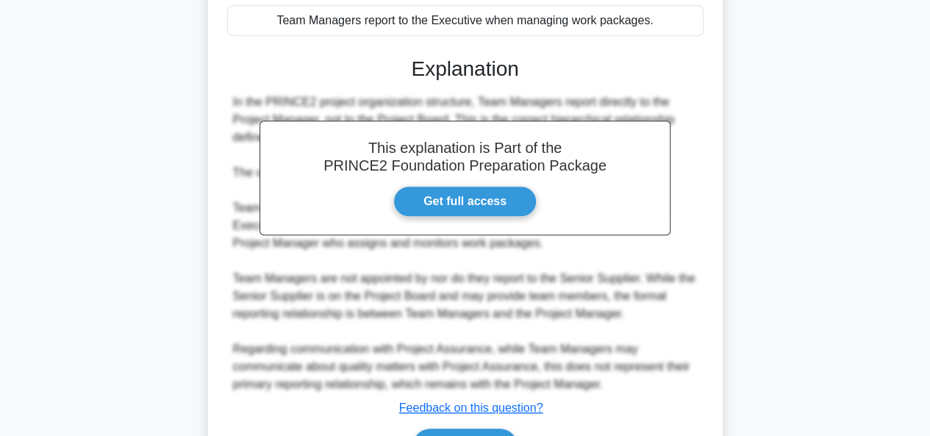
scroll to position [433, 0]
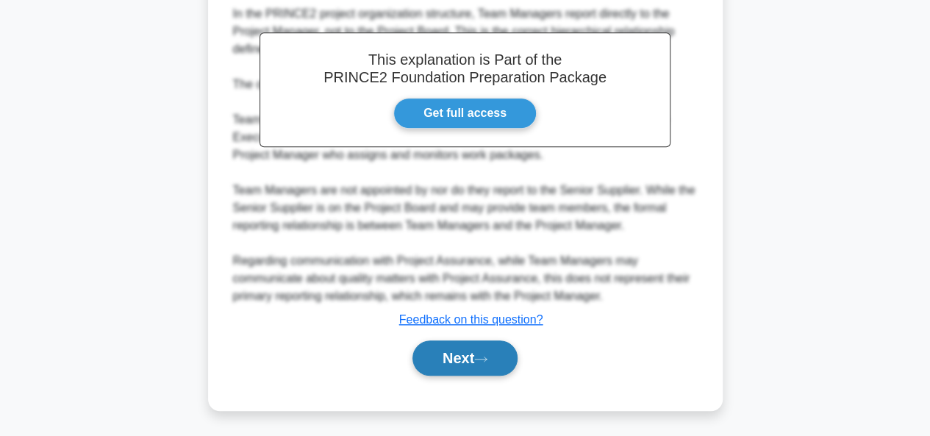
click at [487, 343] on button "Next" at bounding box center [465, 357] width 105 height 35
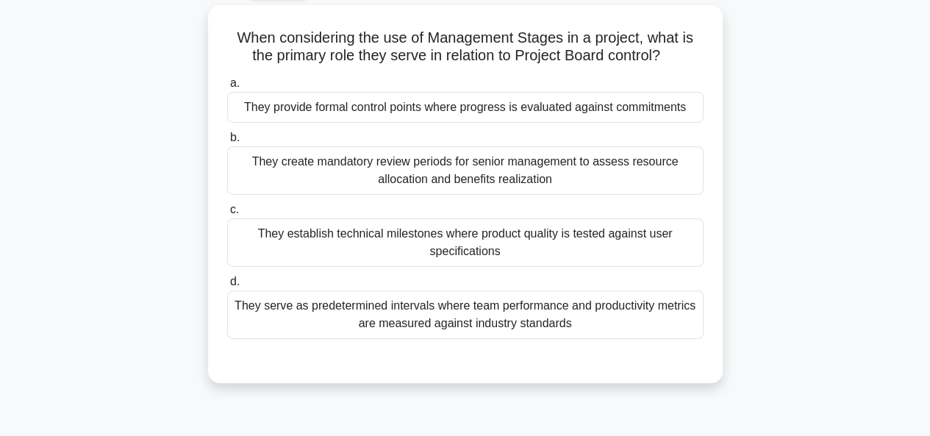
scroll to position [80, 0]
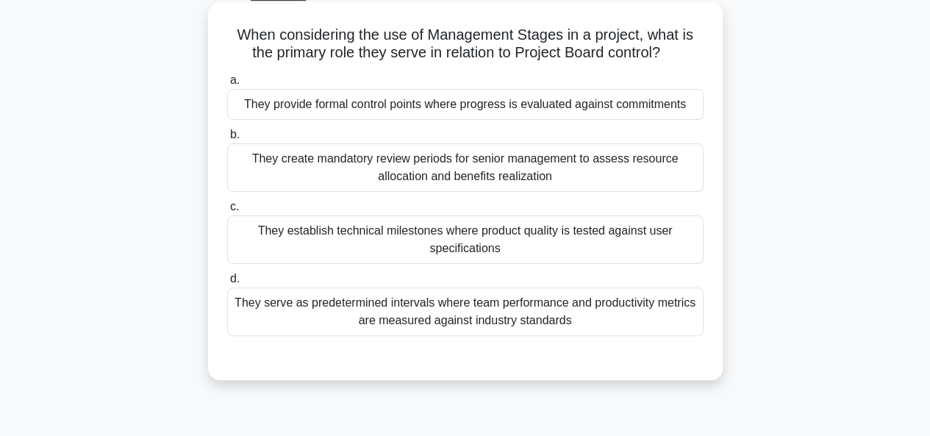
click at [572, 111] on div "They provide formal control points where progress is evaluated against commitme…" at bounding box center [465, 104] width 476 height 31
click at [227, 85] on input "a. They provide formal control points where progress is evaluated against commi…" at bounding box center [227, 81] width 0 height 10
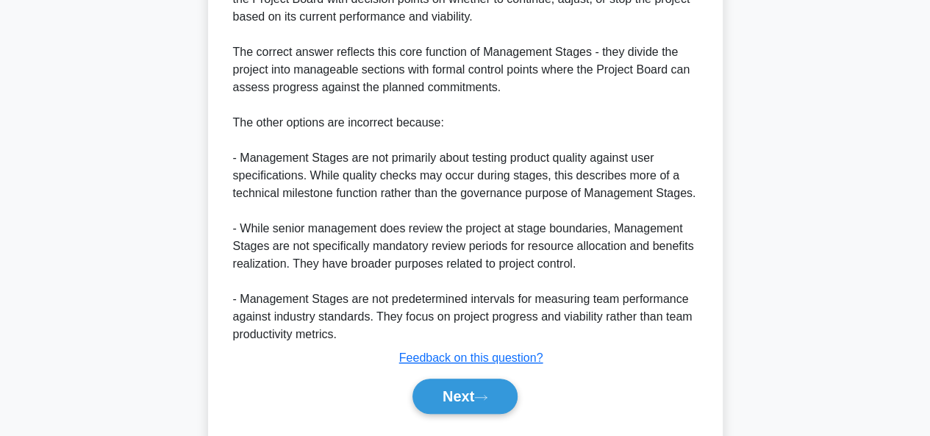
scroll to position [557, 0]
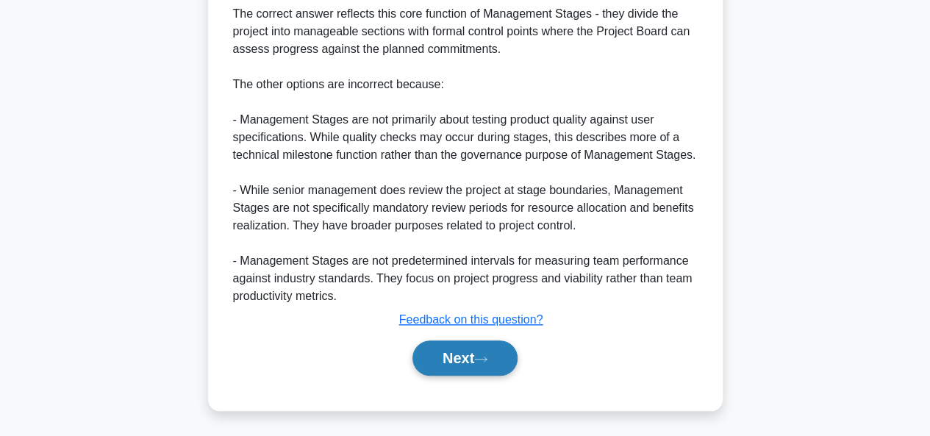
click at [465, 352] on button "Next" at bounding box center [465, 357] width 105 height 35
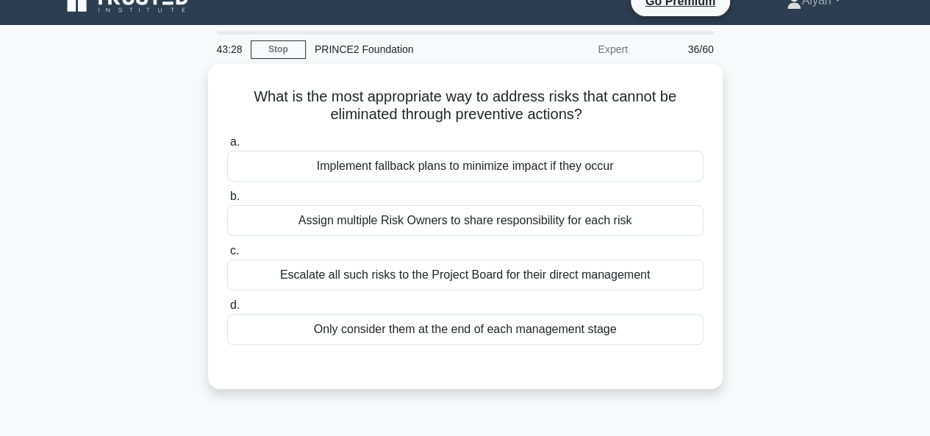
scroll to position [43, 0]
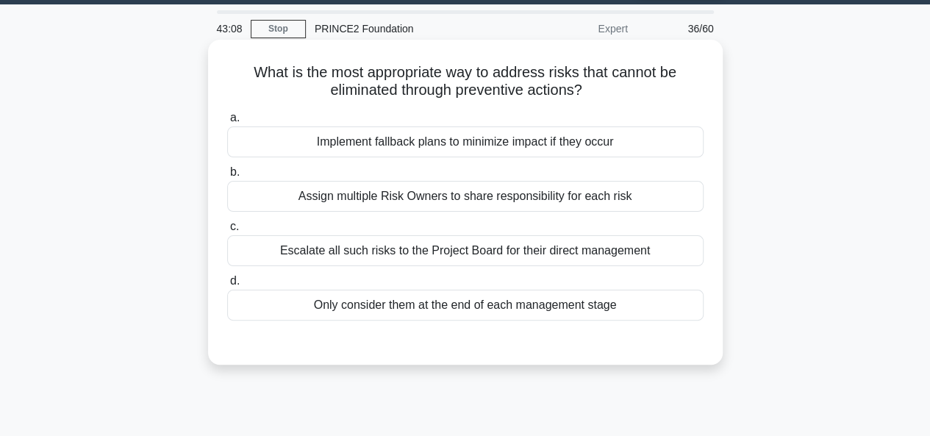
click at [565, 135] on div "Implement fallback plans to minimize impact if they occur" at bounding box center [465, 141] width 476 height 31
click at [227, 123] on input "a. Implement fallback plans to minimize impact if they occur" at bounding box center [227, 118] width 0 height 10
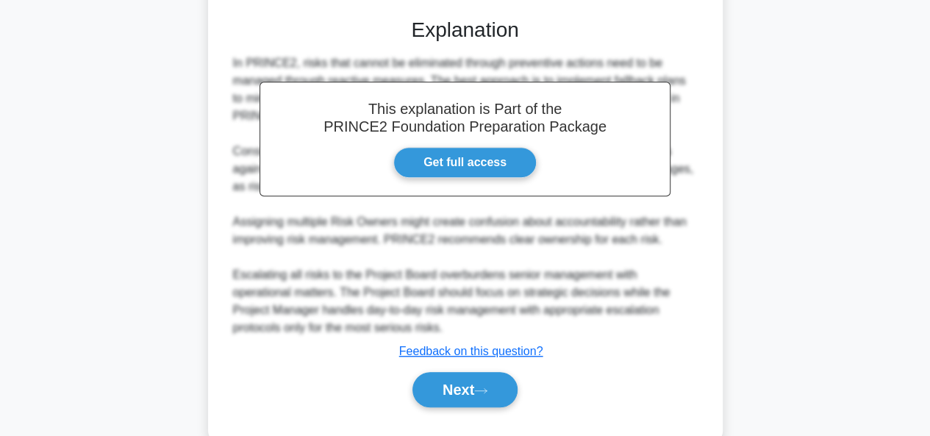
scroll to position [398, 0]
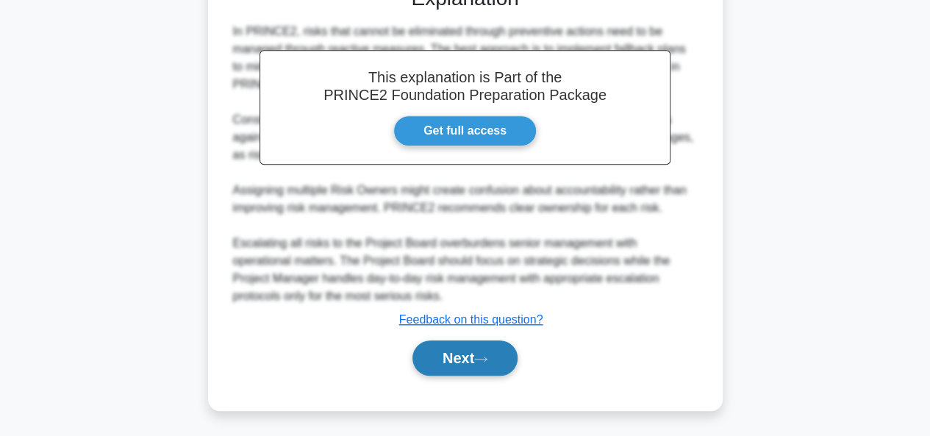
click at [422, 360] on button "Next" at bounding box center [465, 357] width 105 height 35
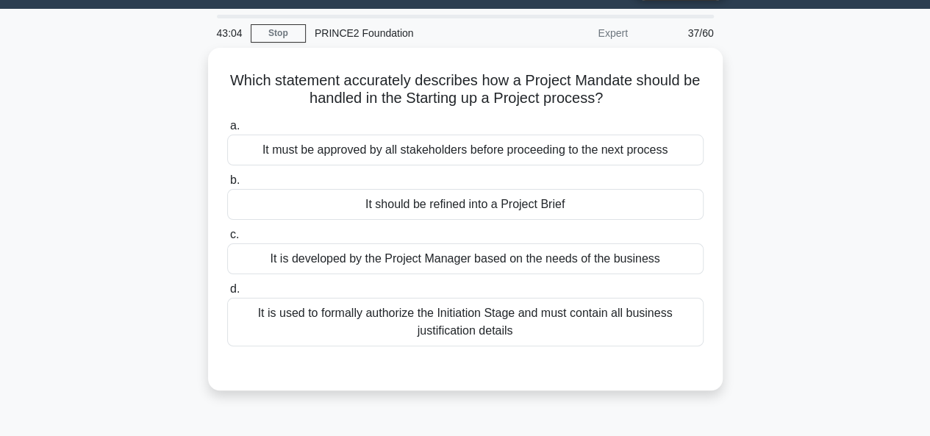
scroll to position [48, 0]
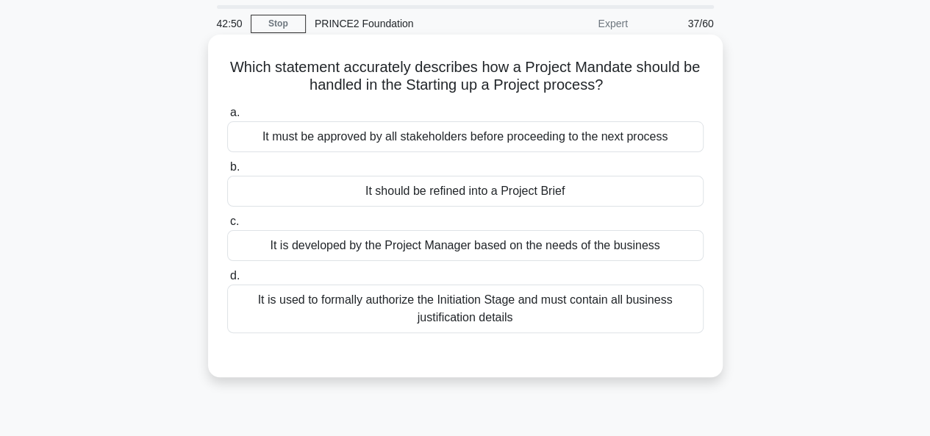
click at [576, 133] on div "It must be approved by all stakeholders before proceeding to the next process" at bounding box center [465, 136] width 476 height 31
click at [227, 118] on input "a. It must be approved by all stakeholders before proceeding to the next process" at bounding box center [227, 113] width 0 height 10
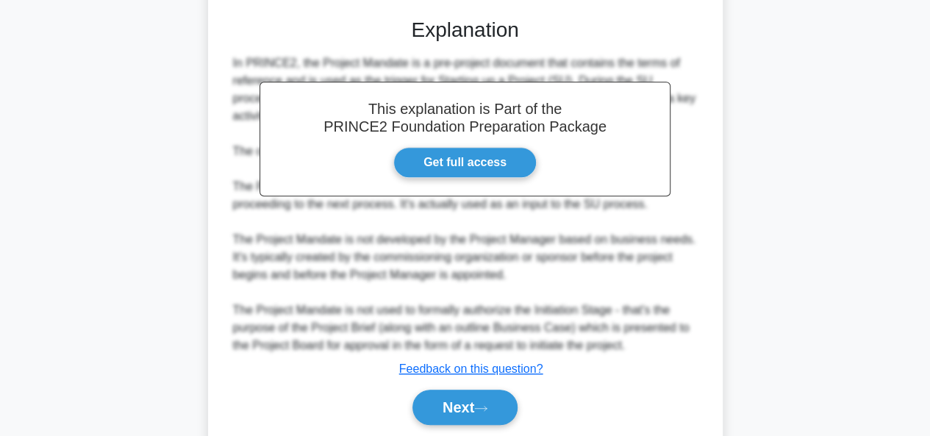
scroll to position [398, 0]
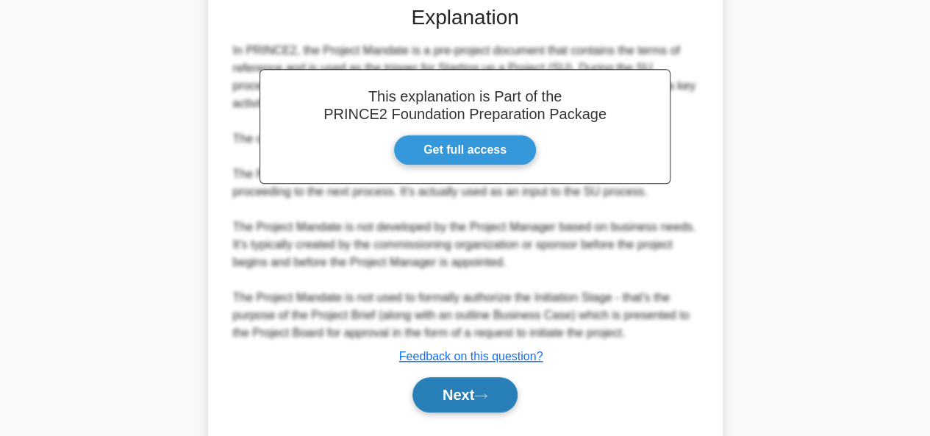
click at [478, 379] on button "Next" at bounding box center [465, 394] width 105 height 35
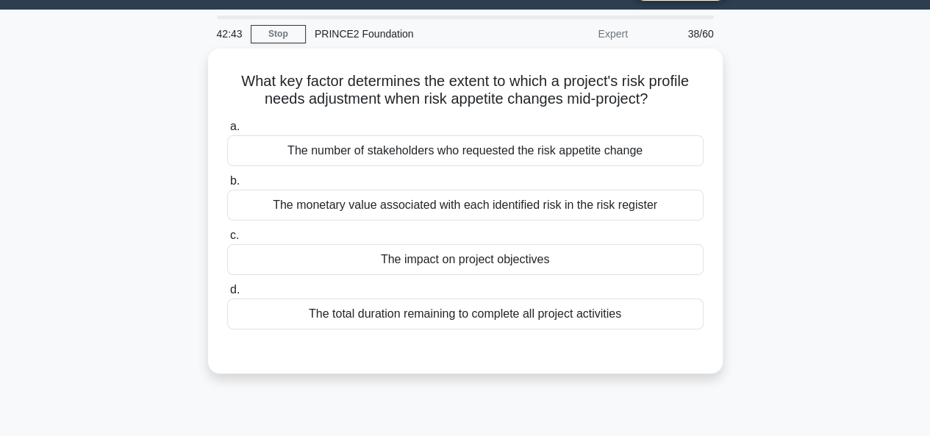
scroll to position [38, 0]
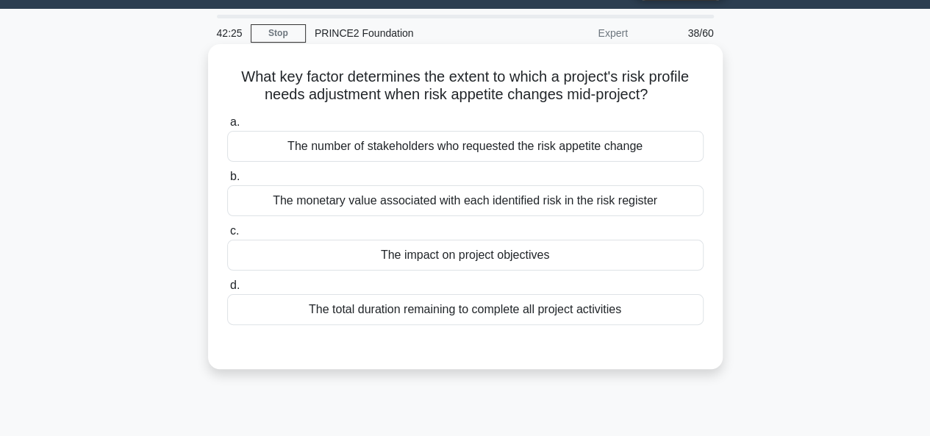
click at [640, 250] on div "The impact on project objectives" at bounding box center [465, 255] width 476 height 31
click at [227, 236] on input "c. The impact on project objectives" at bounding box center [227, 231] width 0 height 10
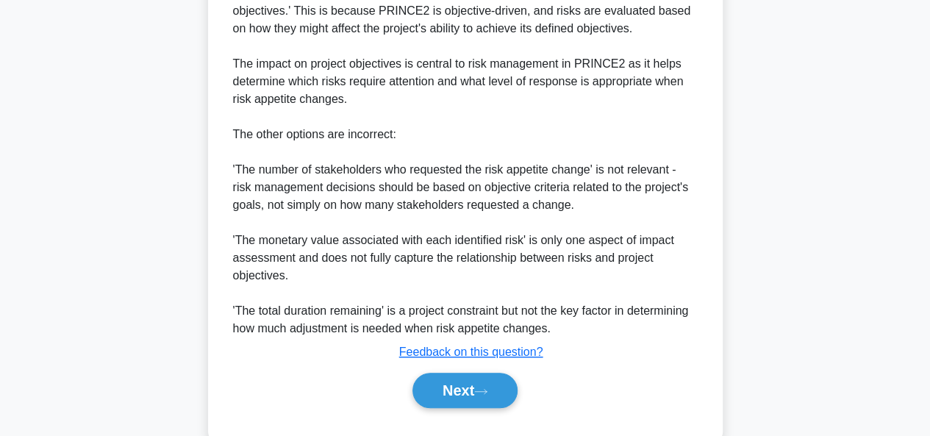
scroll to position [486, 0]
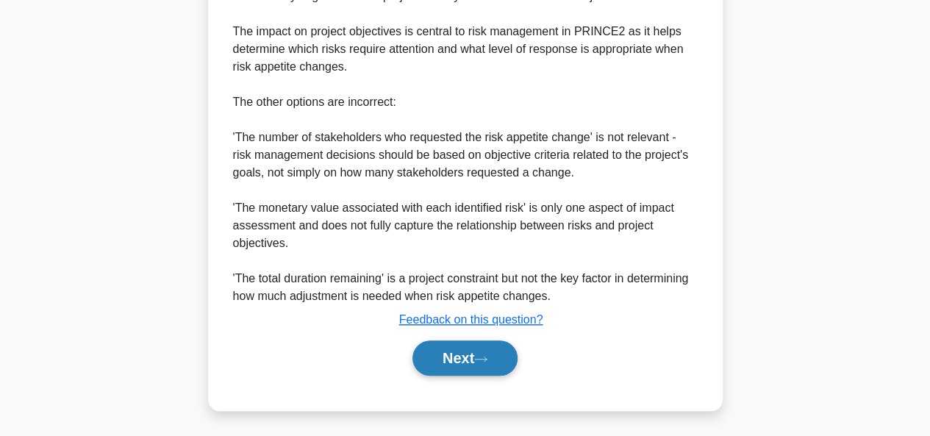
click at [500, 349] on button "Next" at bounding box center [465, 357] width 105 height 35
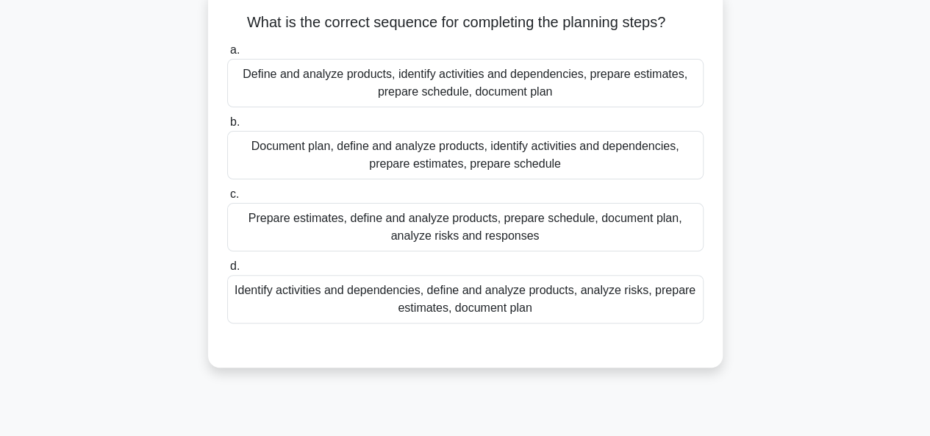
scroll to position [43, 0]
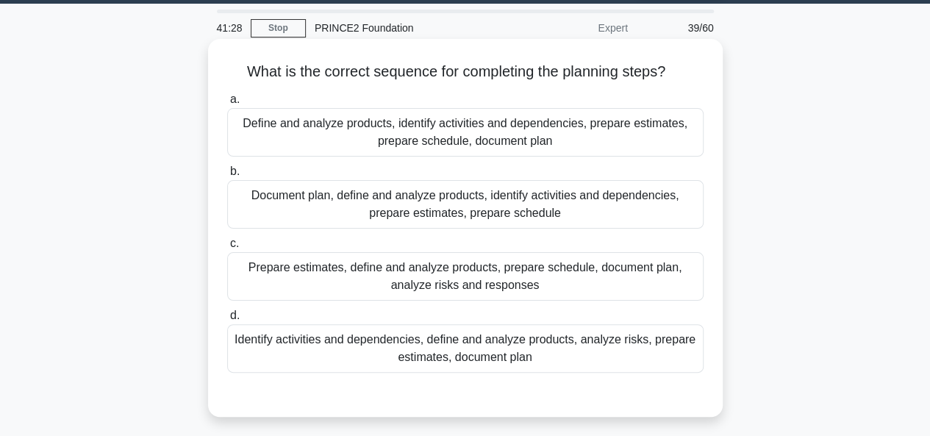
click at [674, 290] on div "Prepare estimates, define and analyze products, prepare schedule, document plan…" at bounding box center [465, 276] width 476 height 49
click at [227, 249] on input "c. Prepare estimates, define and analyze products, prepare schedule, document p…" at bounding box center [227, 244] width 0 height 10
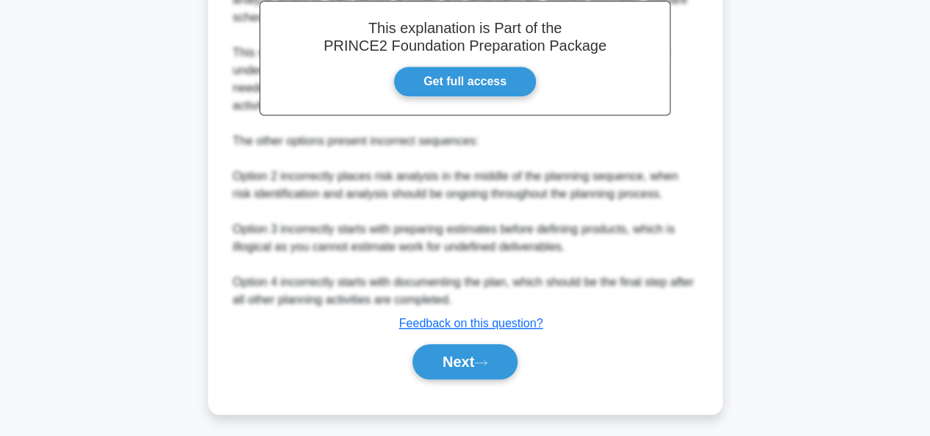
scroll to position [506, 0]
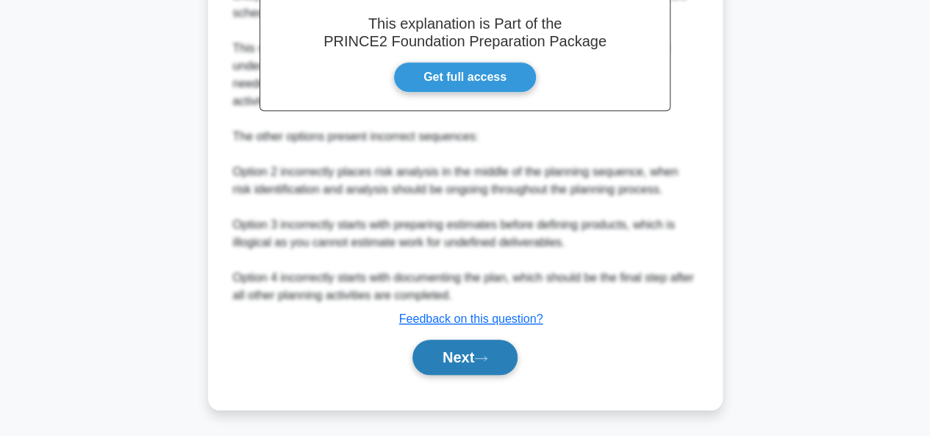
click at [480, 365] on button "Next" at bounding box center [465, 357] width 105 height 35
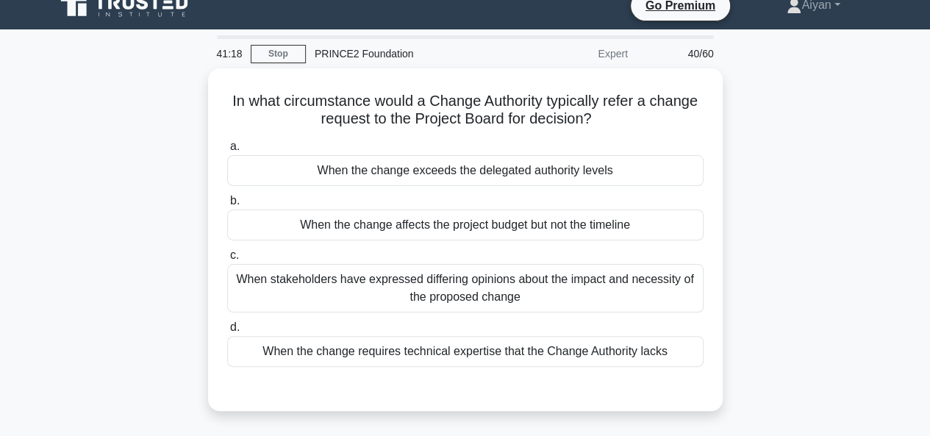
scroll to position [26, 0]
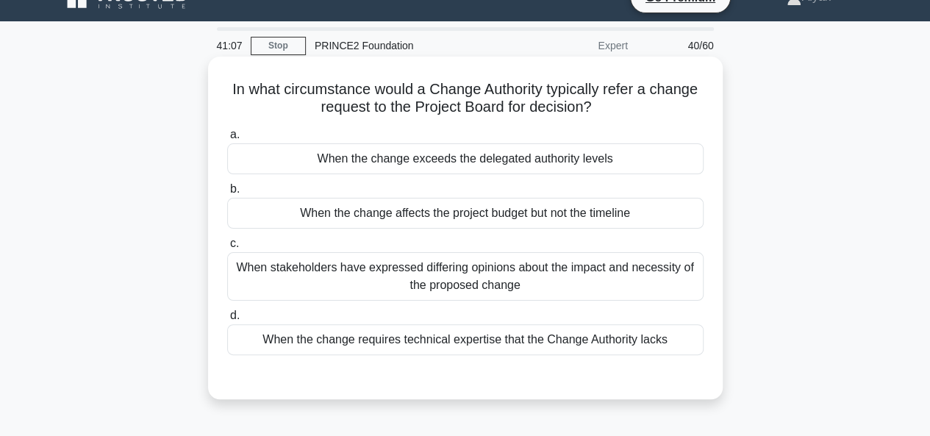
click at [617, 156] on div "When the change exceeds the delegated authority levels" at bounding box center [465, 158] width 476 height 31
click at [227, 140] on input "a. When the change exceeds the delegated authority levels" at bounding box center [227, 135] width 0 height 10
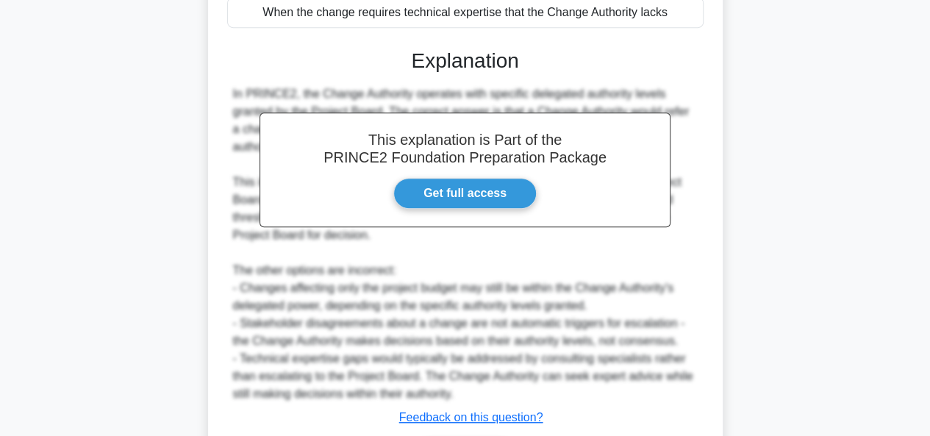
scroll to position [451, 0]
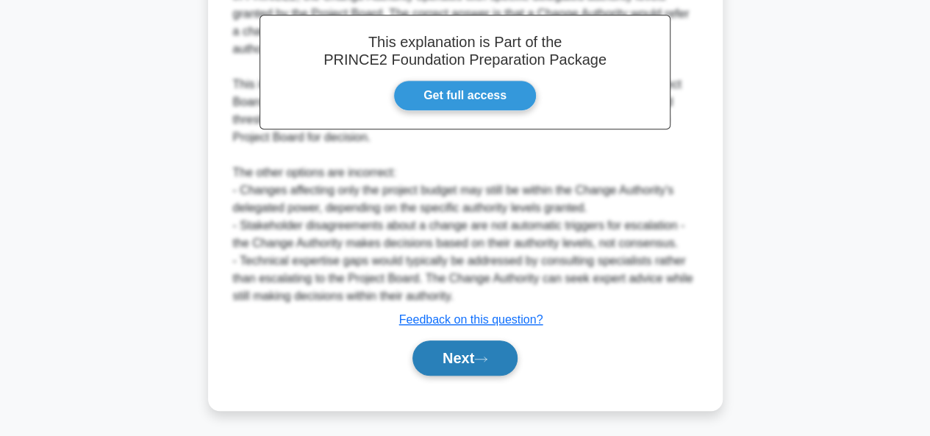
click at [465, 362] on button "Next" at bounding box center [465, 357] width 105 height 35
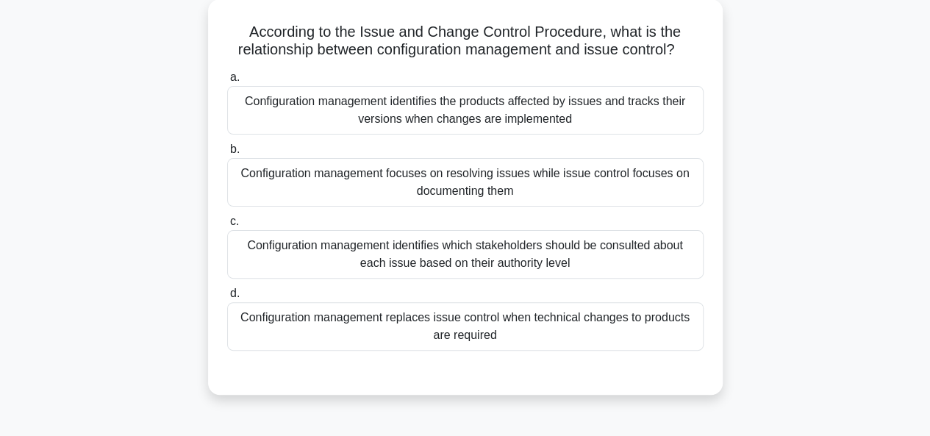
scroll to position [63, 0]
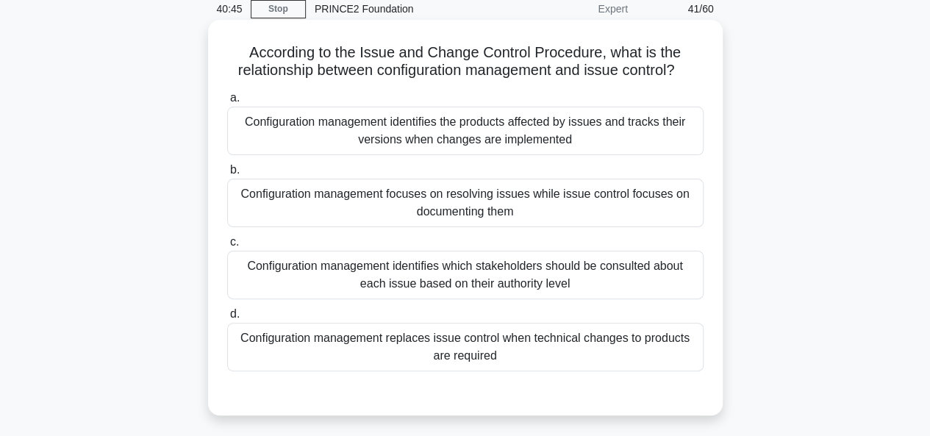
click at [670, 146] on div "Configuration management identifies the products affected by issues and tracks …" at bounding box center [465, 131] width 476 height 49
click at [227, 103] on input "a. Configuration management identifies the products affected by issues and trac…" at bounding box center [227, 98] width 0 height 10
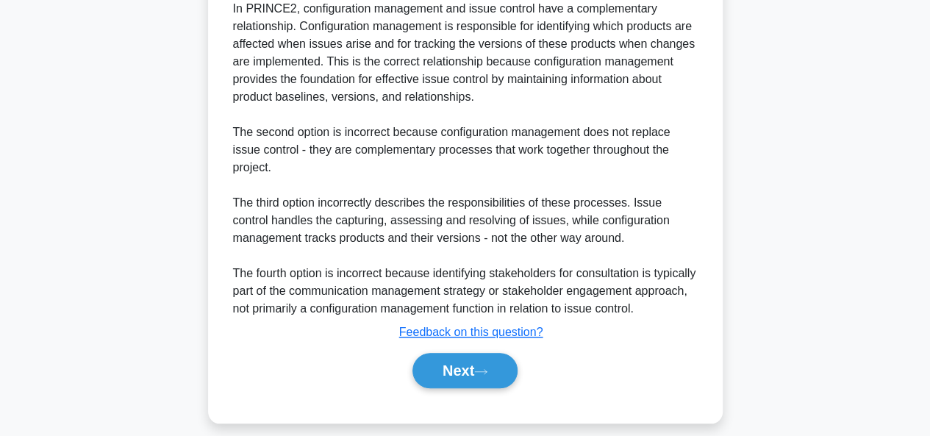
scroll to position [504, 0]
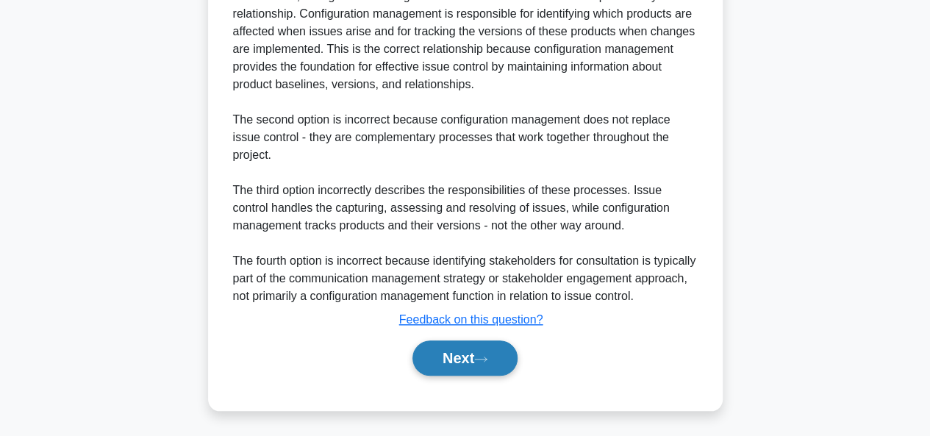
click at [485, 356] on icon at bounding box center [480, 359] width 13 height 8
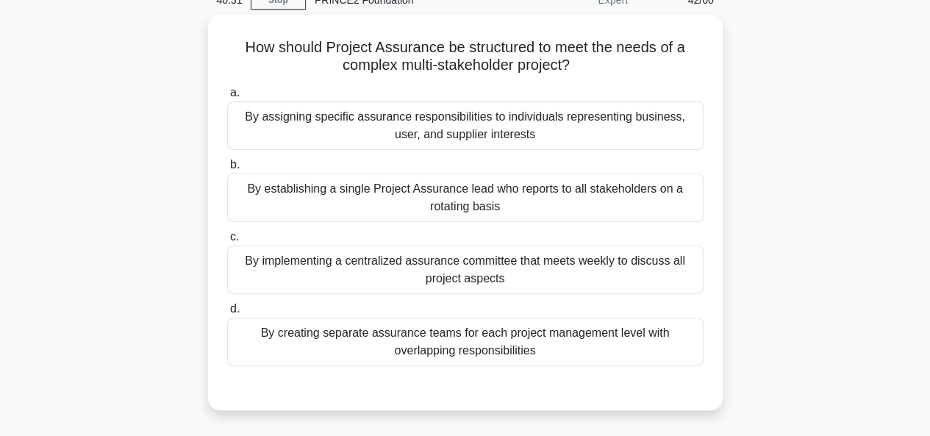
scroll to position [71, 0]
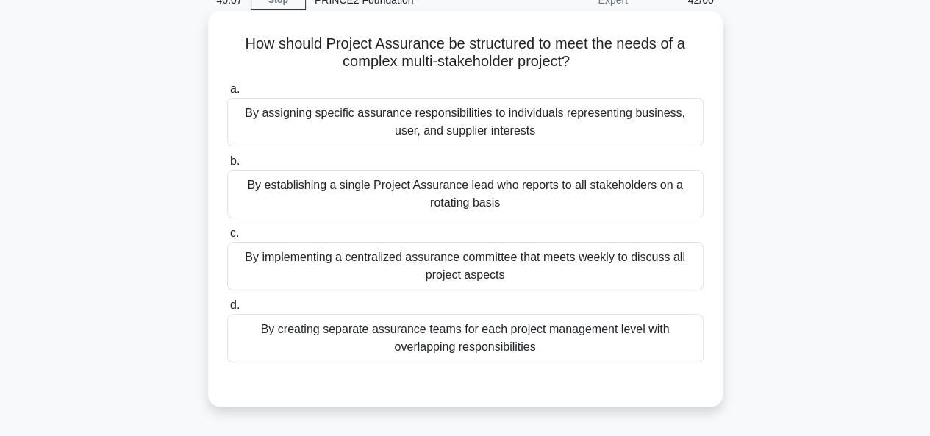
click at [646, 115] on div "By assigning specific assurance responsibilities to individuals representing bu…" at bounding box center [465, 122] width 476 height 49
click at [227, 94] on input "a. By assigning specific assurance responsibilities to individuals representing…" at bounding box center [227, 90] width 0 height 10
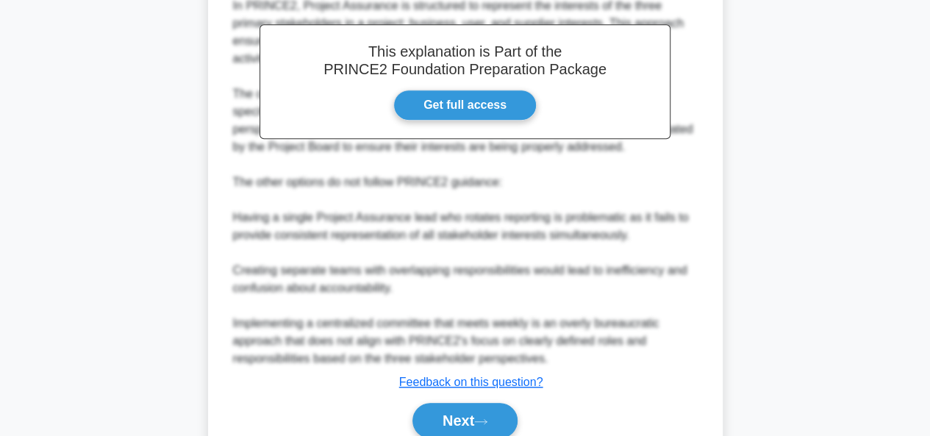
scroll to position [539, 0]
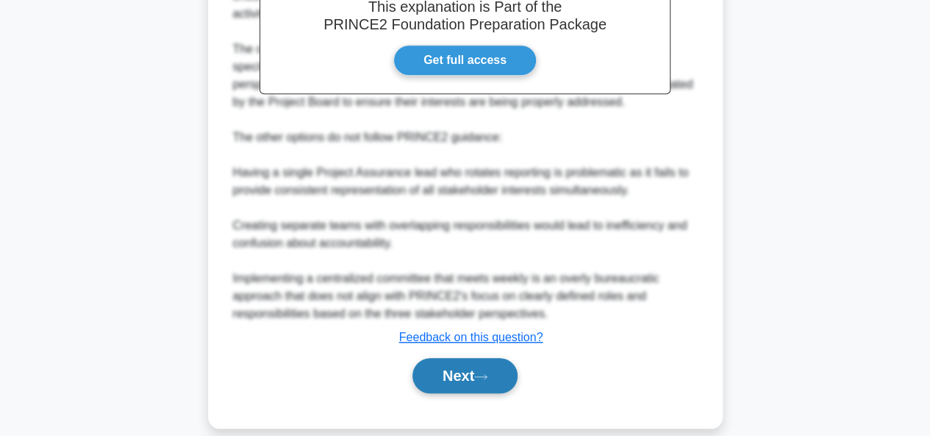
click at [463, 358] on button "Next" at bounding box center [465, 375] width 105 height 35
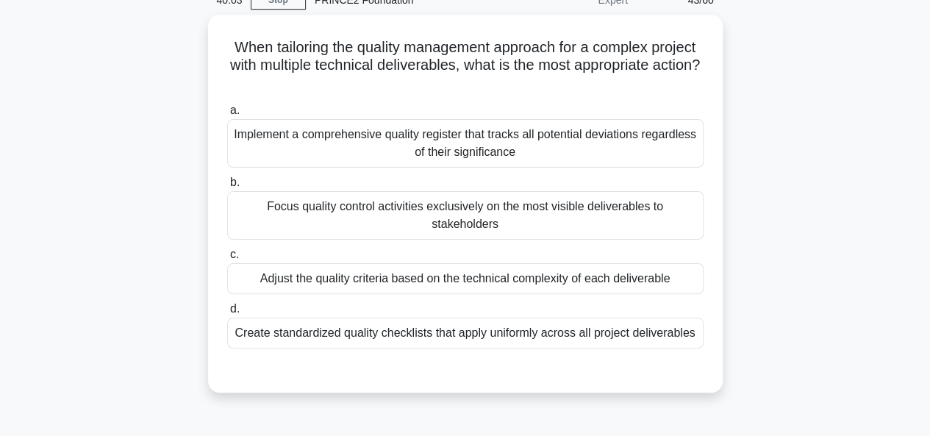
scroll to position [55, 0]
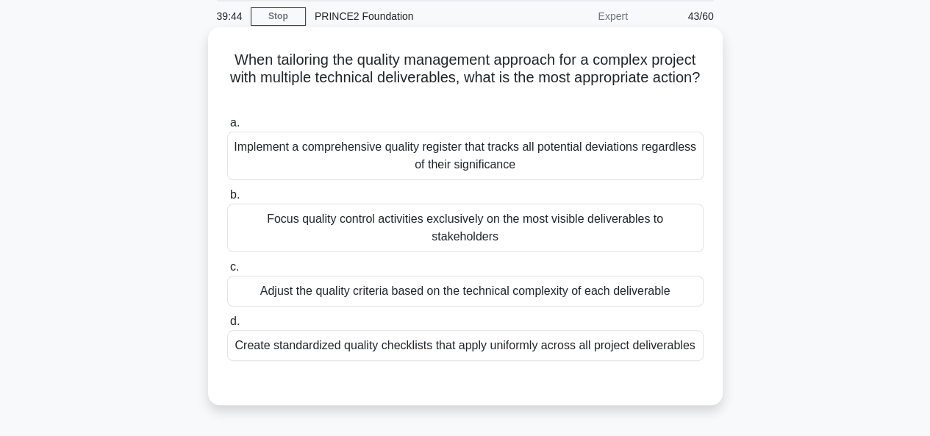
click at [590, 338] on div "Create standardized quality checklists that apply uniformly across all project …" at bounding box center [465, 345] width 476 height 31
click at [227, 326] on input "d. Create standardized quality checklists that apply uniformly across all proje…" at bounding box center [227, 322] width 0 height 10
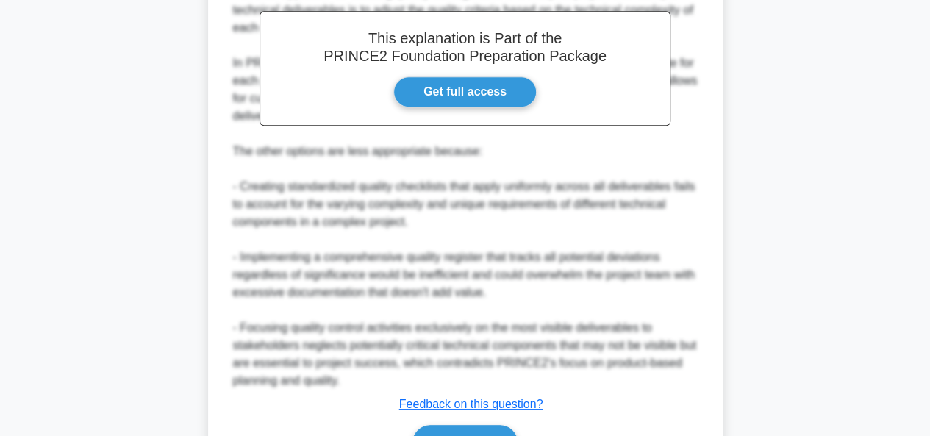
scroll to position [576, 0]
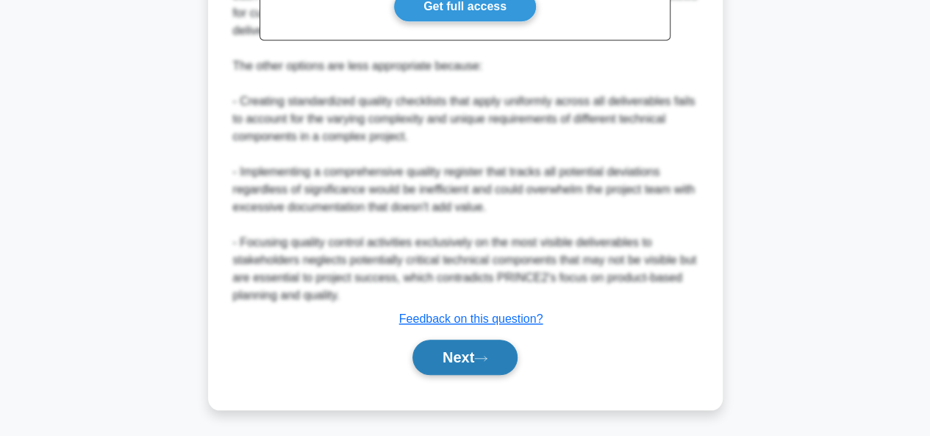
click at [462, 351] on button "Next" at bounding box center [465, 357] width 105 height 35
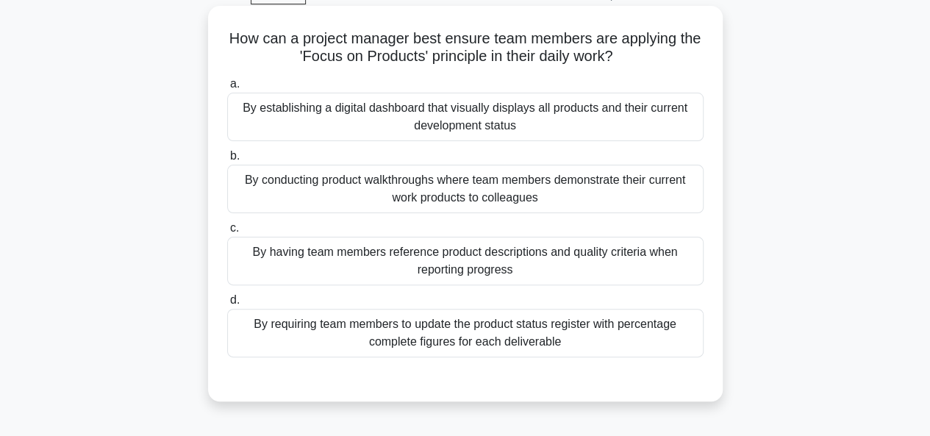
scroll to position [76, 0]
click at [588, 259] on div "By having team members reference product descriptions and quality criteria when…" at bounding box center [465, 262] width 476 height 49
click at [227, 234] on input "c. By having team members reference product descriptions and quality criteria w…" at bounding box center [227, 229] width 0 height 10
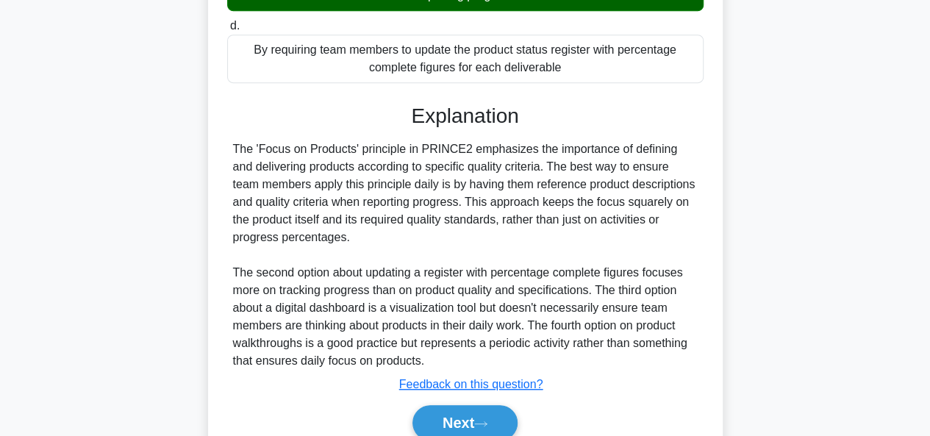
scroll to position [415, 0]
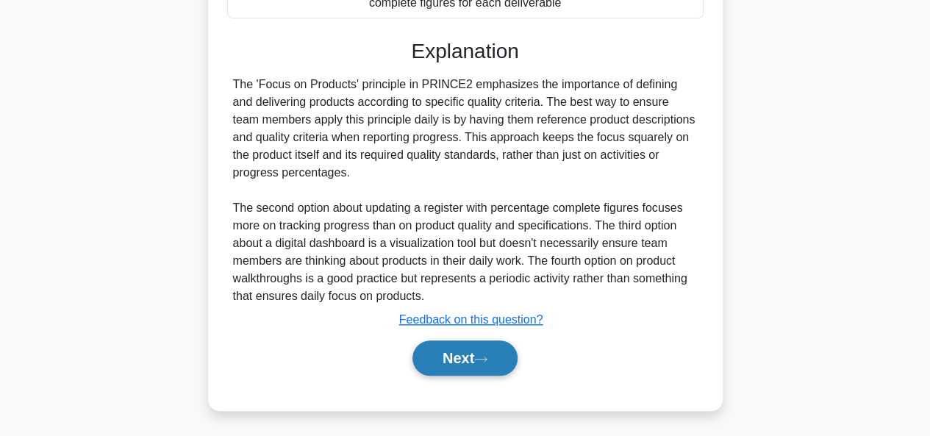
click at [463, 358] on button "Next" at bounding box center [465, 357] width 105 height 35
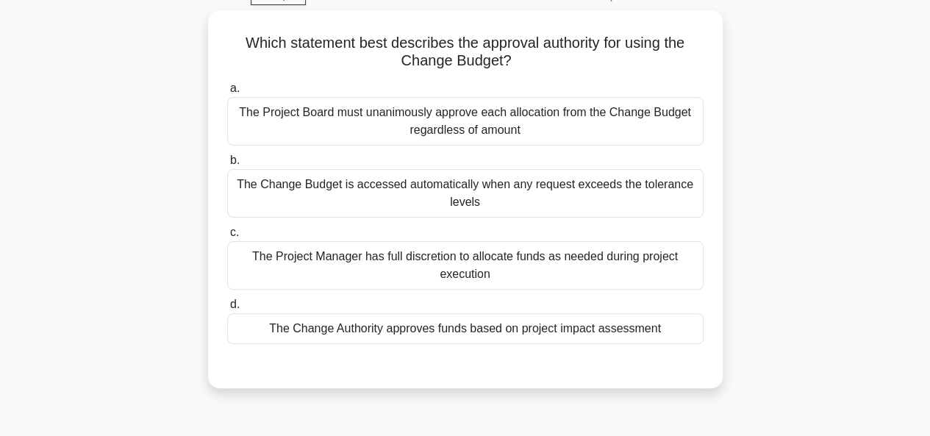
scroll to position [75, 0]
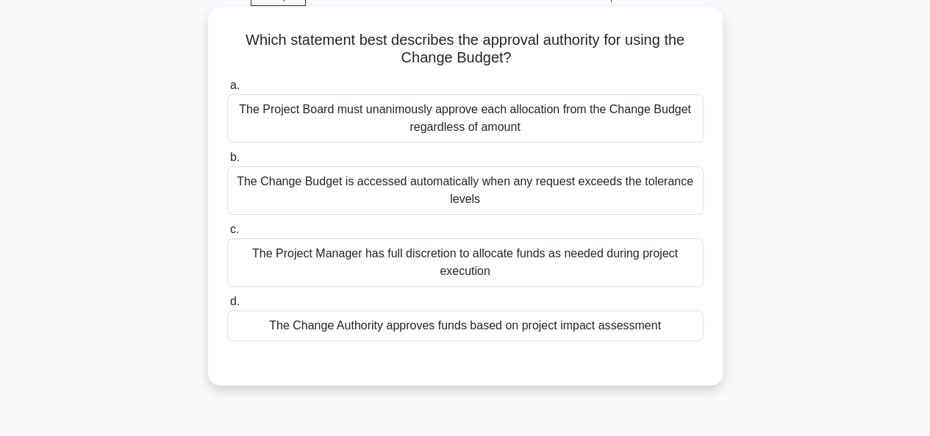
click at [446, 329] on div "The Change Authority approves funds based on project impact assessment" at bounding box center [465, 325] width 476 height 31
click at [227, 307] on input "d. The Change Authority approves funds based on project impact assessment" at bounding box center [227, 302] width 0 height 10
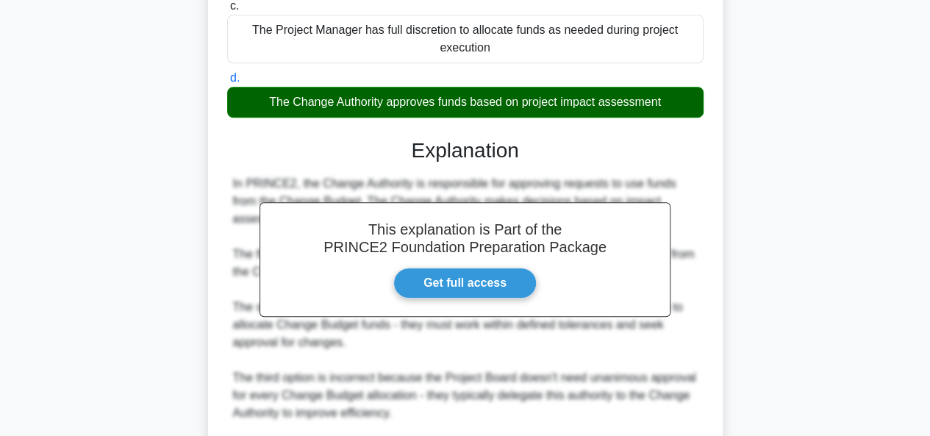
scroll to position [486, 0]
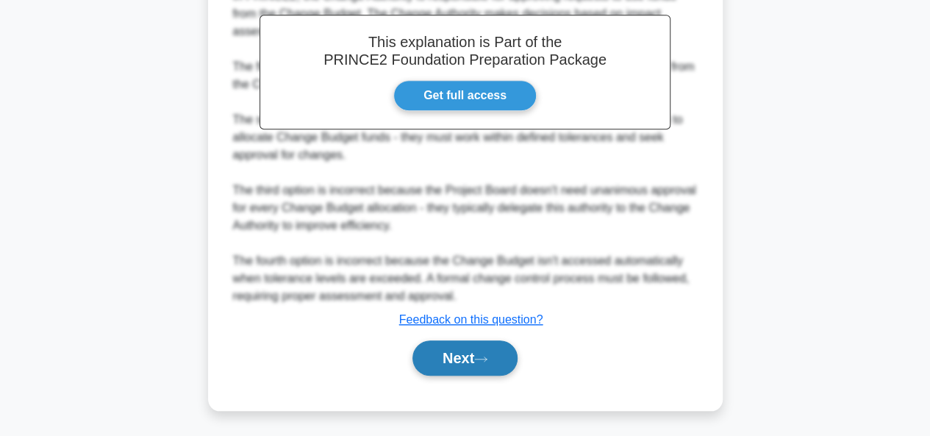
click at [448, 360] on button "Next" at bounding box center [465, 357] width 105 height 35
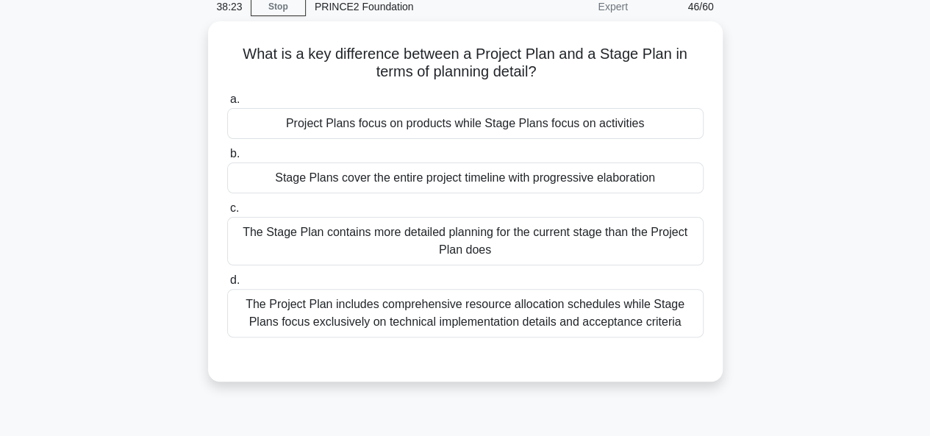
scroll to position [64, 0]
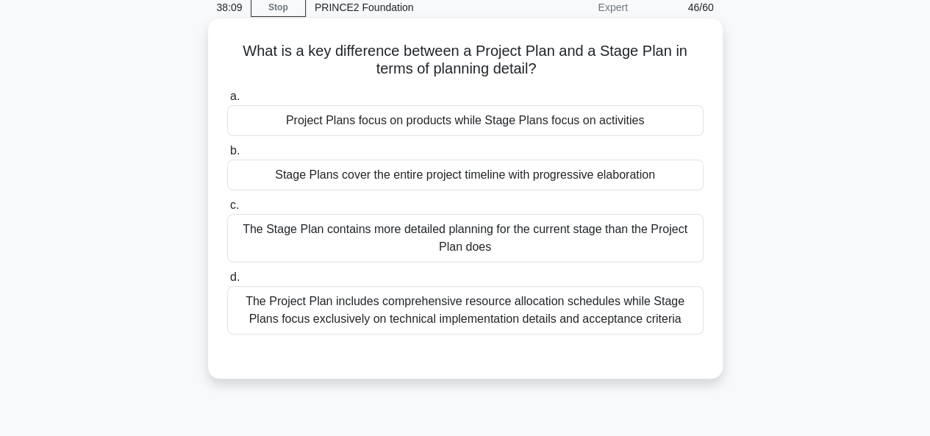
click at [609, 233] on div "The Stage Plan contains more detailed planning for the current stage than the P…" at bounding box center [465, 238] width 476 height 49
click at [227, 210] on input "c. The Stage Plan contains more detailed planning for the current stage than th…" at bounding box center [227, 206] width 0 height 10
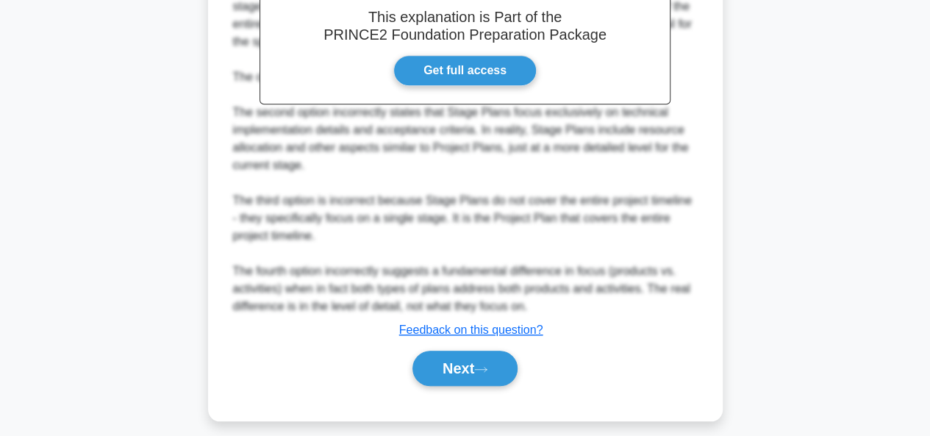
scroll to position [504, 0]
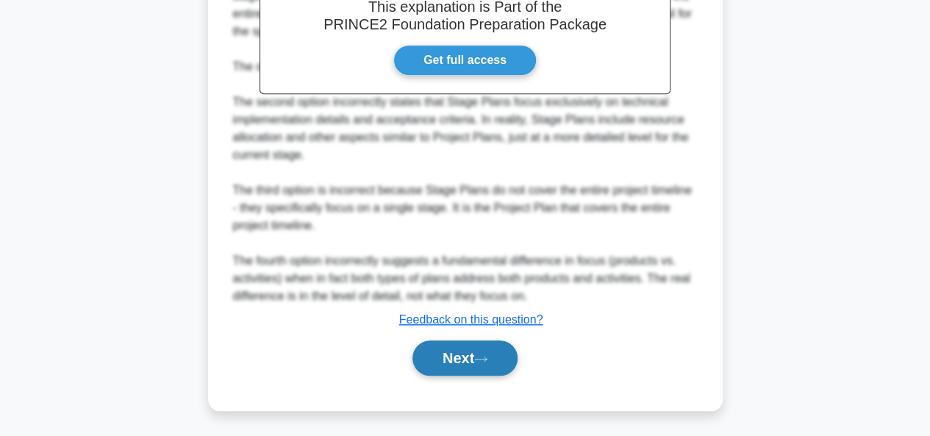
click at [484, 353] on button "Next" at bounding box center [465, 357] width 105 height 35
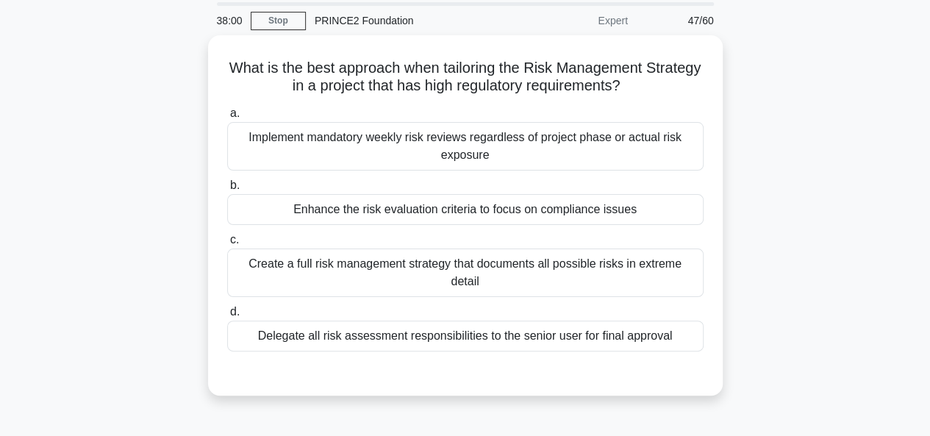
scroll to position [50, 0]
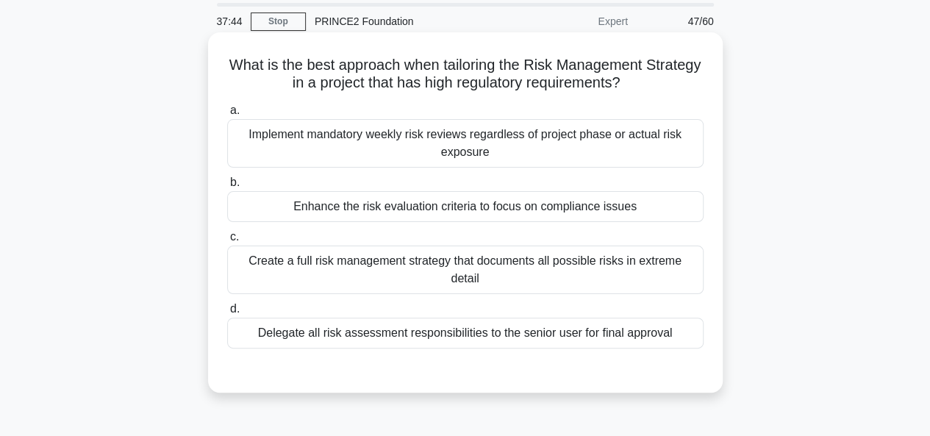
click at [596, 263] on div "Create a full risk management strategy that documents all possible risks in ext…" at bounding box center [465, 270] width 476 height 49
click at [227, 242] on input "c. Create a full risk management strategy that documents all possible risks in …" at bounding box center [227, 237] width 0 height 10
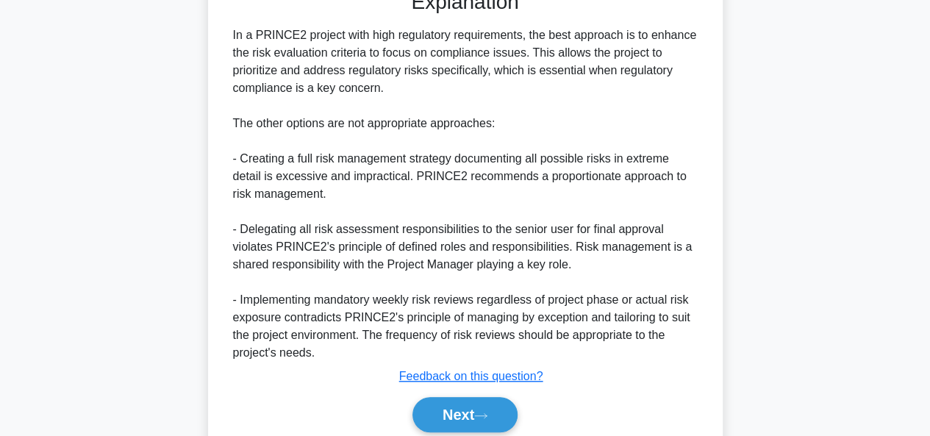
scroll to position [488, 0]
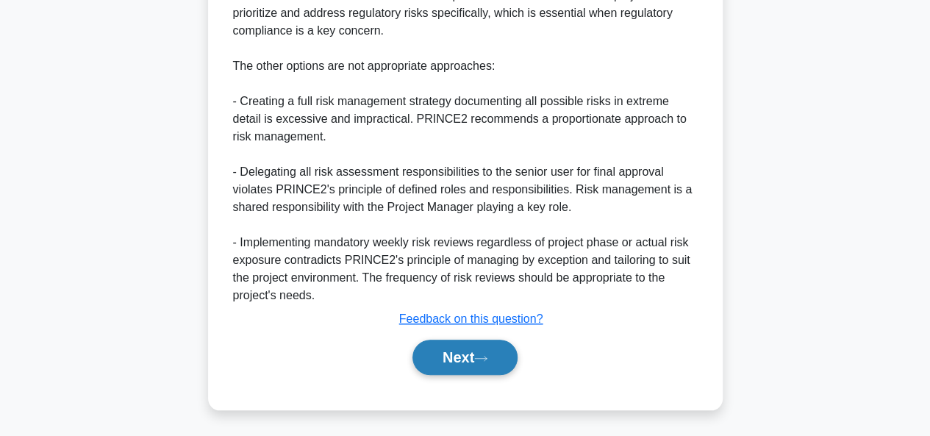
click at [461, 360] on button "Next" at bounding box center [465, 357] width 105 height 35
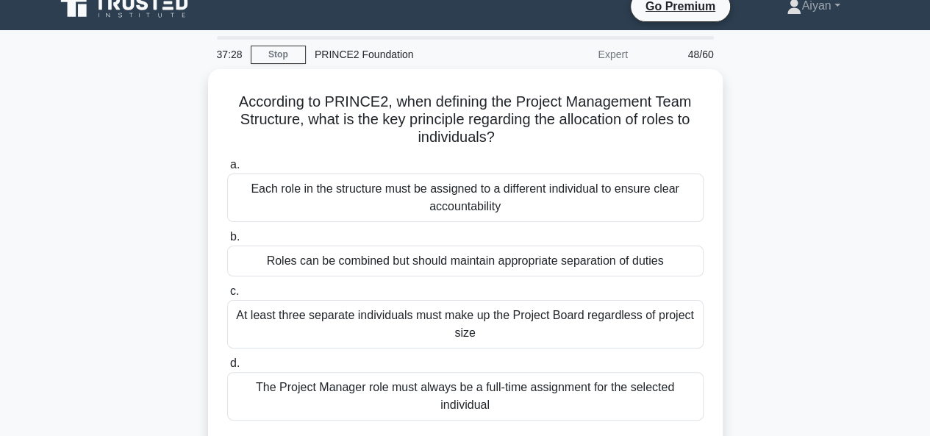
scroll to position [49, 0]
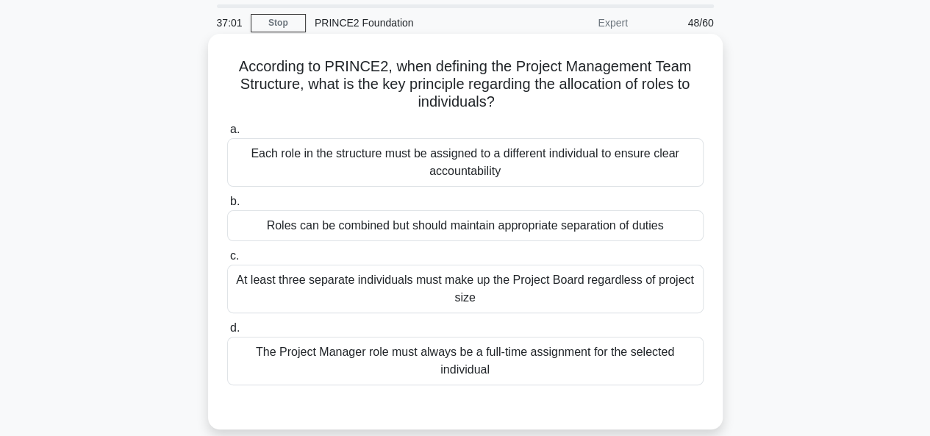
click at [593, 354] on div "The Project Manager role must always be a full-time assignment for the selected…" at bounding box center [465, 361] width 476 height 49
click at [227, 333] on input "d. The Project Manager role must always be a full-time assignment for the selec…" at bounding box center [227, 329] width 0 height 10
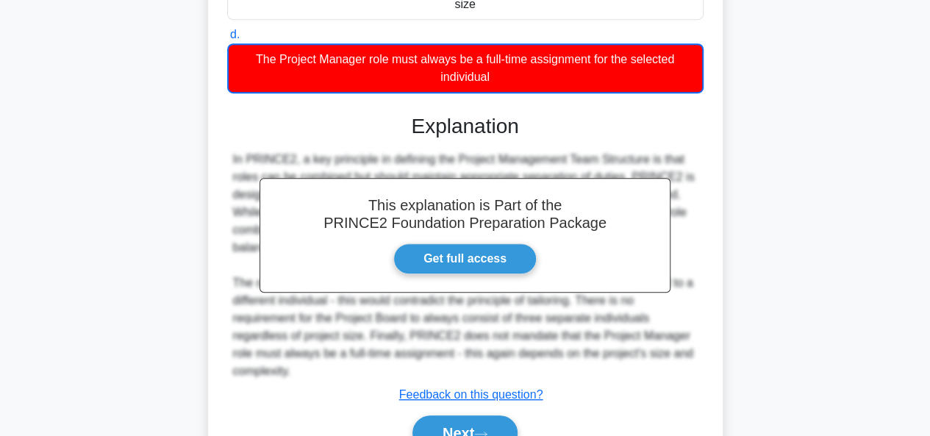
scroll to position [418, 0]
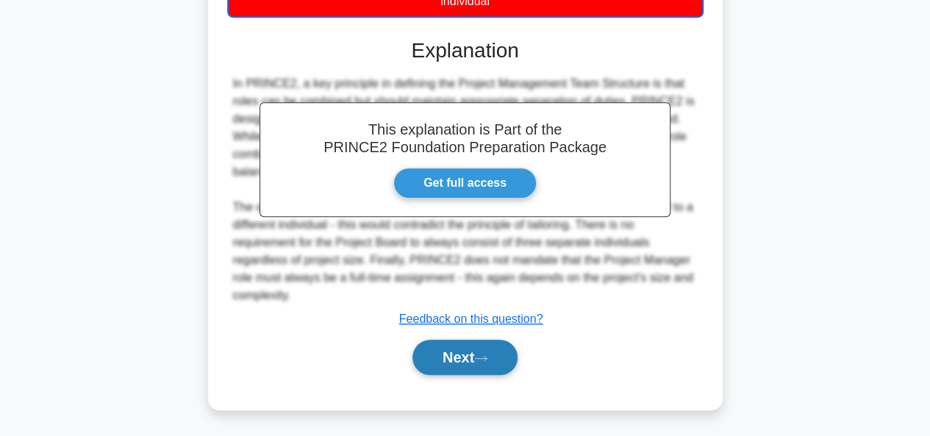
click at [504, 344] on button "Next" at bounding box center [465, 357] width 105 height 35
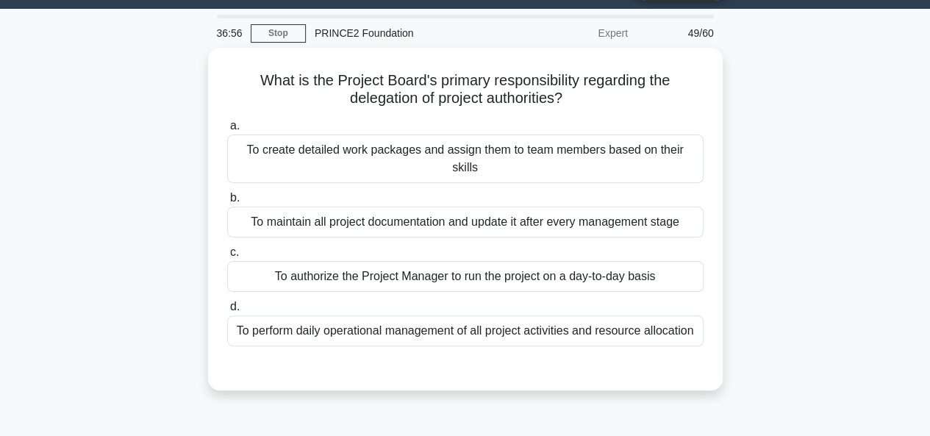
scroll to position [38, 0]
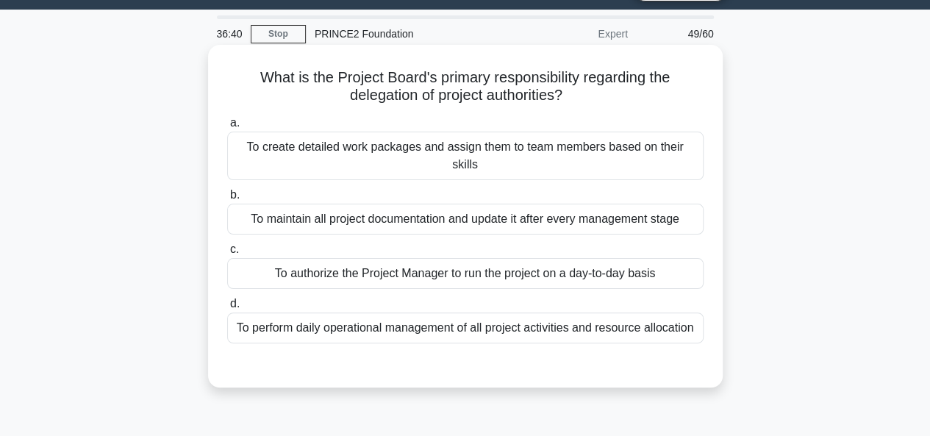
click at [518, 258] on div "To authorize the Project Manager to run the project on a day-to-day basis" at bounding box center [465, 273] width 476 height 31
click at [227, 254] on input "c. To authorize the Project Manager to run the project on a day-to-day basis" at bounding box center [227, 250] width 0 height 10
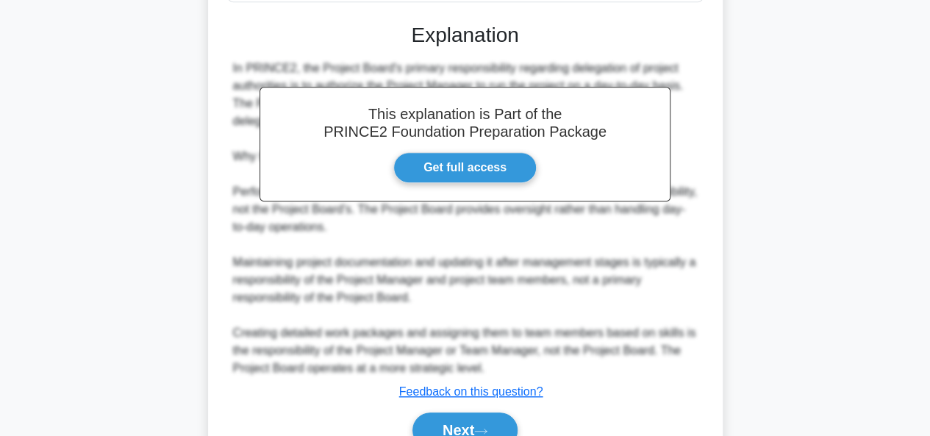
scroll to position [433, 0]
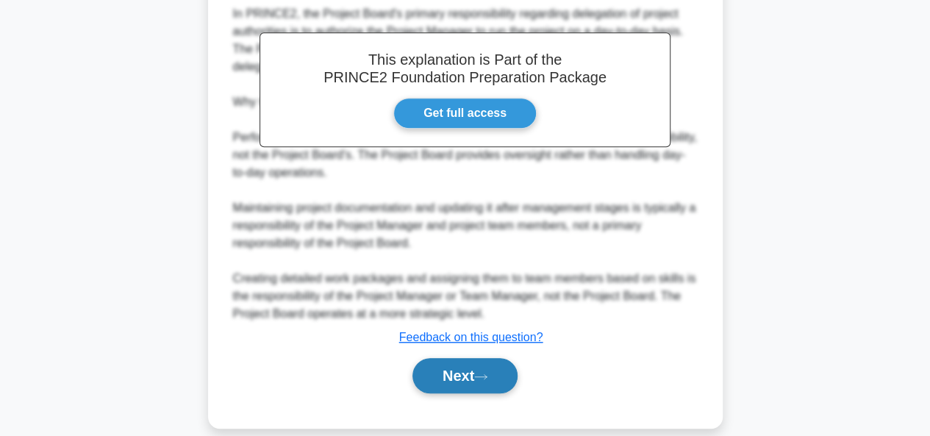
click at [463, 358] on button "Next" at bounding box center [465, 375] width 105 height 35
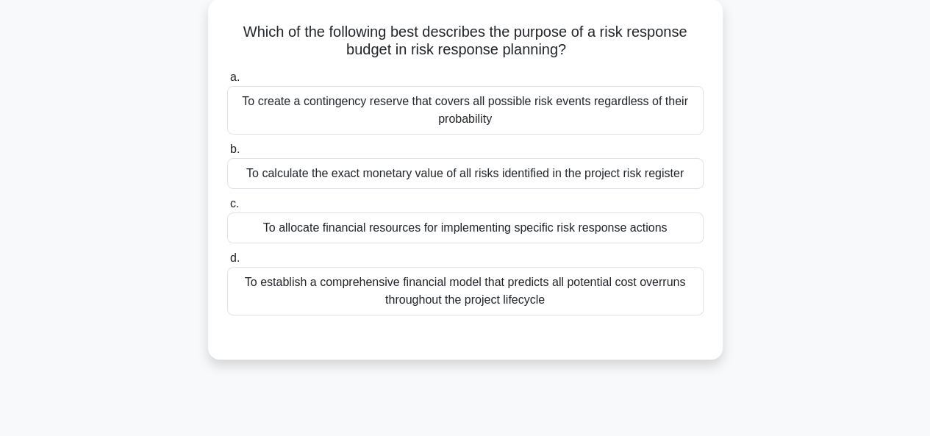
scroll to position [54, 0]
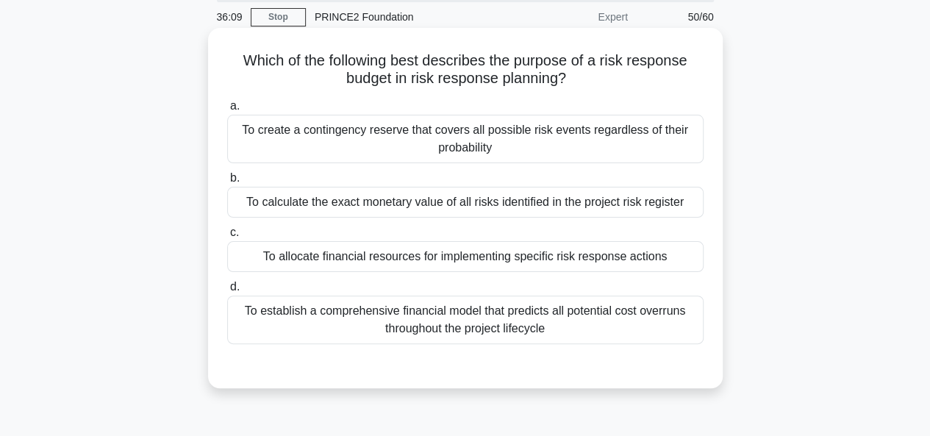
click at [607, 268] on div "To allocate financial resources for implementing specific risk response actions" at bounding box center [465, 256] width 476 height 31
click at [227, 238] on input "c. To allocate financial resources for implementing specific risk response acti…" at bounding box center [227, 233] width 0 height 10
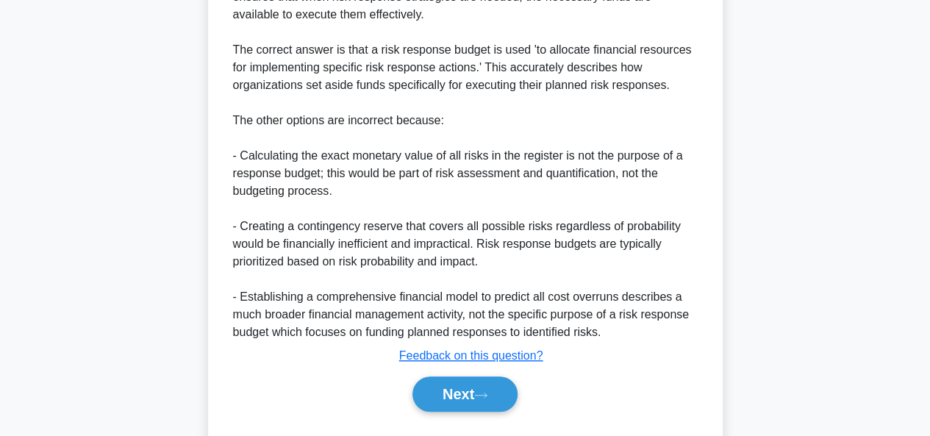
scroll to position [539, 0]
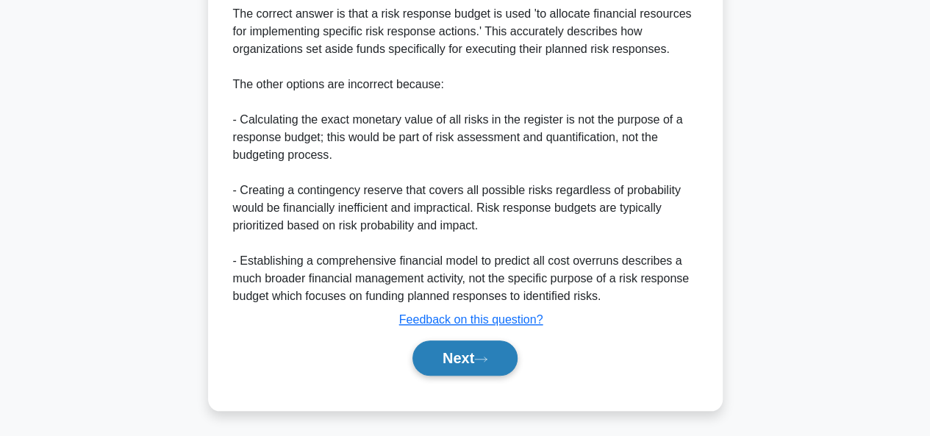
click at [501, 342] on button "Next" at bounding box center [465, 357] width 105 height 35
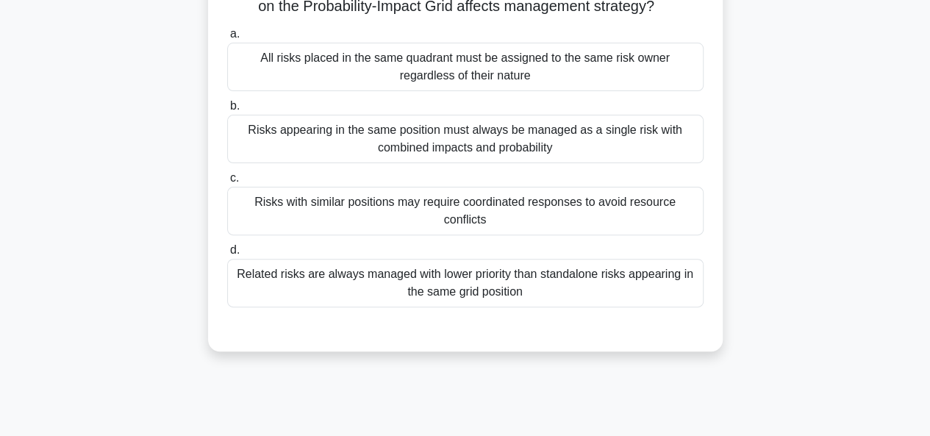
scroll to position [65, 0]
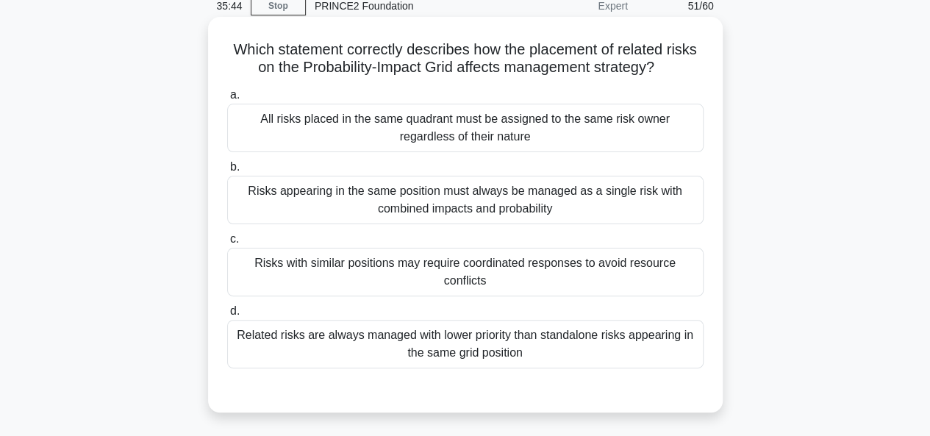
click at [665, 263] on div "Risks with similar positions may require coordinated responses to avoid resourc…" at bounding box center [465, 272] width 476 height 49
click at [227, 244] on input "c. Risks with similar positions may require coordinated responses to avoid reso…" at bounding box center [227, 240] width 0 height 10
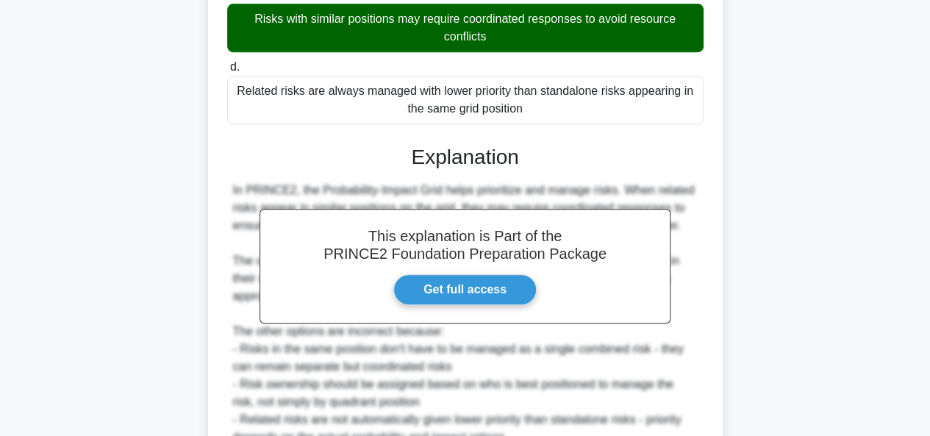
scroll to position [451, 0]
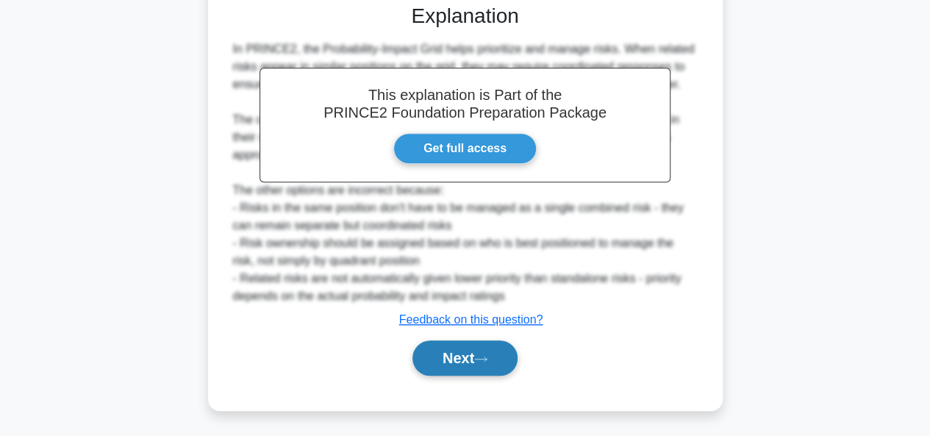
click at [506, 355] on button "Next" at bounding box center [465, 357] width 105 height 35
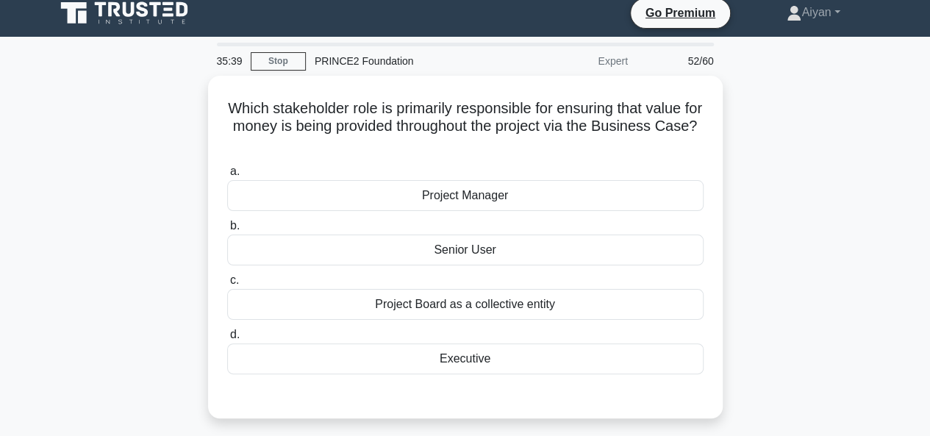
scroll to position [40, 0]
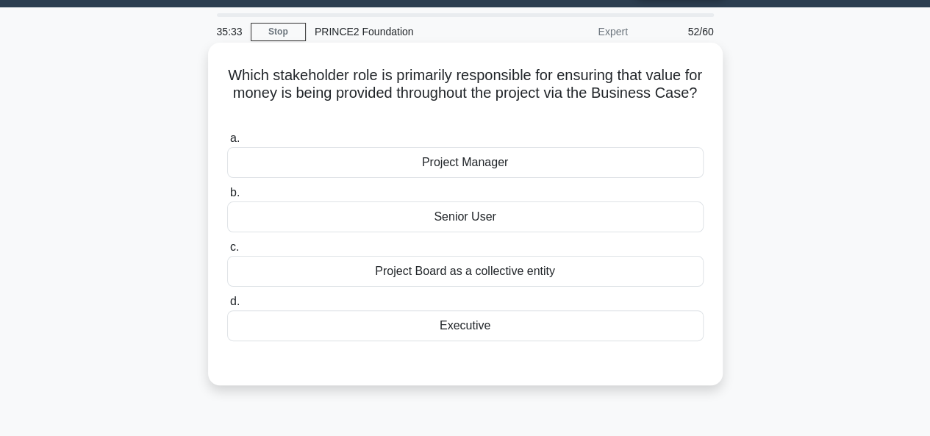
click at [538, 320] on div "Executive" at bounding box center [465, 325] width 476 height 31
click at [227, 307] on input "d. Executive" at bounding box center [227, 302] width 0 height 10
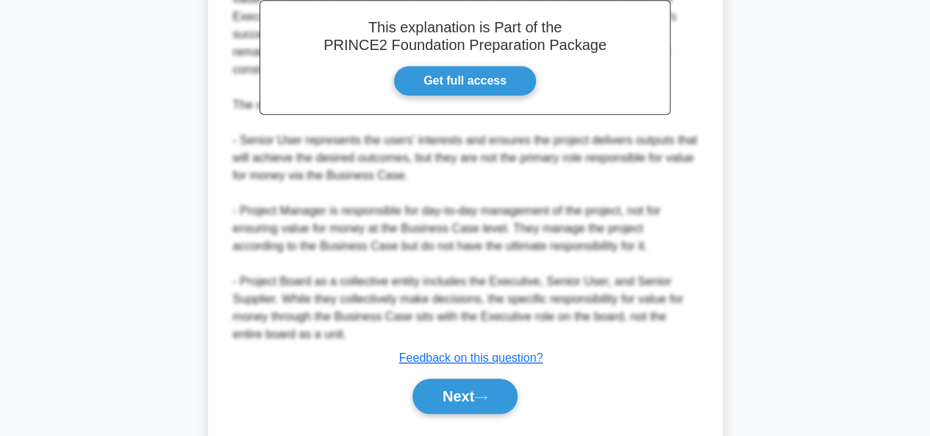
scroll to position [486, 0]
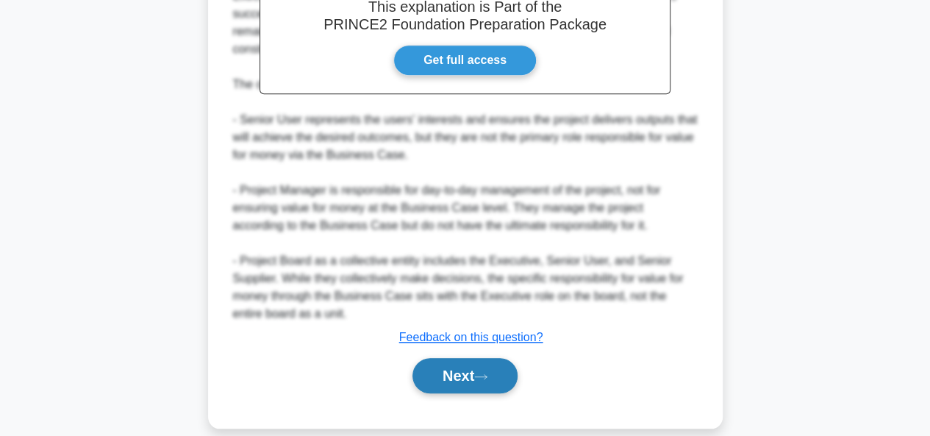
click at [484, 373] on icon at bounding box center [480, 377] width 13 height 8
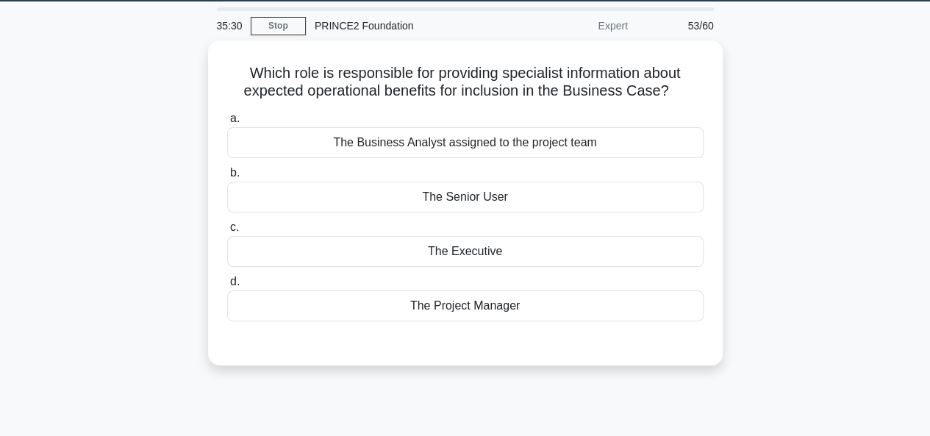
scroll to position [45, 0]
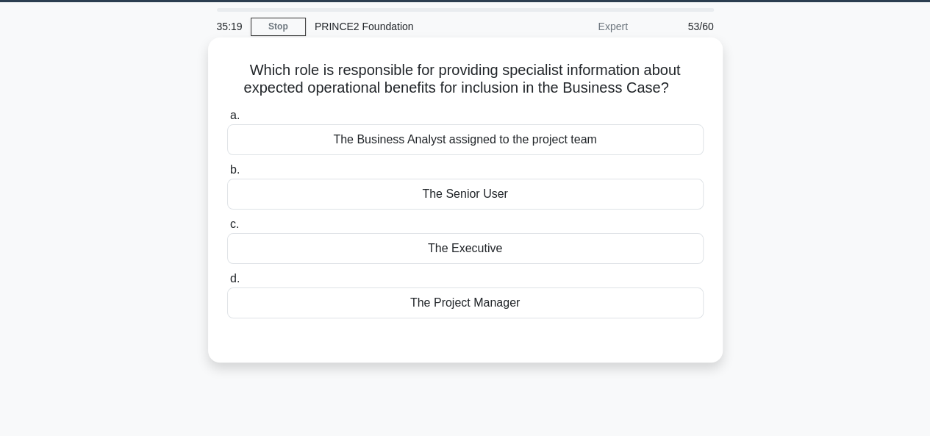
click at [673, 134] on div "The Business Analyst assigned to the project team" at bounding box center [465, 139] width 476 height 31
click at [227, 121] on input "a. The Business Analyst assigned to the project team" at bounding box center [227, 116] width 0 height 10
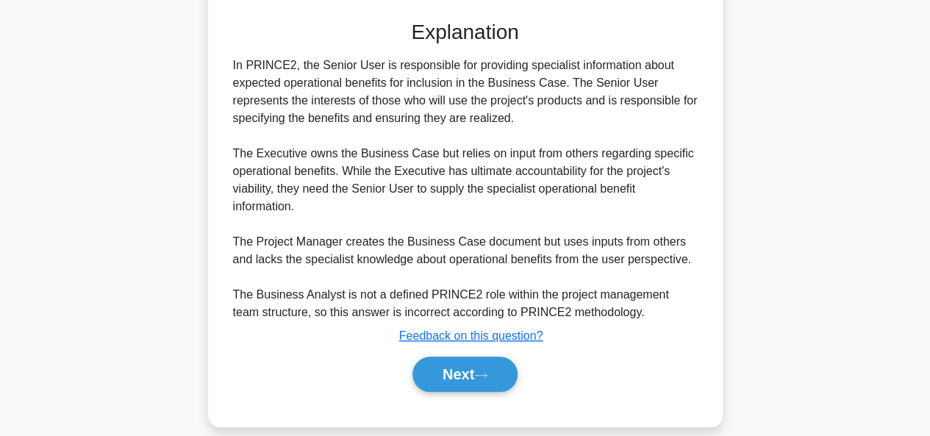
scroll to position [382, 0]
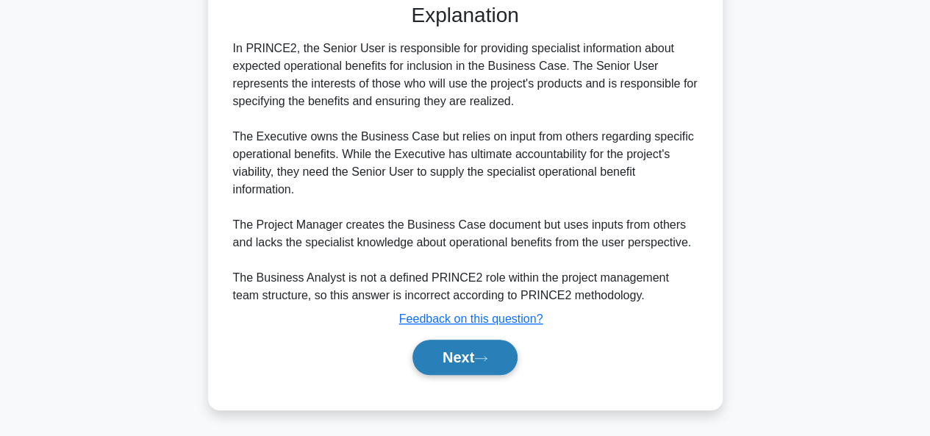
click at [475, 348] on button "Next" at bounding box center [465, 357] width 105 height 35
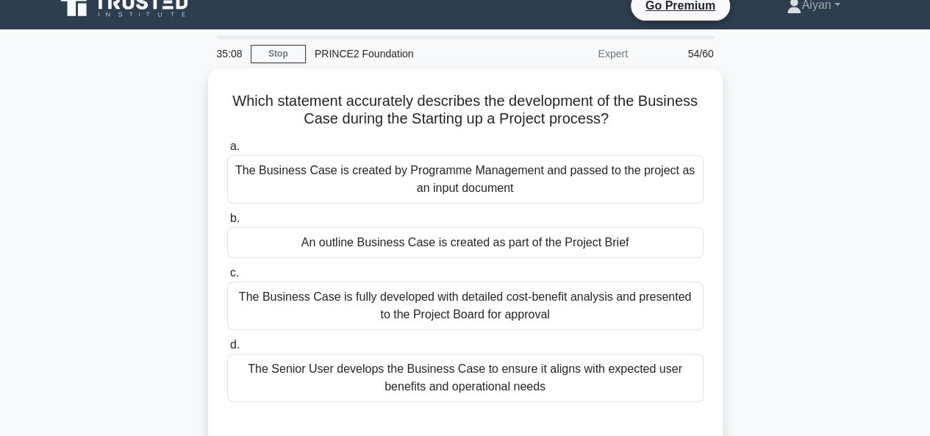
scroll to position [63, 0]
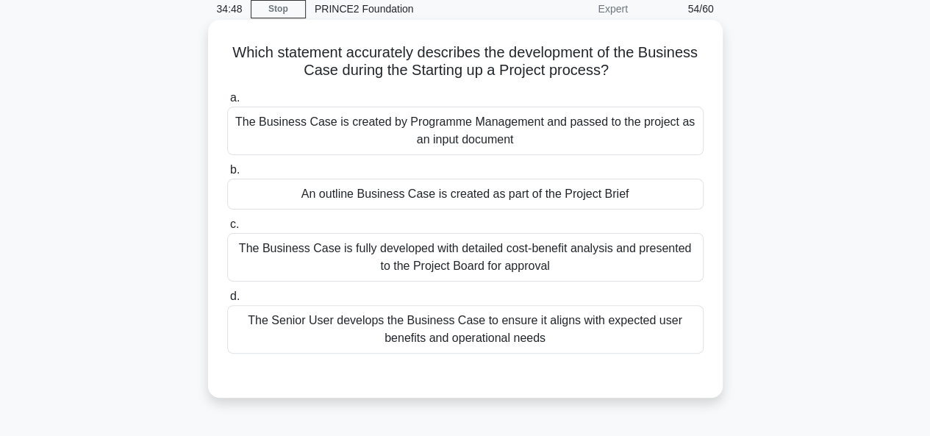
click at [448, 207] on div "An outline Business Case is created as part of the Project Brief" at bounding box center [465, 194] width 476 height 31
click at [227, 175] on input "b. An outline Business Case is created as part of the Project Brief" at bounding box center [227, 170] width 0 height 10
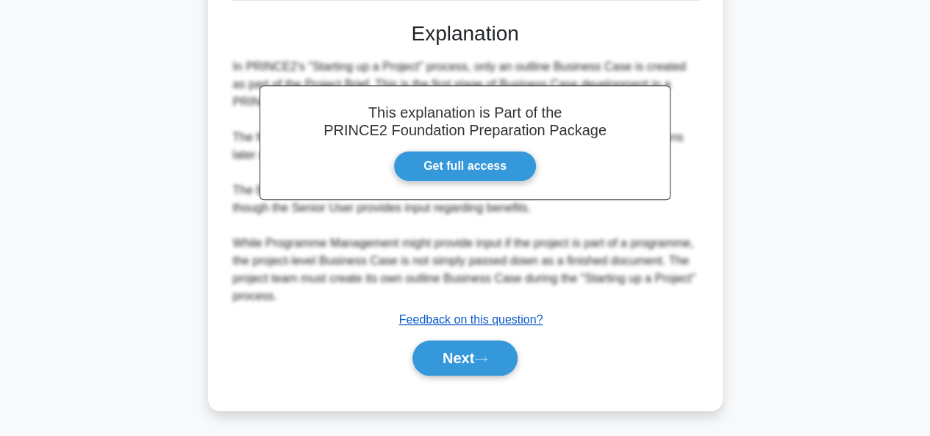
scroll to position [415, 0]
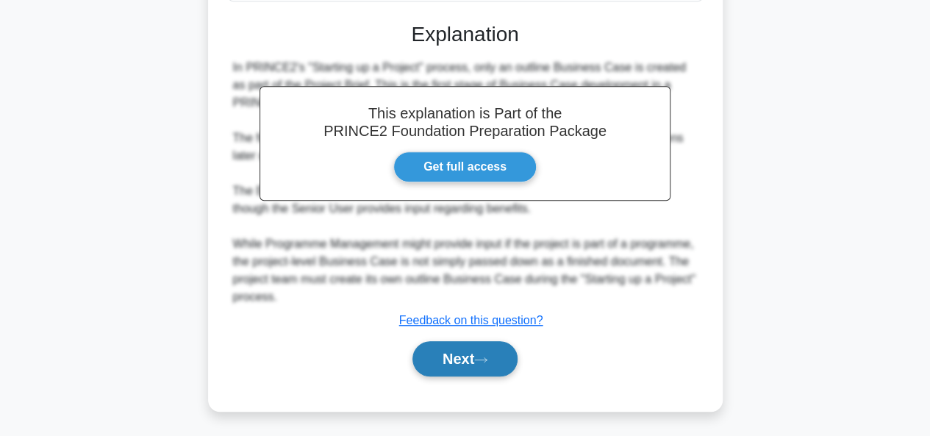
click at [472, 360] on button "Next" at bounding box center [465, 358] width 105 height 35
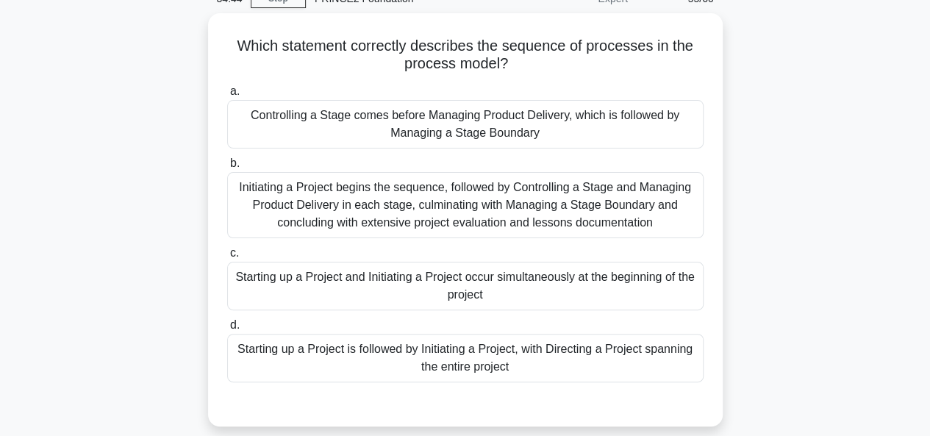
scroll to position [68, 0]
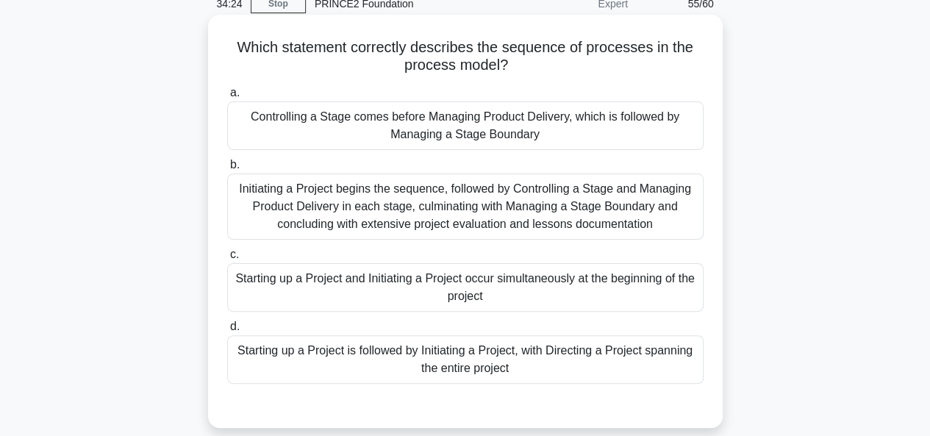
click at [636, 132] on div "Controlling a Stage comes before Managing Product Delivery, which is followed b…" at bounding box center [465, 125] width 476 height 49
click at [227, 98] on input "a. Controlling a Stage comes before Managing Product Delivery, which is followe…" at bounding box center [227, 93] width 0 height 10
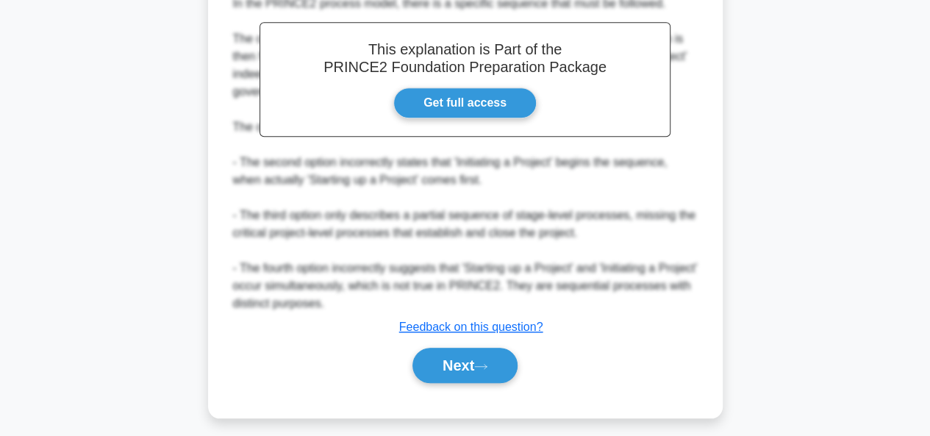
scroll to position [515, 0]
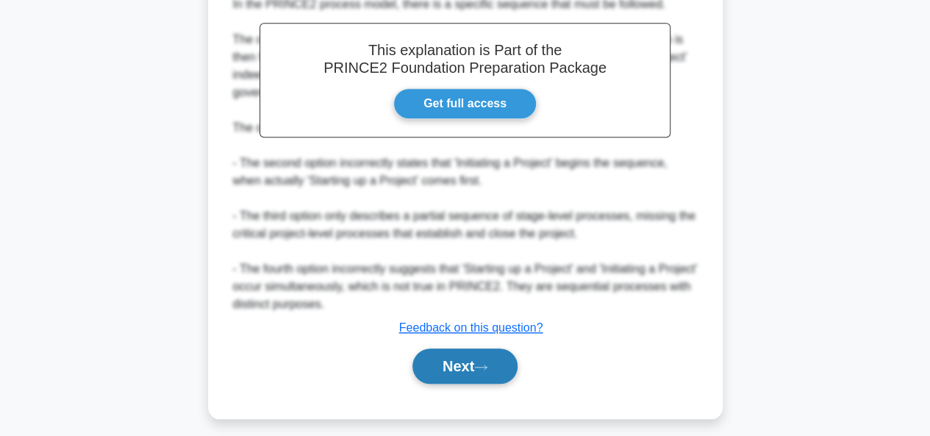
click at [463, 360] on button "Next" at bounding box center [465, 366] width 105 height 35
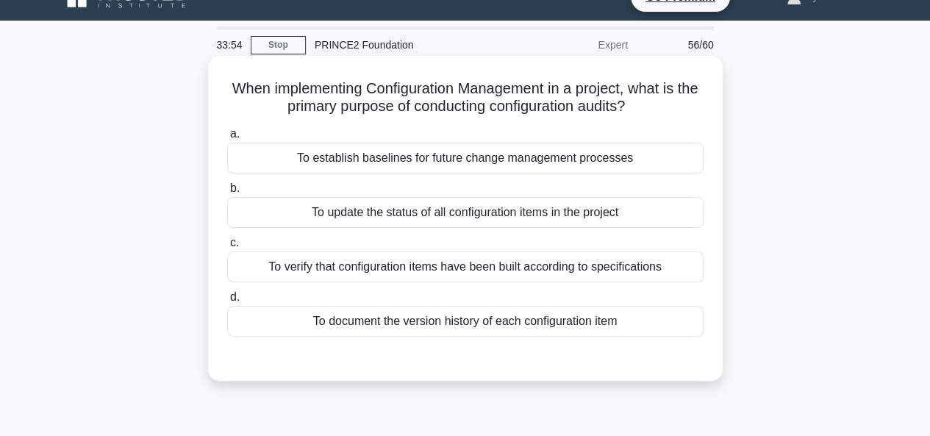
scroll to position [0, 0]
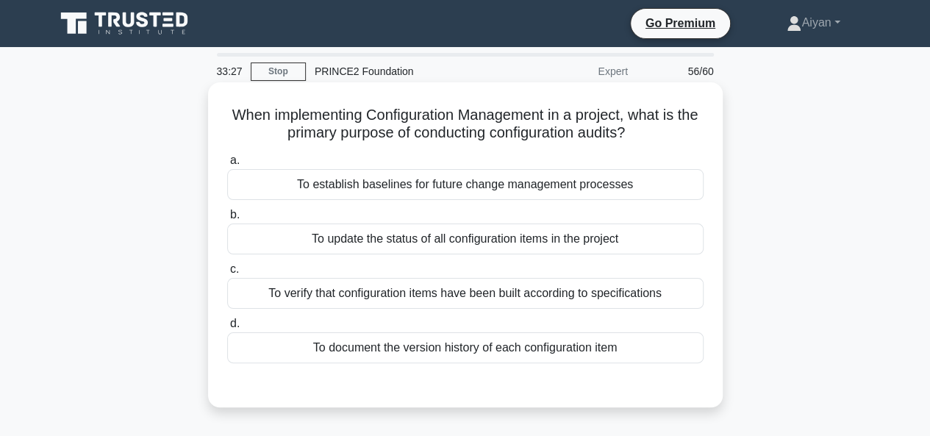
click at [580, 286] on div "To verify that configuration items have been built according to specifications" at bounding box center [465, 293] width 476 height 31
click at [227, 274] on input "c. To verify that configuration items have been built according to specificatio…" at bounding box center [227, 270] width 0 height 10
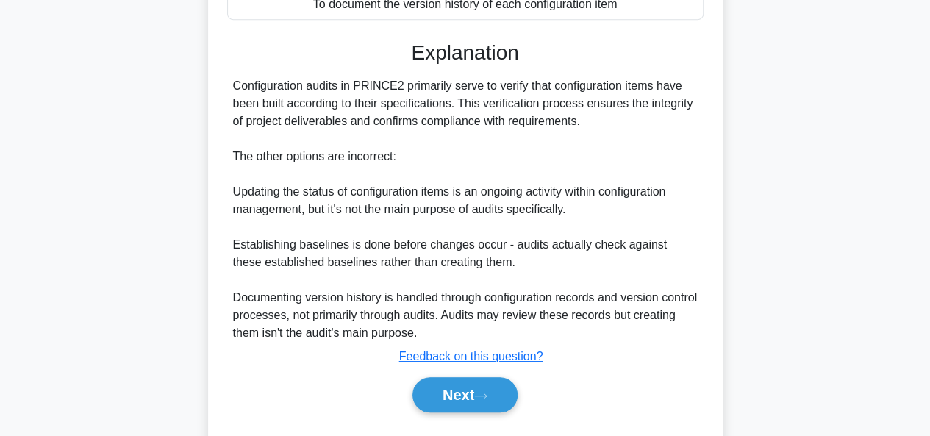
scroll to position [344, 0]
click at [482, 391] on icon at bounding box center [480, 395] width 13 height 8
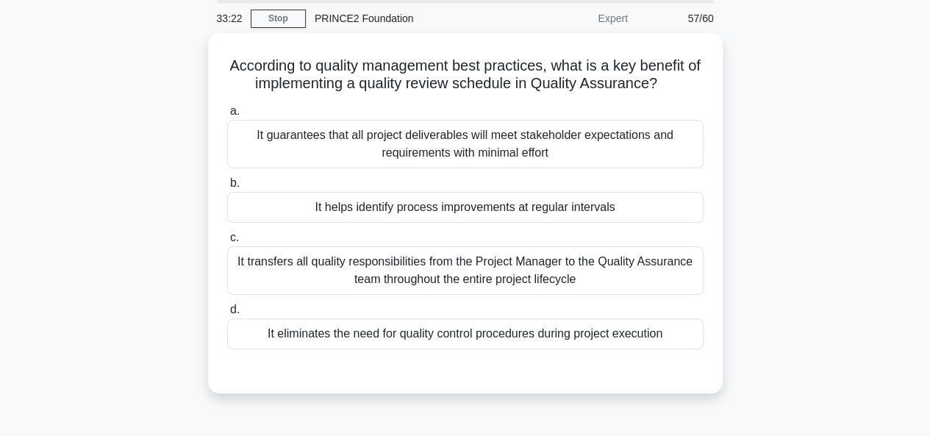
scroll to position [58, 0]
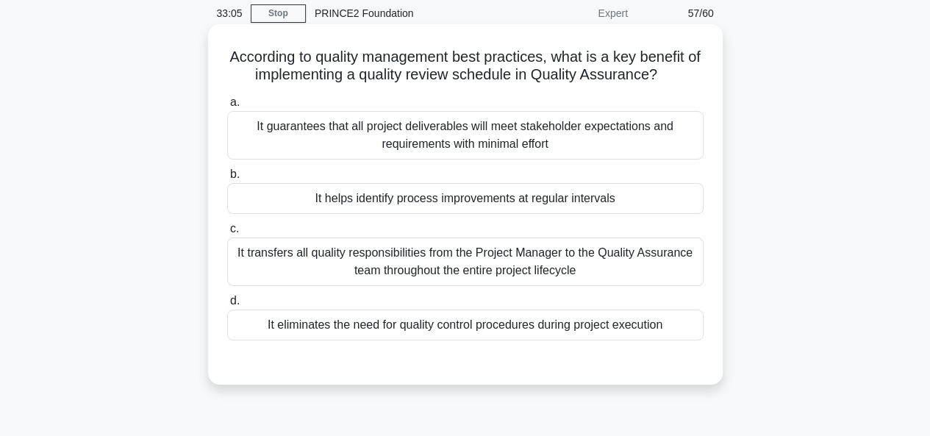
click at [670, 140] on div "It guarantees that all project deliverables will meet stakeholder expectations …" at bounding box center [465, 135] width 476 height 49
click at [227, 107] on input "a. It guarantees that all project deliverables will meet stakeholder expectatio…" at bounding box center [227, 103] width 0 height 10
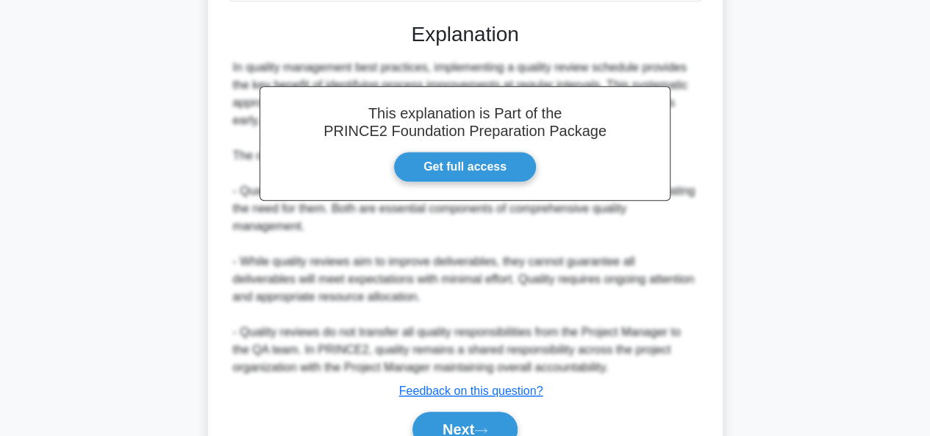
scroll to position [437, 0]
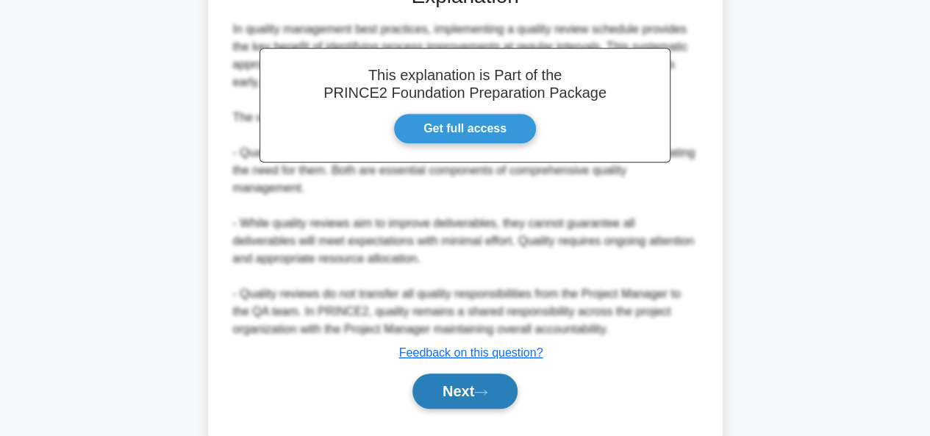
click at [489, 407] on button "Next" at bounding box center [465, 391] width 105 height 35
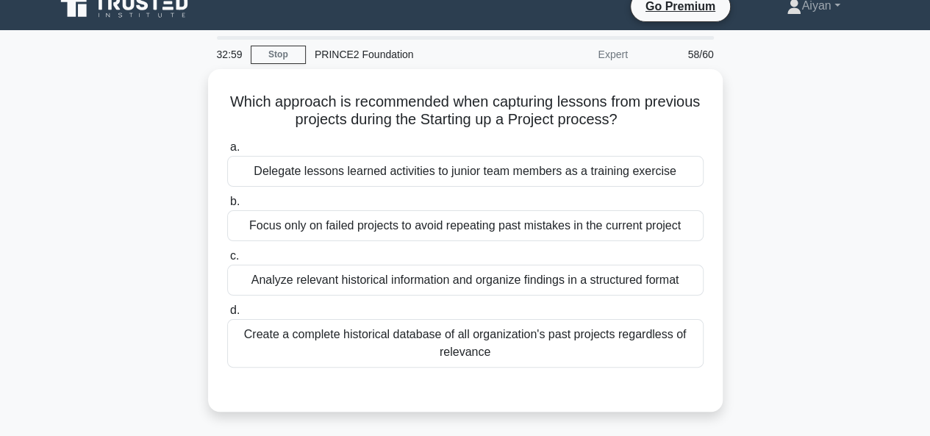
scroll to position [18, 0]
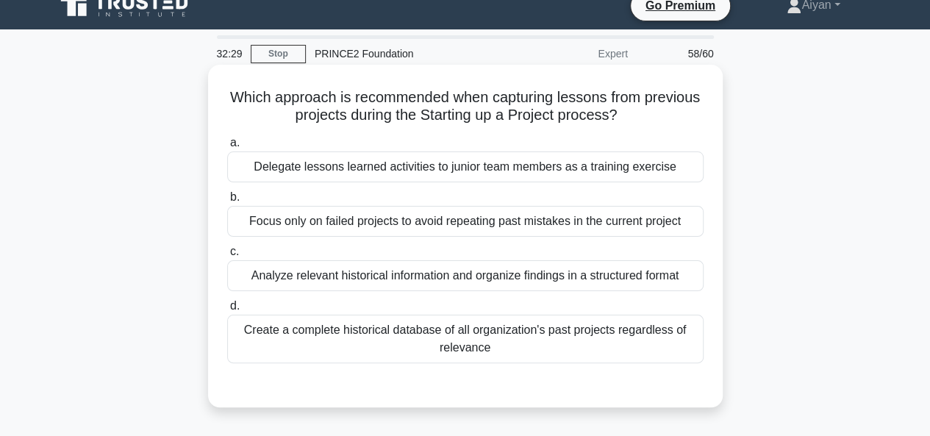
click at [626, 224] on div "Focus only on failed projects to avoid repeating past mistakes in the current p…" at bounding box center [465, 221] width 476 height 31
click at [227, 202] on input "b. Focus only on failed projects to avoid repeating past mistakes in the curren…" at bounding box center [227, 198] width 0 height 10
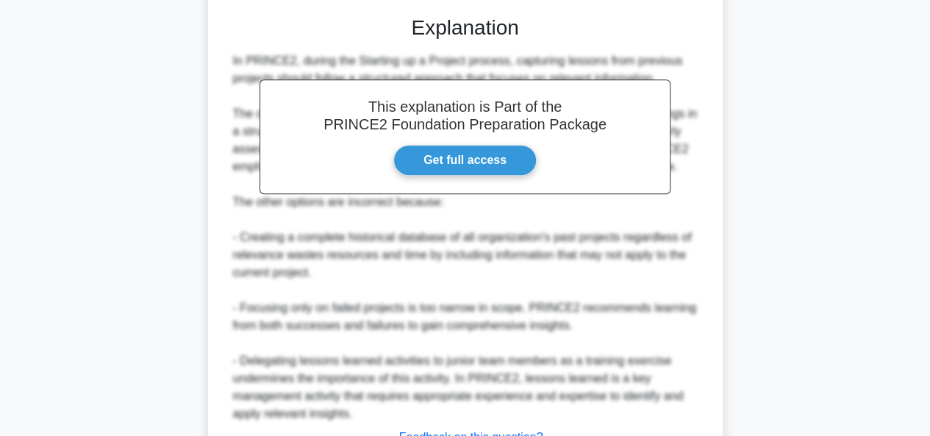
scroll to position [506, 0]
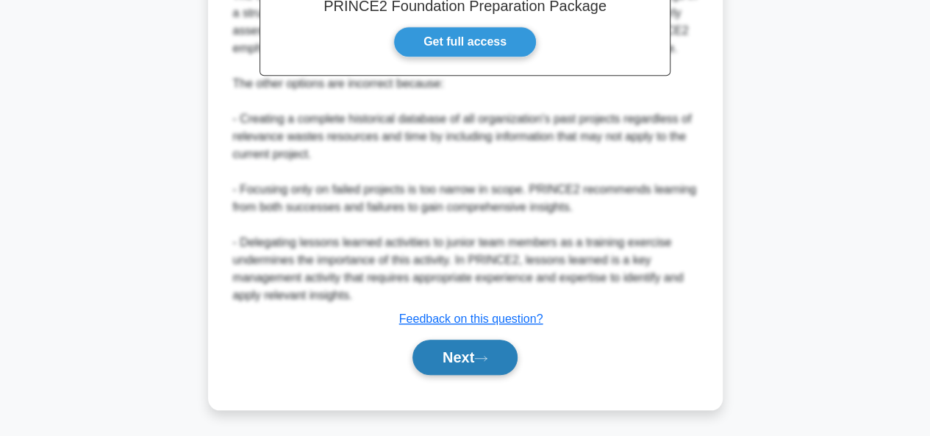
click at [508, 360] on button "Next" at bounding box center [465, 357] width 105 height 35
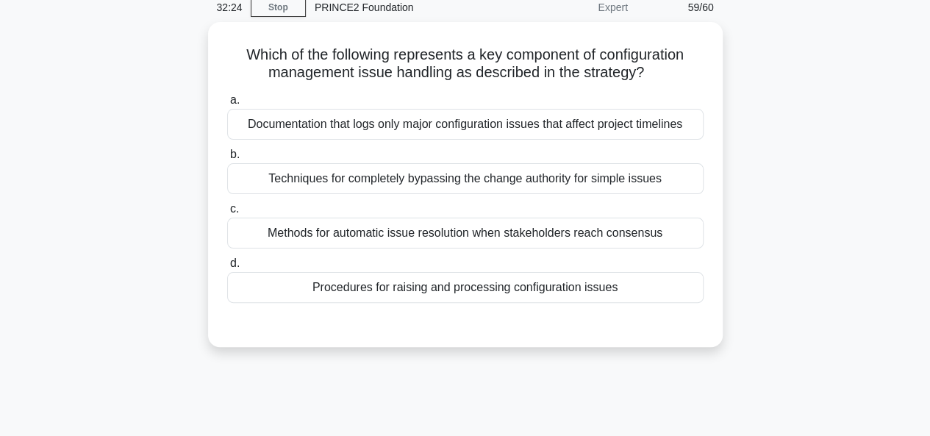
scroll to position [32, 0]
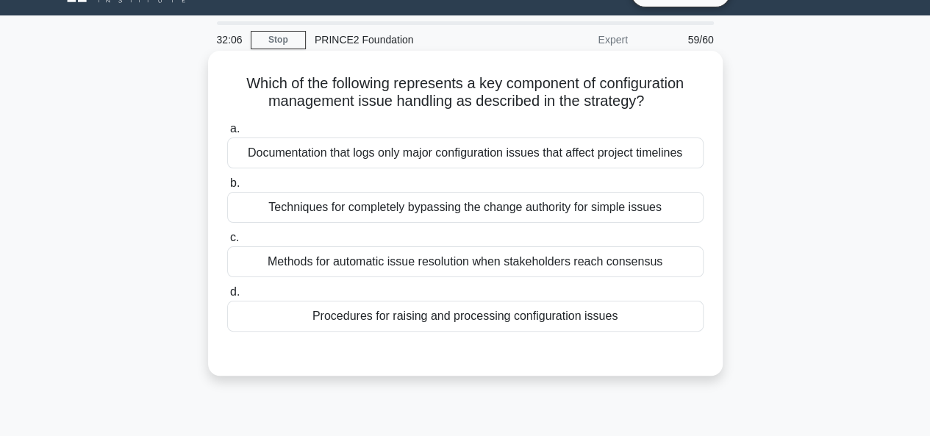
click at [675, 163] on div "Documentation that logs only major configuration issues that affect project tim…" at bounding box center [465, 153] width 476 height 31
click at [227, 134] on input "a. Documentation that logs only major configuration issues that affect project …" at bounding box center [227, 129] width 0 height 10
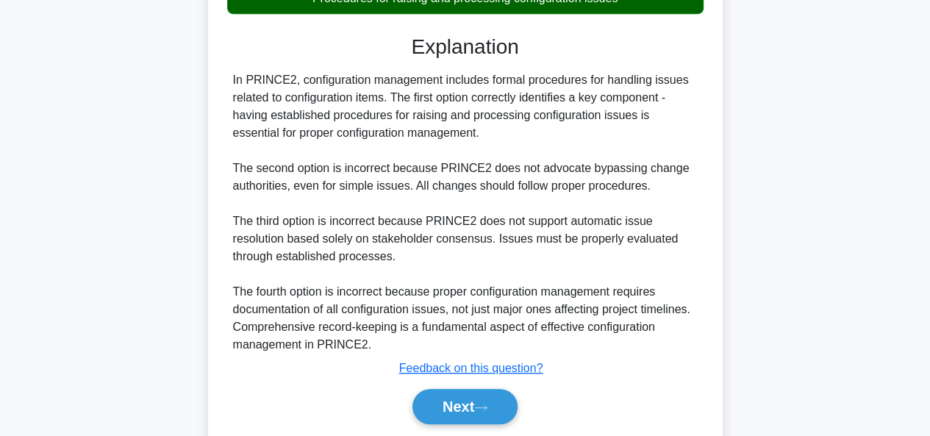
scroll to position [361, 0]
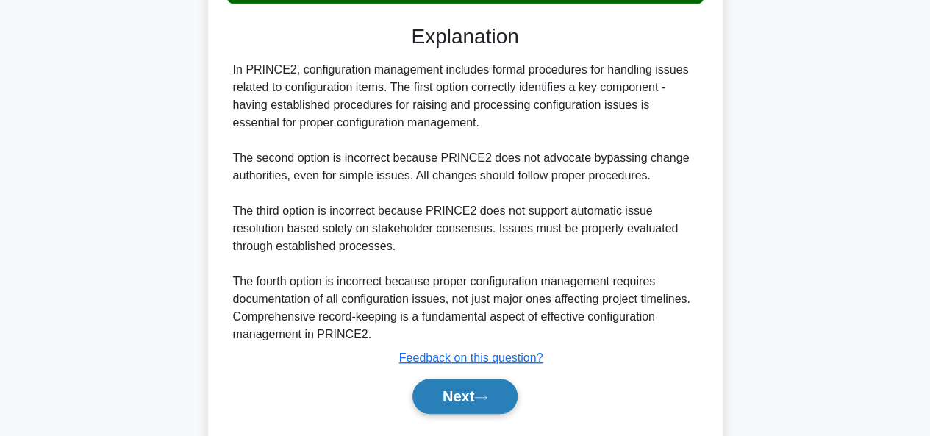
click at [472, 390] on button "Next" at bounding box center [465, 396] width 105 height 35
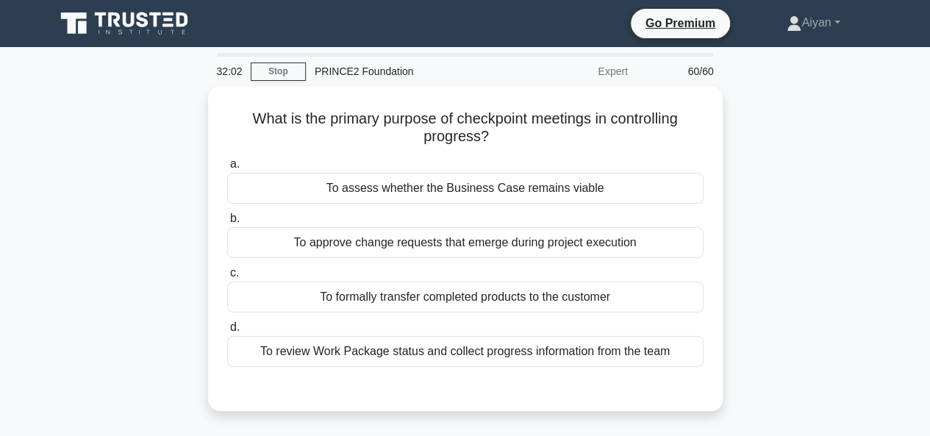
scroll to position [40, 0]
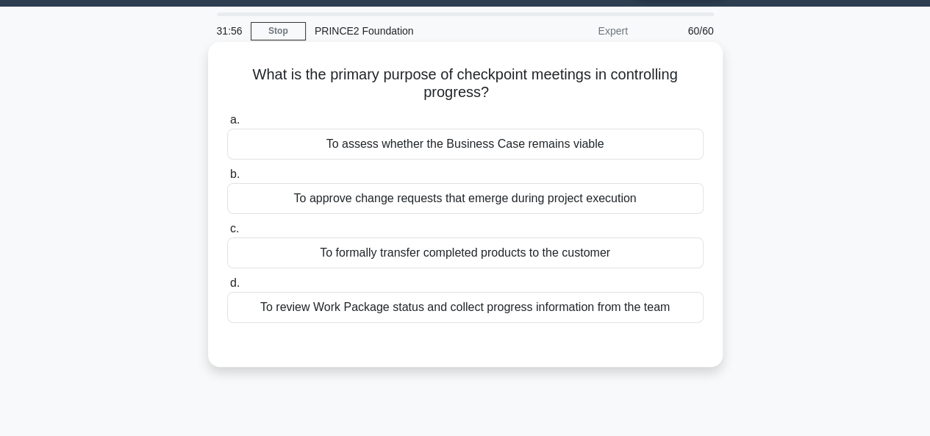
click at [656, 305] on div "To review Work Package status and collect progress information from the team" at bounding box center [465, 307] width 476 height 31
click at [227, 288] on input "d. To review Work Package status and collect progress information from the team" at bounding box center [227, 284] width 0 height 10
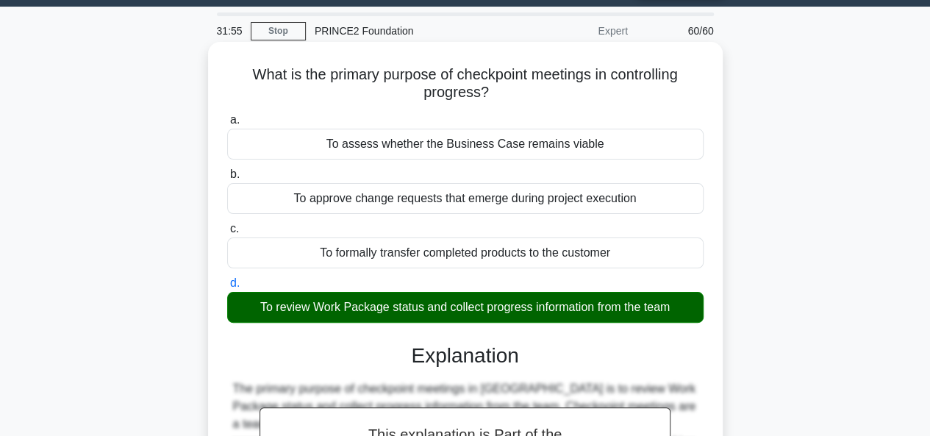
scroll to position [358, 0]
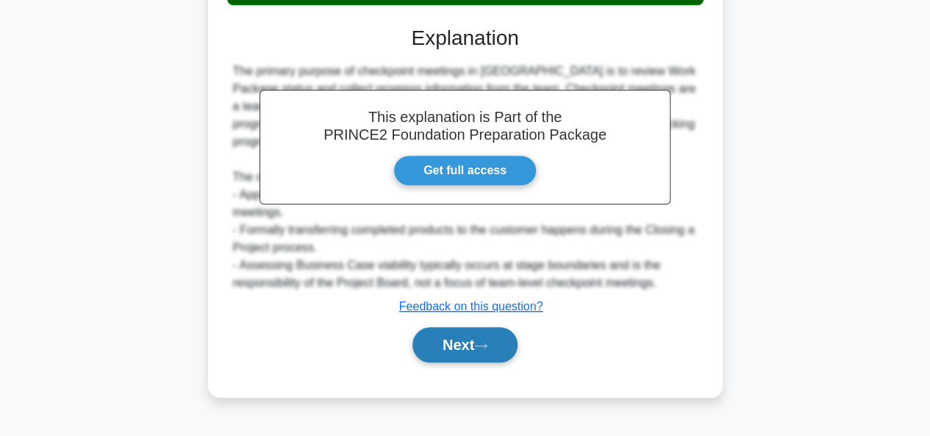
click at [487, 346] on icon at bounding box center [481, 345] width 12 height 4
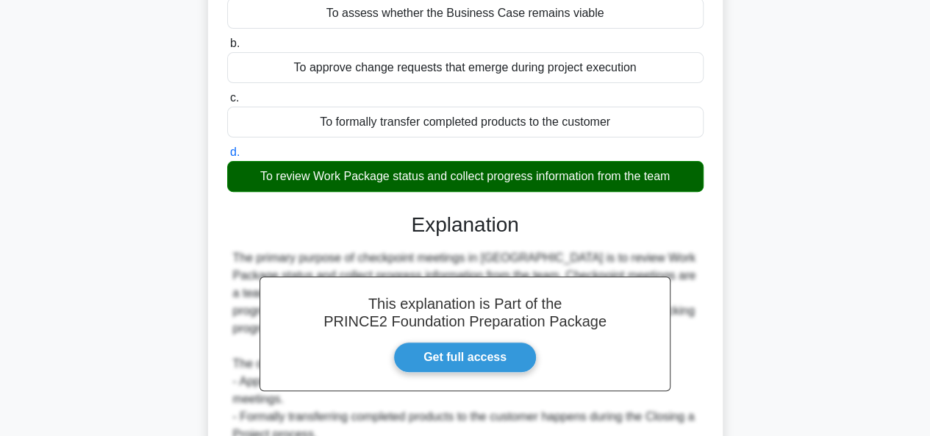
scroll to position [189, 0]
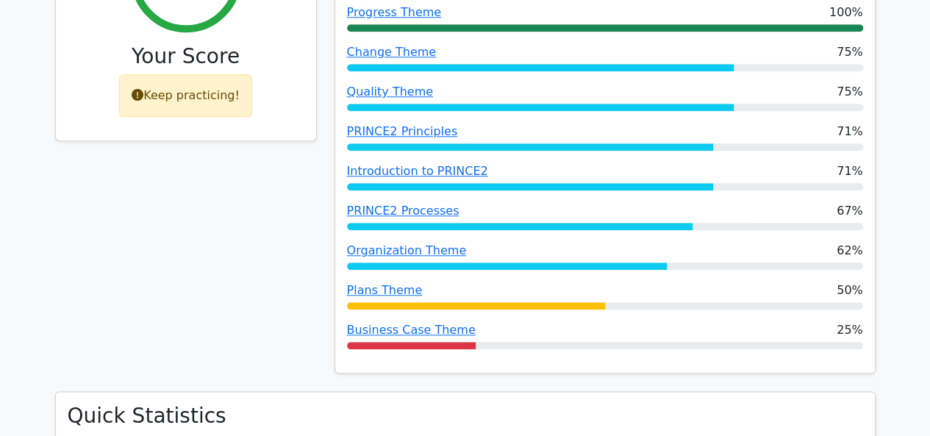
scroll to position [664, 0]
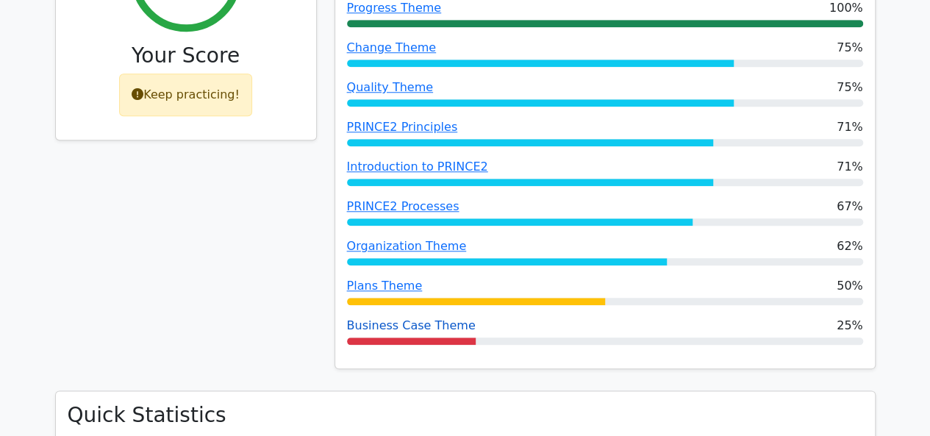
click at [404, 318] on link "Business Case Theme" at bounding box center [411, 325] width 129 height 14
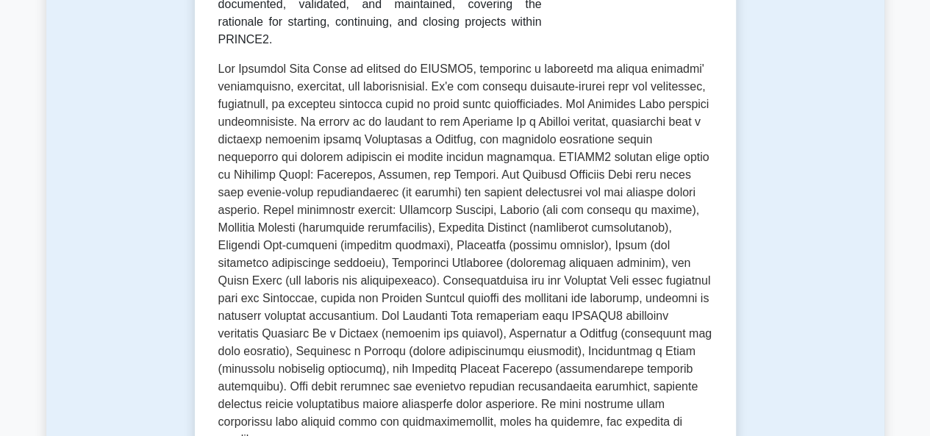
scroll to position [340, 0]
